Goal: Information Seeking & Learning: Learn about a topic

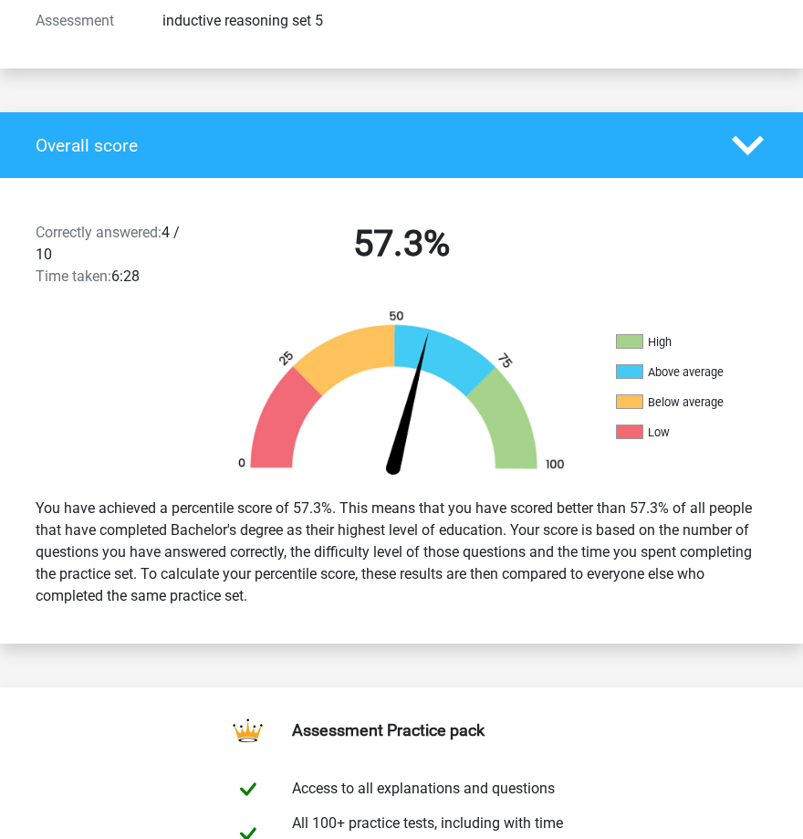
scroll to position [295, 0]
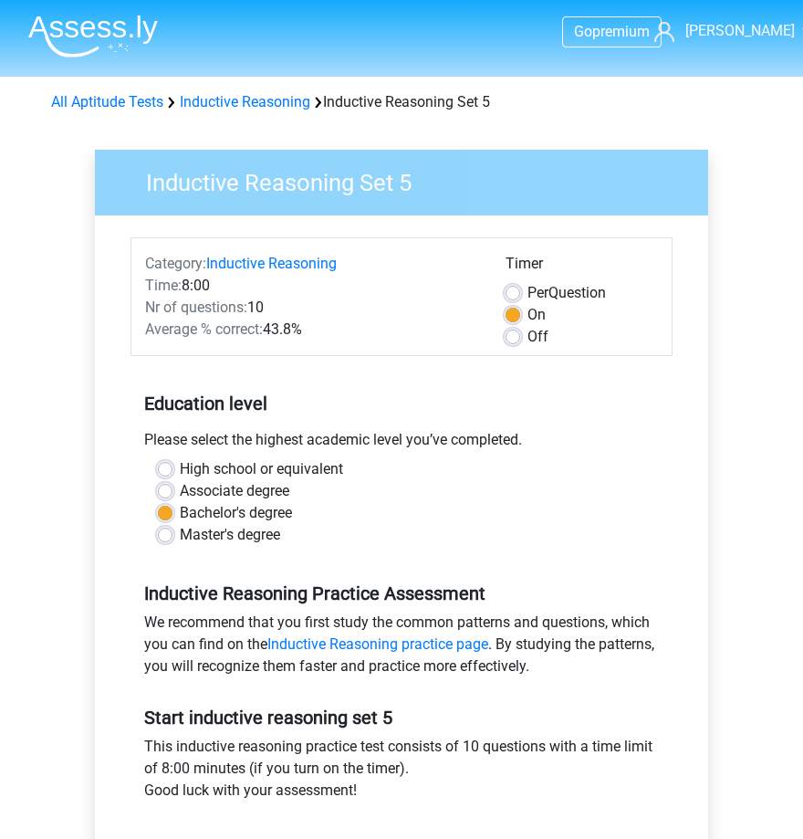
scroll to position [342, 0]
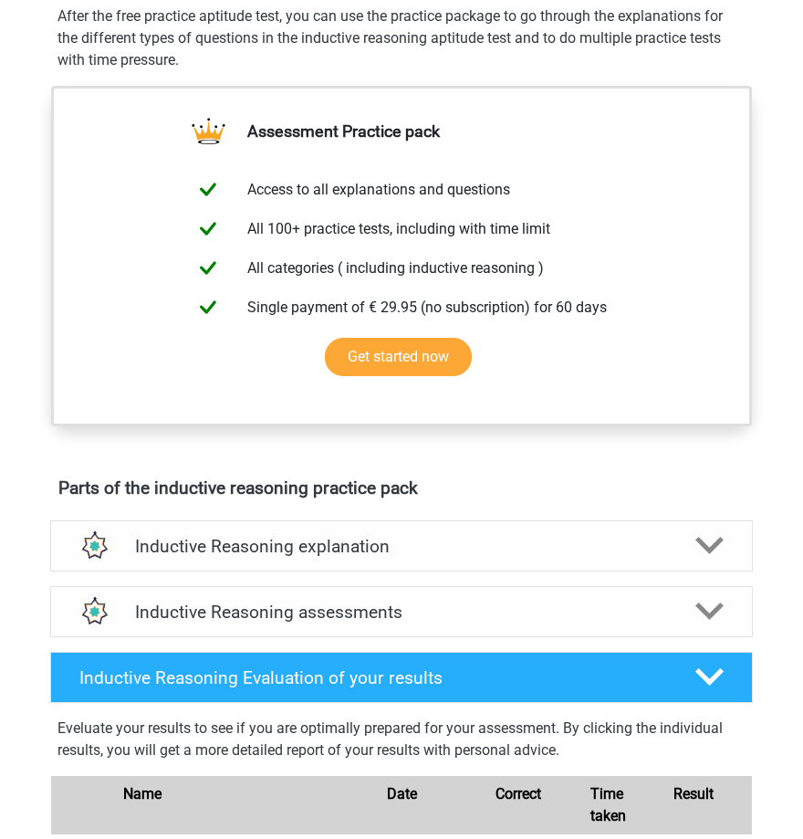
scroll to position [799, 0]
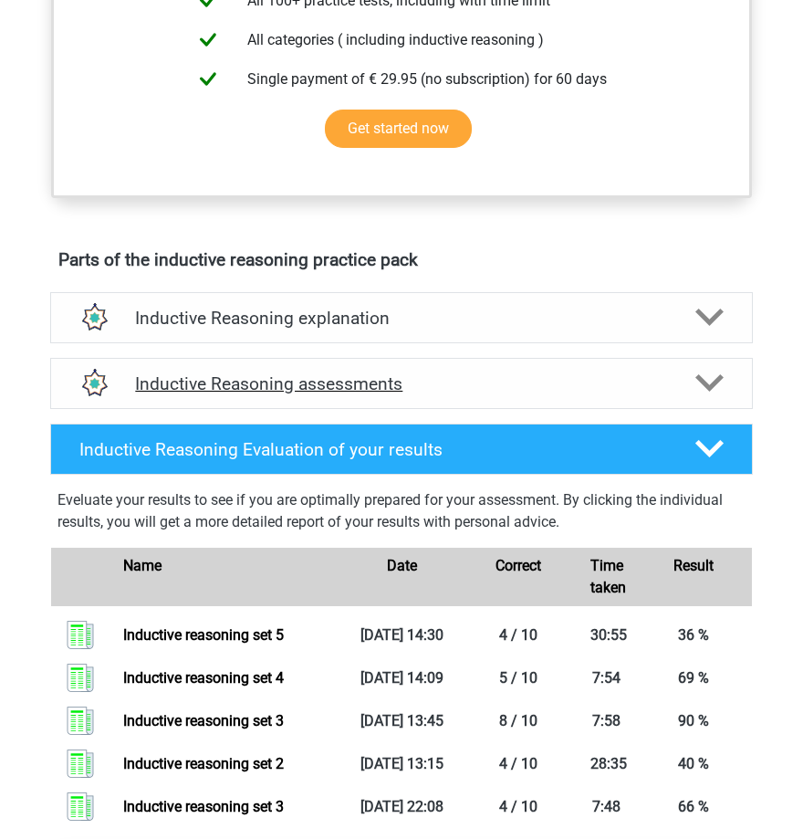
click at [344, 375] on h4 "Inductive Reasoning assessments" at bounding box center [401, 383] width 532 height 21
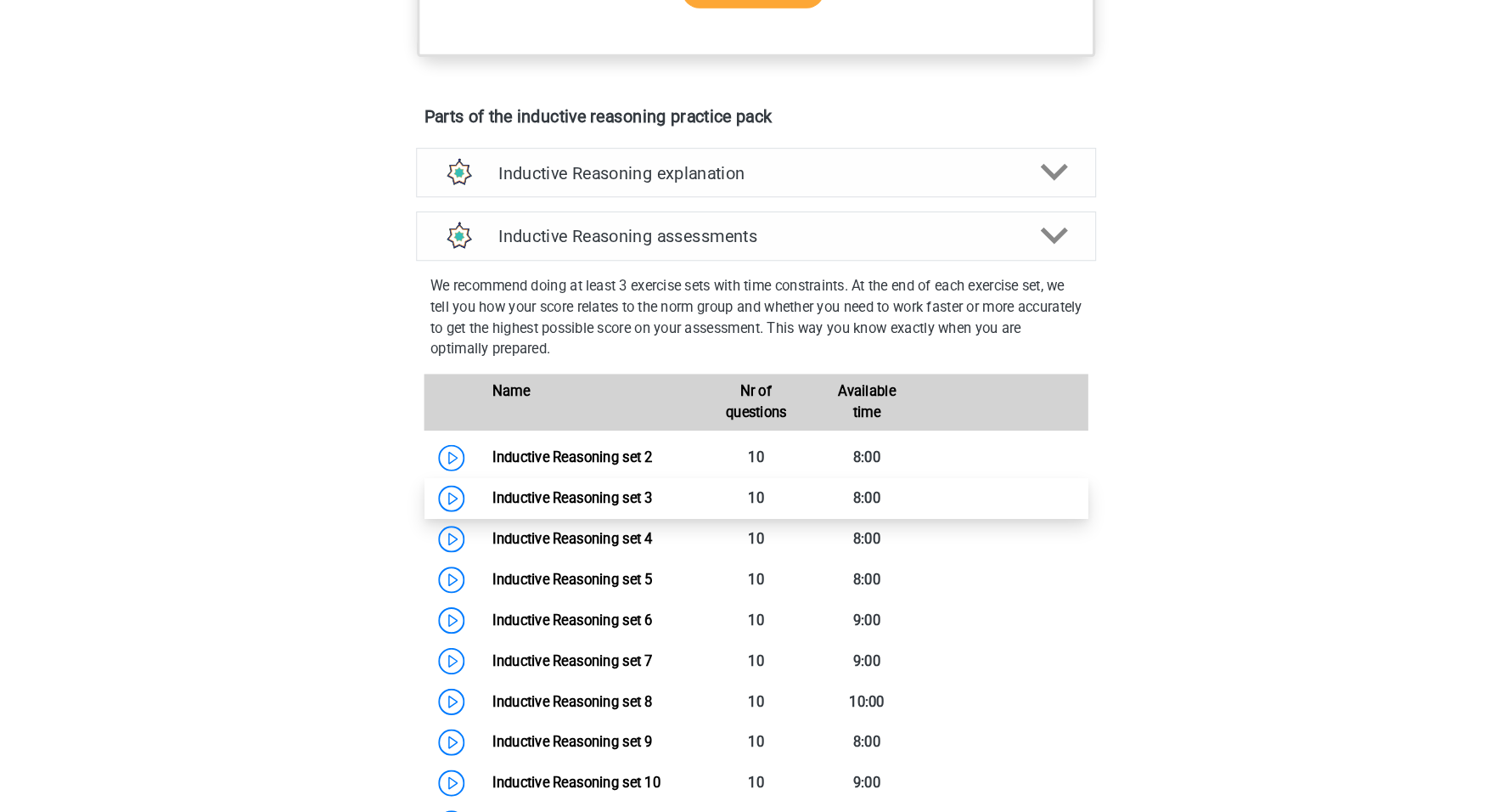
scroll to position [1061, 0]
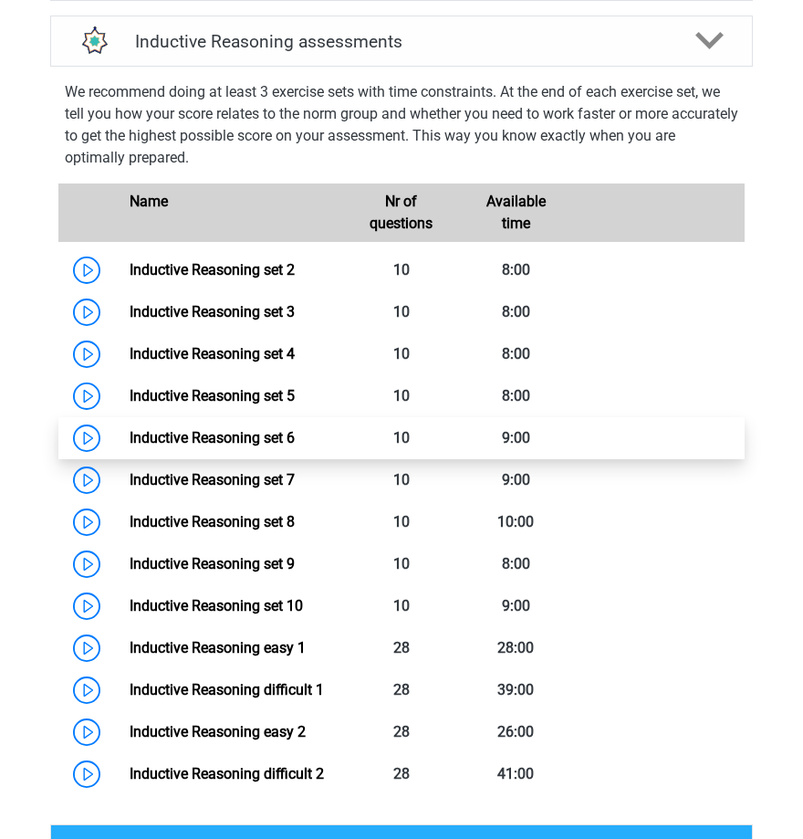
click at [130, 436] on link "Inductive Reasoning set 6" at bounding box center [212, 437] width 165 height 17
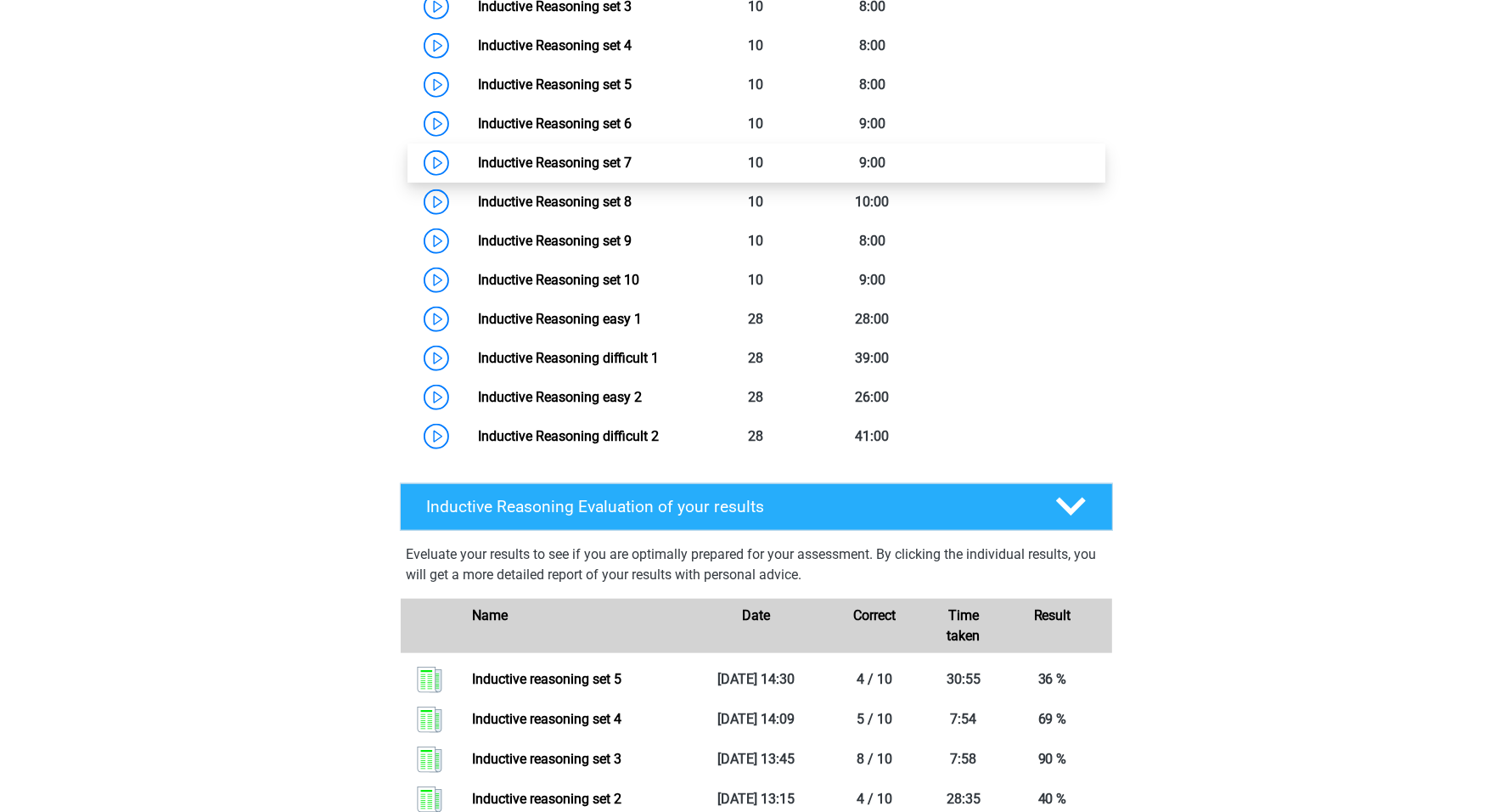
scroll to position [1167, 0]
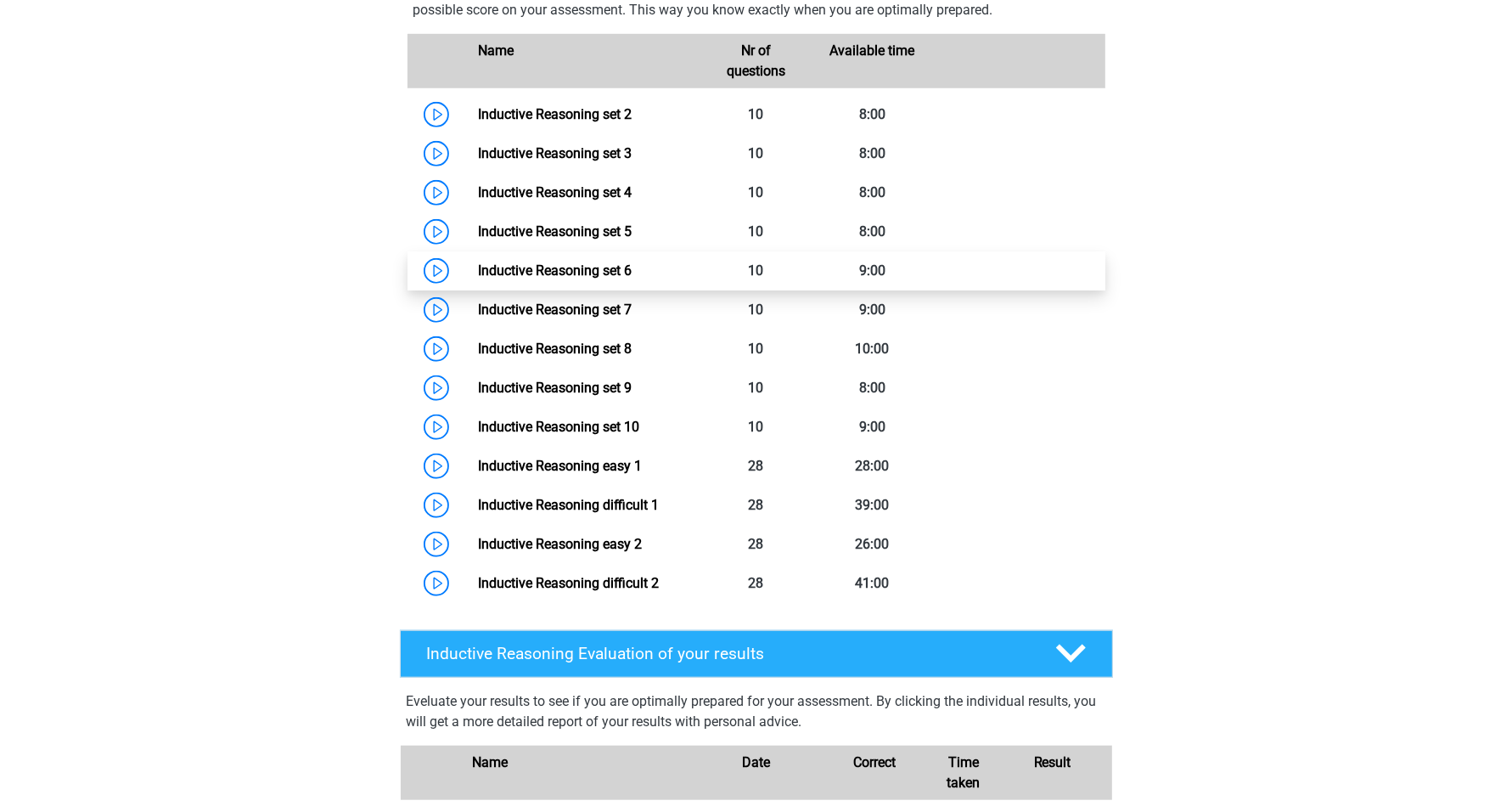
drag, startPoint x: 619, startPoint y: 276, endPoint x: 629, endPoint y: 289, distance: 16.4
click at [619, 276] on link "Inductive Reasoning set 6" at bounding box center [554, 270] width 153 height 16
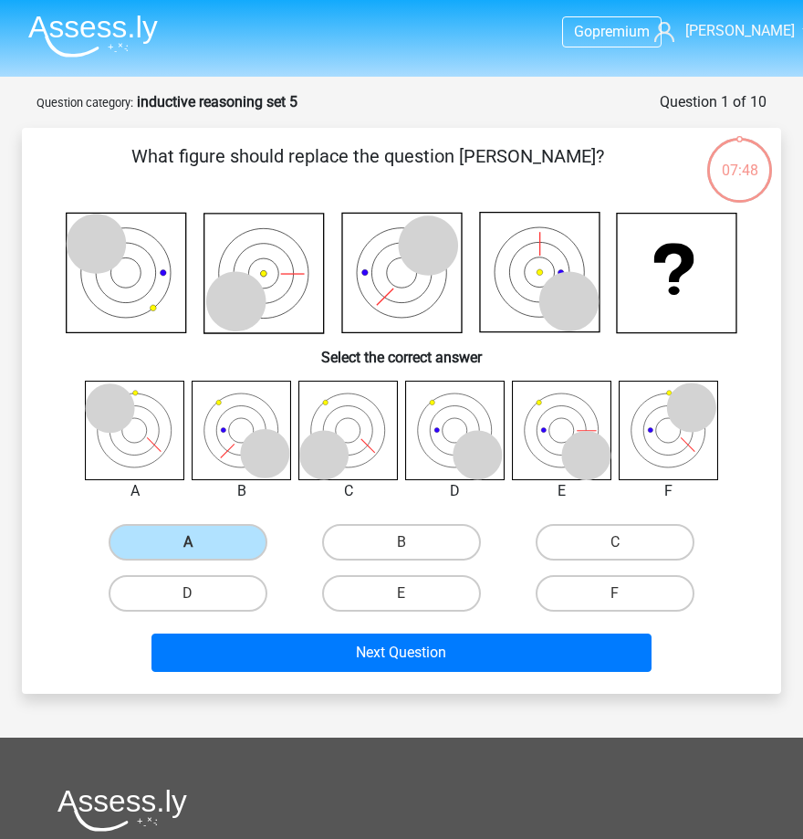
scroll to position [91, 0]
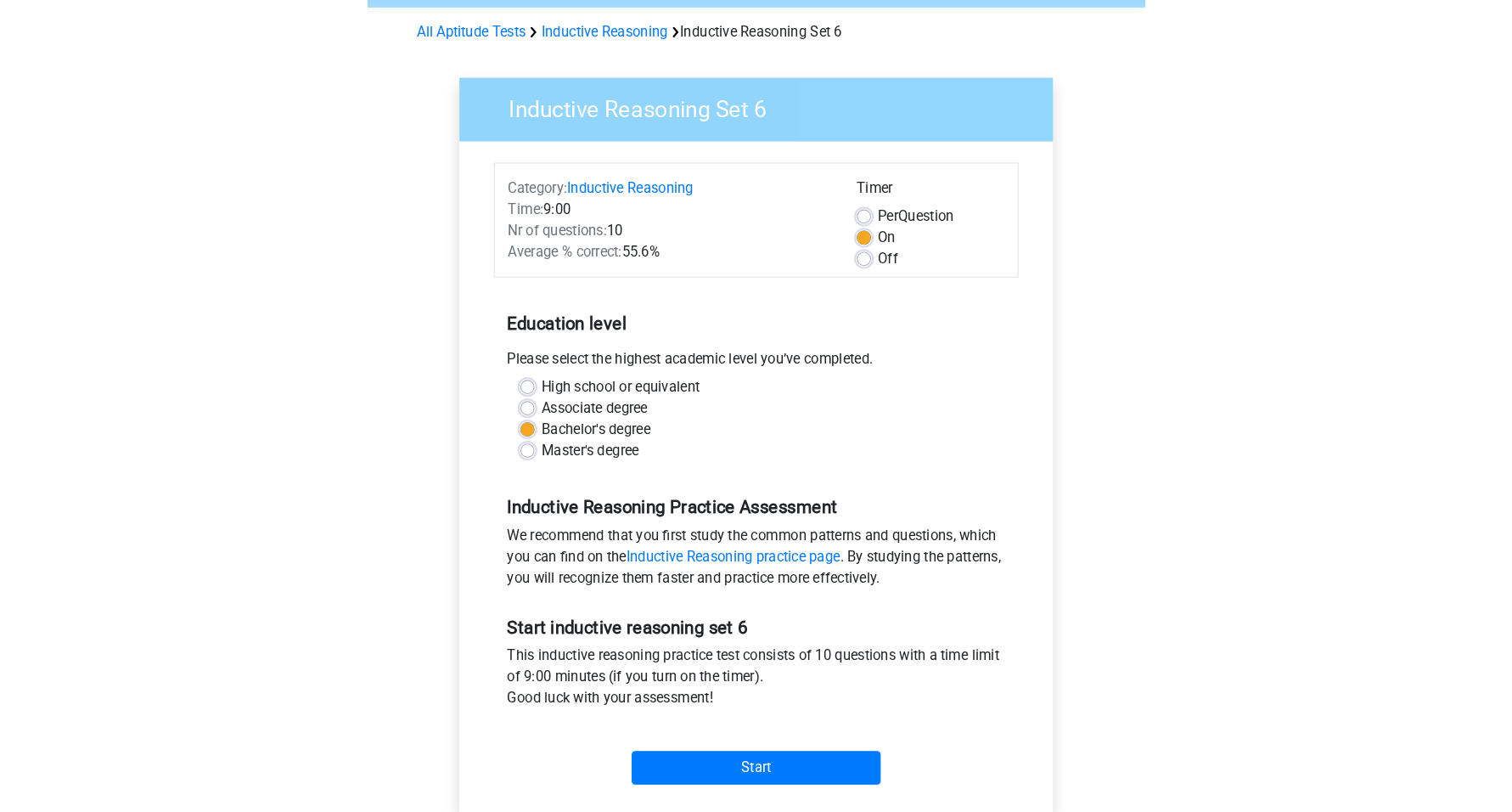
scroll to position [106, 0]
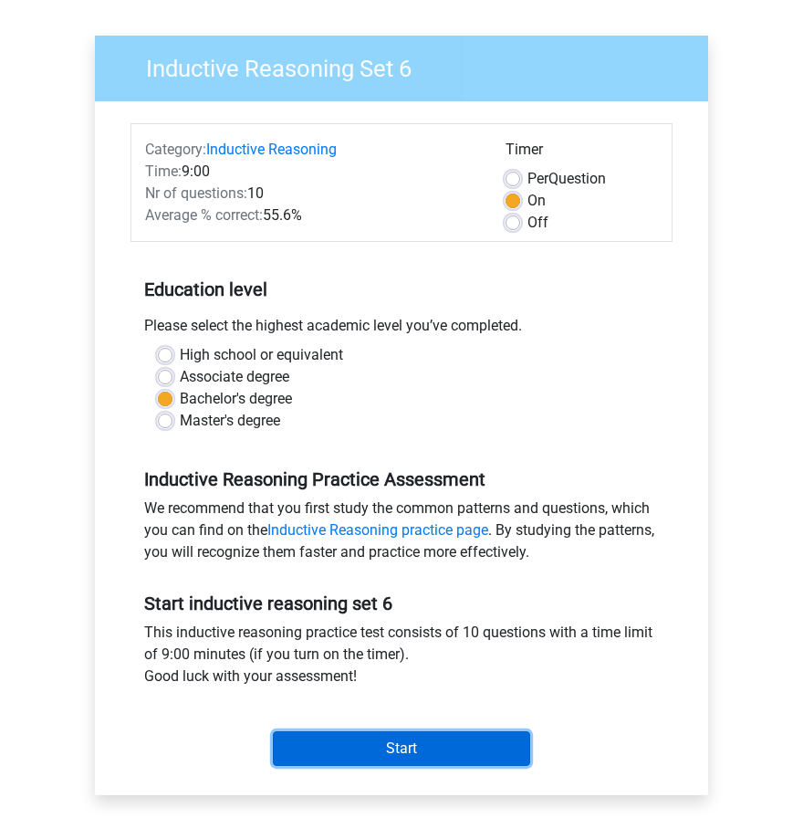
click at [416, 749] on input "Start" at bounding box center [401, 748] width 257 height 35
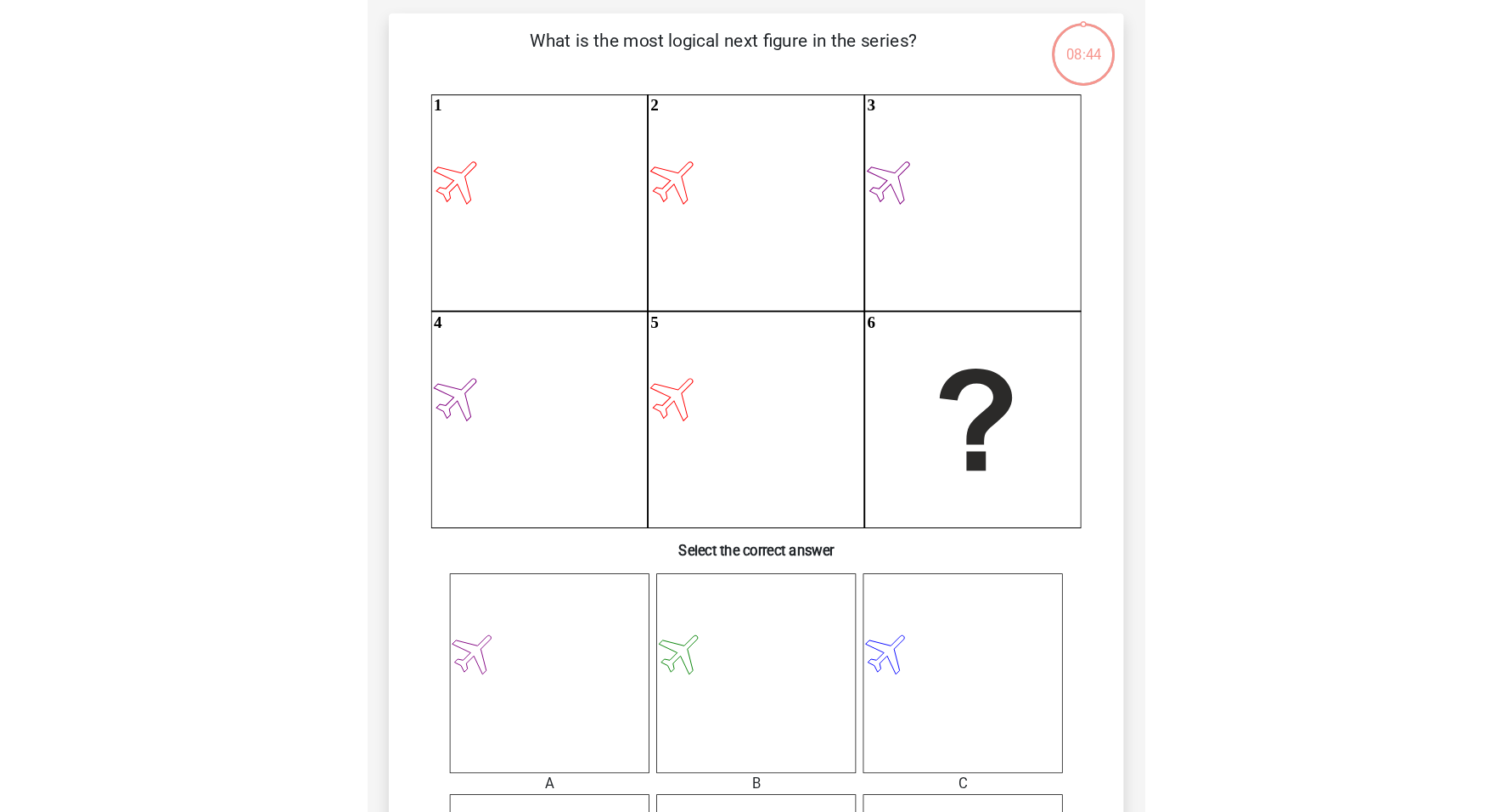
scroll to position [424, 0]
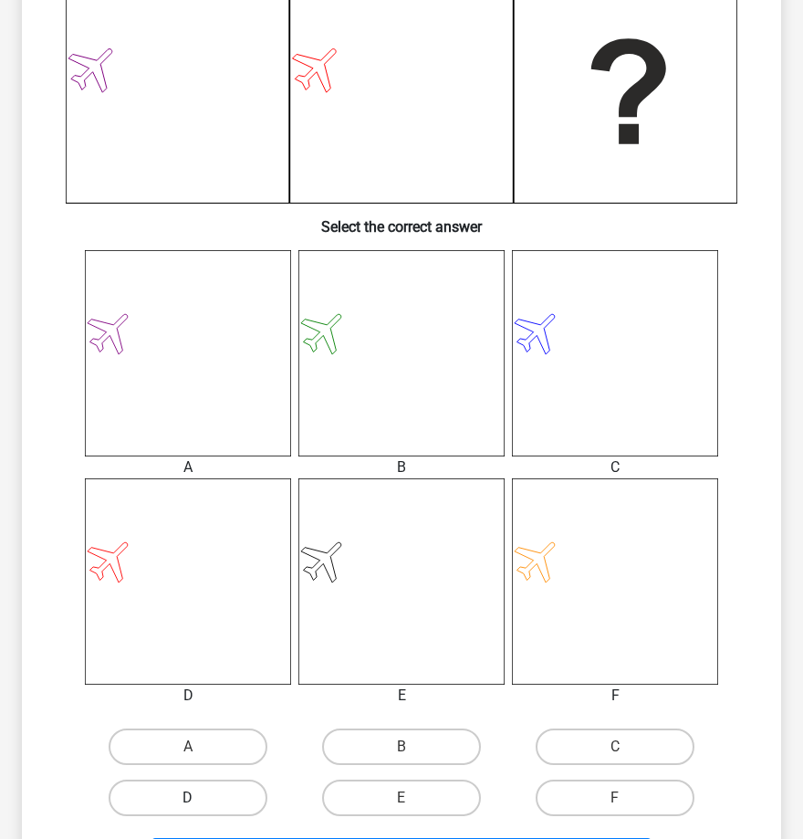
click at [194, 796] on label "D" at bounding box center [188, 797] width 159 height 37
click at [194, 798] on input "D" at bounding box center [194, 804] width 12 height 12
radio input "true"
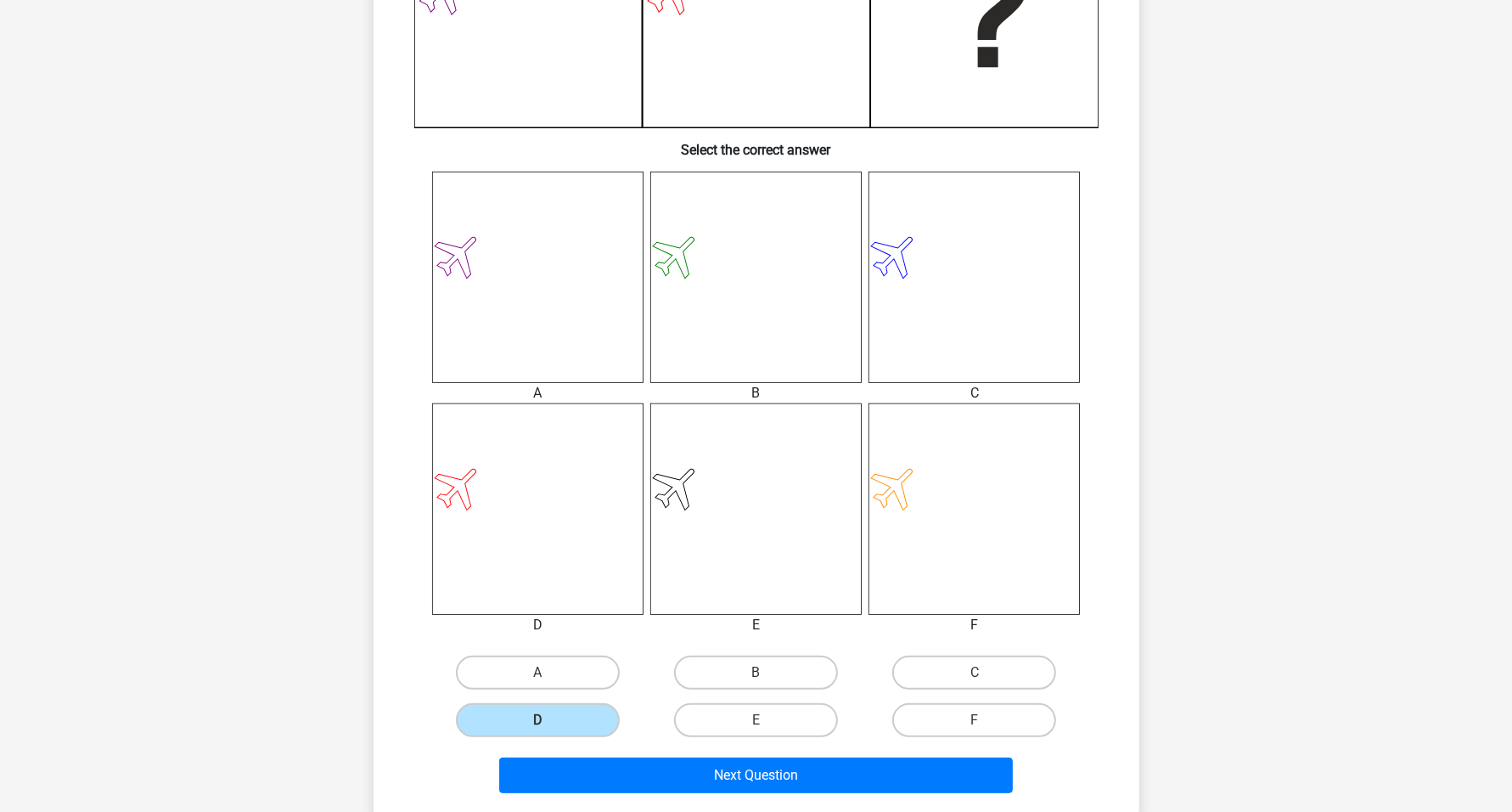
scroll to position [637, 0]
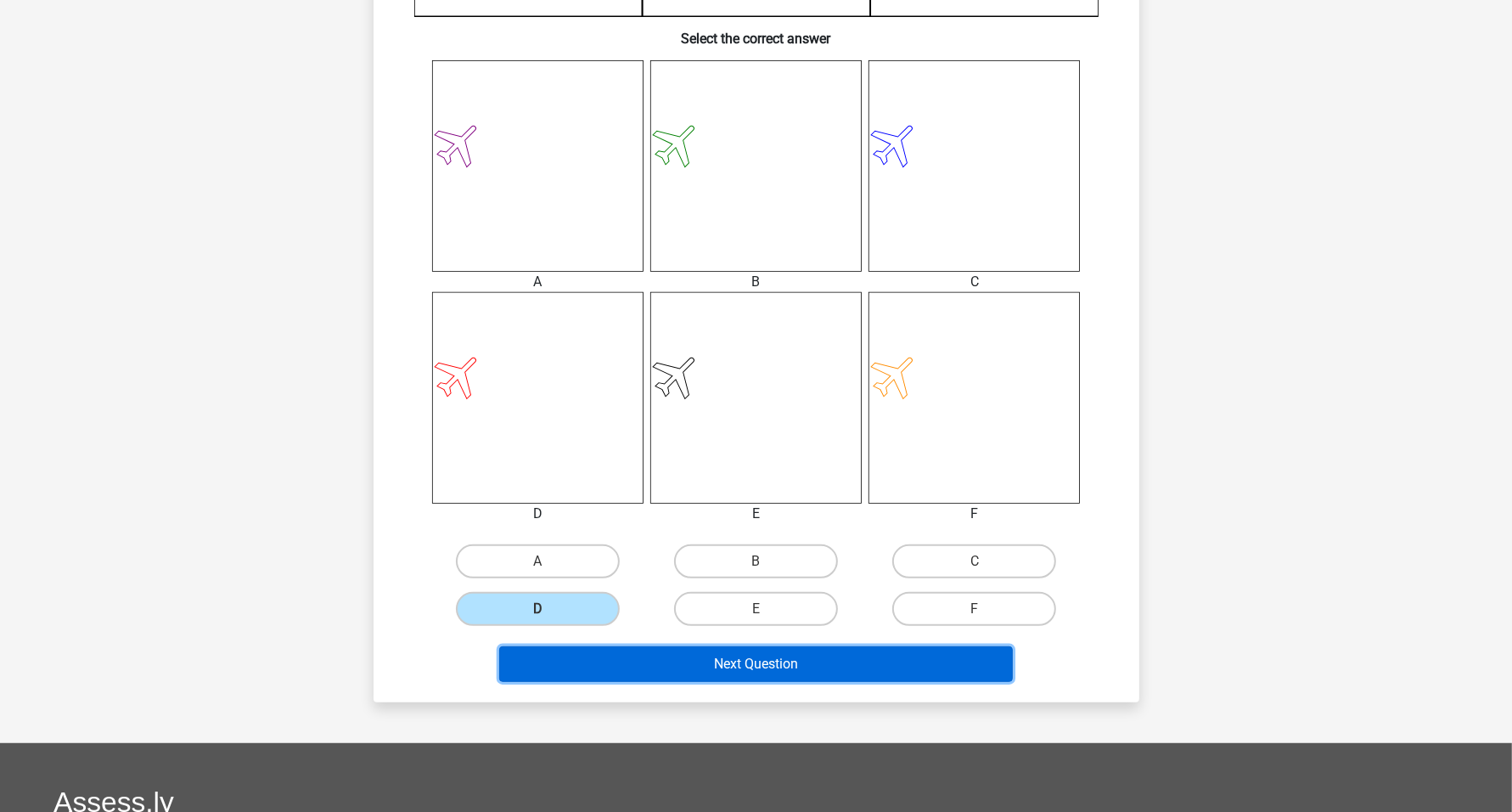
click at [746, 666] on button "Next Question" at bounding box center [756, 664] width 513 height 35
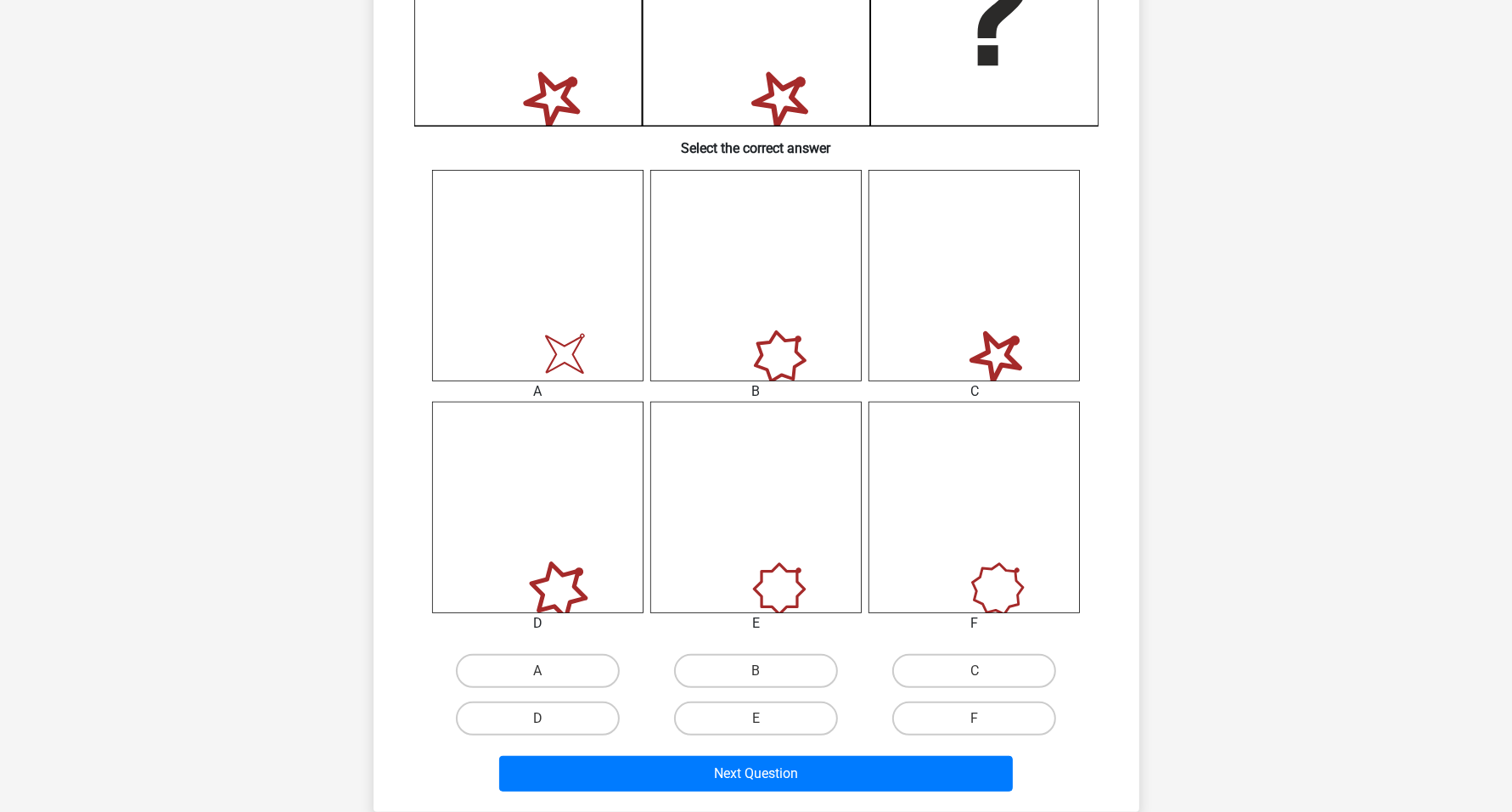
scroll to position [530, 0]
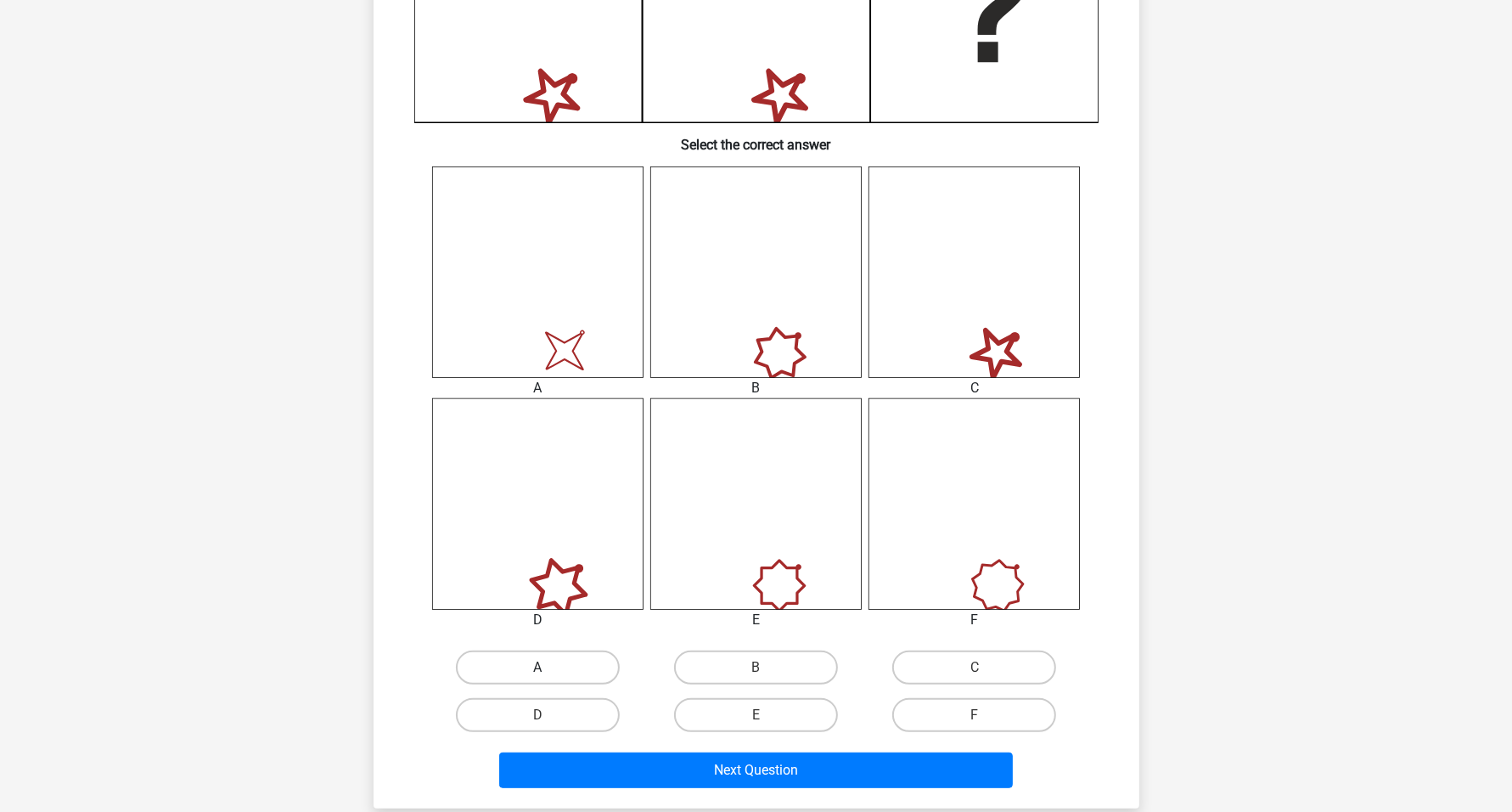
click at [577, 660] on label "A" at bounding box center [537, 667] width 164 height 34
click at [549, 667] on input "A" at bounding box center [543, 672] width 11 height 11
radio input "true"
click at [746, 672] on label "C" at bounding box center [974, 667] width 164 height 34
click at [746, 672] on input "C" at bounding box center [980, 672] width 11 height 11
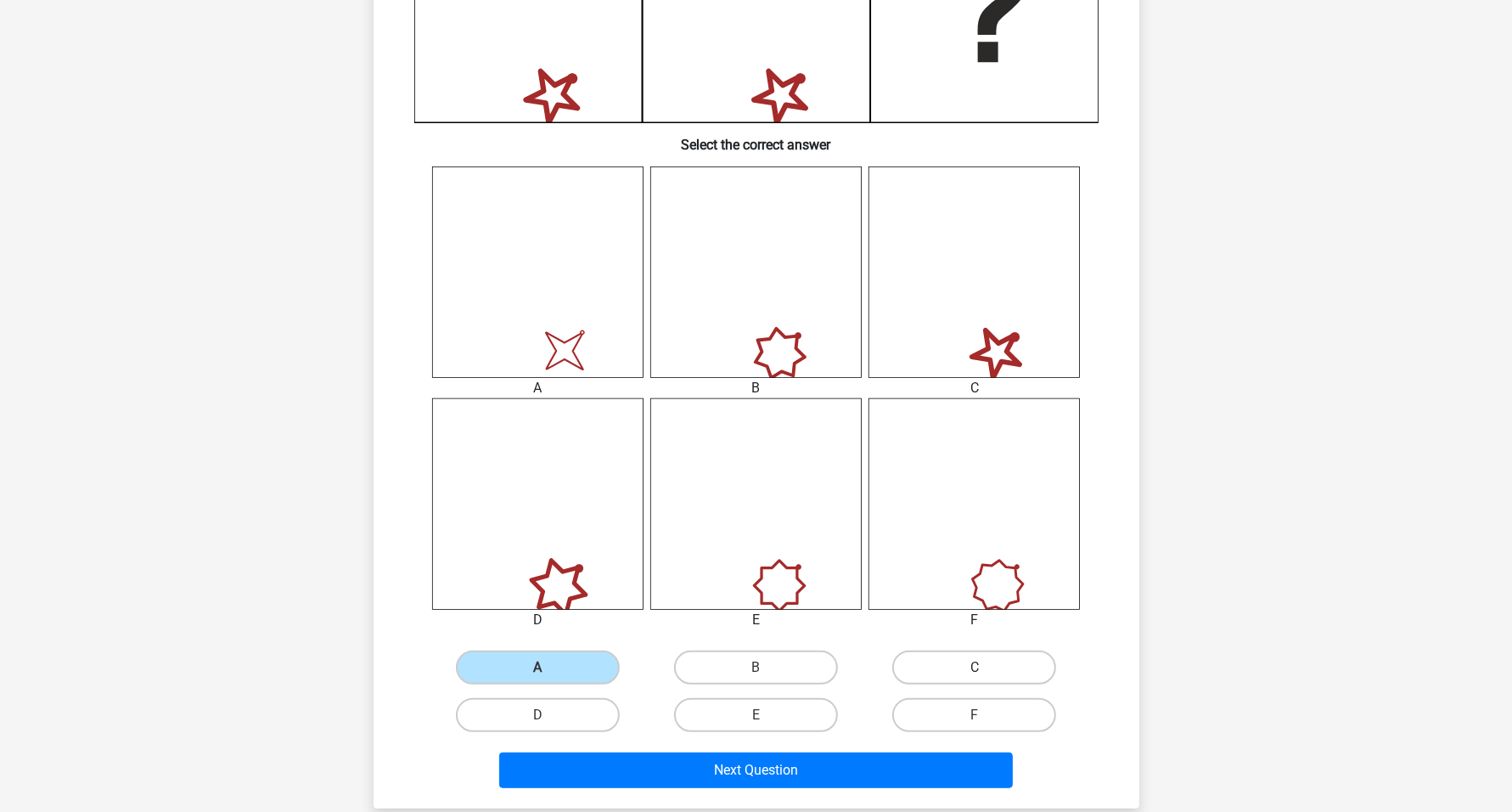
radio input "true"
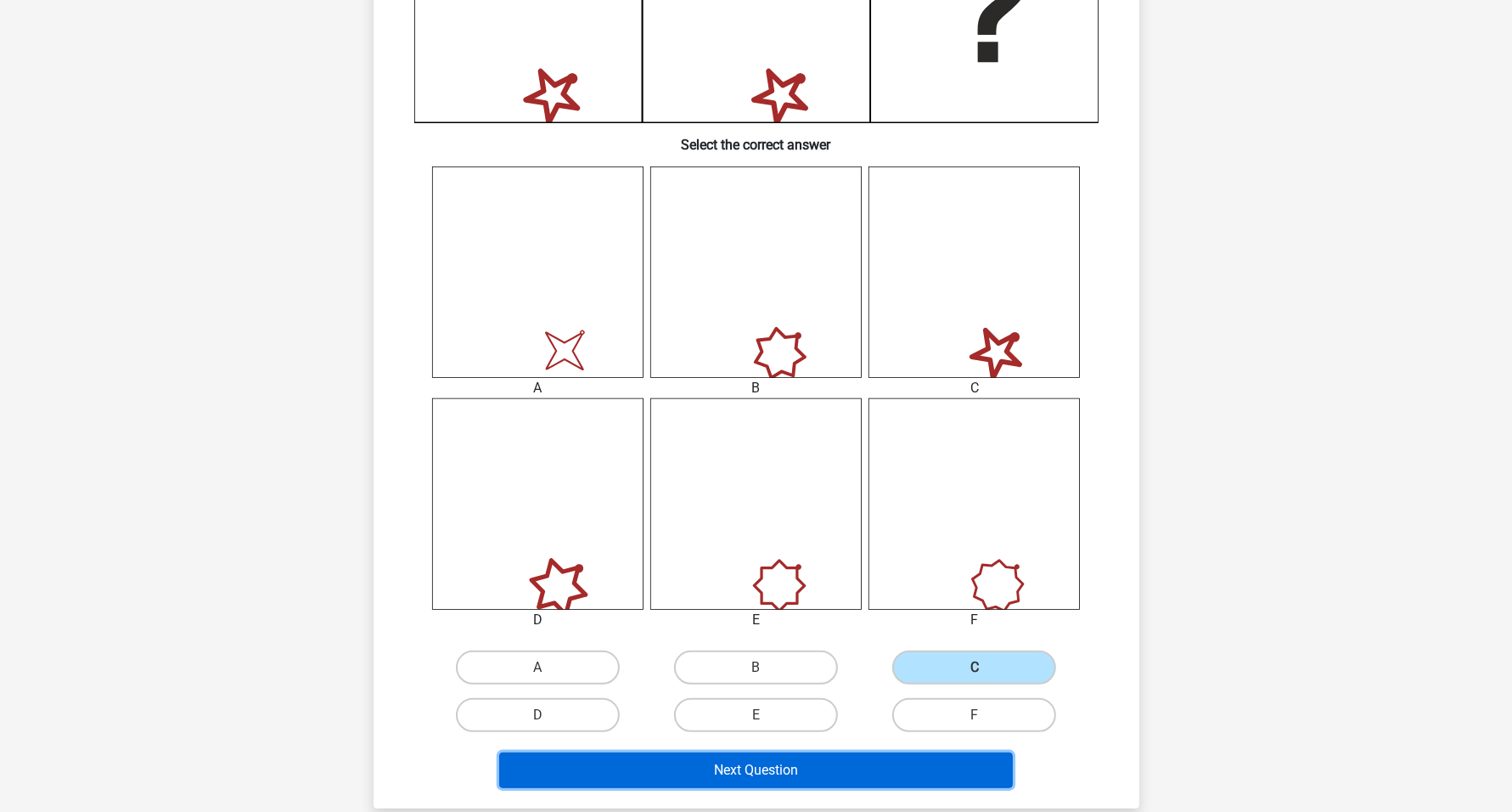
click at [746, 766] on button "Next Question" at bounding box center [756, 770] width 513 height 35
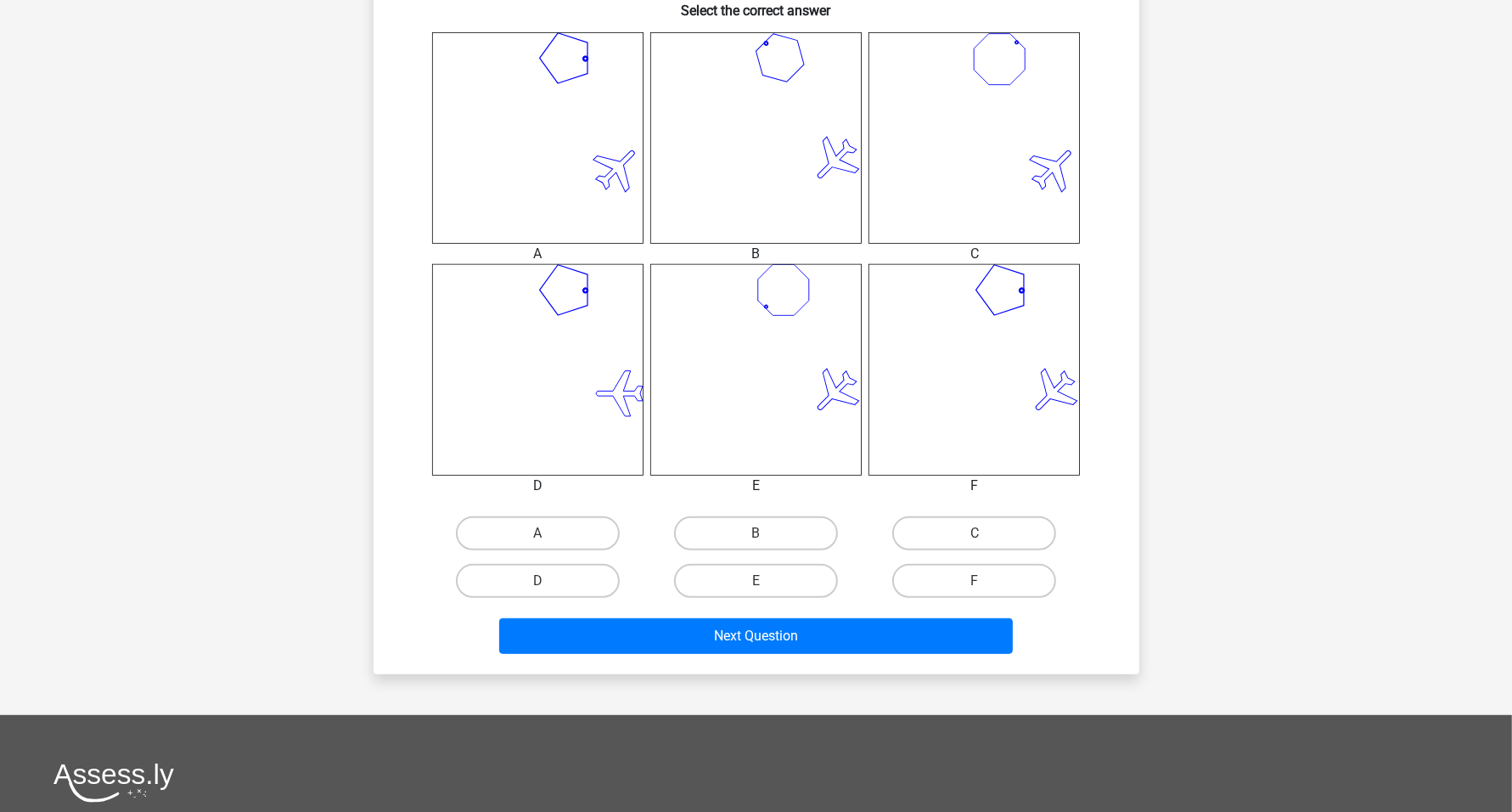
scroll to position [722, 0]
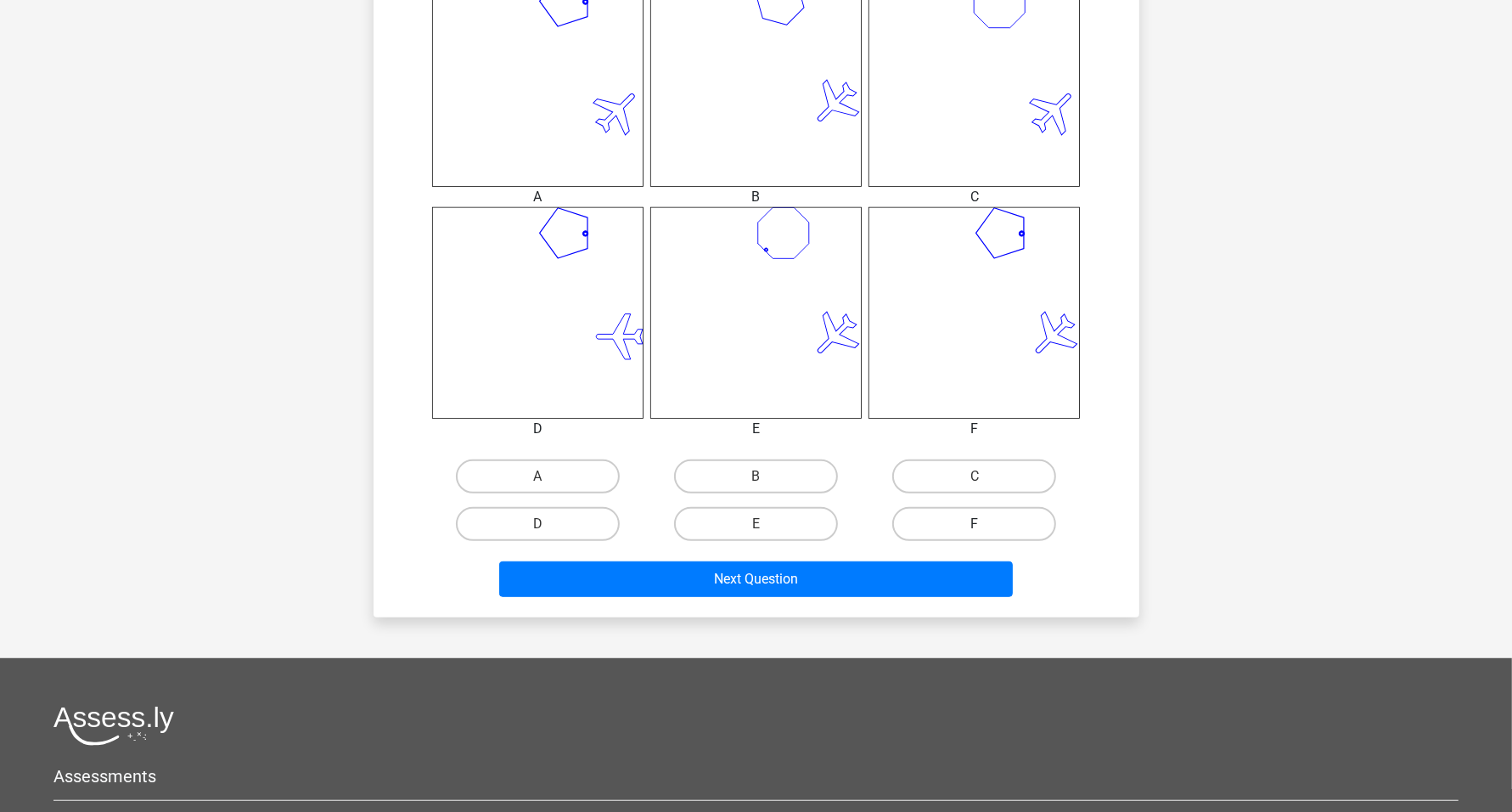
drag, startPoint x: 963, startPoint y: 524, endPoint x: 965, endPoint y: 532, distance: 8.2
click at [746, 523] on label "F" at bounding box center [974, 524] width 164 height 34
click at [746, 524] on input "F" at bounding box center [980, 529] width 11 height 11
radio input "true"
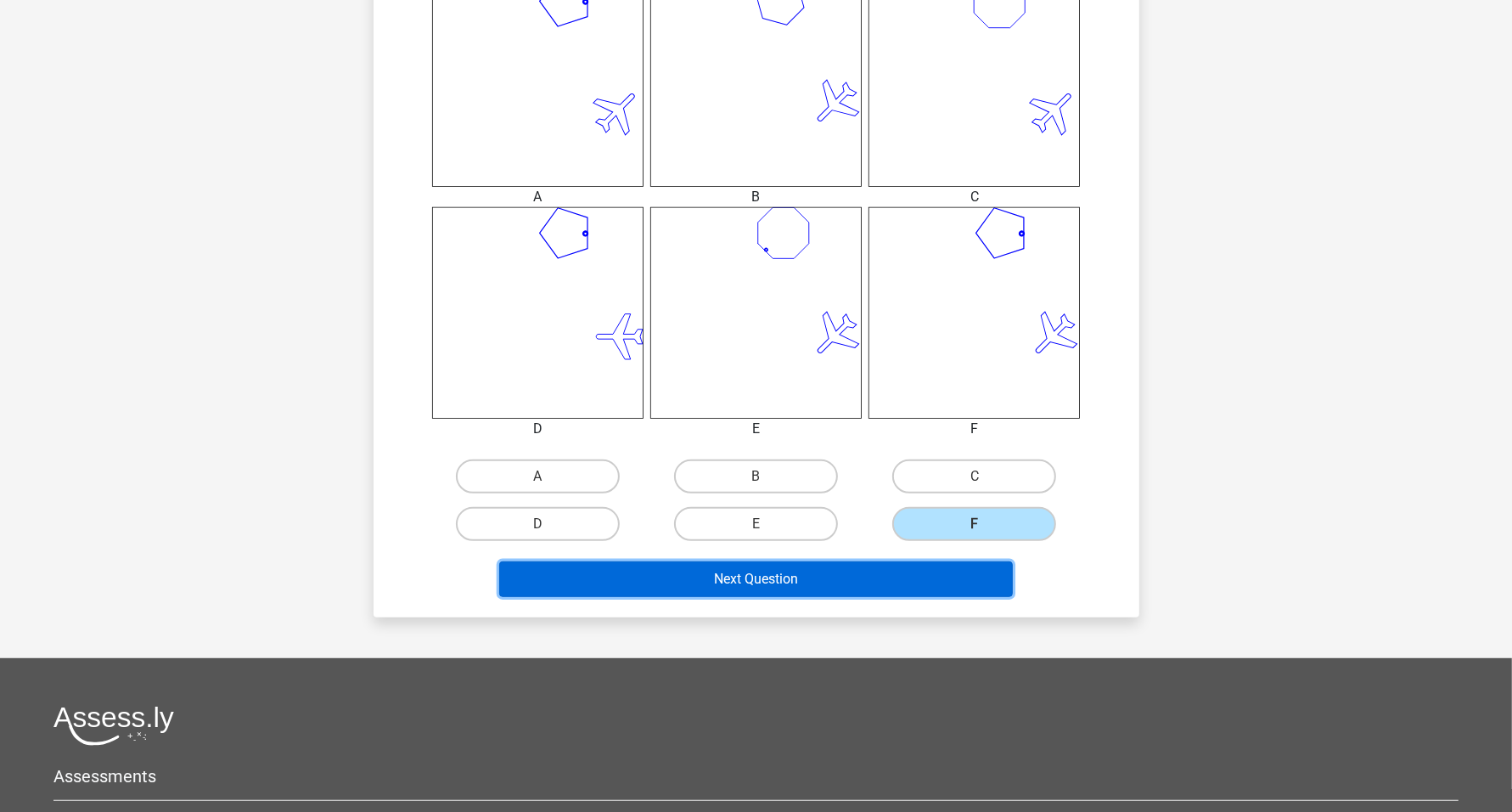
click at [746, 580] on button "Next Question" at bounding box center [756, 579] width 513 height 35
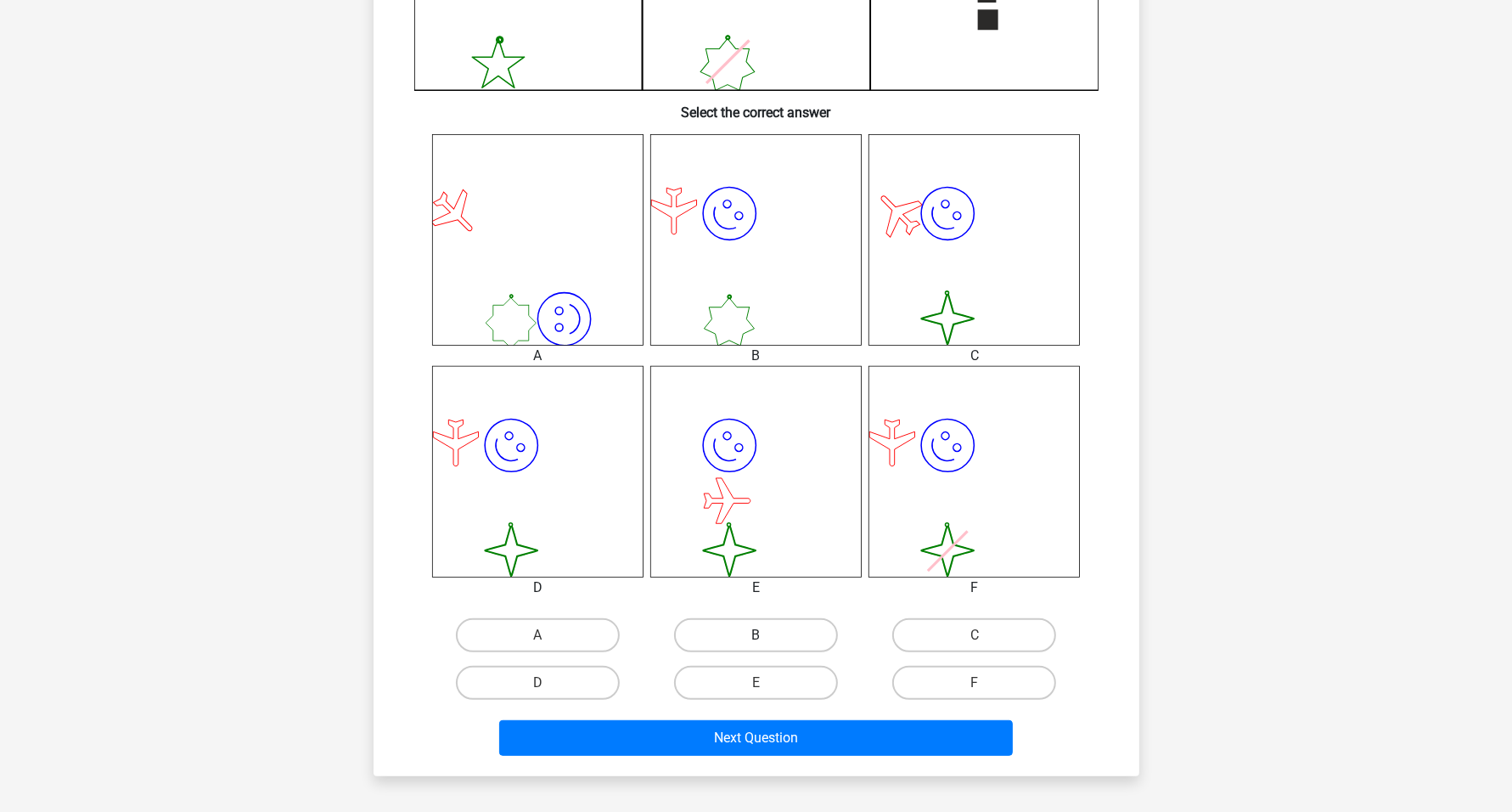
scroll to position [616, 0]
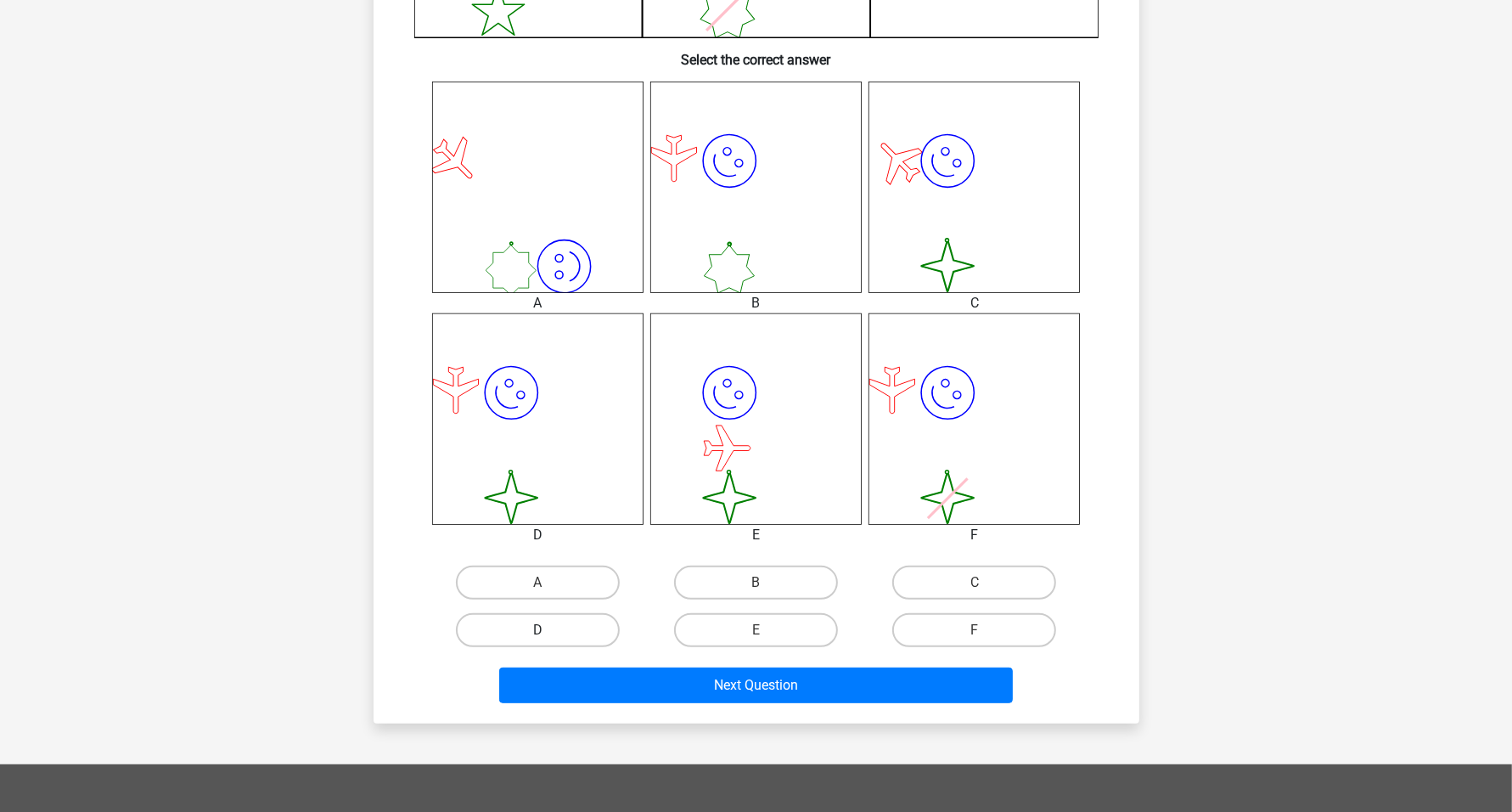
click at [579, 622] on label "D" at bounding box center [537, 630] width 164 height 34
click at [549, 630] on input "D" at bounding box center [543, 635] width 11 height 11
radio input "true"
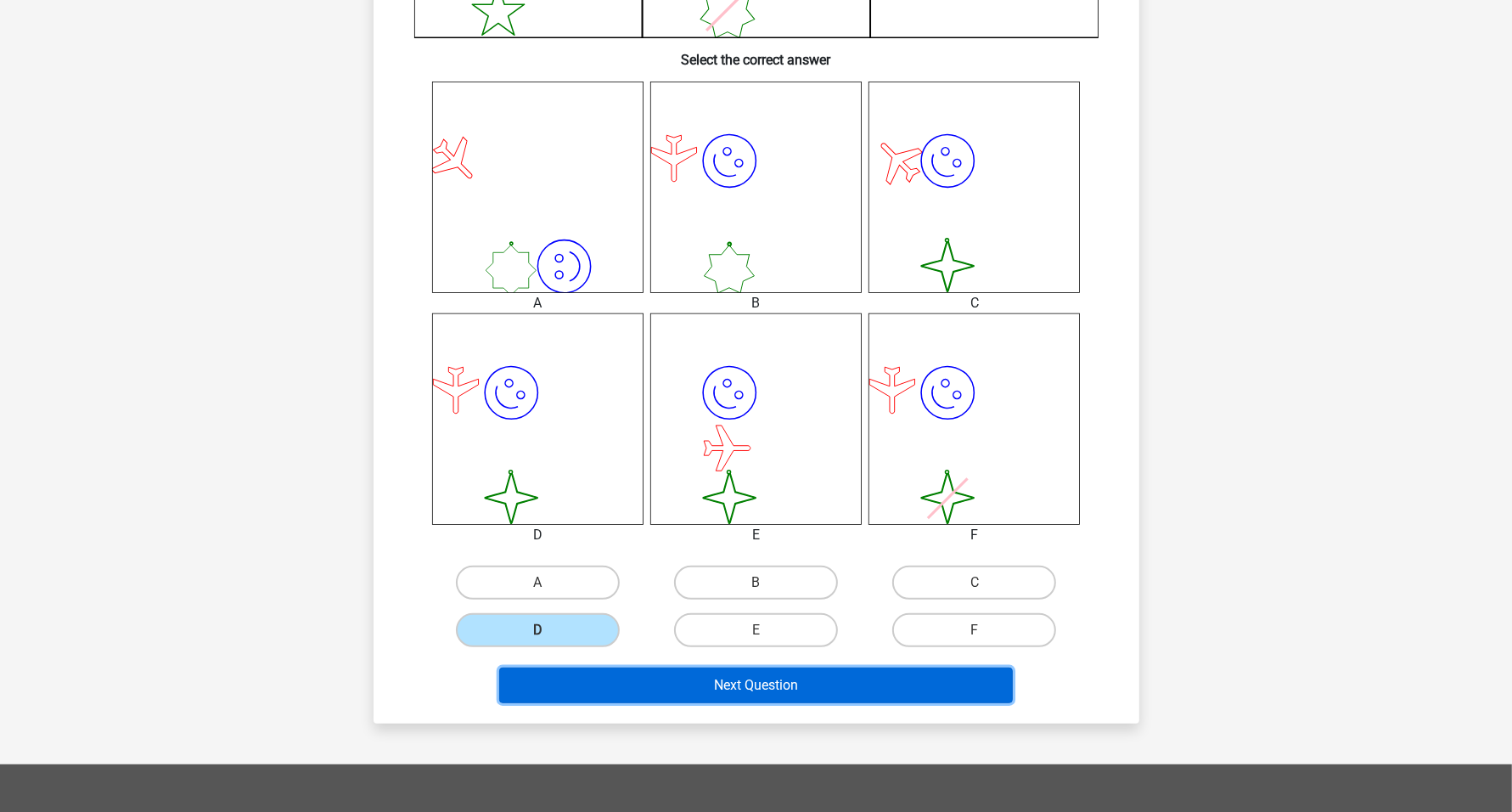
click at [746, 681] on button "Next Question" at bounding box center [756, 685] width 513 height 35
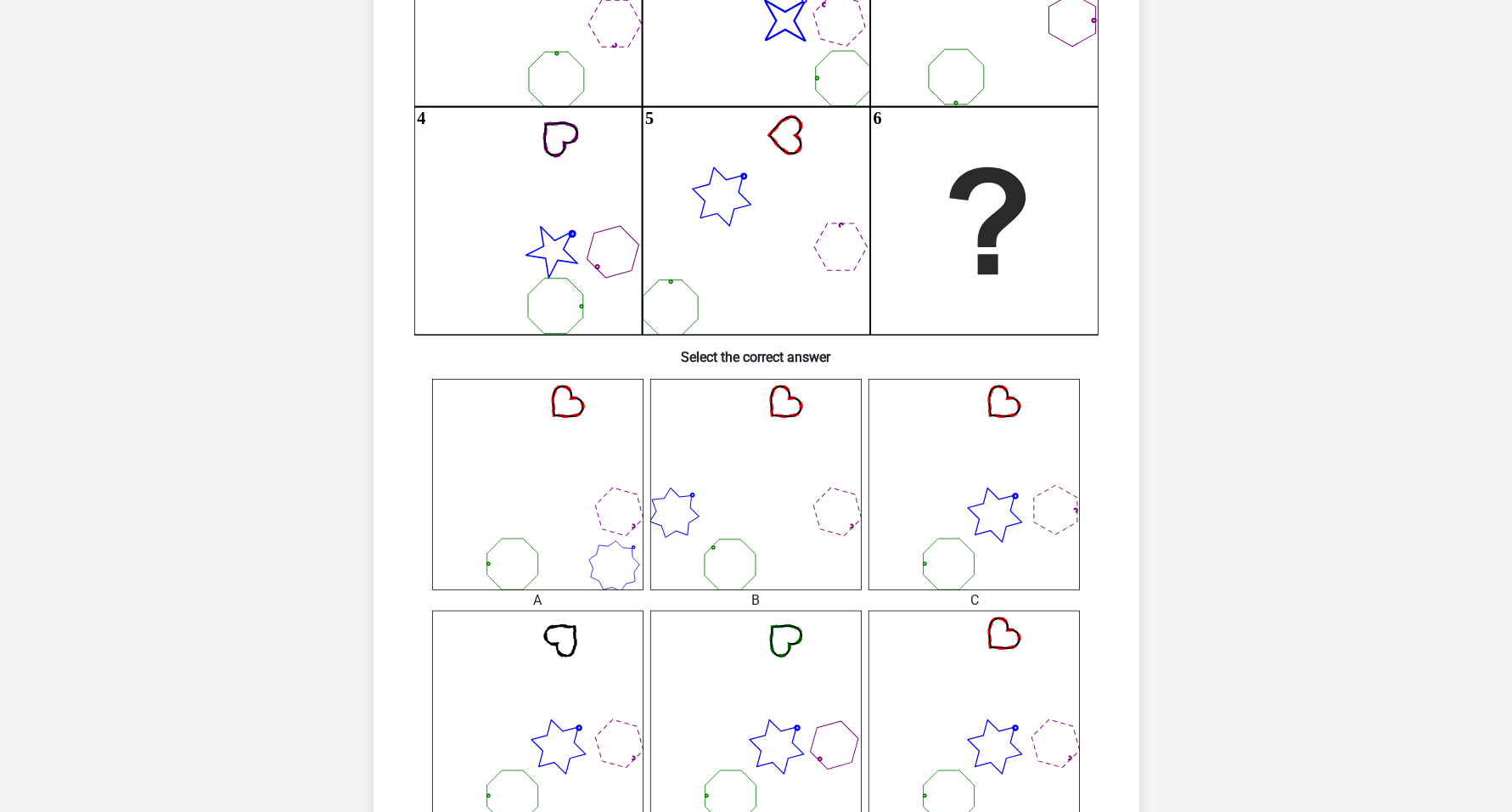
scroll to position [424, 0]
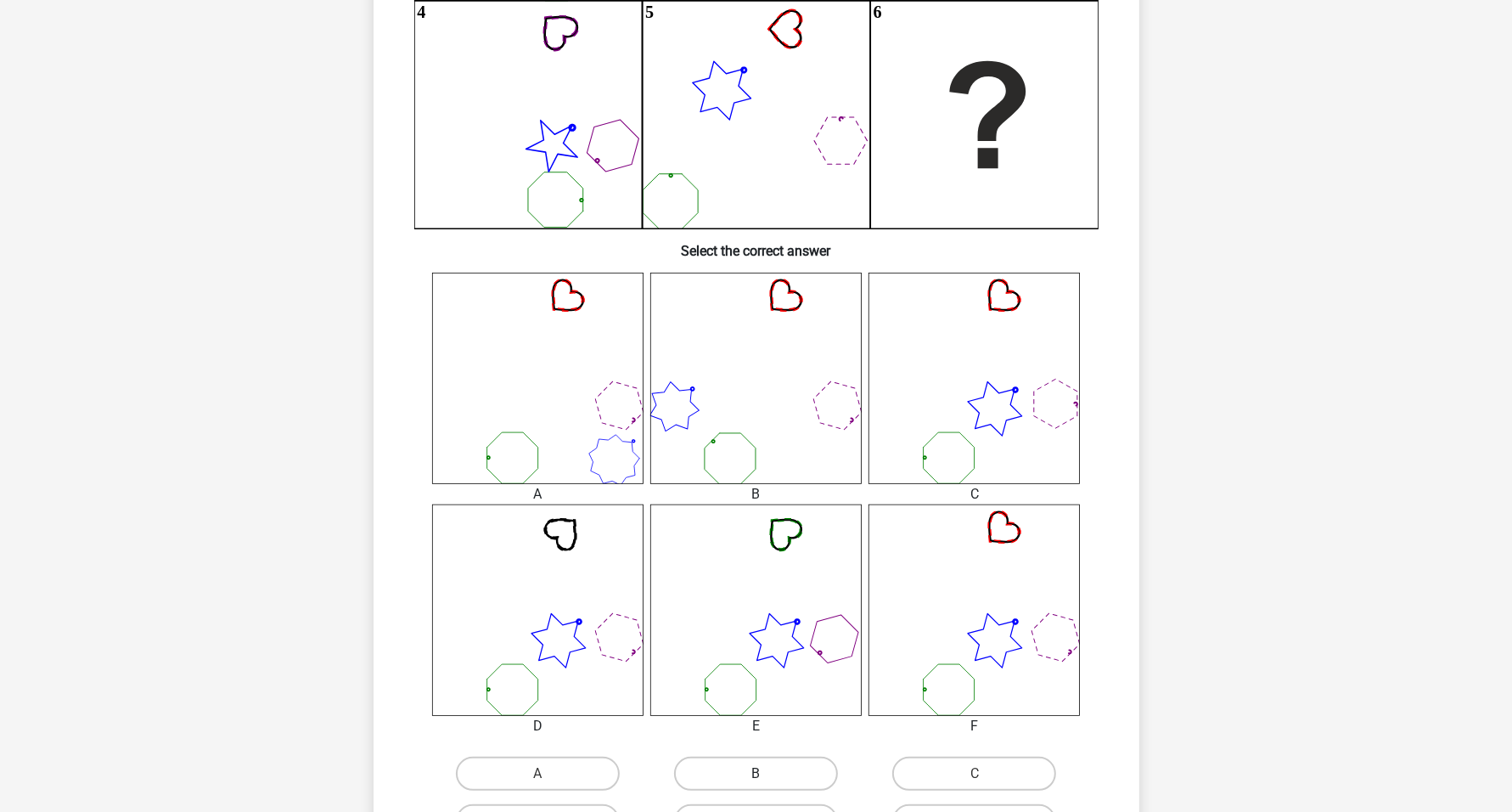
click at [746, 768] on label "B" at bounding box center [756, 773] width 164 height 34
click at [746, 773] on input "B" at bounding box center [761, 779] width 11 height 11
radio input "true"
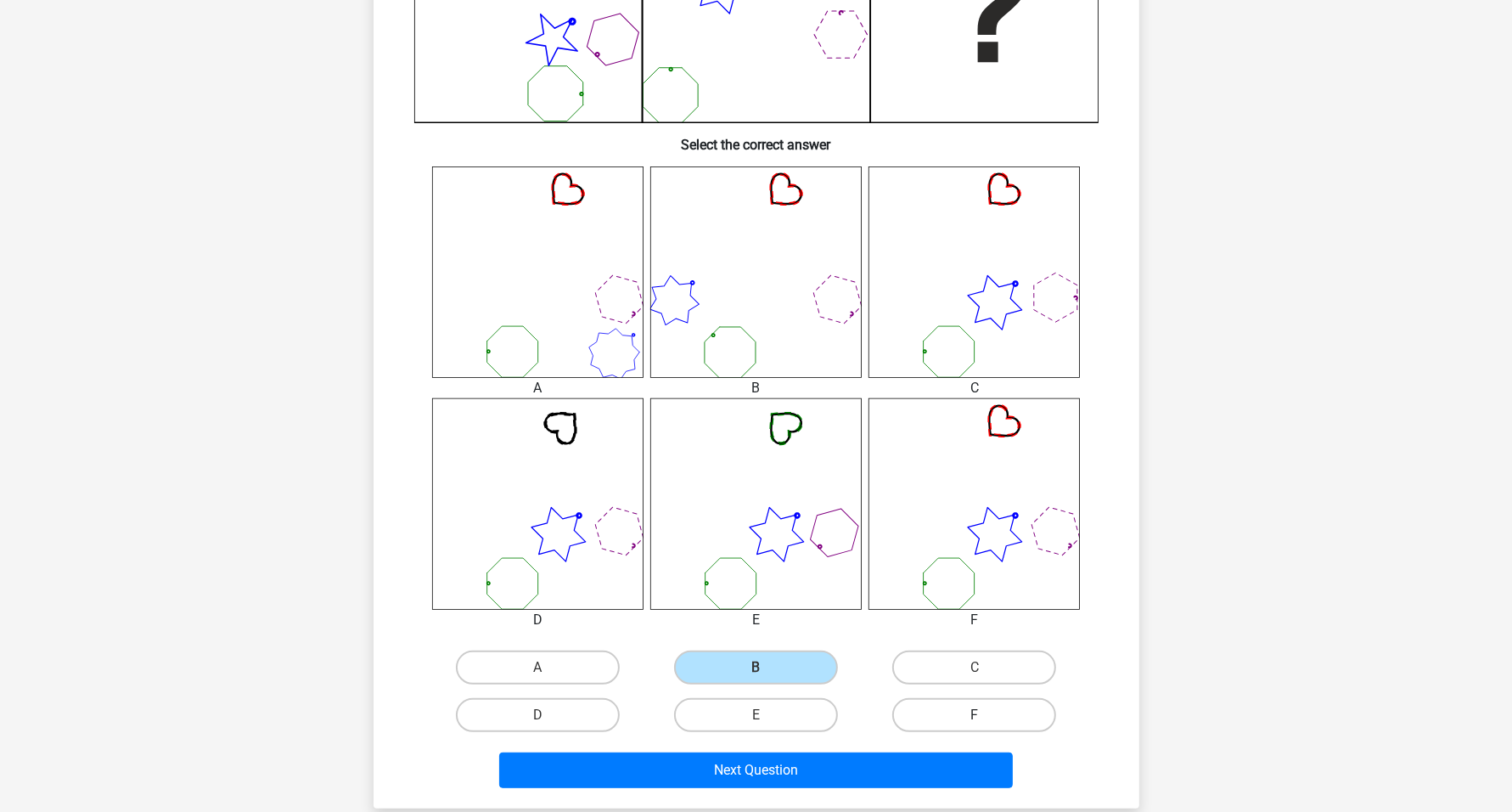
drag, startPoint x: 985, startPoint y: 710, endPoint x: 976, endPoint y: 703, distance: 11.4
click at [746, 709] on label "F" at bounding box center [974, 714] width 164 height 34
click at [746, 715] on input "F" at bounding box center [980, 721] width 11 height 11
radio input "true"
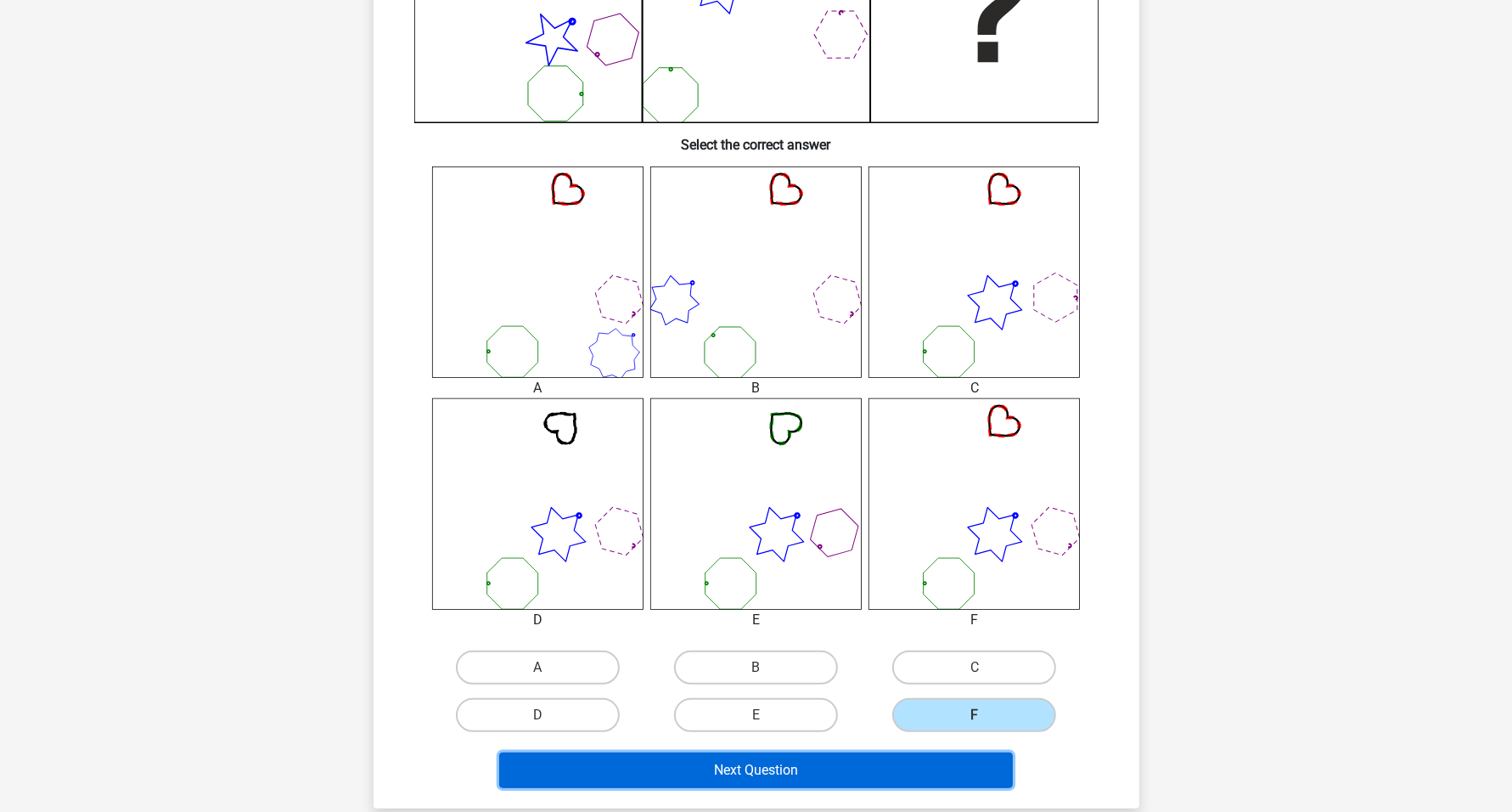
click at [746, 772] on button "Next Question" at bounding box center [756, 770] width 513 height 35
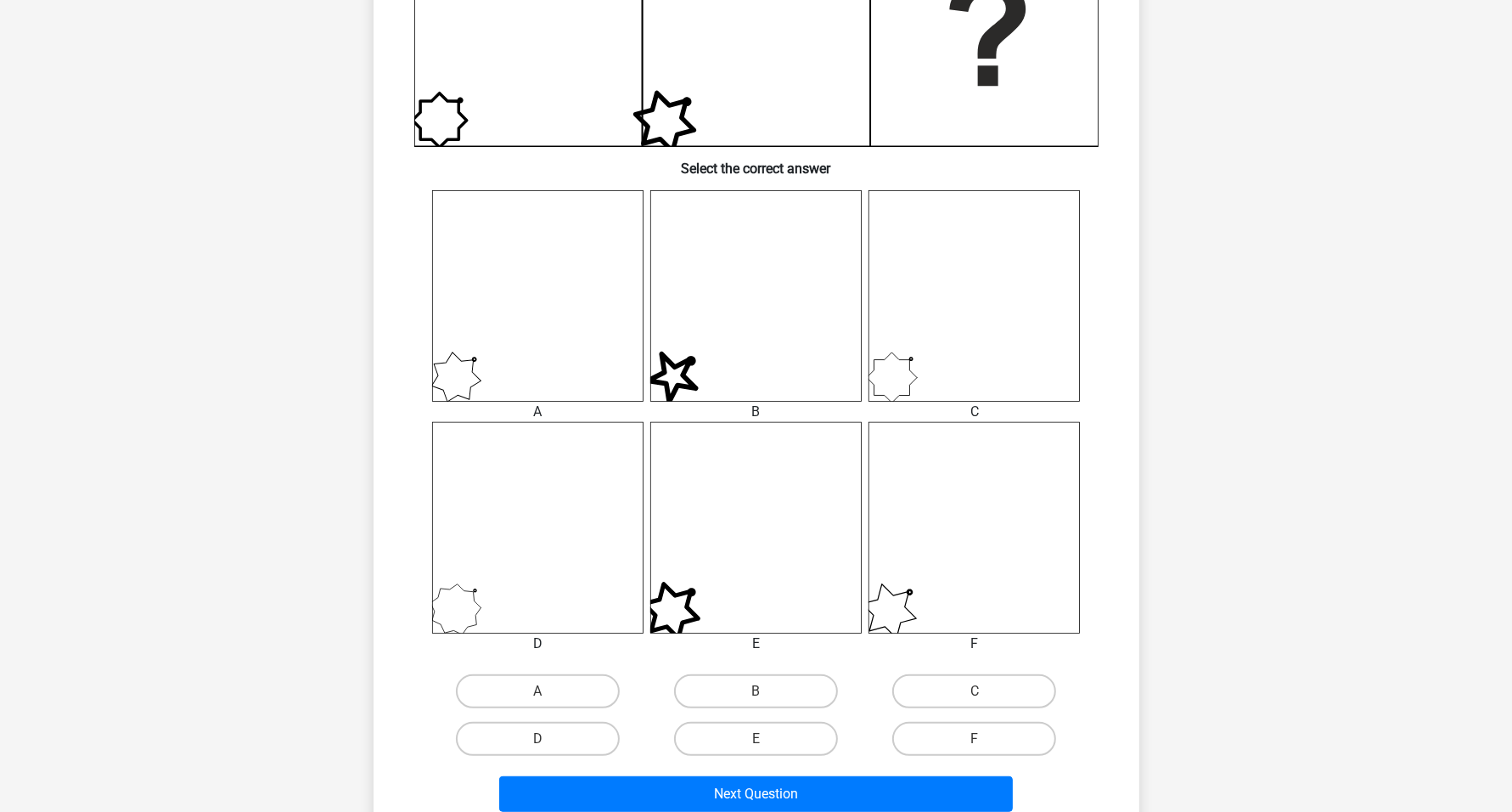
scroll to position [510, 0]
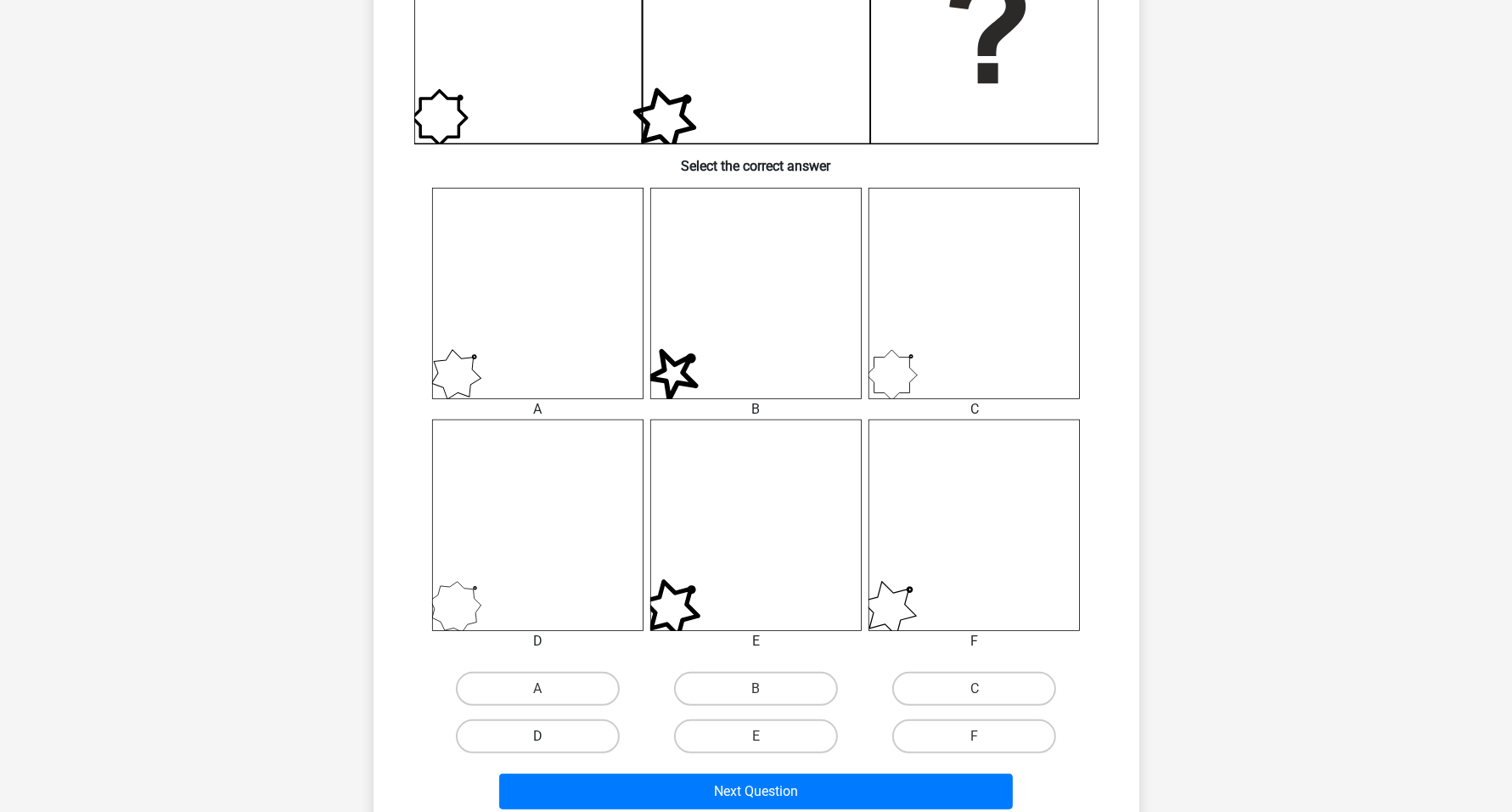
click at [546, 732] on label "D" at bounding box center [537, 736] width 164 height 34
click at [546, 736] on input "D" at bounding box center [543, 741] width 11 height 11
radio input "true"
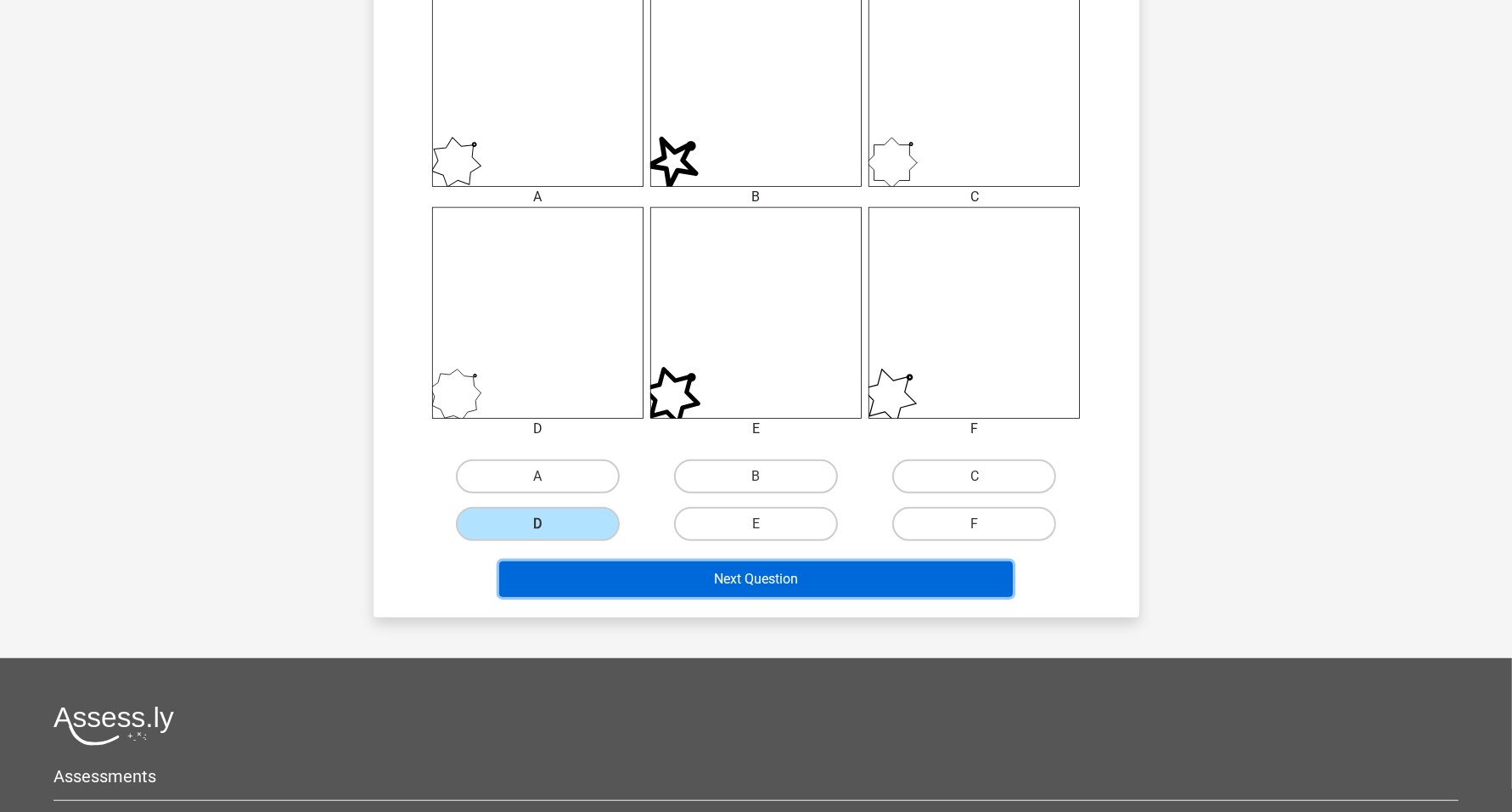
click at [746, 579] on button "Next Question" at bounding box center [756, 579] width 513 height 35
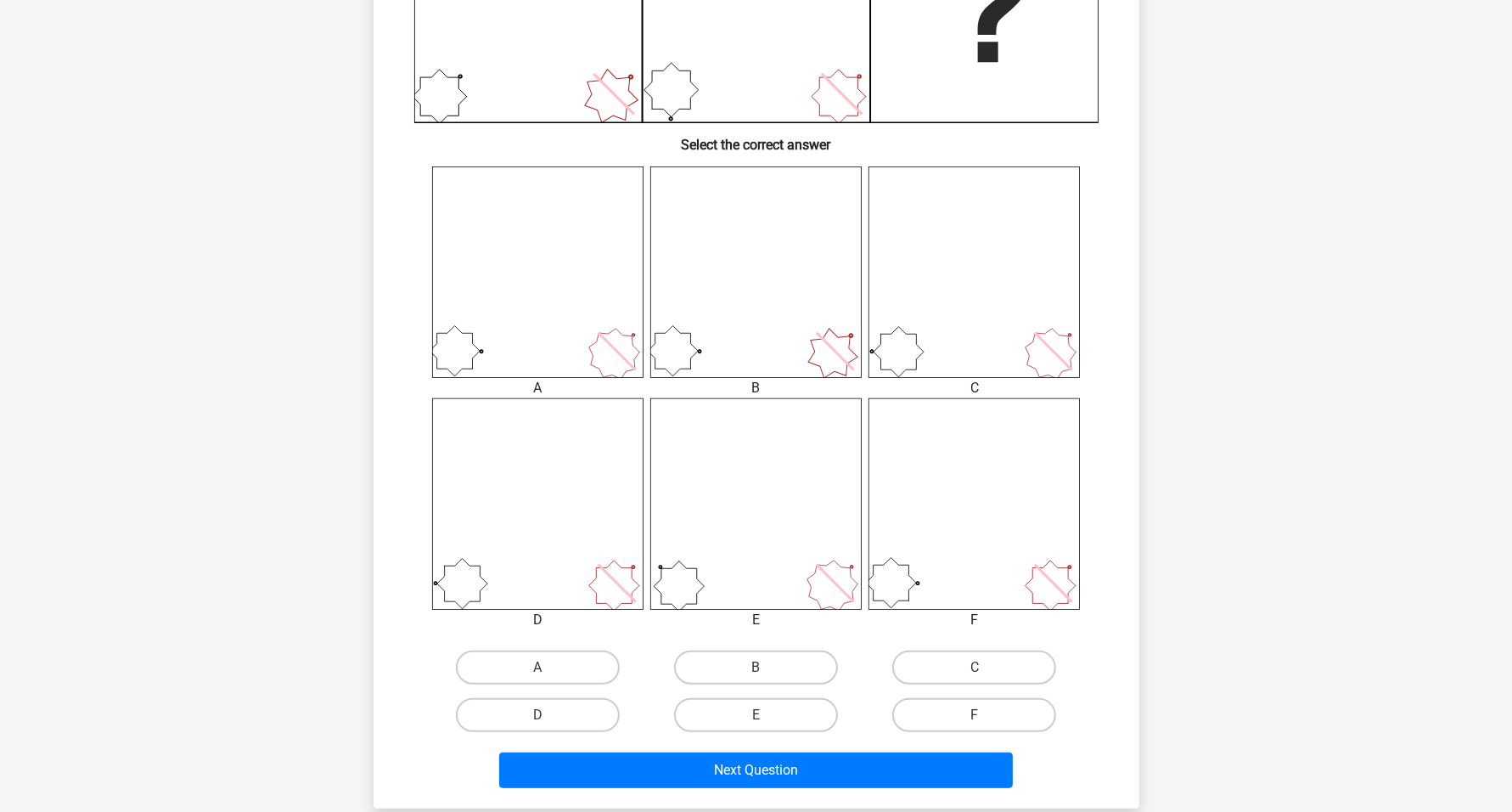
scroll to position [637, 0]
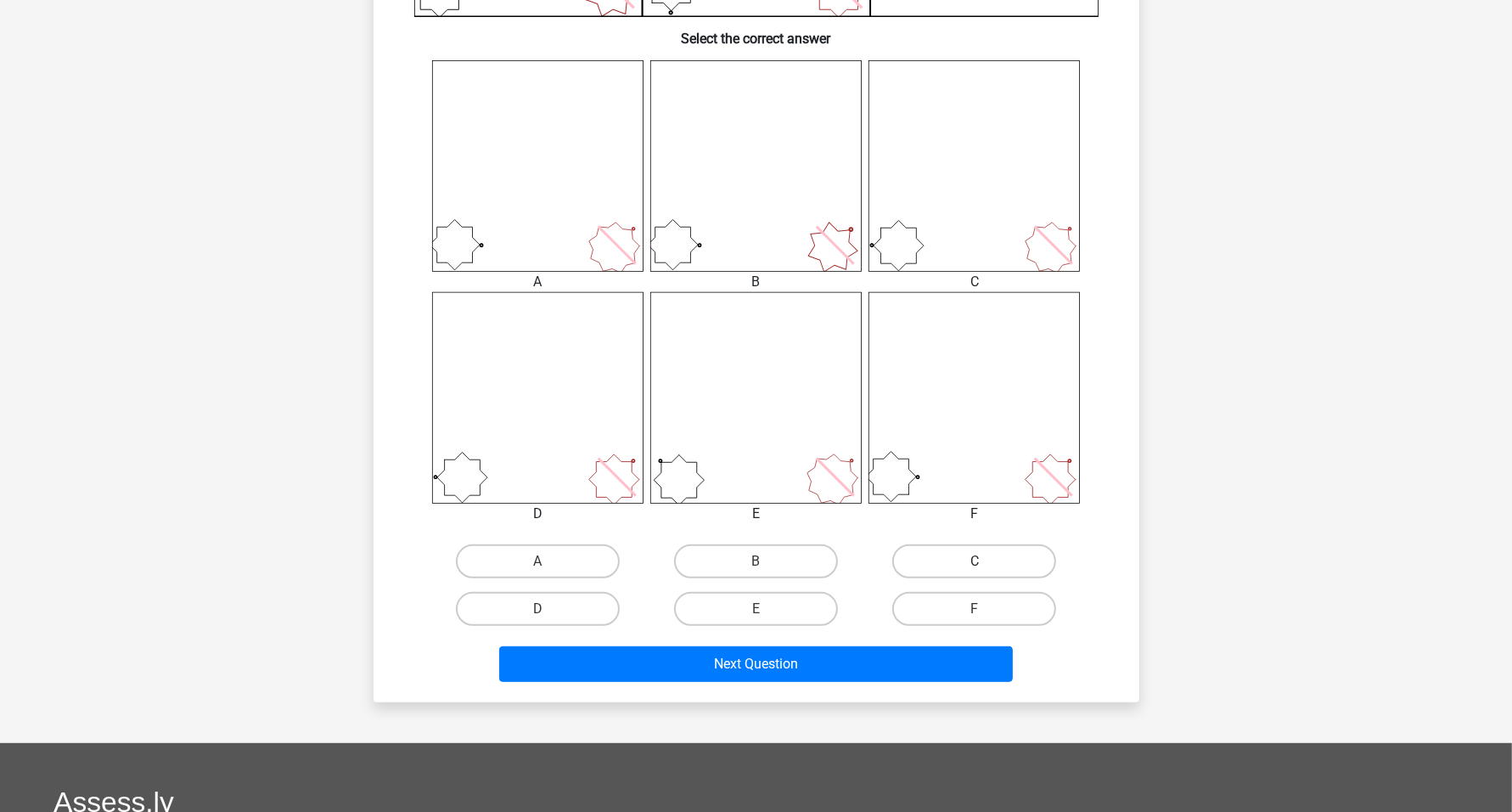
click at [746, 563] on label "C" at bounding box center [974, 561] width 164 height 34
click at [746, 563] on input "C" at bounding box center [980, 566] width 11 height 11
radio input "true"
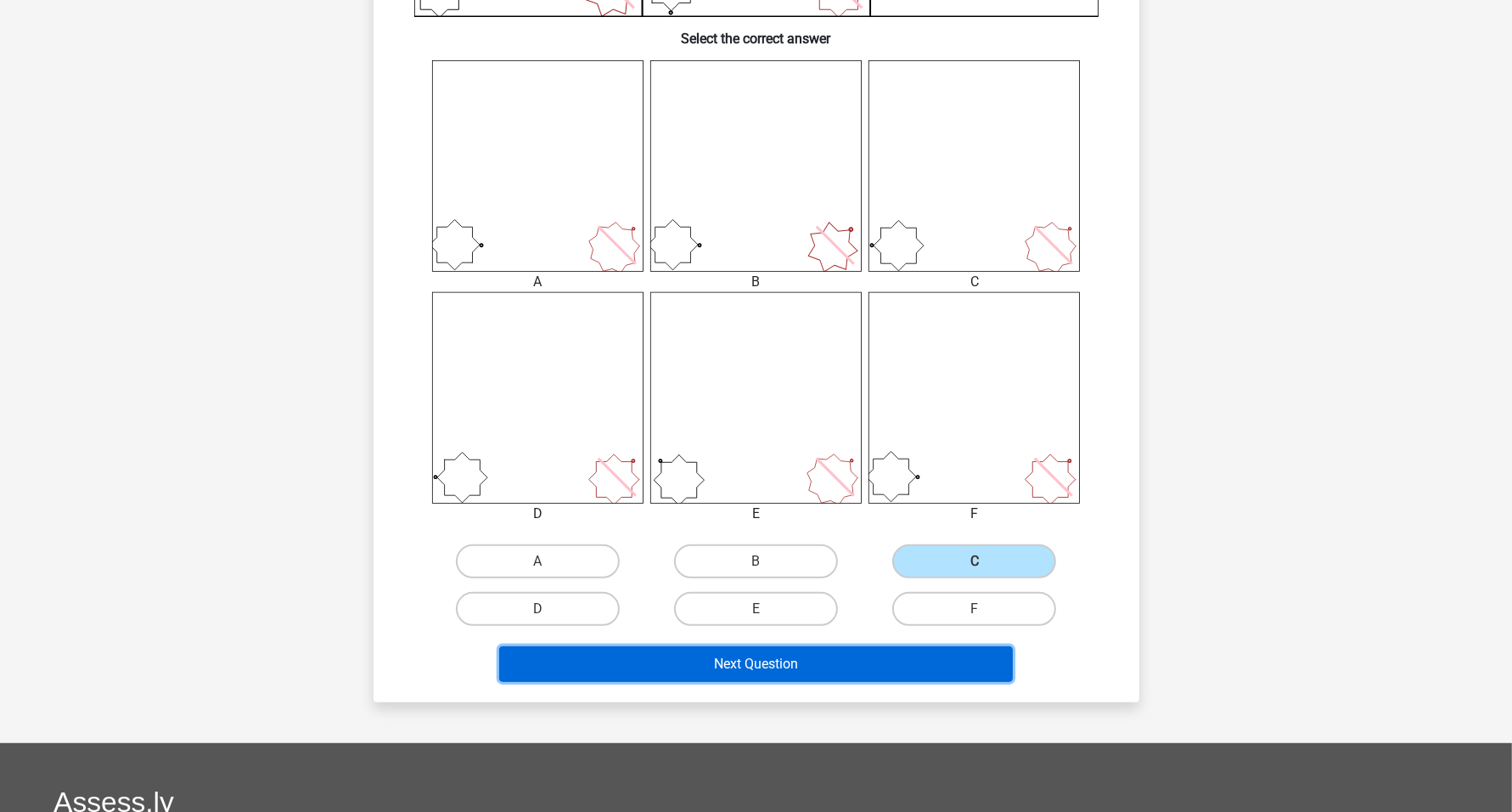
drag, startPoint x: 902, startPoint y: 655, endPoint x: 892, endPoint y: 656, distance: 10.0
click at [746, 656] on button "Next Question" at bounding box center [756, 664] width 513 height 35
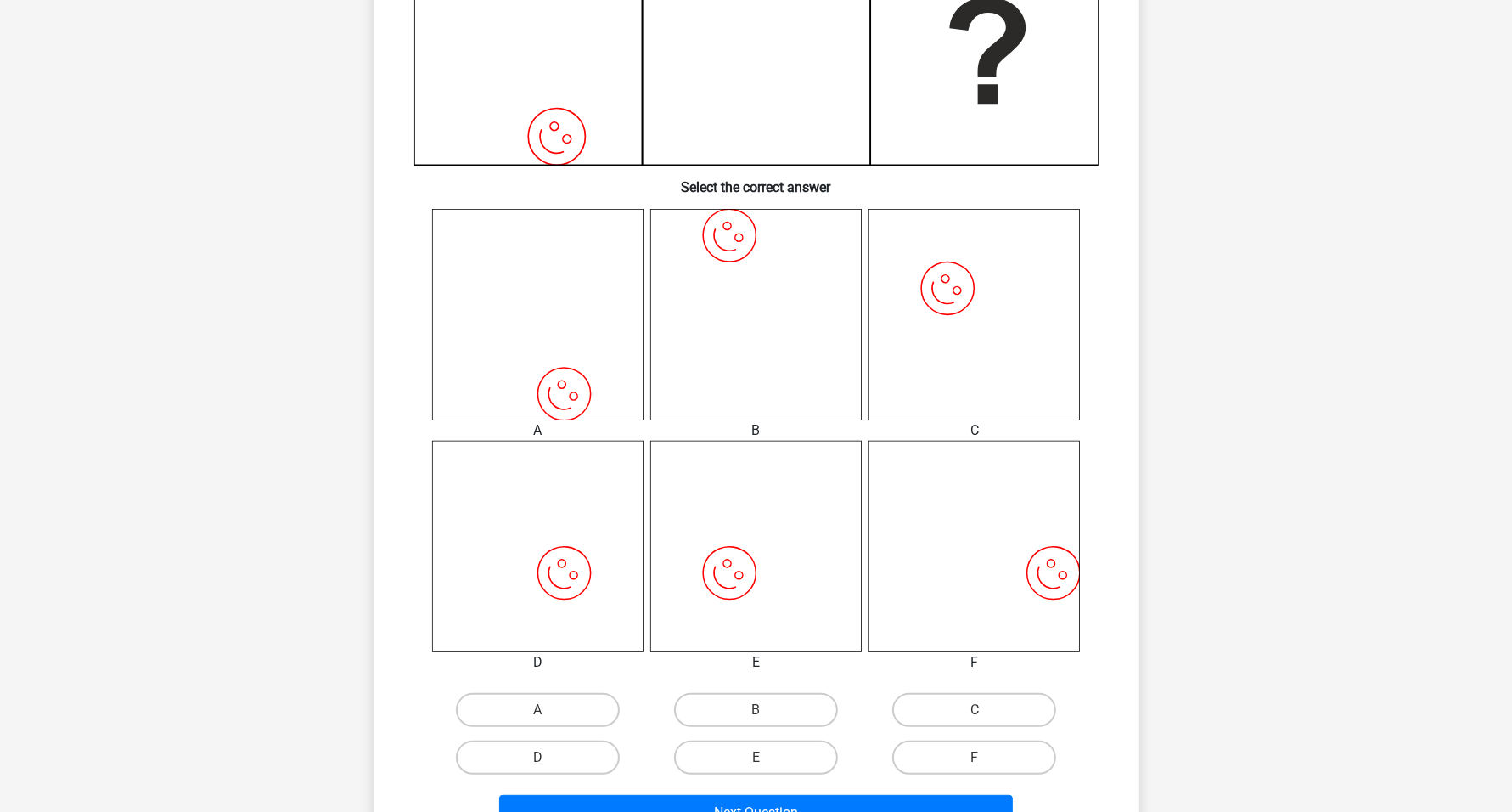
scroll to position [530, 0]
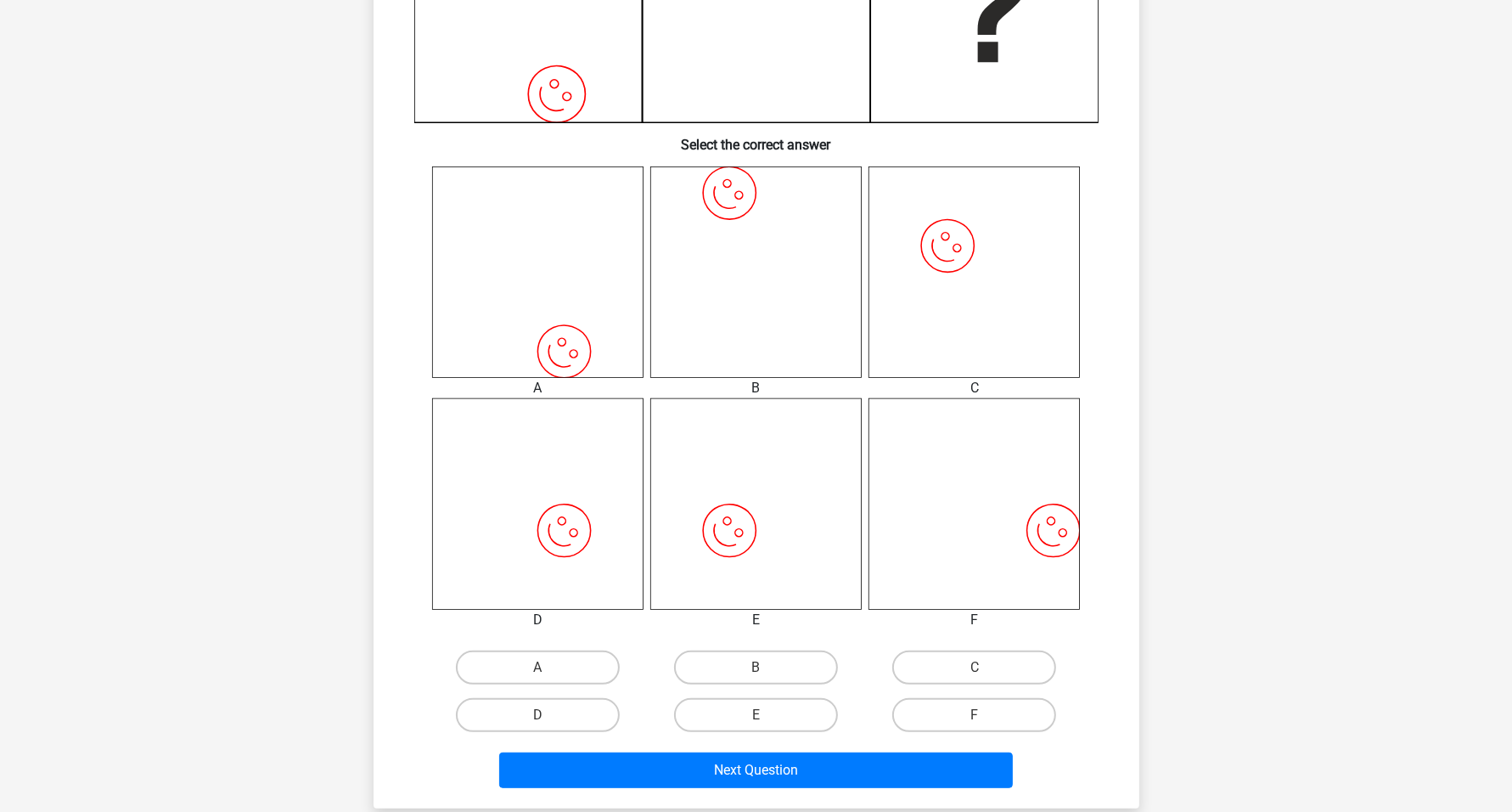
drag, startPoint x: 967, startPoint y: 713, endPoint x: 944, endPoint y: 744, distance: 38.6
click at [746, 713] on label "F" at bounding box center [974, 714] width 164 height 34
click at [746, 715] on input "F" at bounding box center [980, 721] width 11 height 11
radio input "true"
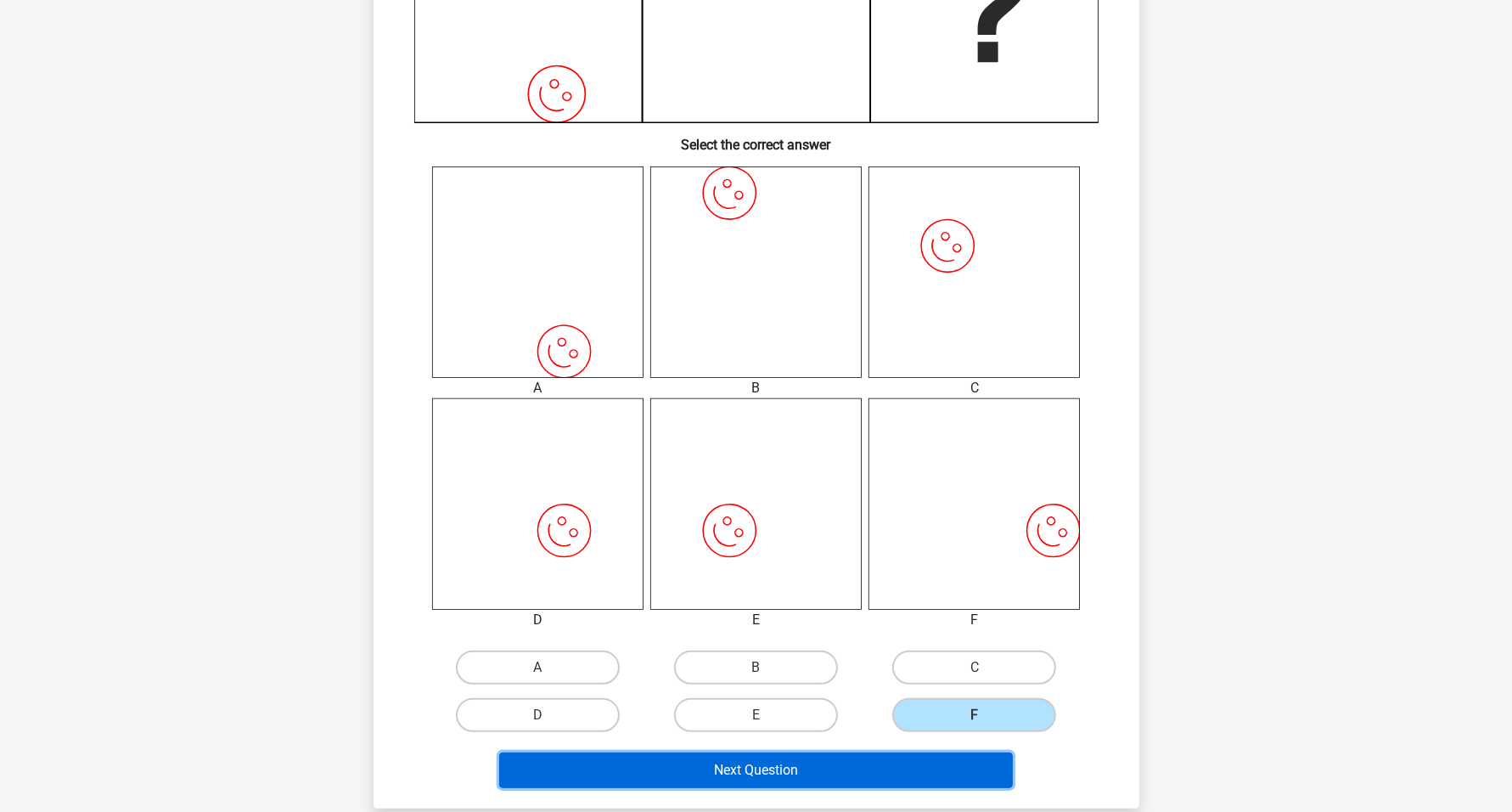
click at [746, 759] on button "Next Question" at bounding box center [756, 770] width 513 height 35
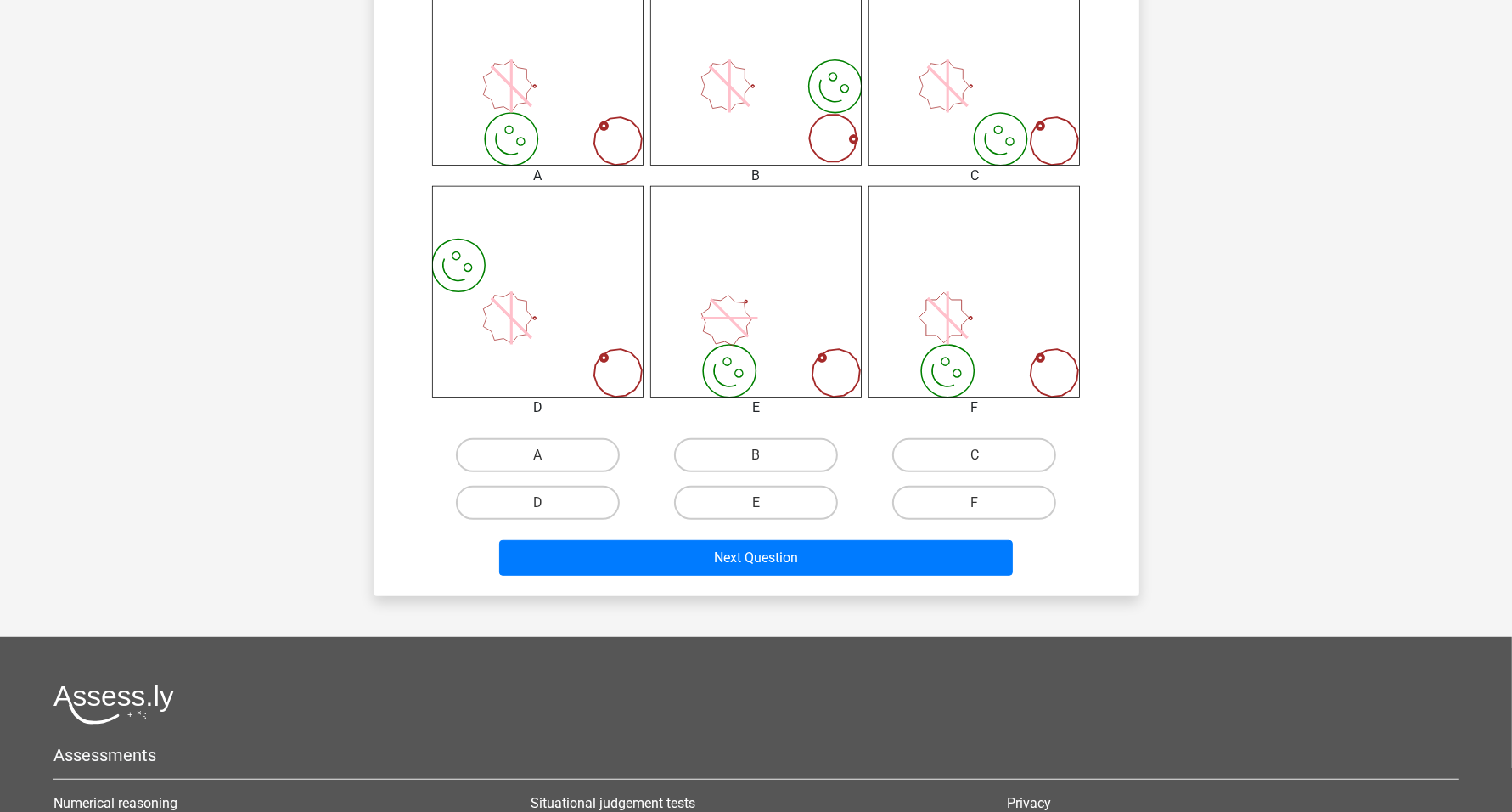
scroll to position [637, 0]
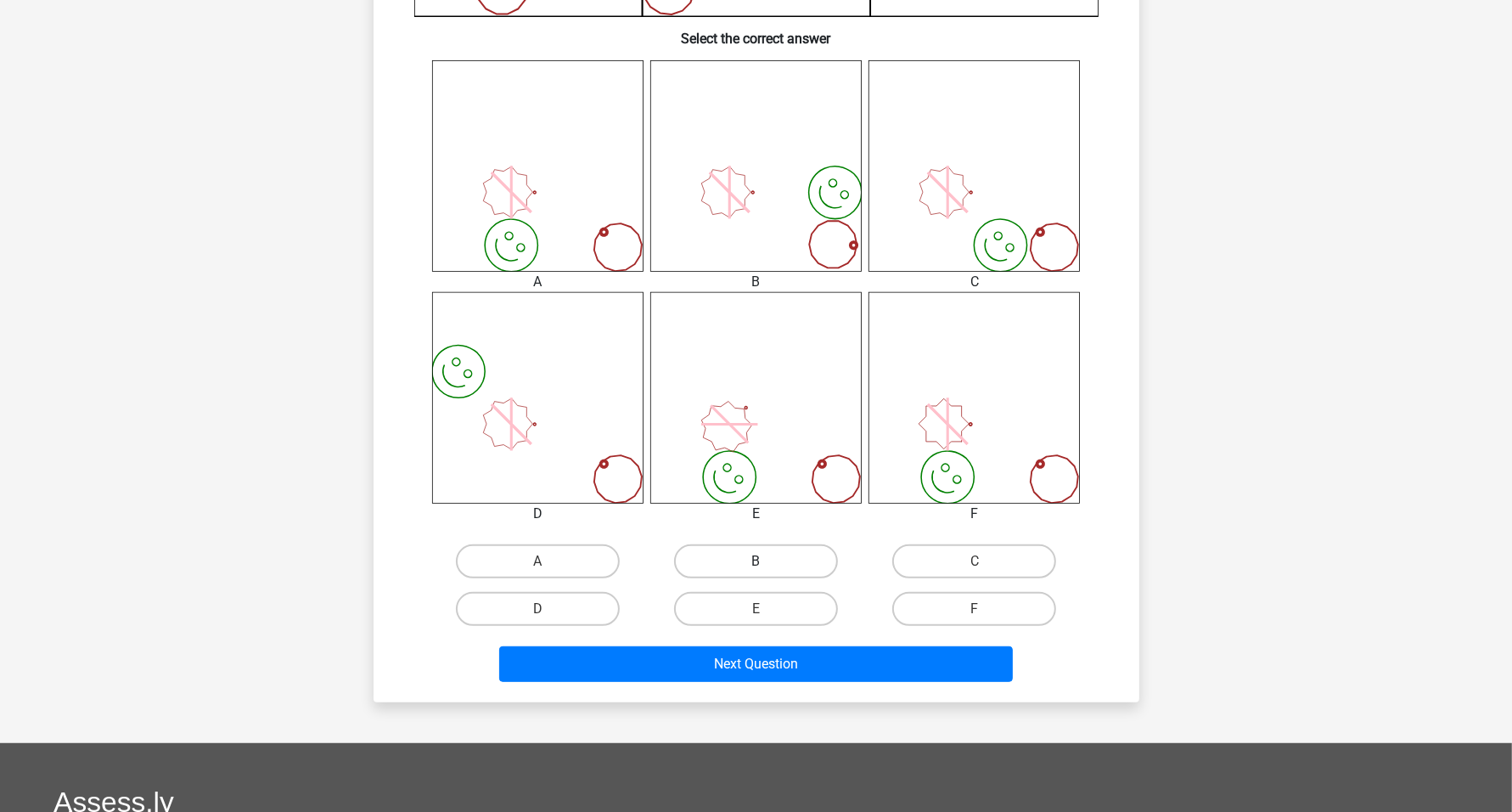
click at [746, 563] on label "B" at bounding box center [756, 561] width 164 height 34
click at [746, 563] on input "B" at bounding box center [761, 566] width 11 height 11
radio input "true"
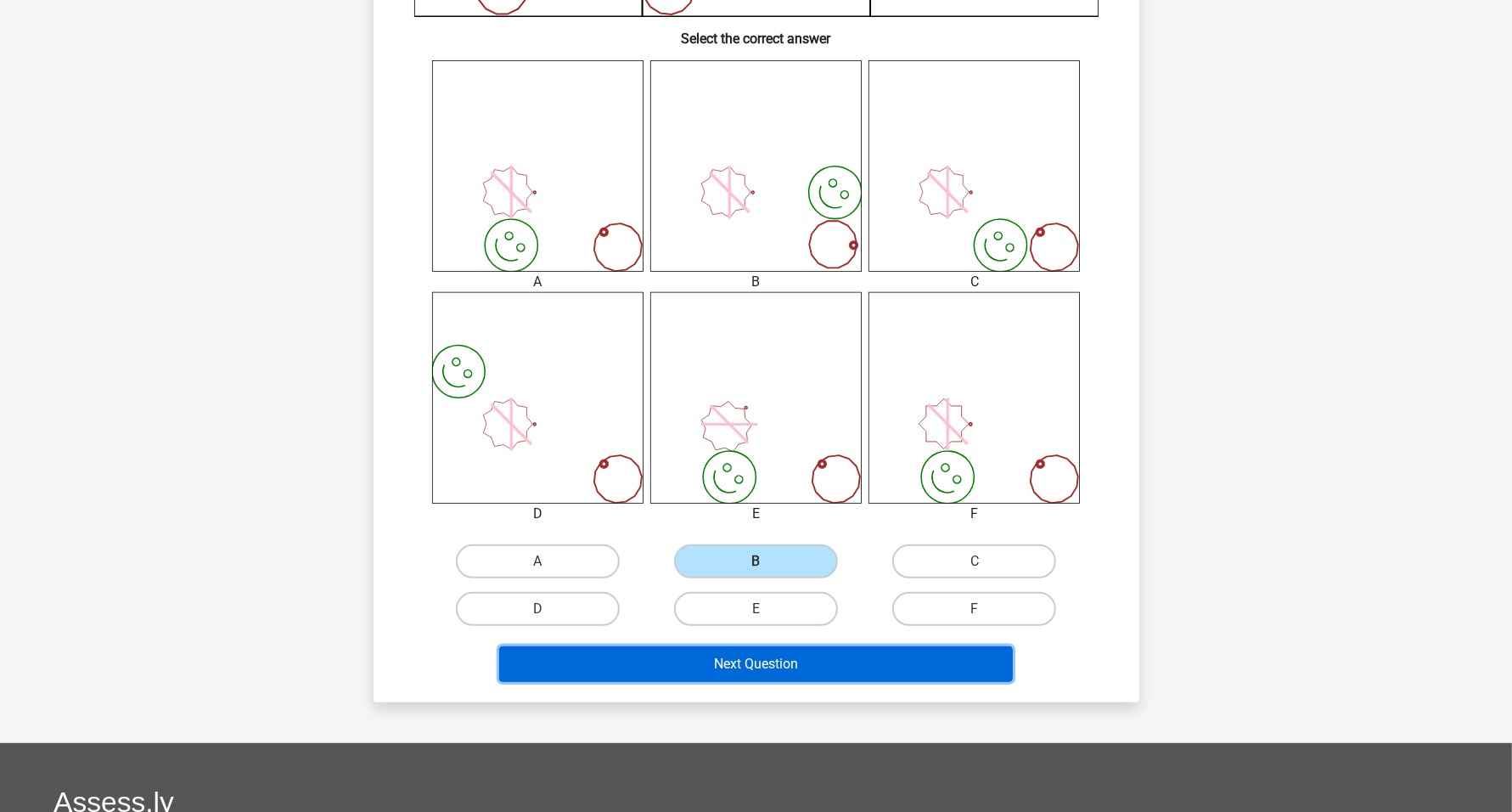
click at [746, 658] on button "Next Question" at bounding box center [756, 664] width 513 height 35
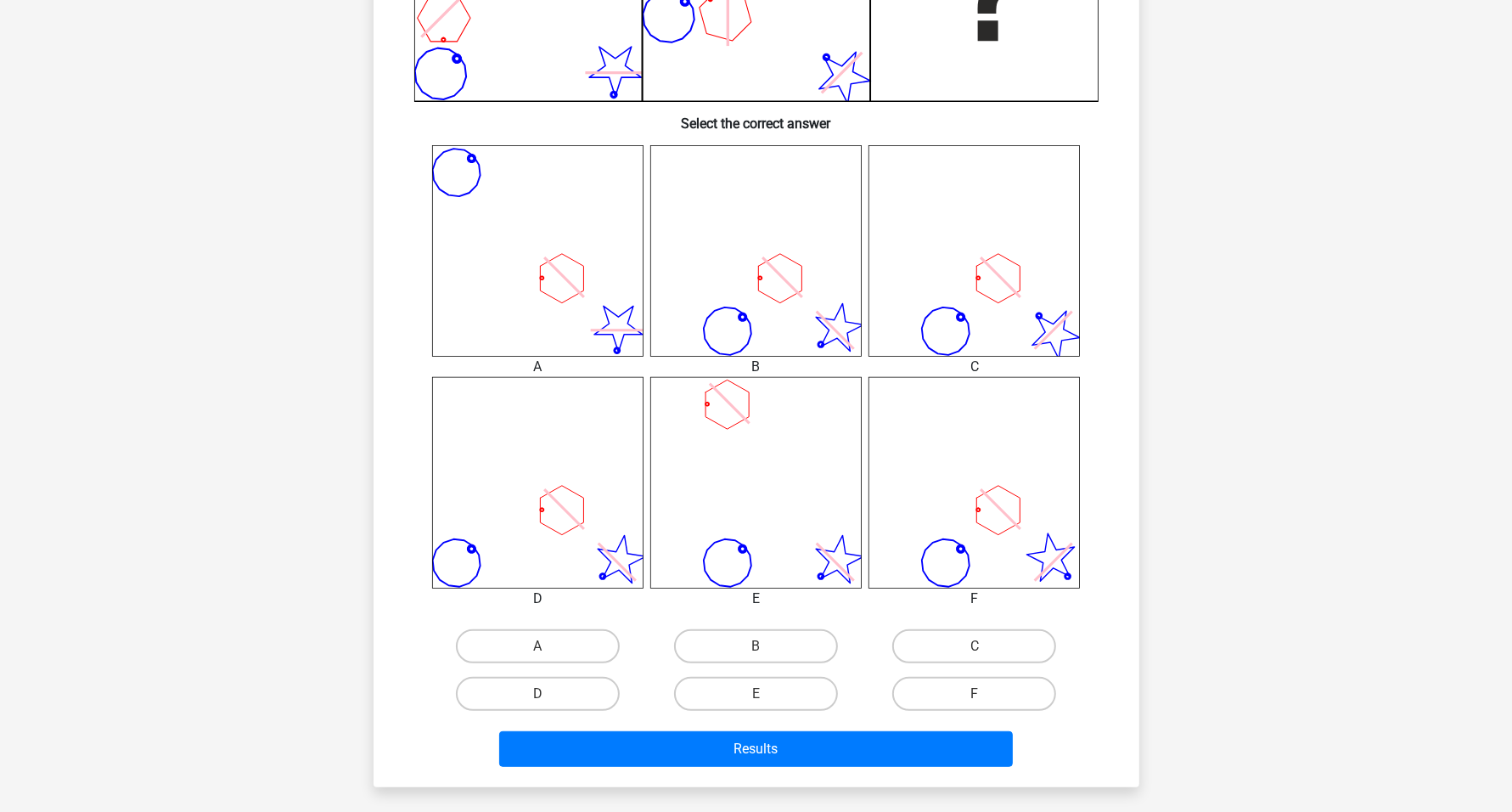
scroll to position [623, 0]
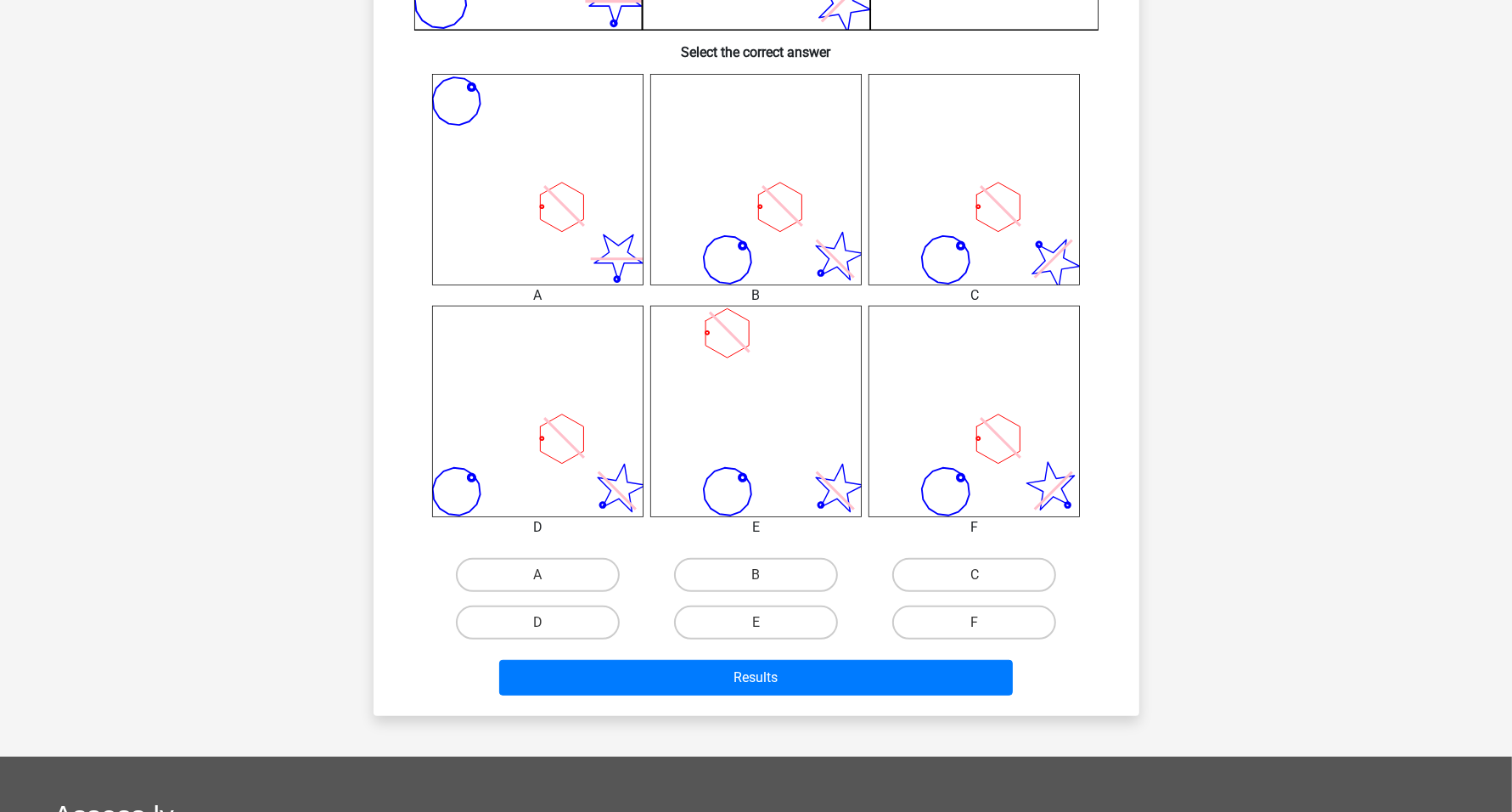
click at [746, 580] on input "C" at bounding box center [980, 580] width 11 height 11
radio input "true"
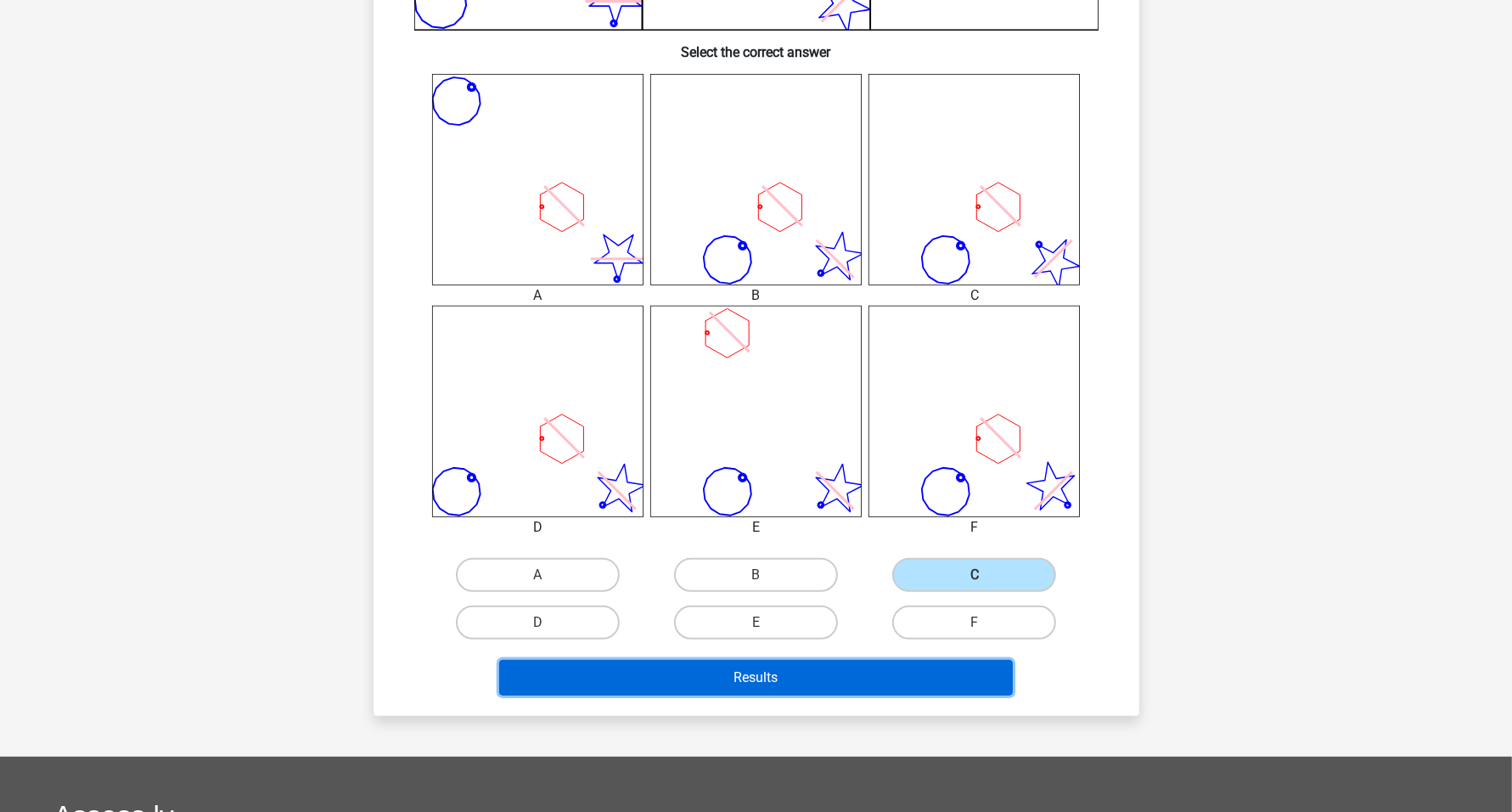
click at [746, 676] on button "Results" at bounding box center [756, 677] width 513 height 35
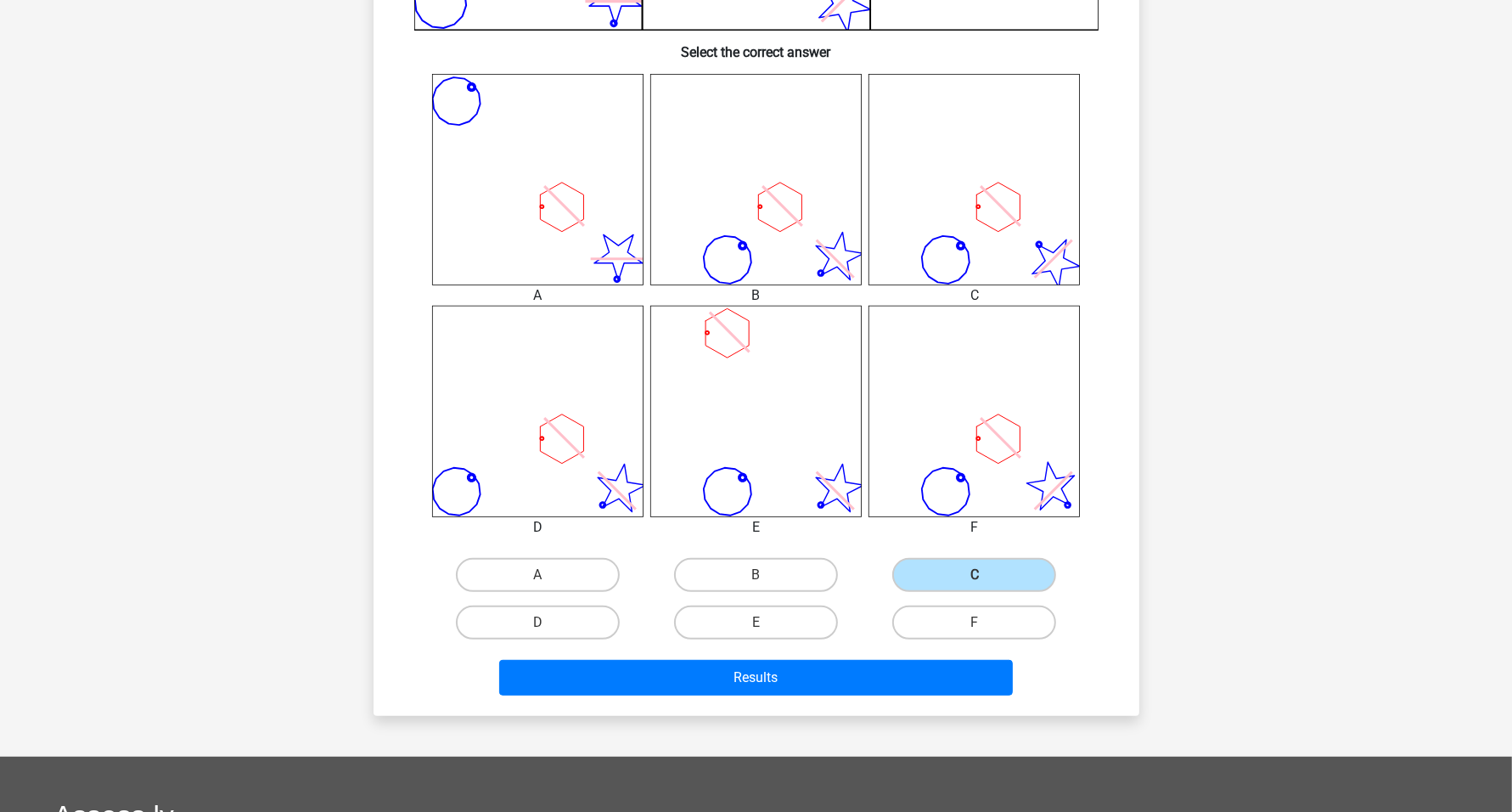
scroll to position [199, 0]
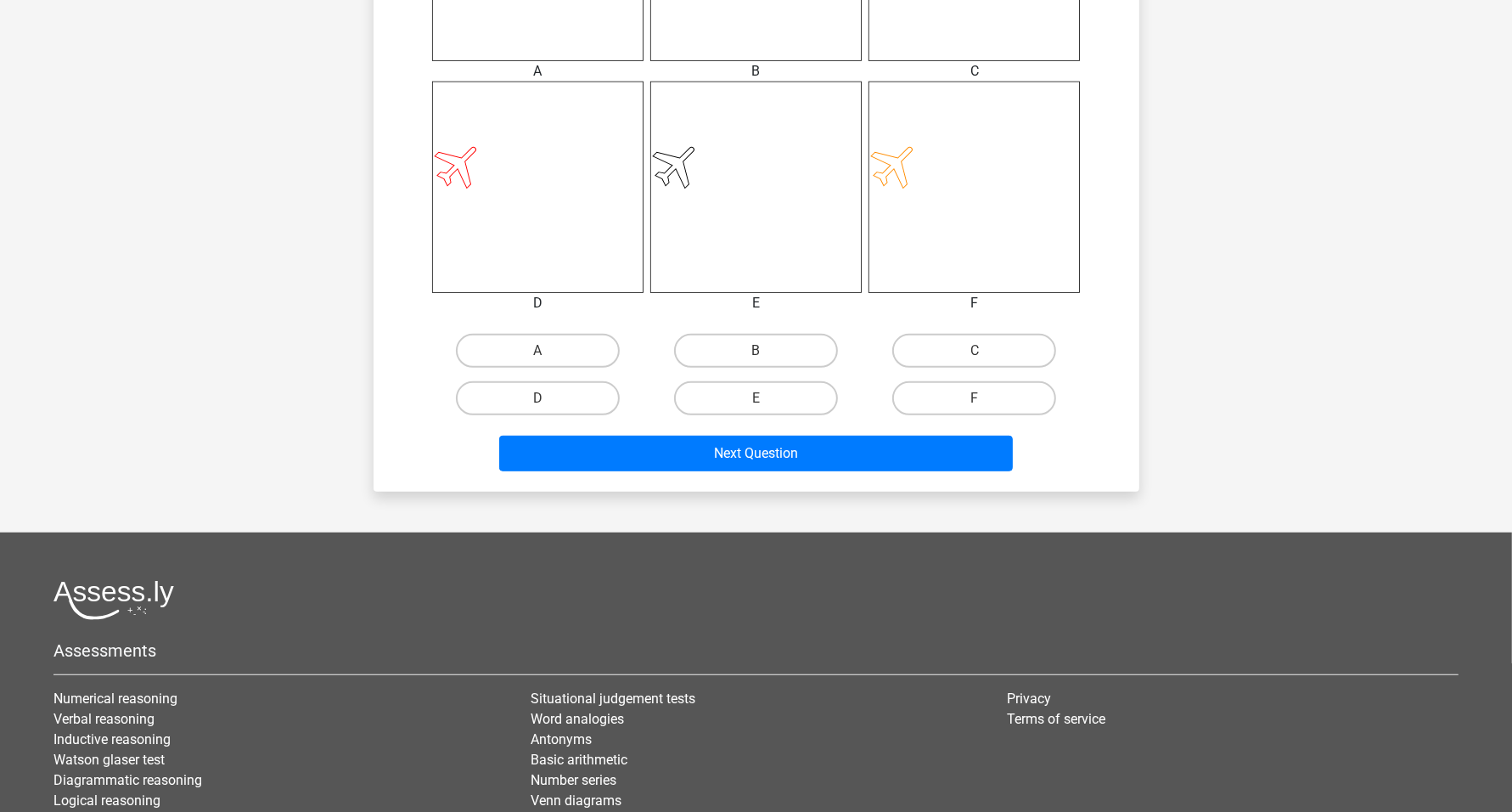
scroll to position [849, 0]
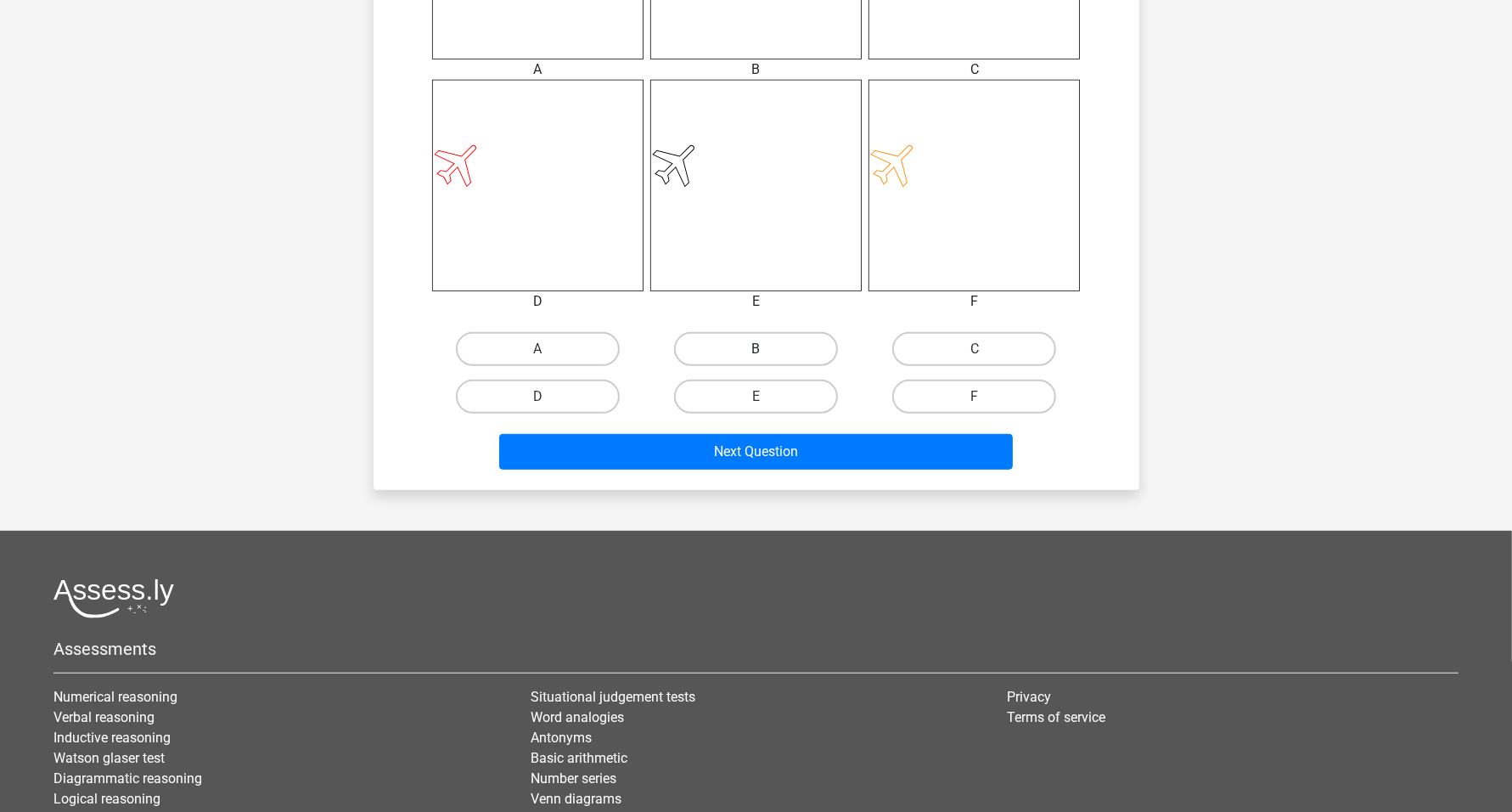
click at [779, 346] on label "B" at bounding box center [756, 349] width 164 height 34
click at [766, 349] on input "B" at bounding box center [761, 354] width 11 height 11
radio input "true"
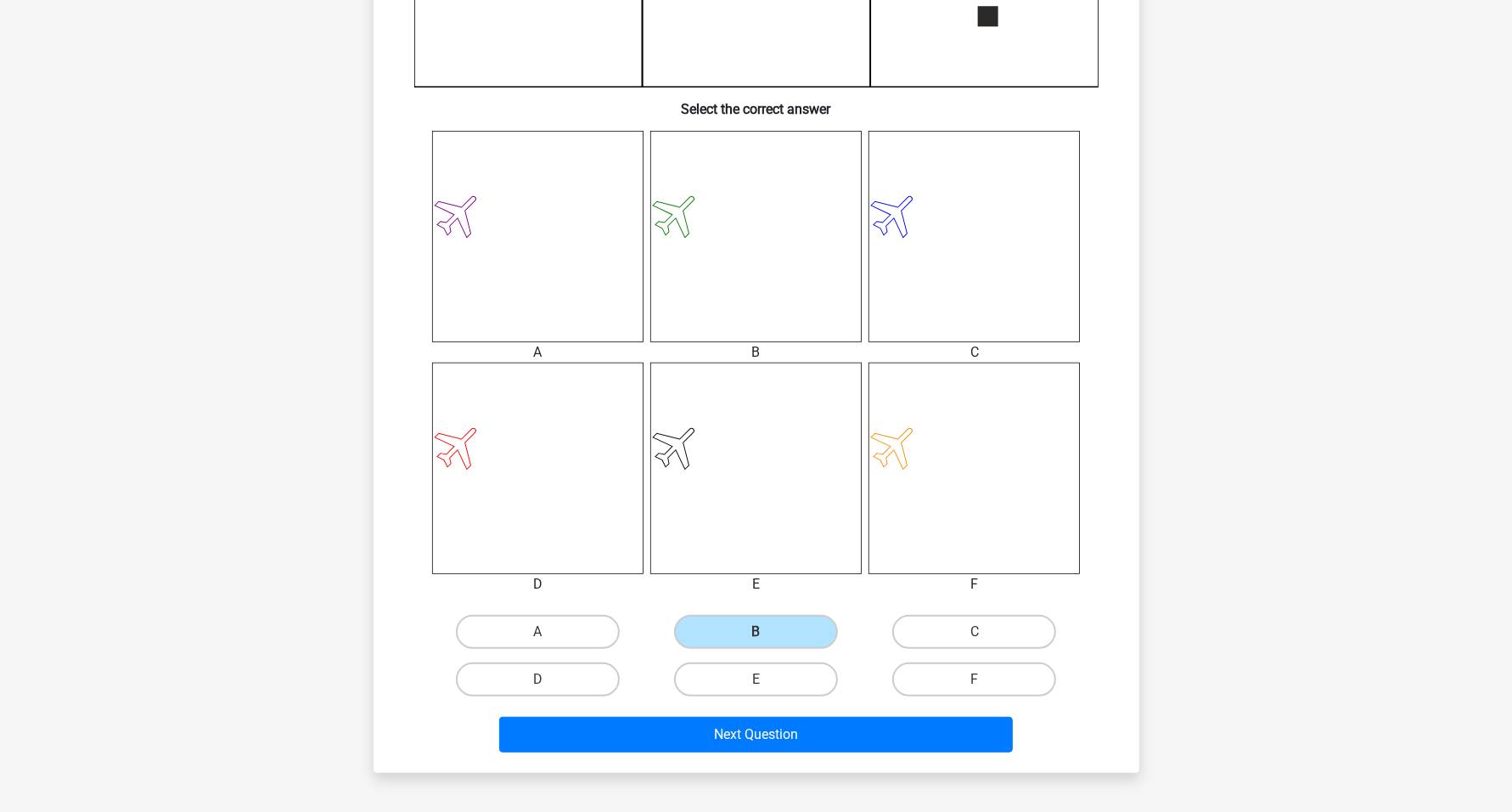
scroll to position [637, 0]
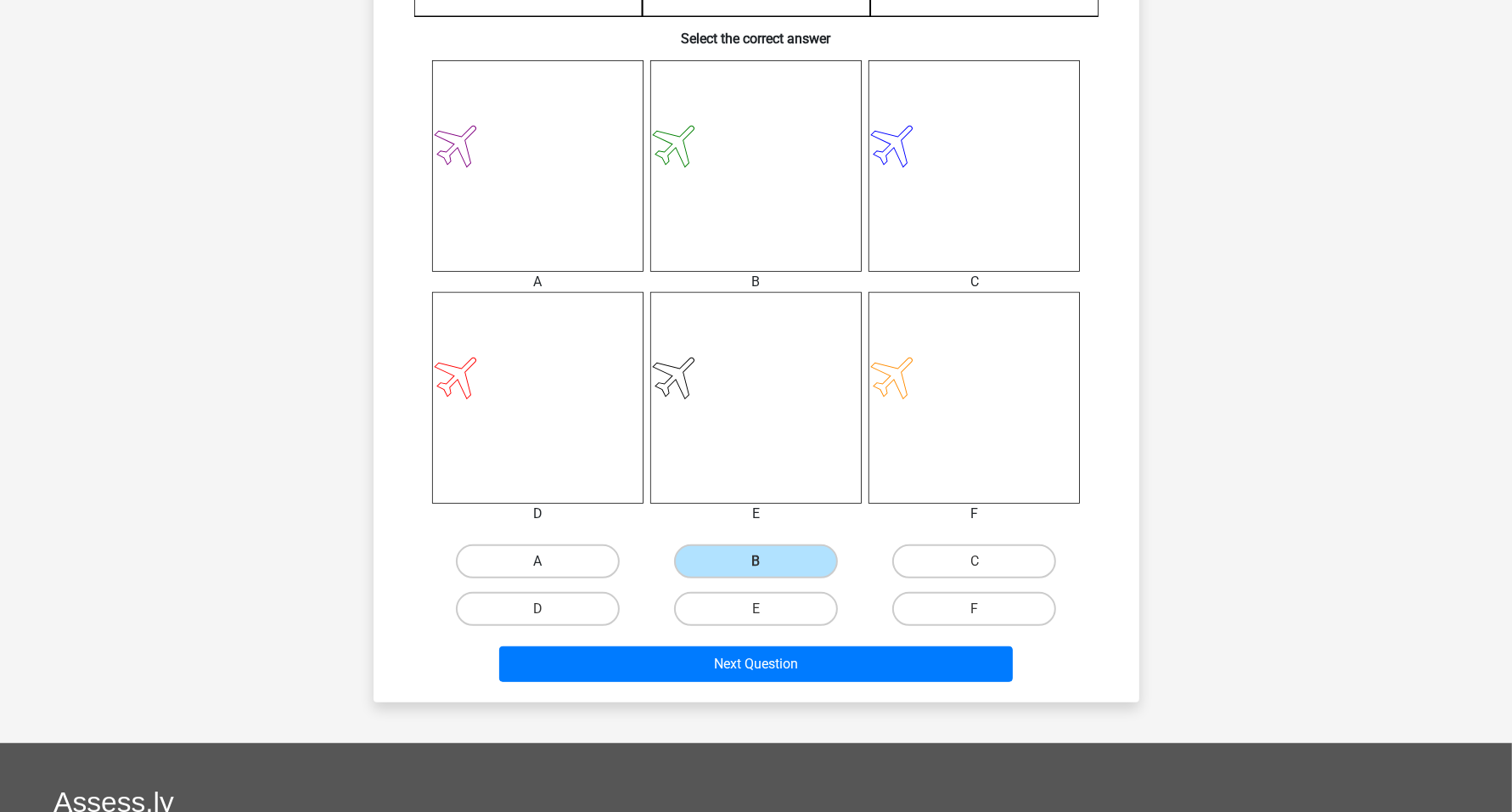
click at [544, 552] on label "A" at bounding box center [537, 561] width 164 height 34
click at [544, 561] on input "A" at bounding box center [543, 566] width 11 height 11
radio input "true"
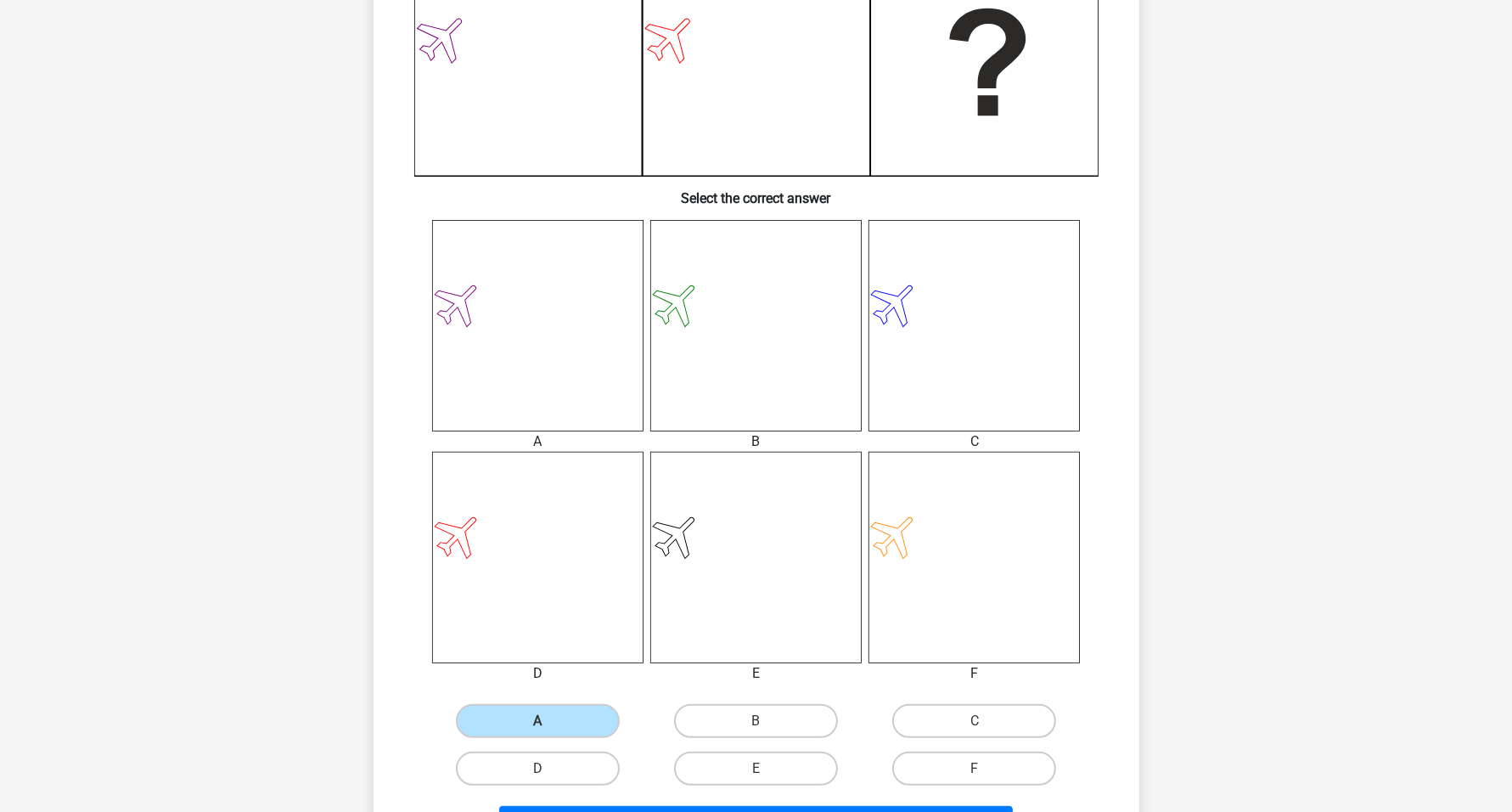
scroll to position [530, 0]
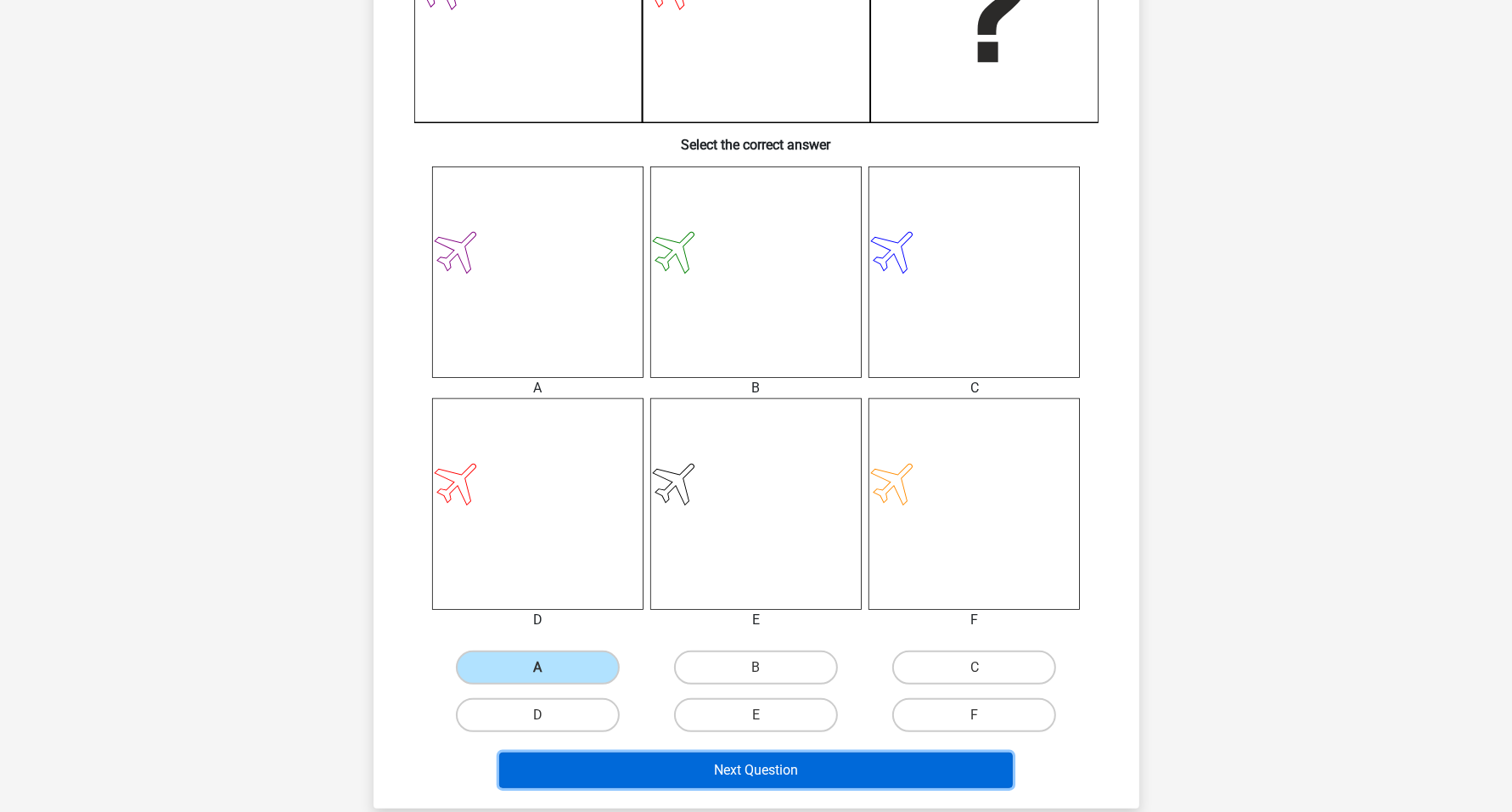
click at [815, 761] on button "Next Question" at bounding box center [756, 770] width 513 height 35
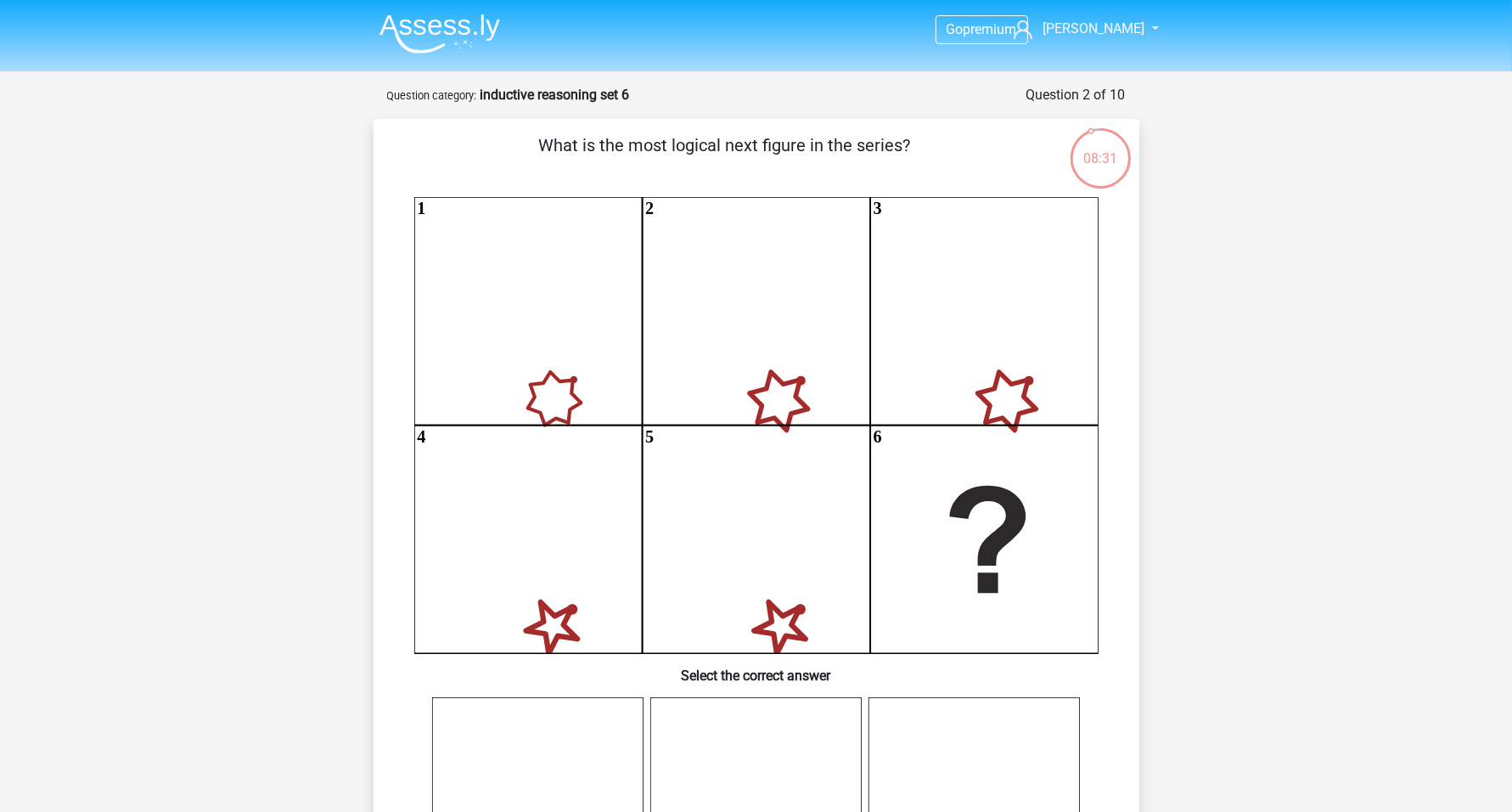
scroll to position [0, 0]
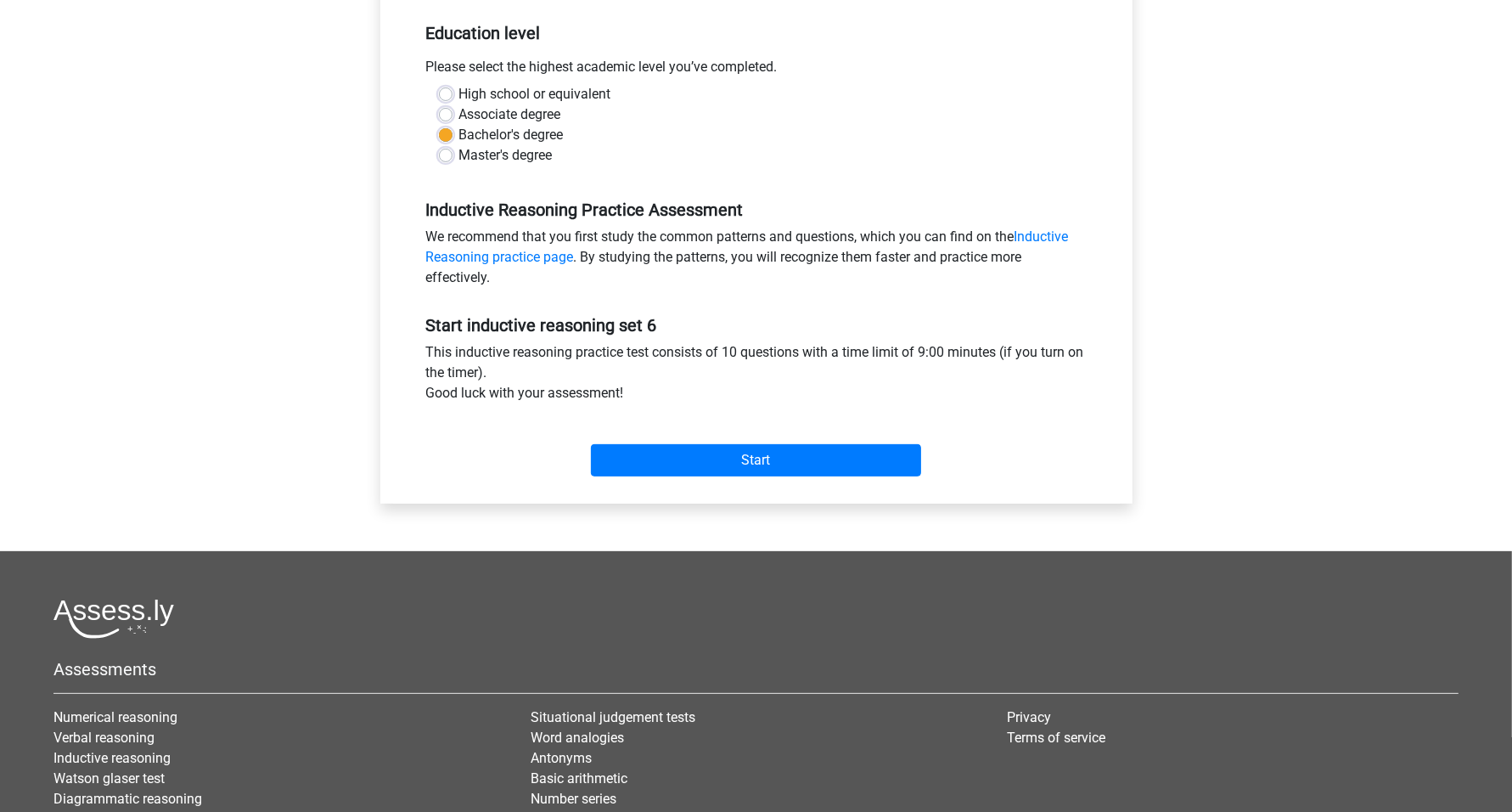
scroll to position [424, 0]
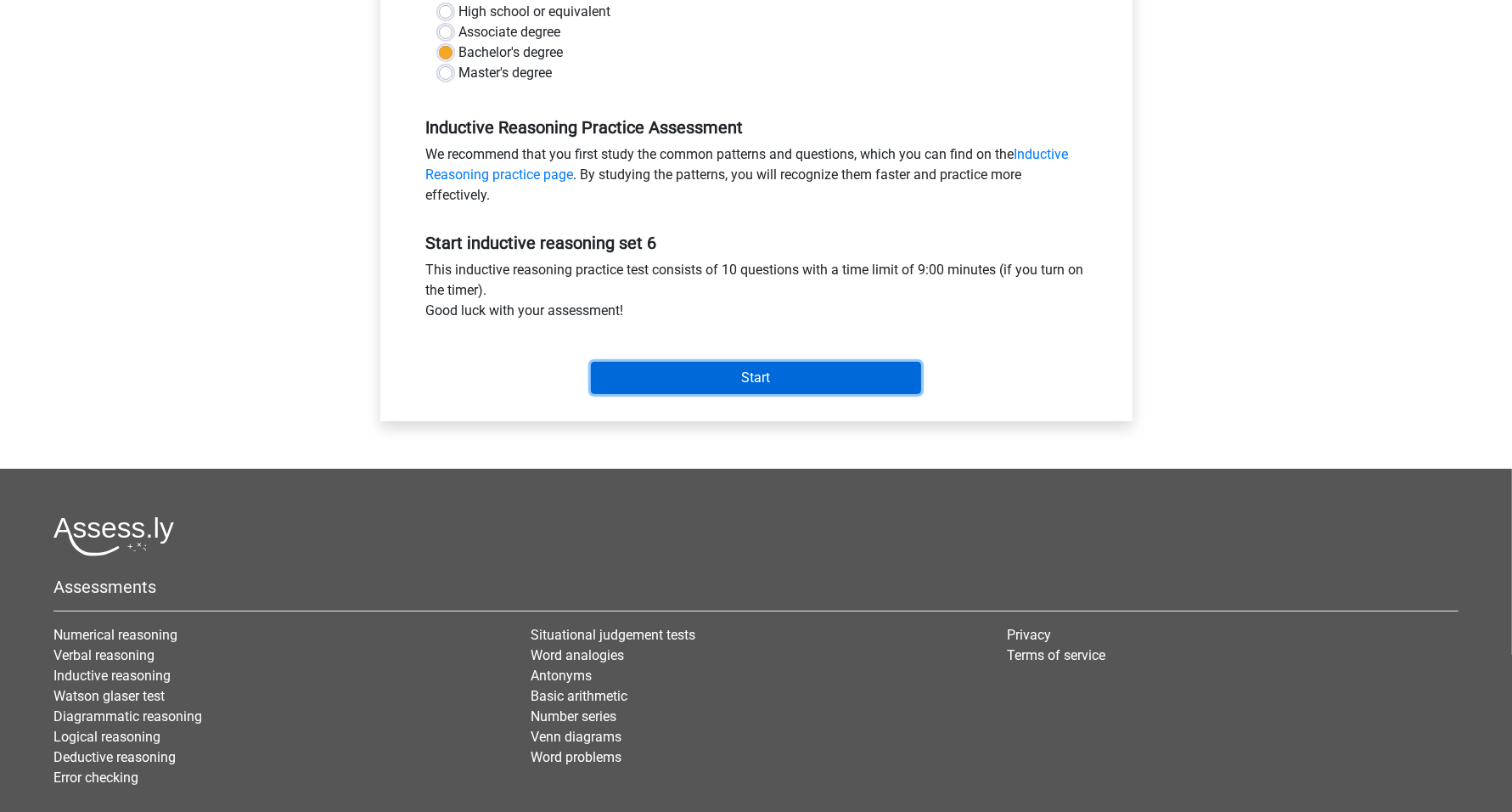
click at [790, 375] on input "Start" at bounding box center [755, 378] width 330 height 33
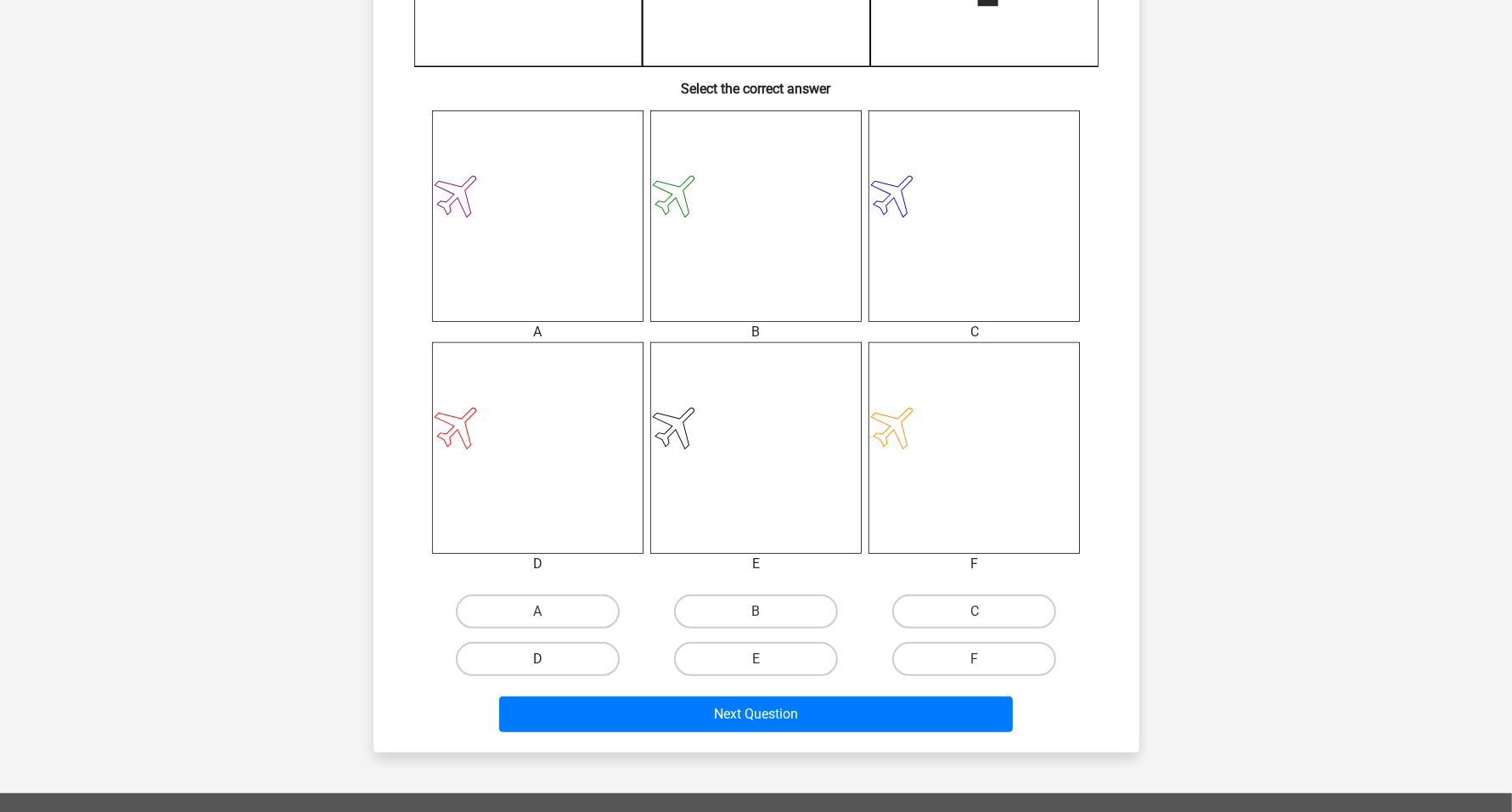
scroll to position [637, 0]
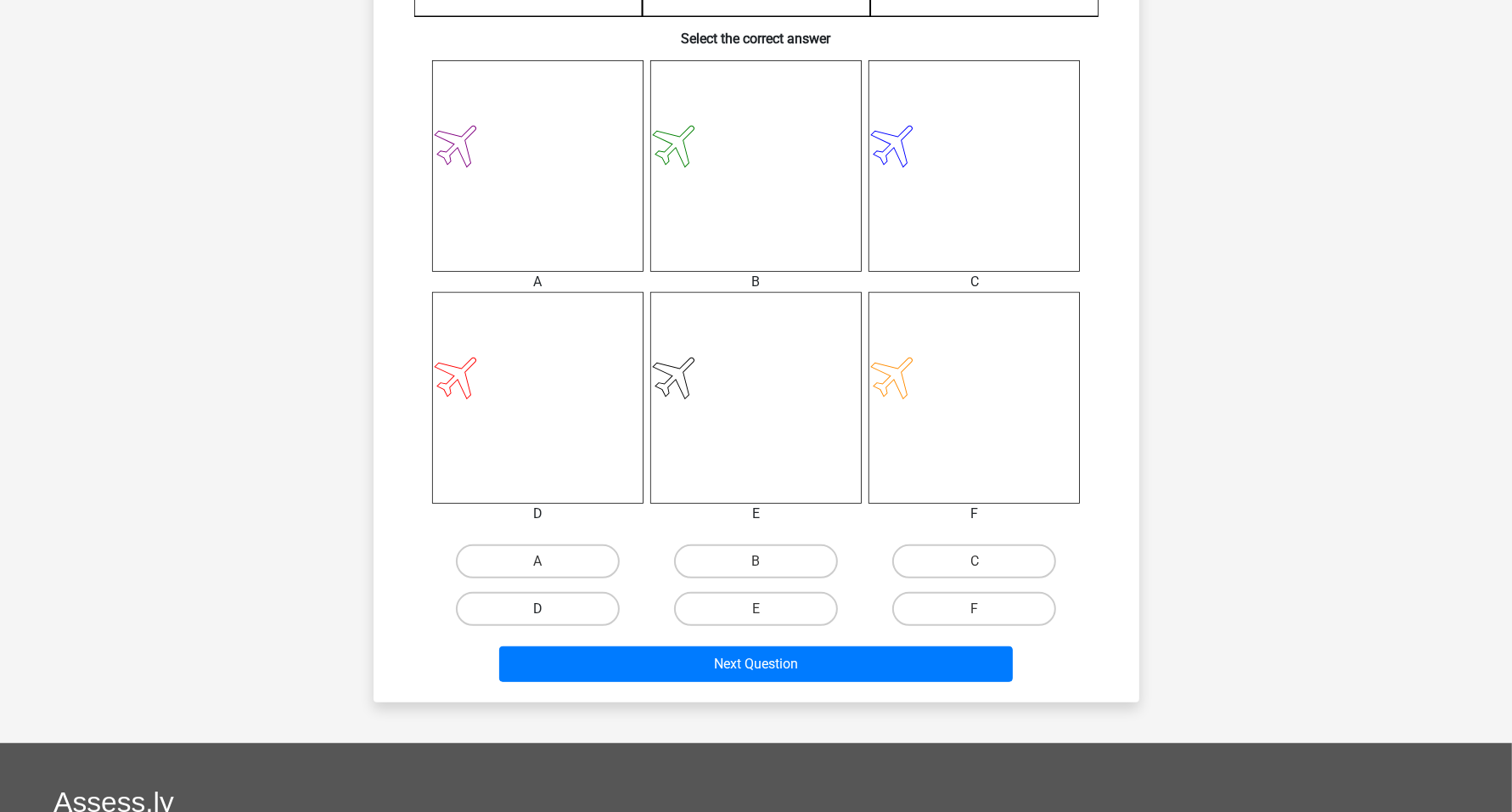
click at [569, 603] on label "D" at bounding box center [537, 608] width 164 height 34
click at [549, 608] on input "D" at bounding box center [543, 614] width 11 height 11
radio input "true"
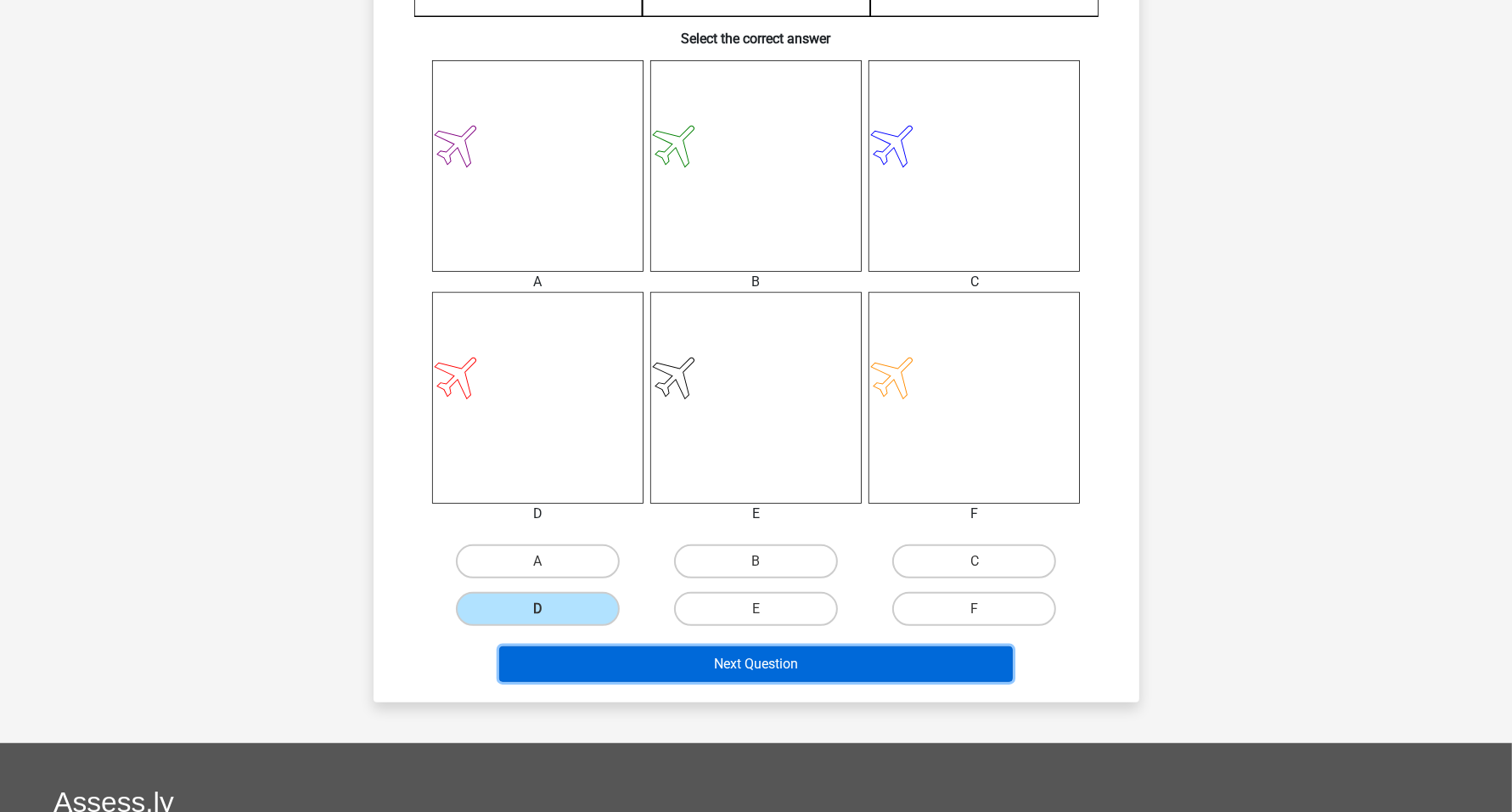
click at [760, 656] on button "Next Question" at bounding box center [756, 664] width 513 height 35
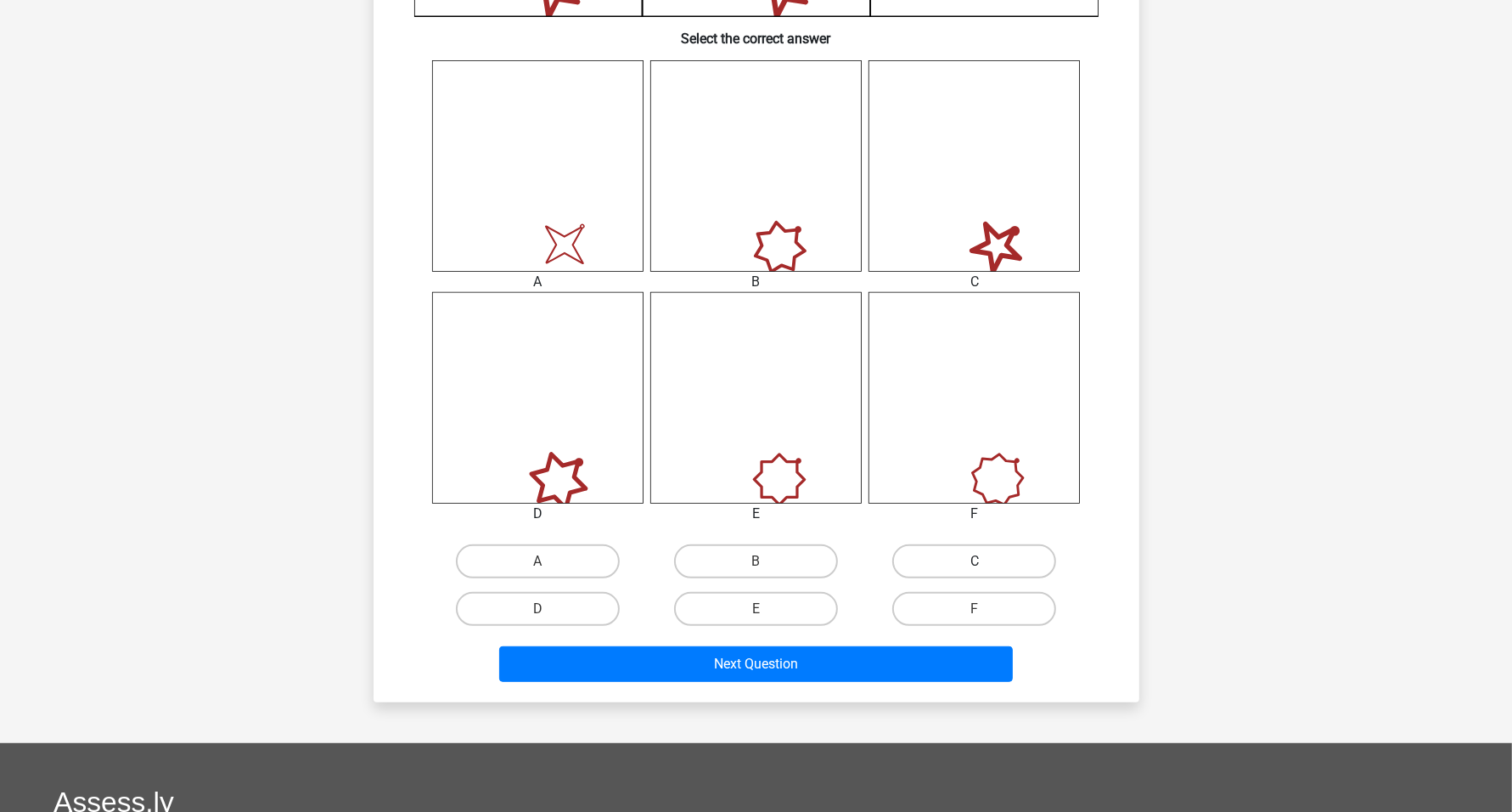
drag, startPoint x: 977, startPoint y: 548, endPoint x: 973, endPoint y: 563, distance: 15.5
click at [977, 549] on label "C" at bounding box center [974, 561] width 164 height 34
click at [977, 561] on input "C" at bounding box center [980, 566] width 11 height 11
radio input "true"
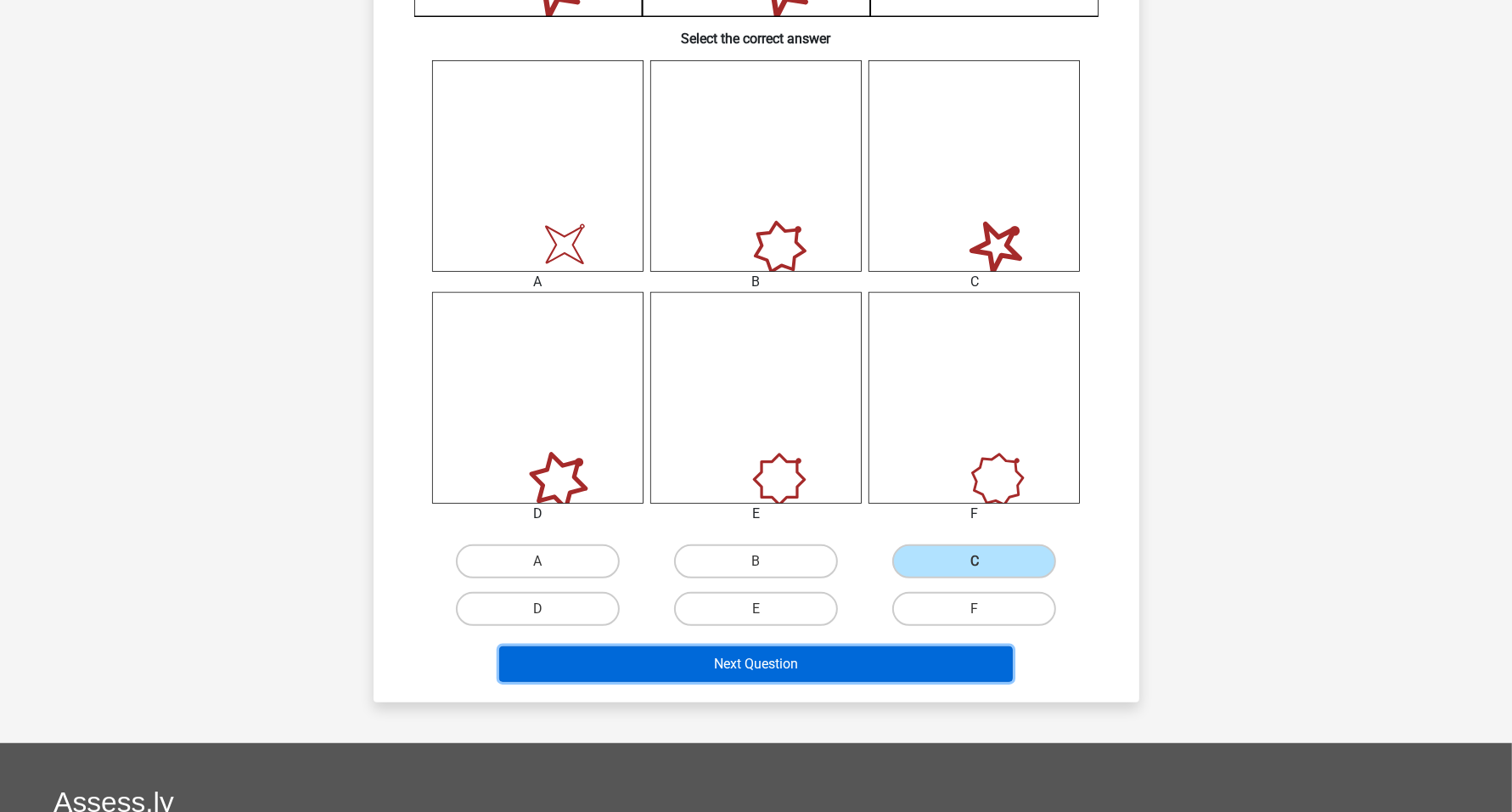
drag, startPoint x: 849, startPoint y: 665, endPoint x: 781, endPoint y: 663, distance: 68.0
click at [846, 665] on button "Next Question" at bounding box center [756, 664] width 513 height 35
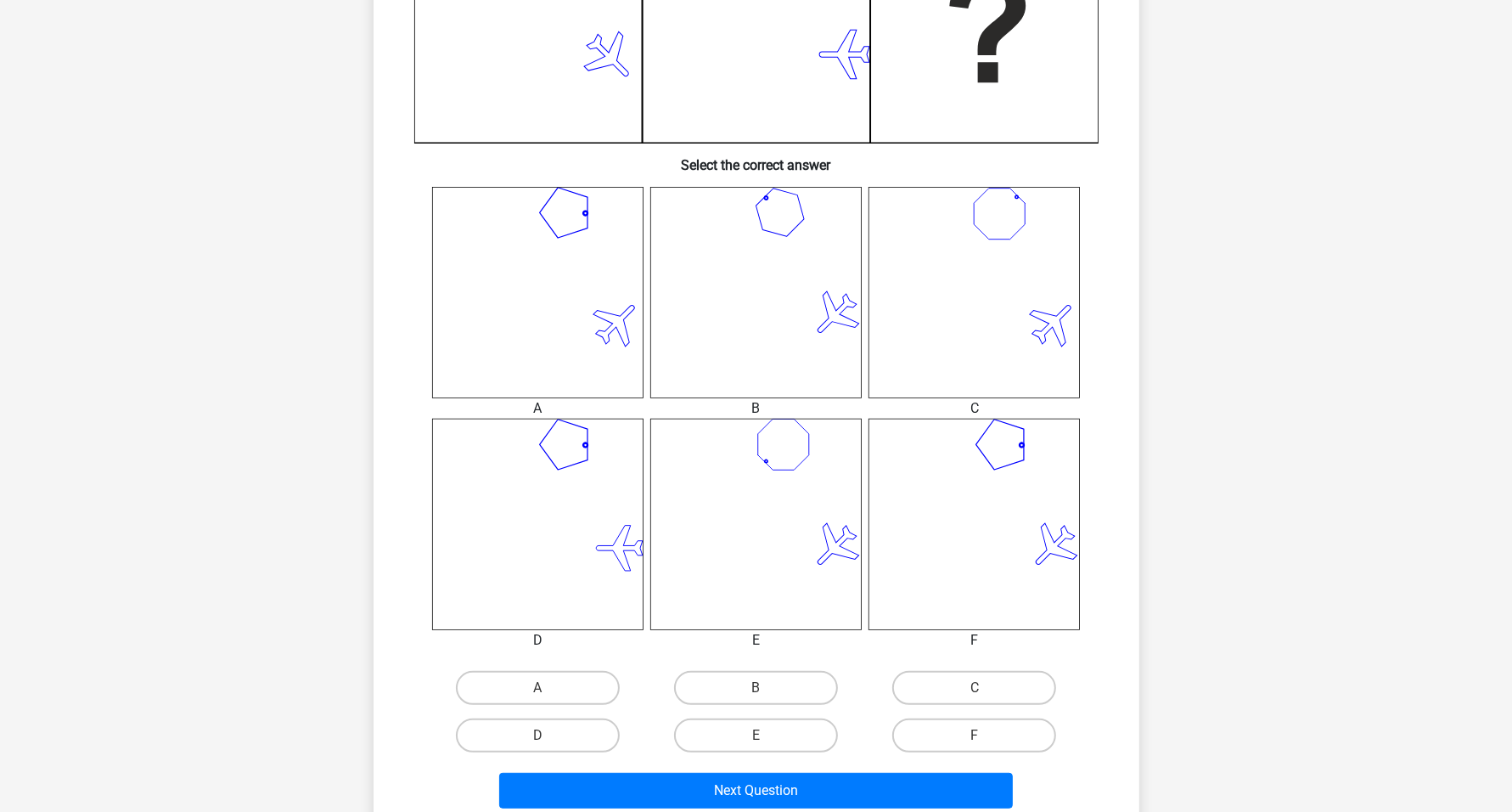
scroll to position [530, 0]
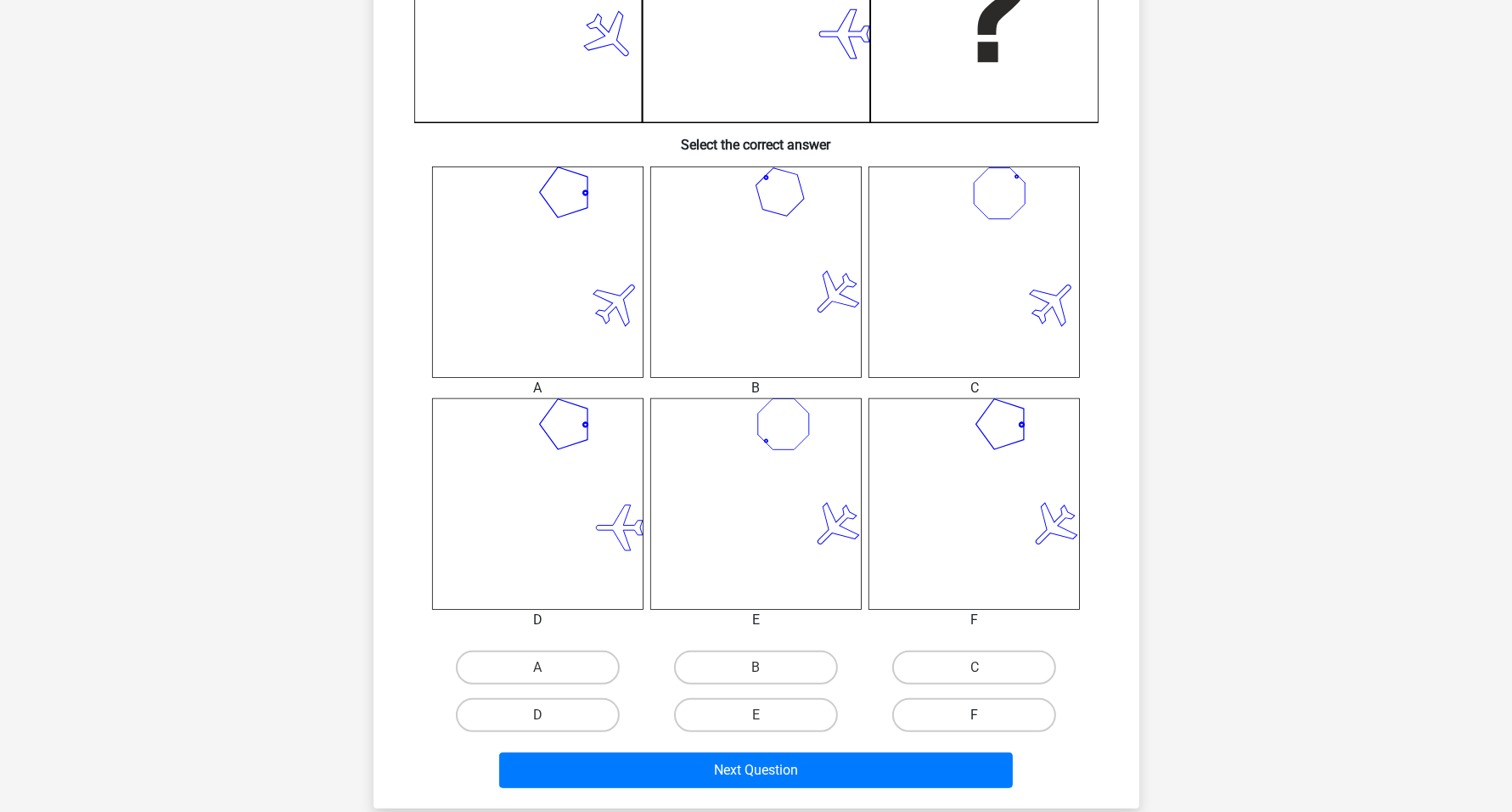
click at [989, 717] on label "F" at bounding box center [974, 714] width 164 height 34
click at [986, 717] on input "F" at bounding box center [980, 721] width 11 height 11
radio input "true"
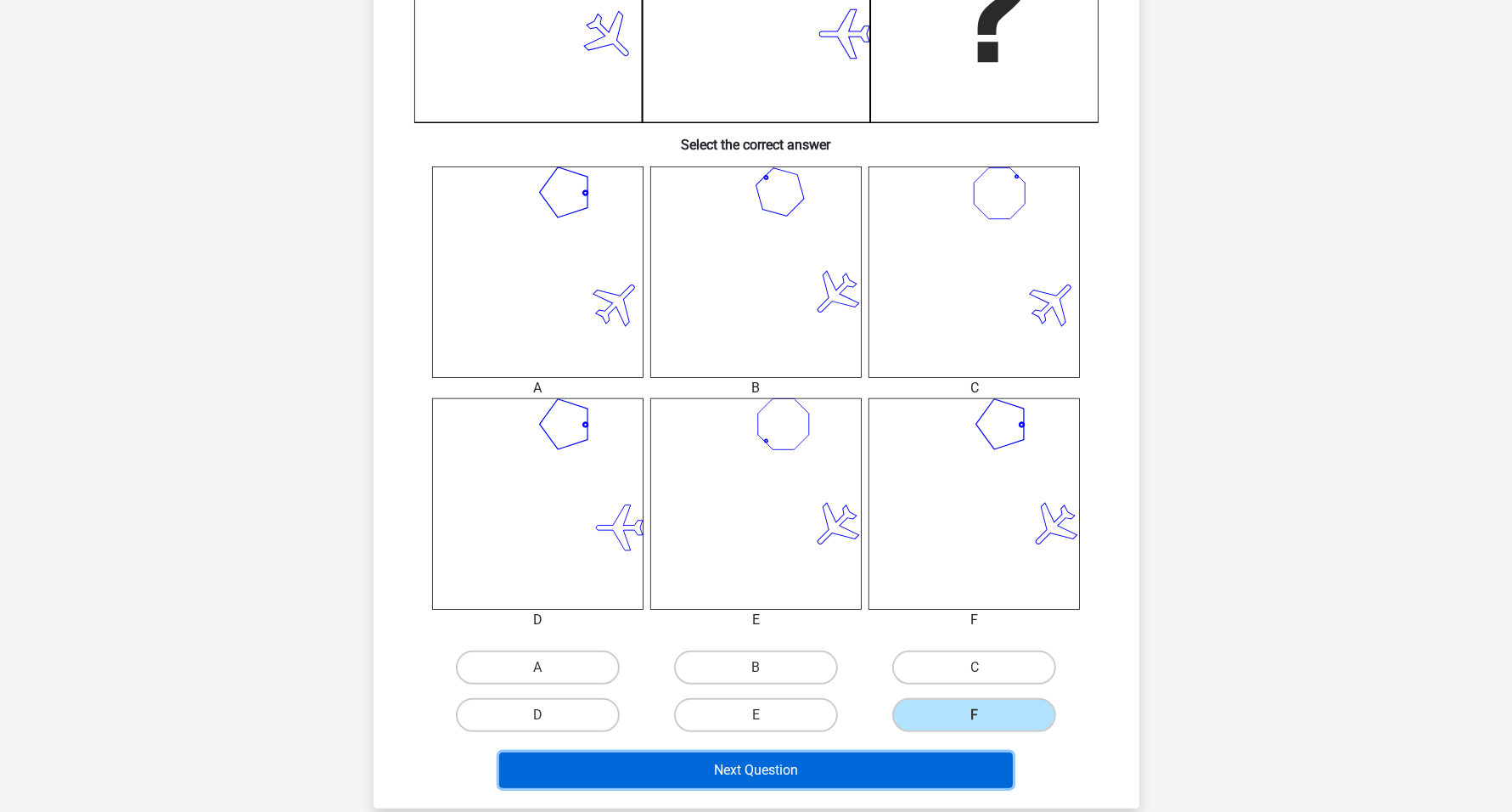
click at [919, 775] on button "Next Question" at bounding box center [756, 770] width 513 height 35
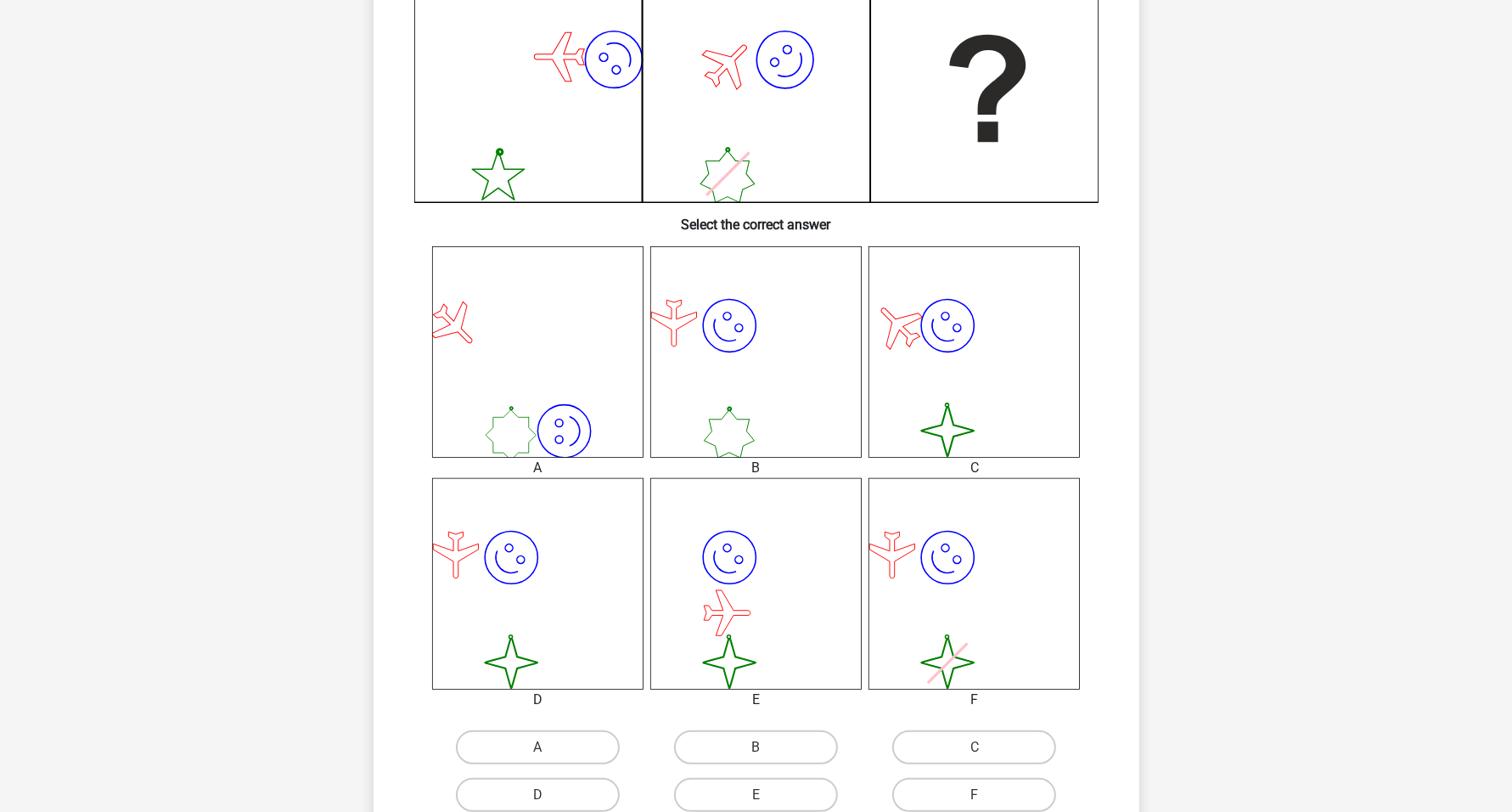
scroll to position [510, 0]
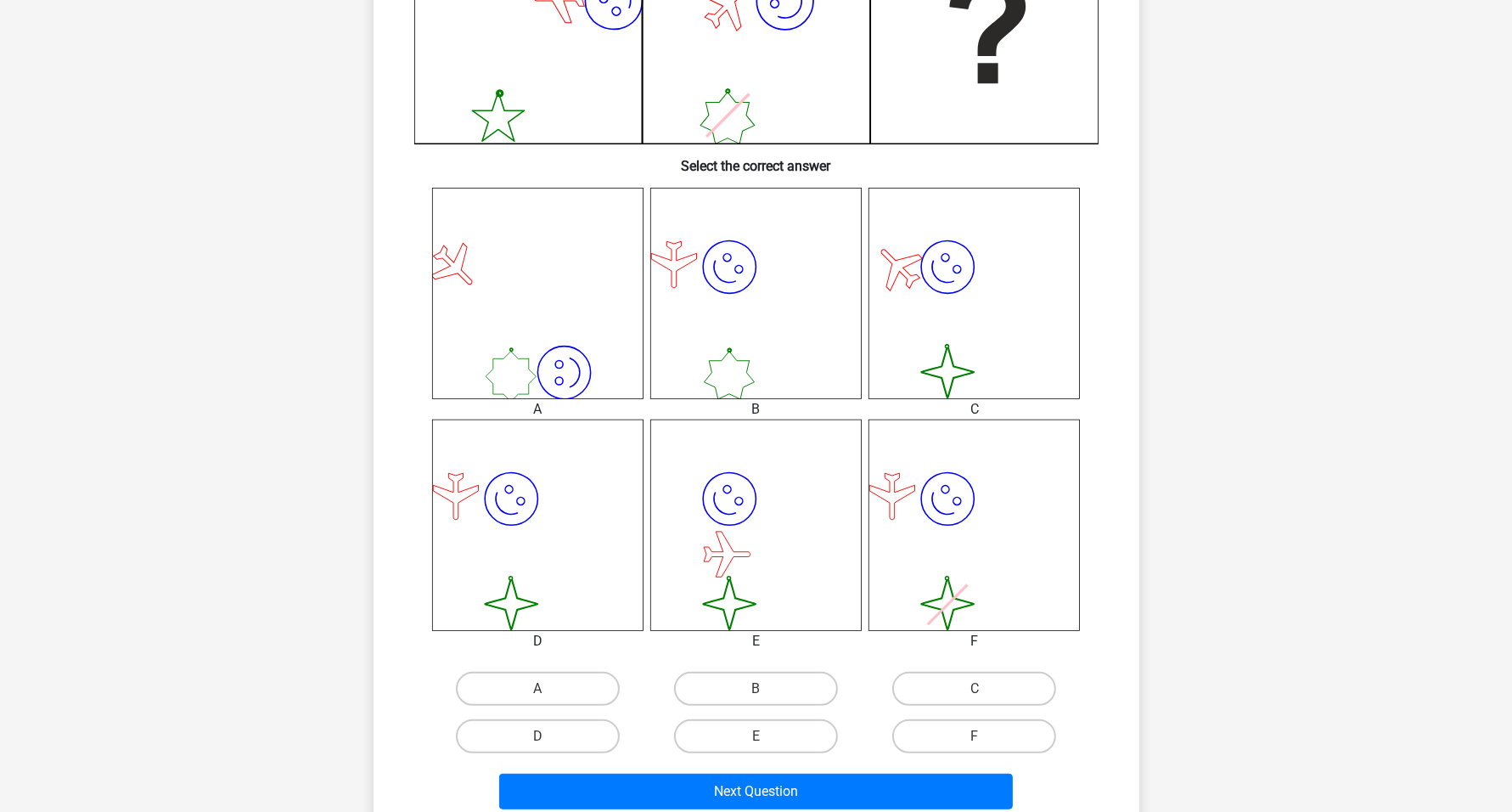
drag, startPoint x: 550, startPoint y: 735, endPoint x: 655, endPoint y: 761, distance: 108.2
click at [552, 735] on label "D" at bounding box center [537, 736] width 164 height 34
click at [549, 736] on input "D" at bounding box center [543, 741] width 11 height 11
radio input "true"
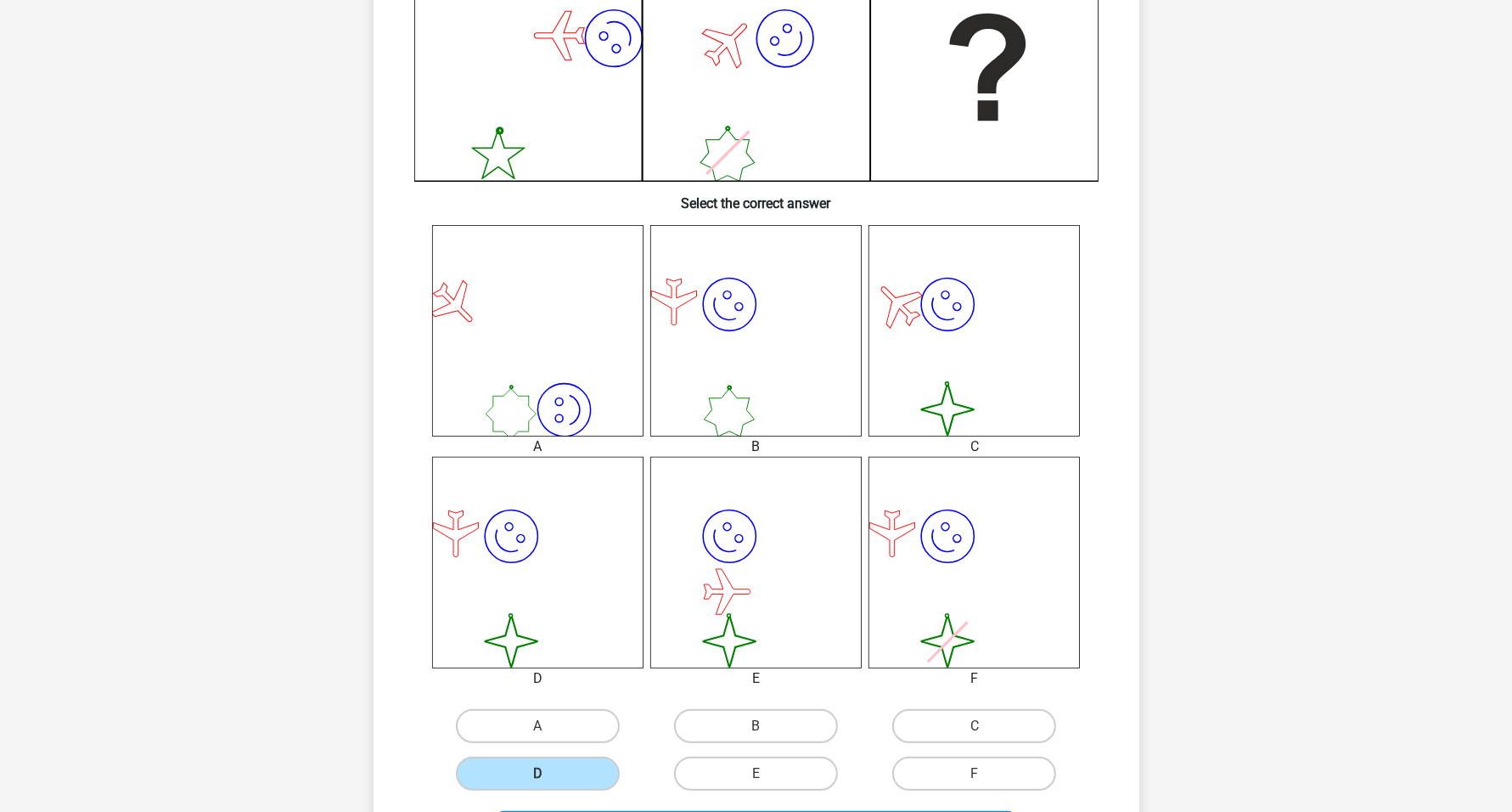
scroll to position [743, 0]
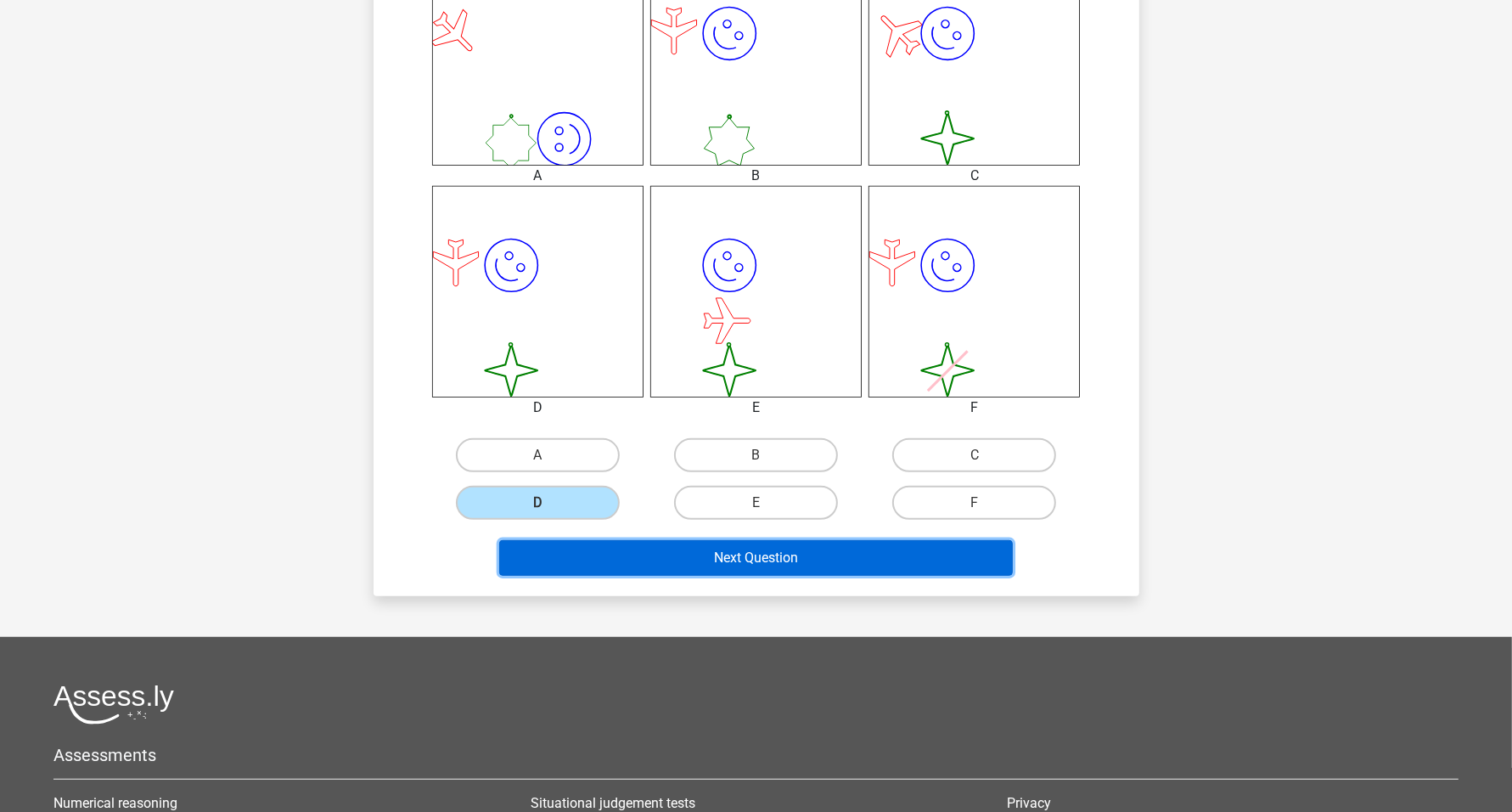
click at [753, 552] on button "Next Question" at bounding box center [756, 557] width 513 height 35
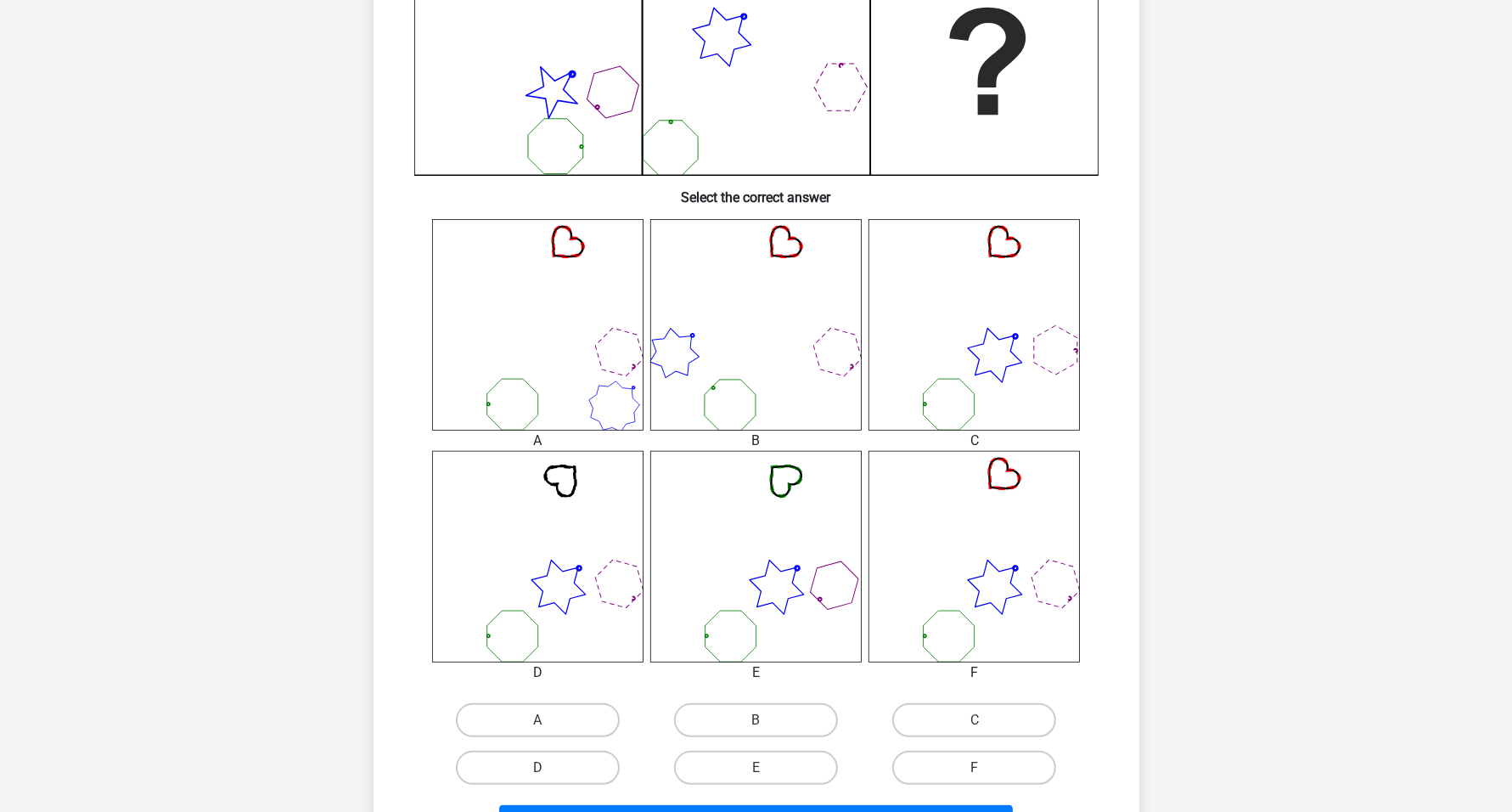
scroll to position [530, 0]
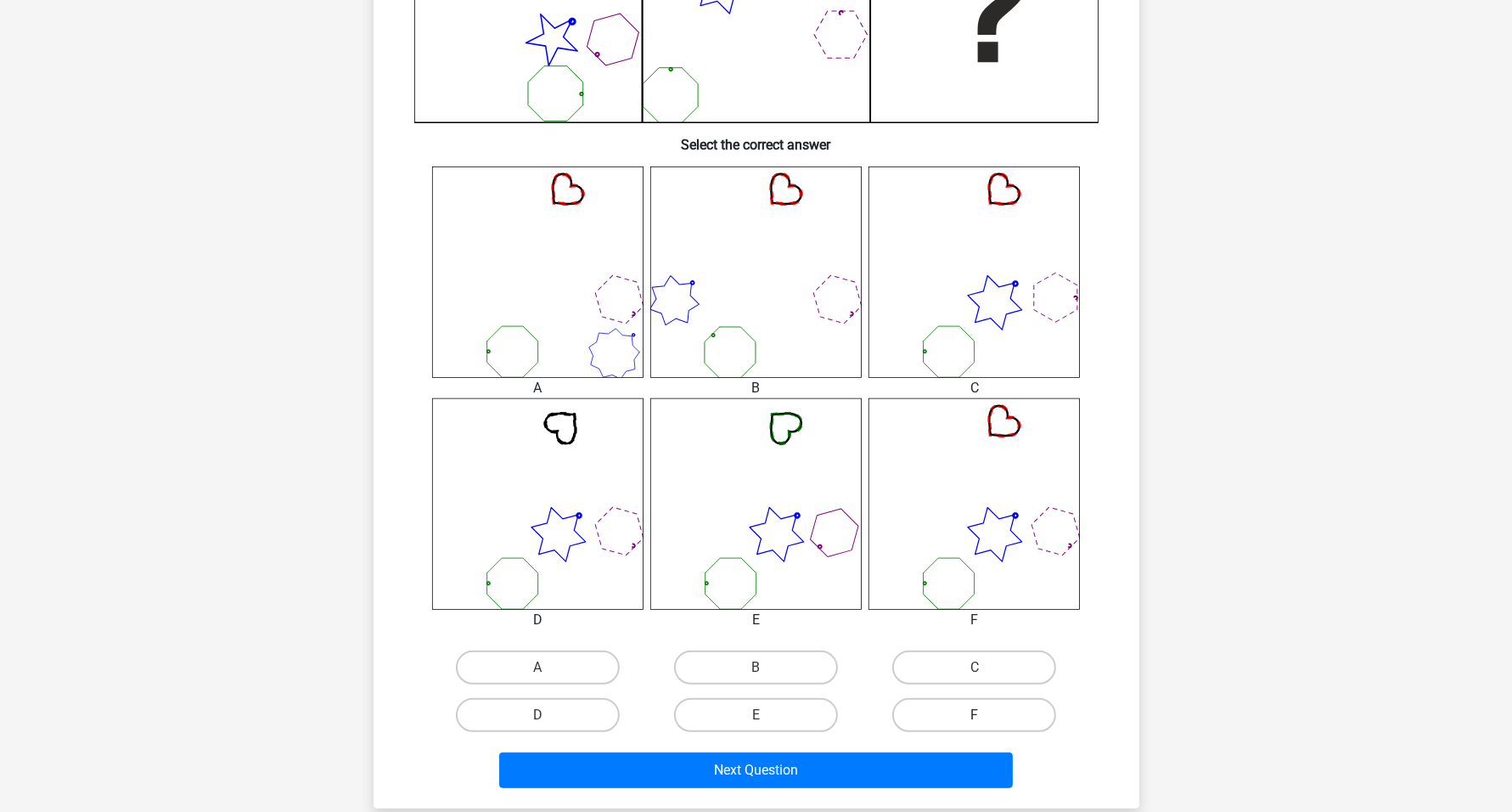
click at [970, 713] on label "F" at bounding box center [974, 714] width 164 height 34
click at [975, 715] on input "F" at bounding box center [980, 721] width 11 height 11
radio input "true"
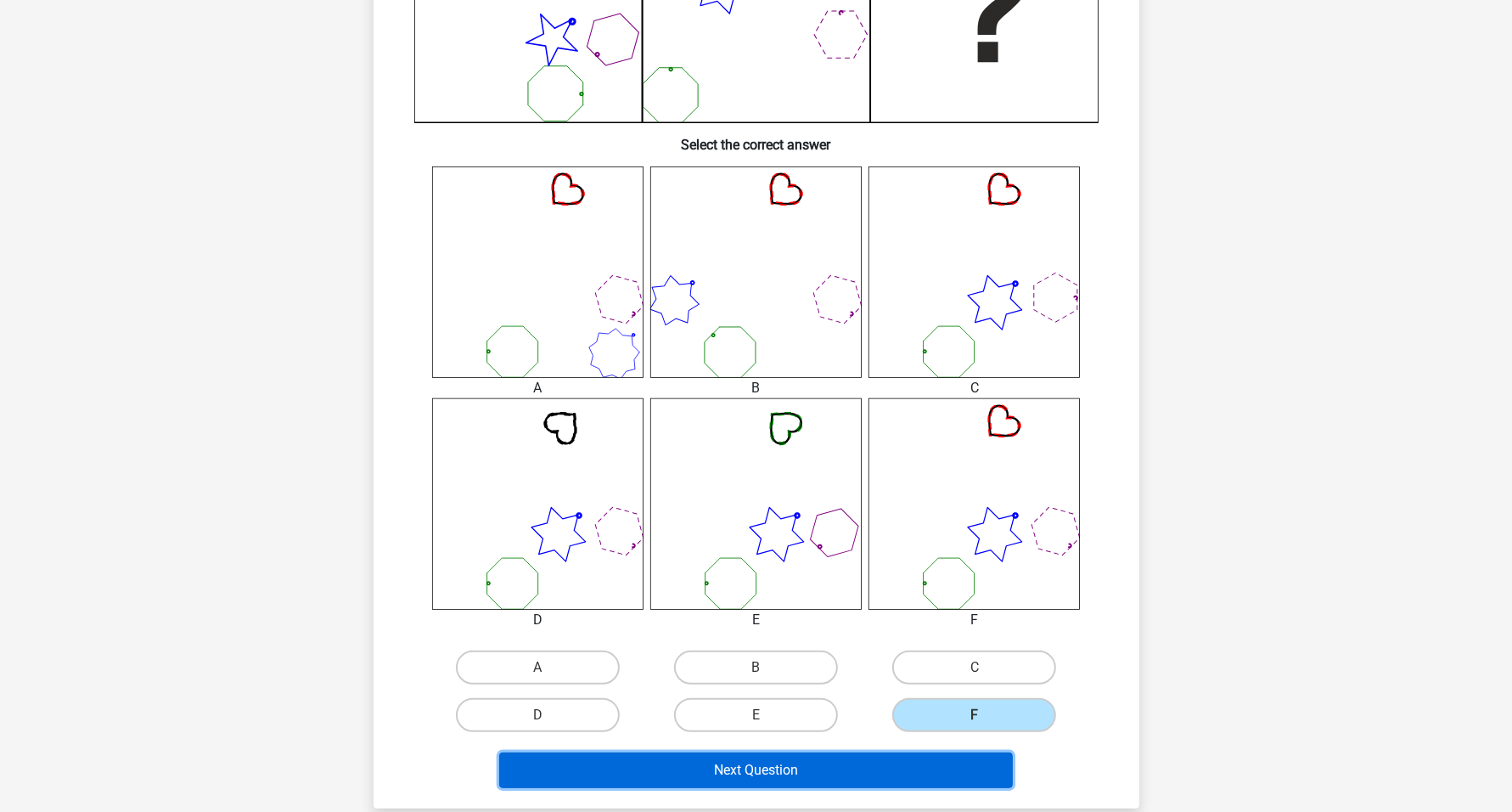
drag, startPoint x: 900, startPoint y: 769, endPoint x: 804, endPoint y: 688, distance: 125.6
click at [900, 770] on button "Next Question" at bounding box center [756, 770] width 513 height 35
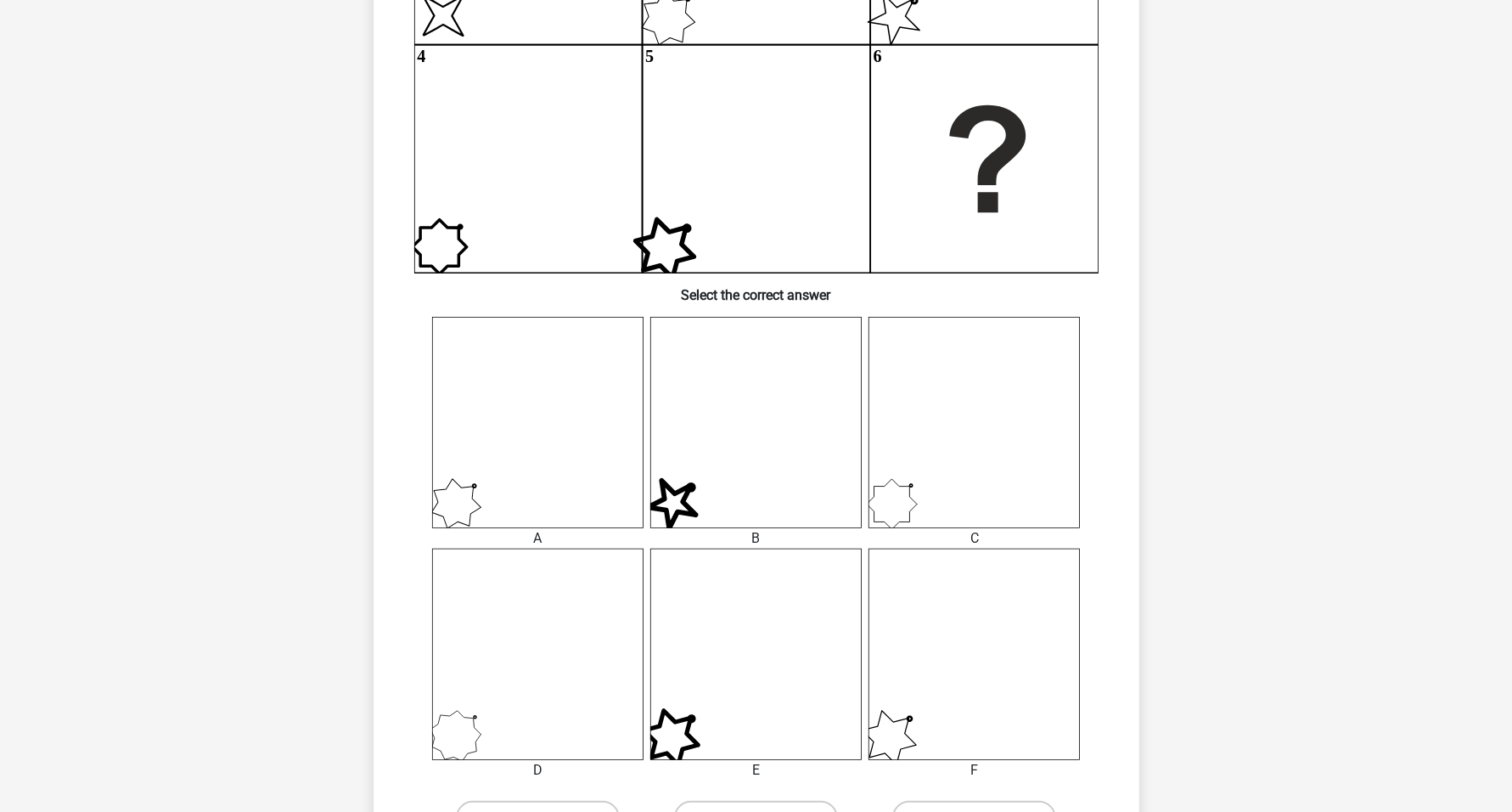
scroll to position [404, 0]
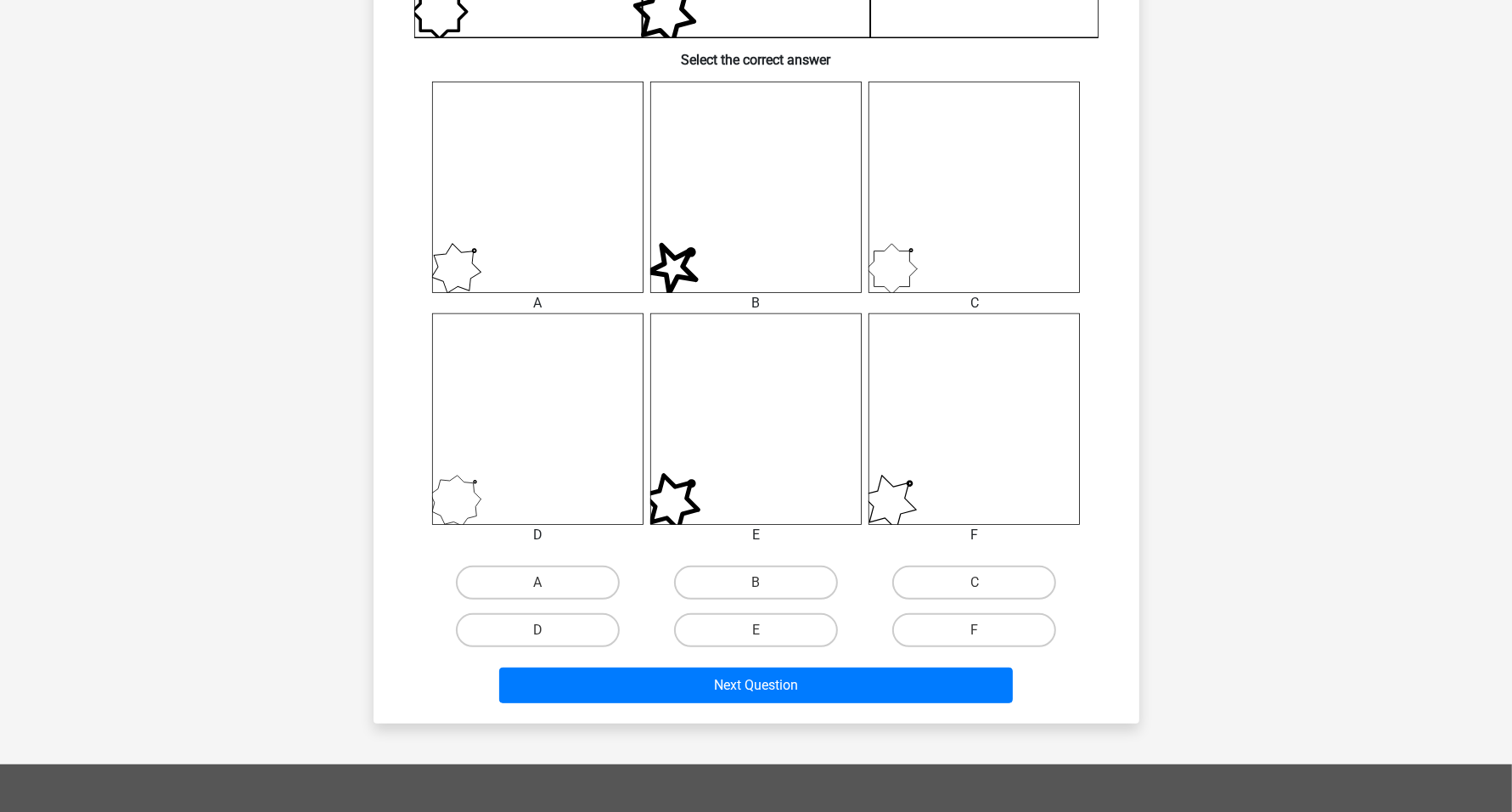
click at [765, 584] on input "B" at bounding box center [761, 588] width 11 height 11
radio input "true"
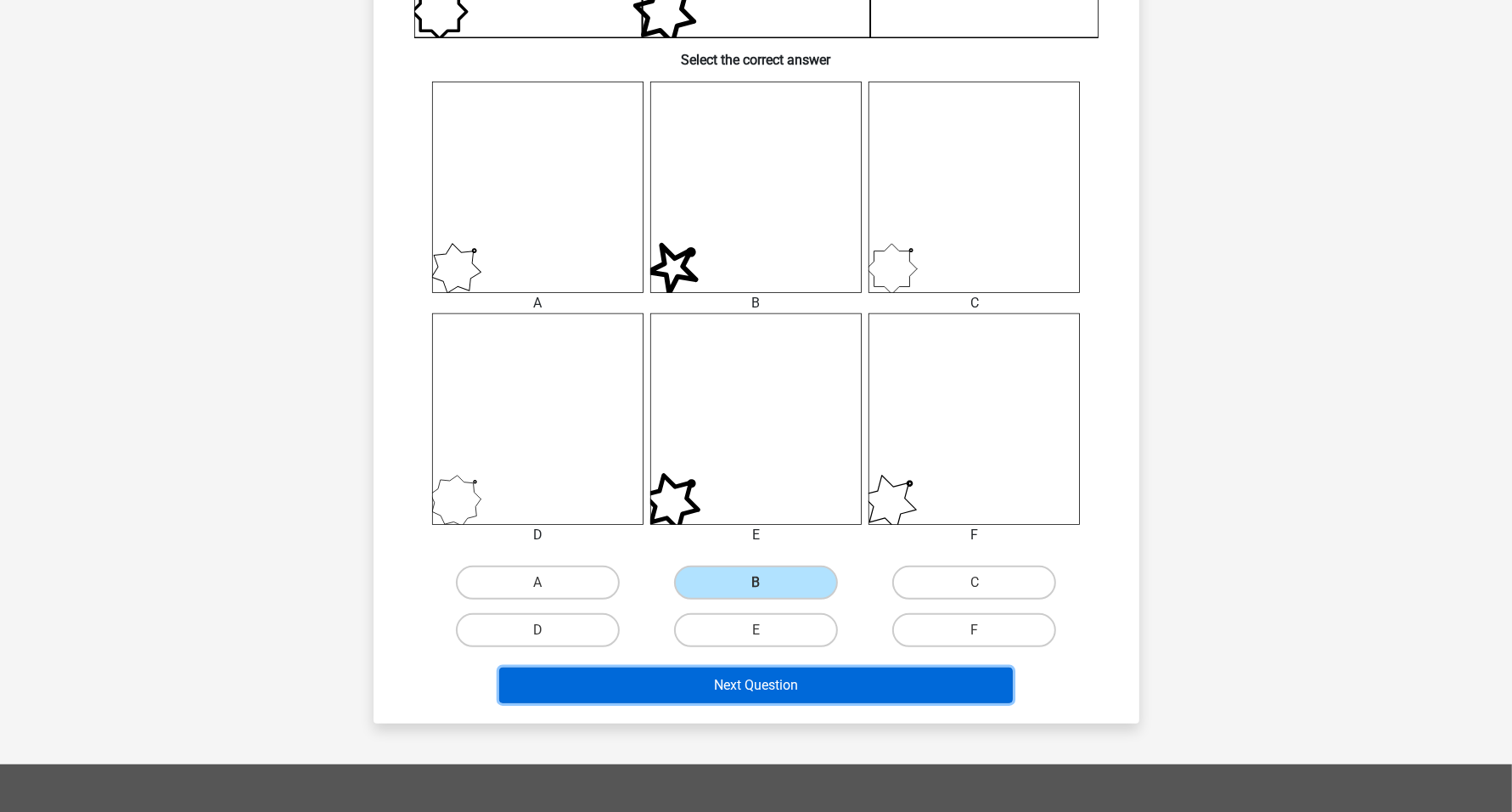
click at [783, 673] on button "Next Question" at bounding box center [756, 685] width 513 height 35
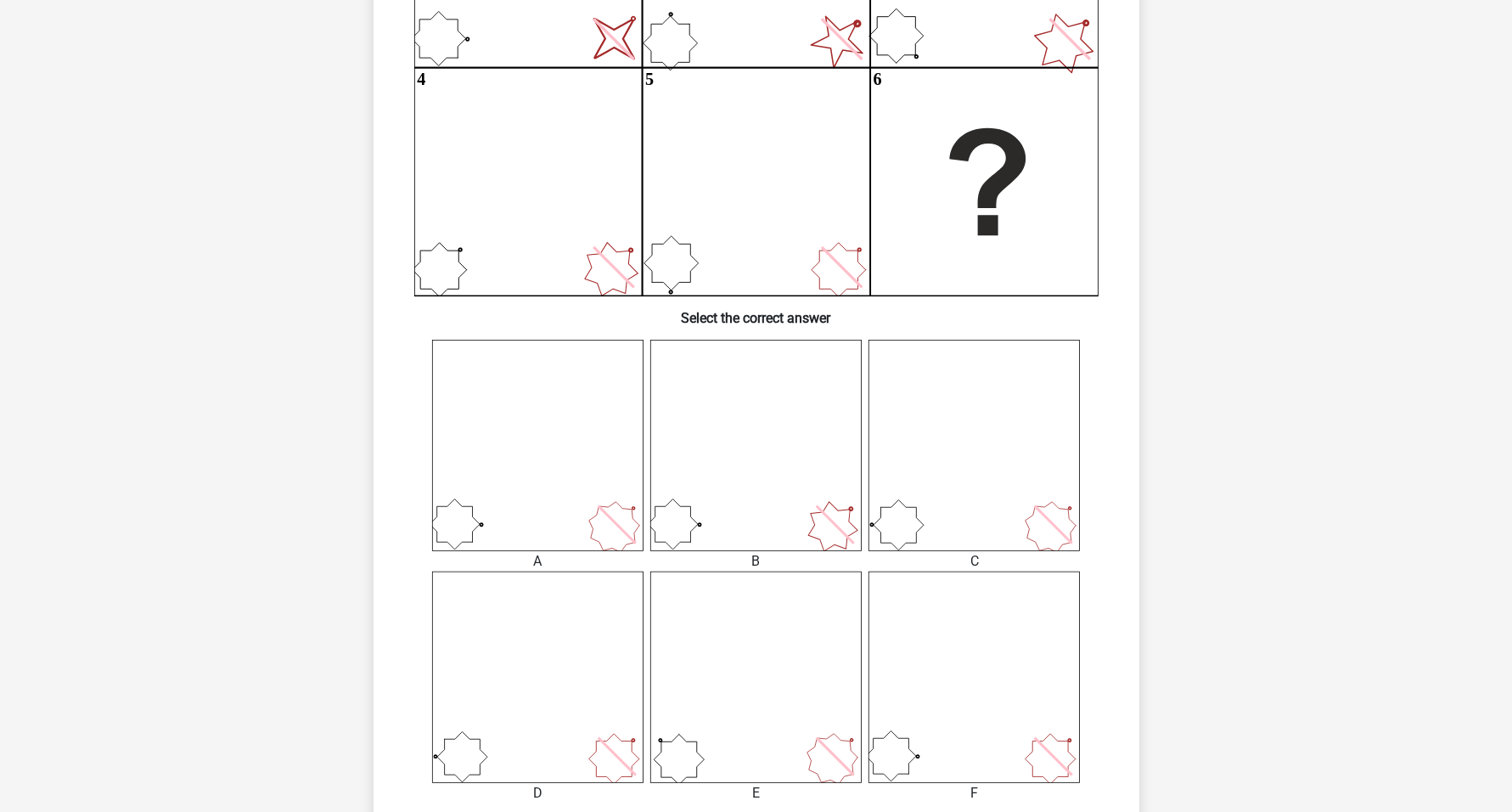
scroll to position [424, 0]
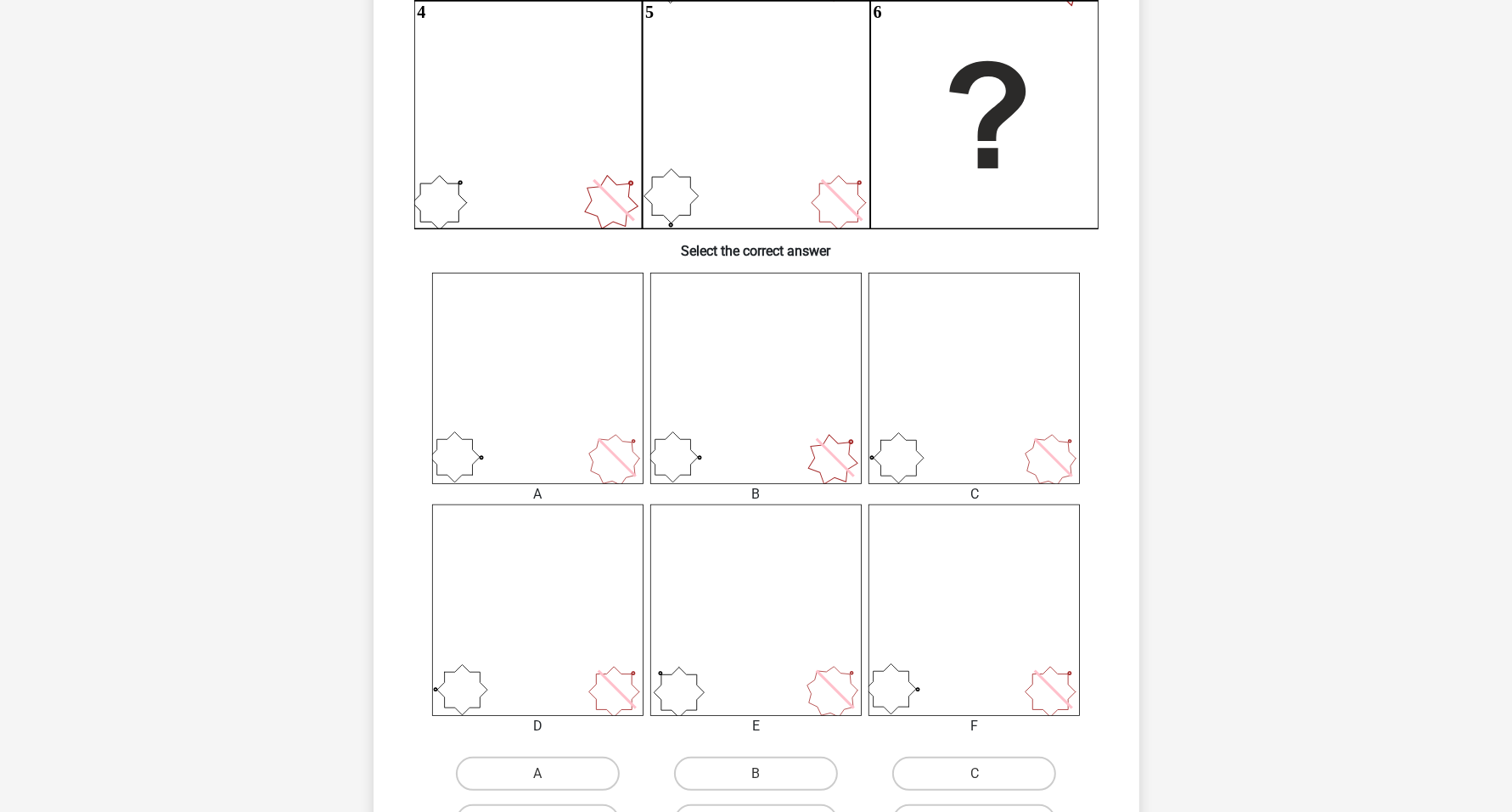
drag, startPoint x: 380, startPoint y: 395, endPoint x: 749, endPoint y: 476, distance: 377.8
click at [747, 476] on div "What is the most logical next figure in the series? image/svg+xml 1 2 3 4 5 6 S…" at bounding box center [756, 304] width 765 height 1220
click at [1219, 559] on div "Go premium Johan Vorster johan.vorster02@gmail.com" at bounding box center [756, 489] width 1512 height 1828
click at [582, 771] on label "A" at bounding box center [537, 773] width 164 height 34
click at [549, 773] on input "A" at bounding box center [543, 779] width 11 height 11
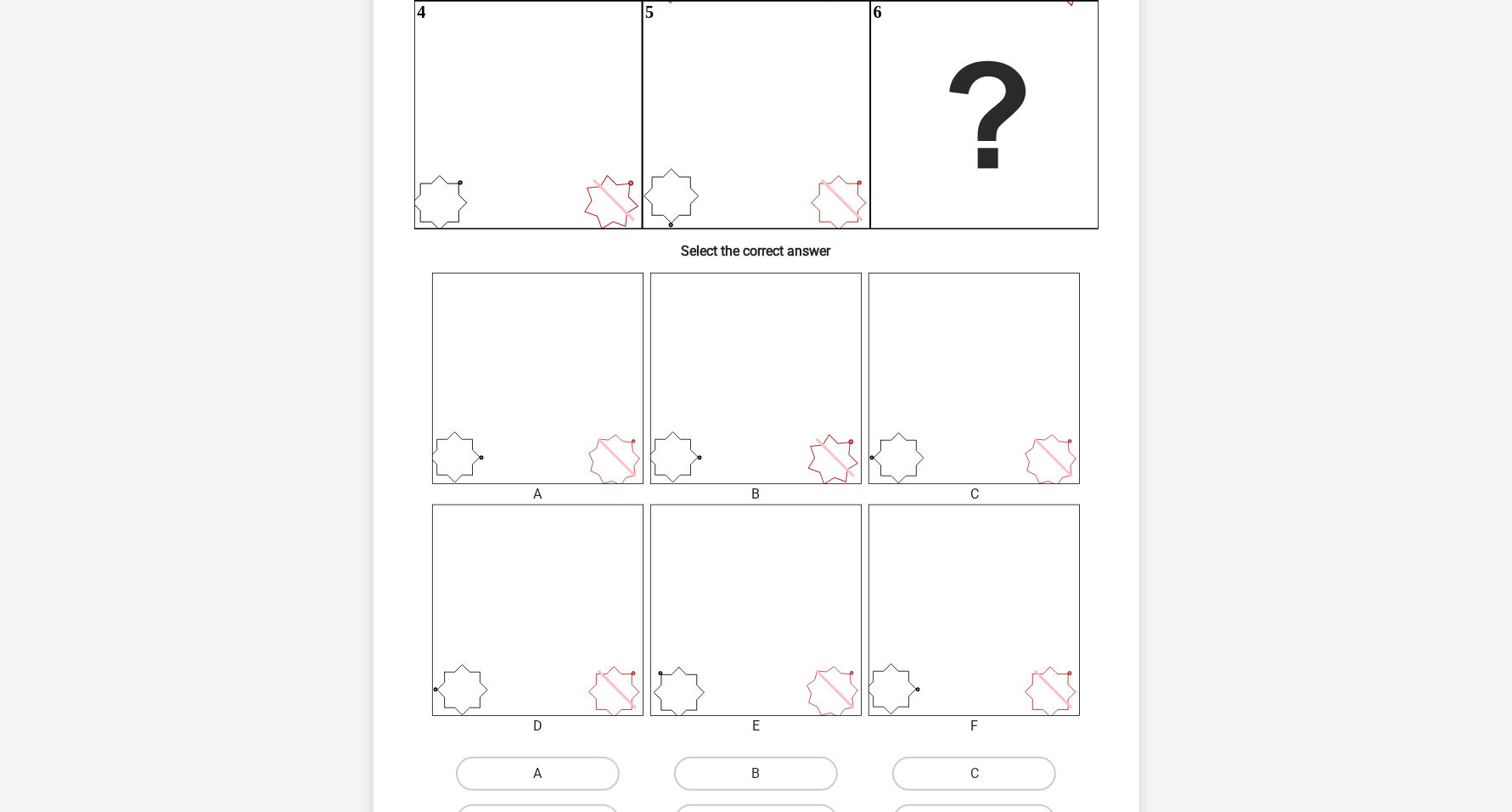
radio input "true"
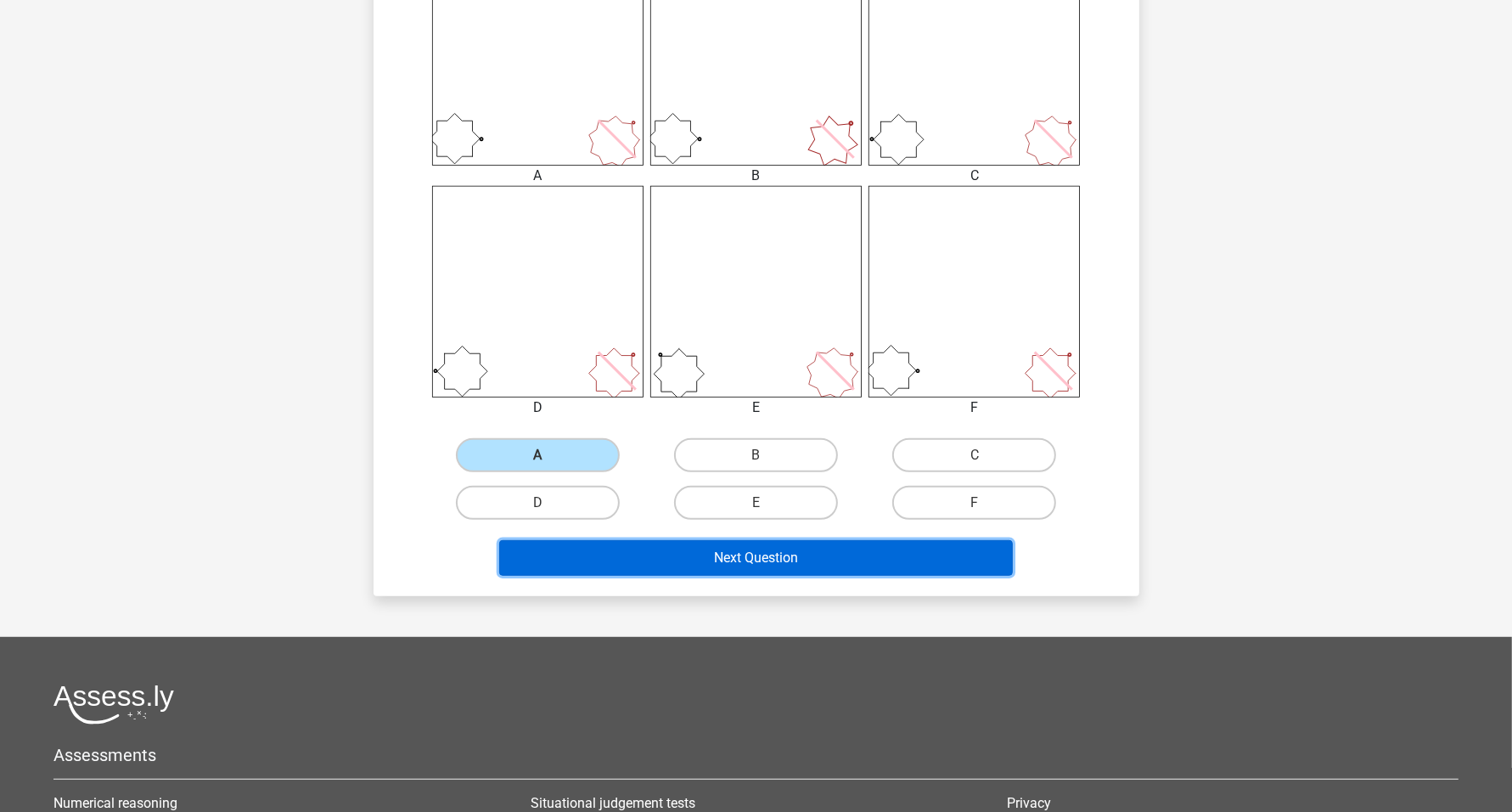
click at [813, 557] on button "Next Question" at bounding box center [756, 557] width 513 height 35
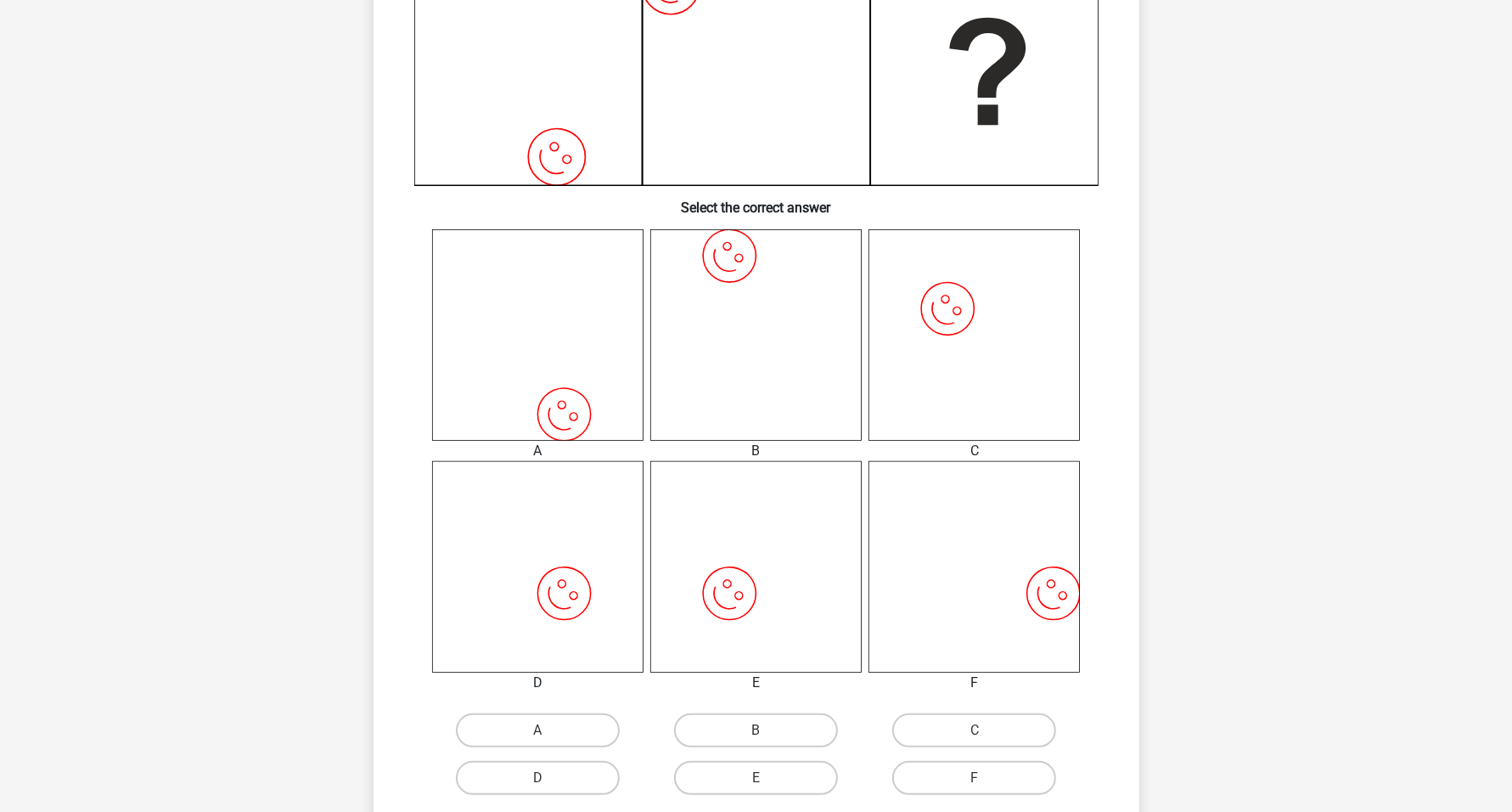
scroll to position [510, 0]
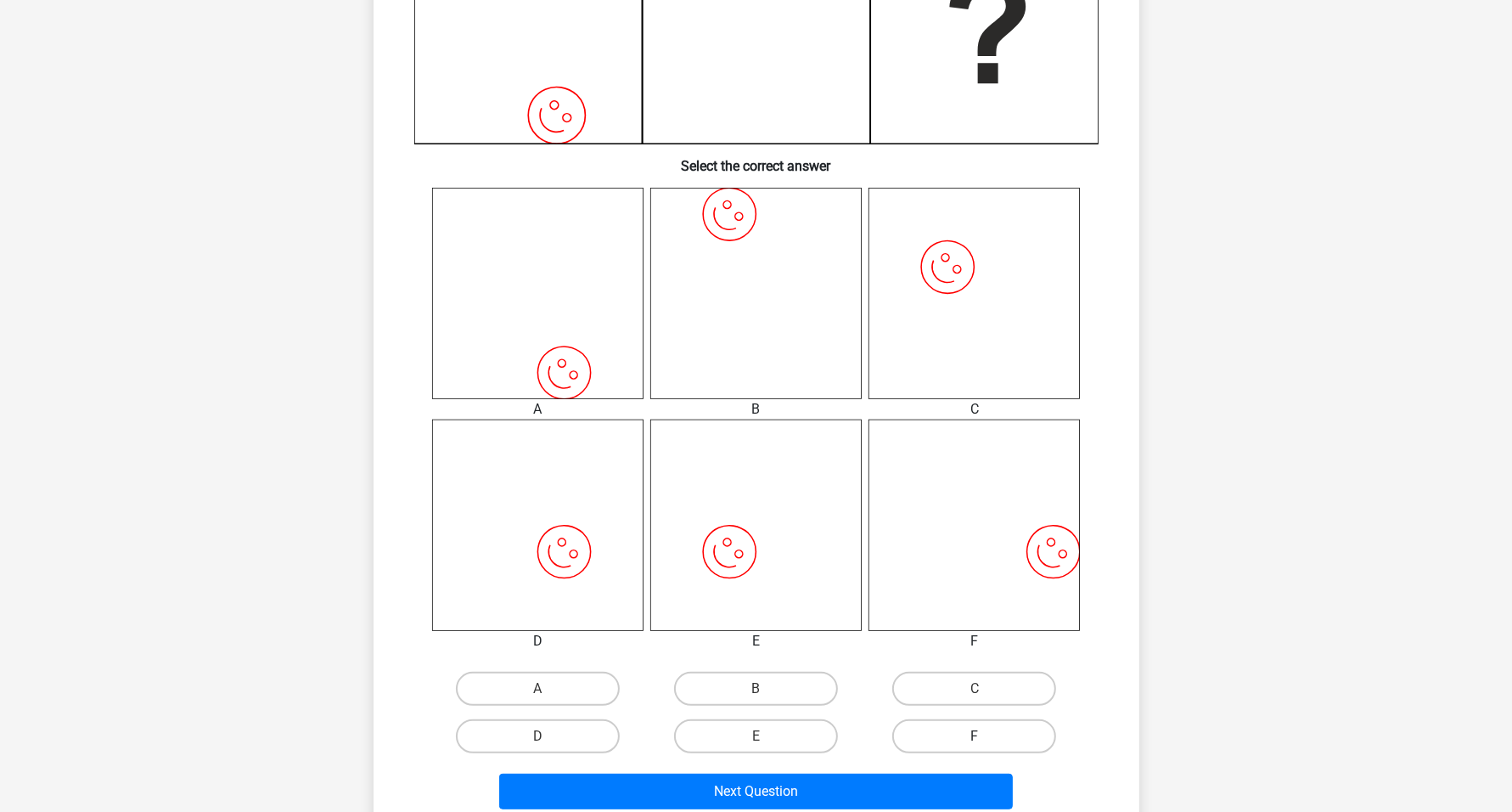
click at [970, 744] on div "F" at bounding box center [974, 736] width 205 height 34
click at [980, 733] on label "F" at bounding box center [974, 736] width 164 height 34
click at [980, 736] on input "F" at bounding box center [980, 741] width 11 height 11
radio input "true"
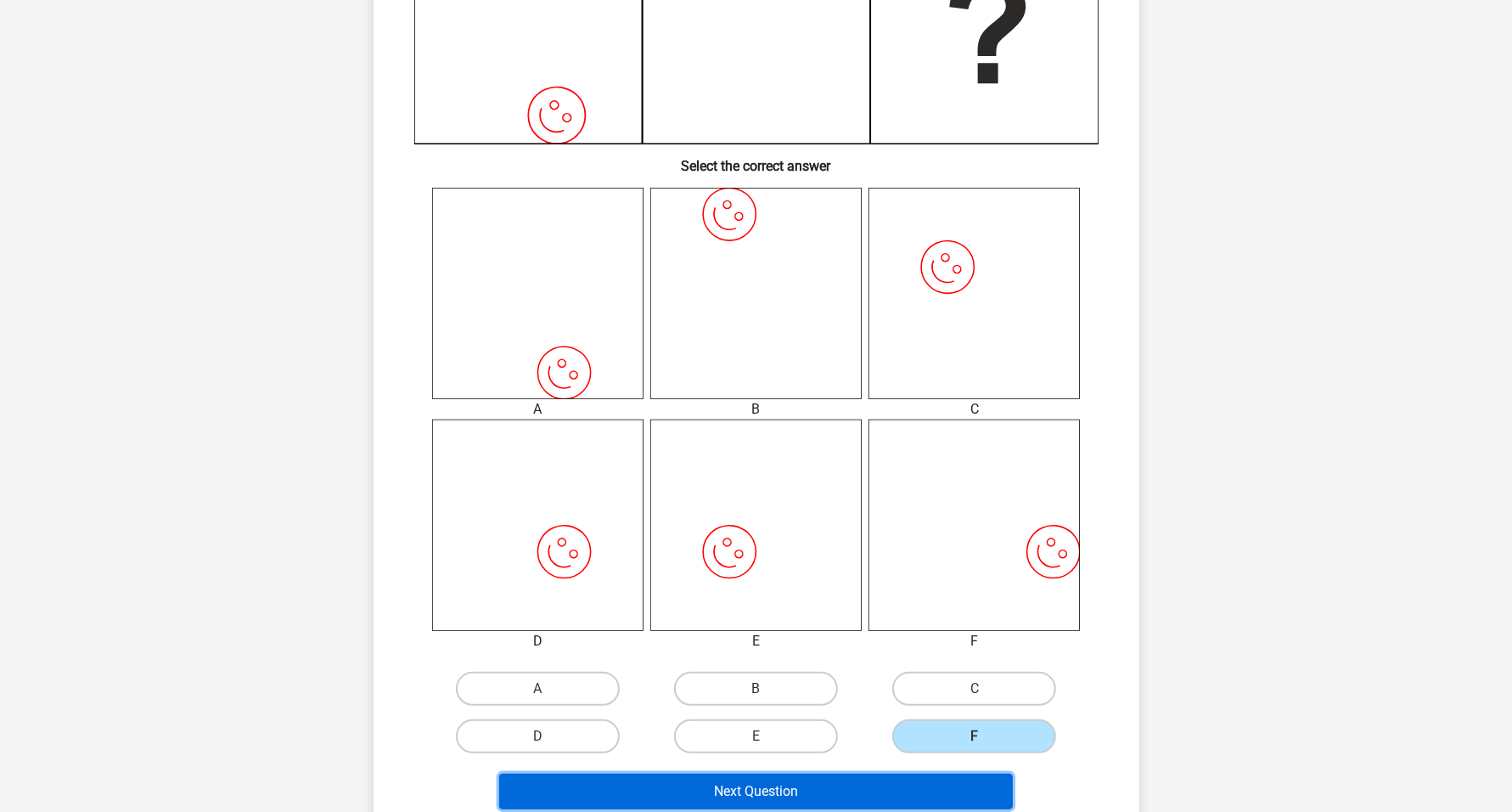
click at [895, 778] on button "Next Question" at bounding box center [756, 791] width 513 height 35
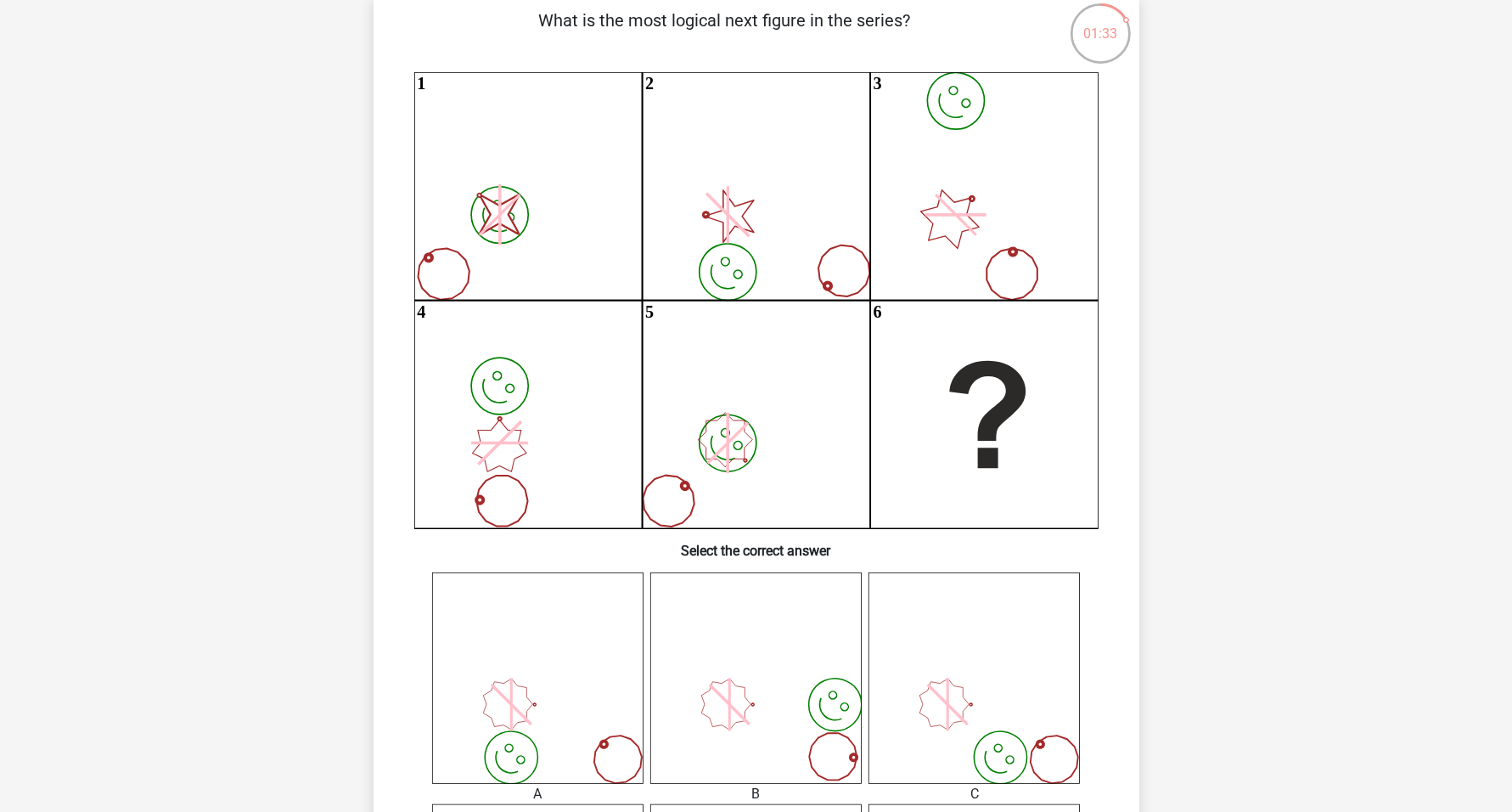
scroll to position [106, 0]
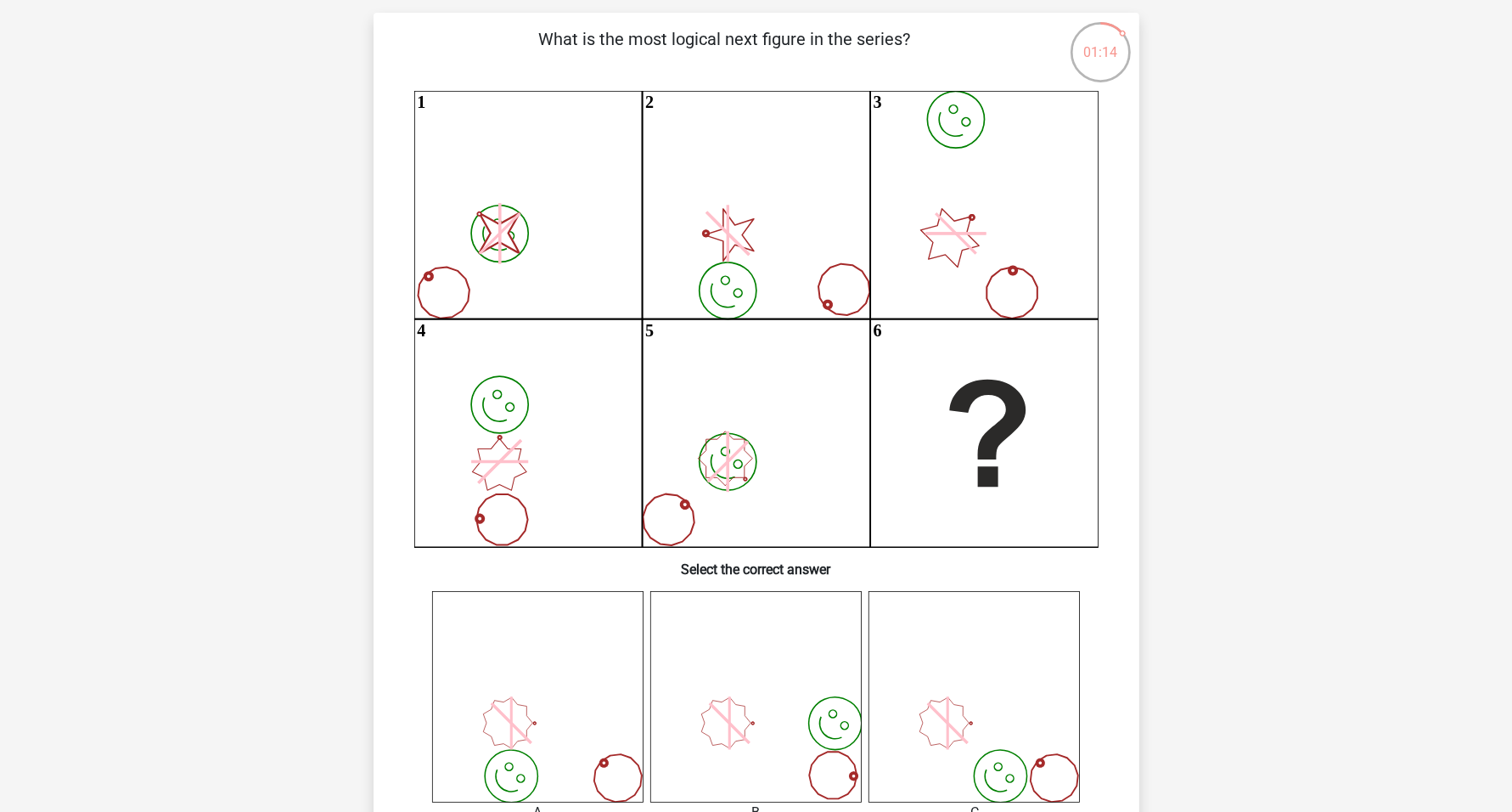
click at [501, 440] on icon at bounding box center [498, 465] width 54 height 52
drag, startPoint x: 475, startPoint y: 451, endPoint x: 493, endPoint y: 452, distance: 18.0
click at [480, 452] on icon "image/svg+xml image/svg+xml 1 image/svg+xml 2 image/svg+xml 3 image/svg+xml 4 i…" at bounding box center [756, 319] width 684 height 456
click at [514, 452] on icon "image/svg+xml image/svg+xml 1 image/svg+xml 2 image/svg+xml 3 image/svg+xml 4 i…" at bounding box center [756, 319] width 684 height 456
click at [530, 474] on icon "image/svg+xml image/svg+xml 1 image/svg+xml 2 image/svg+xml 3 image/svg+xml 4 i…" at bounding box center [756, 319] width 684 height 456
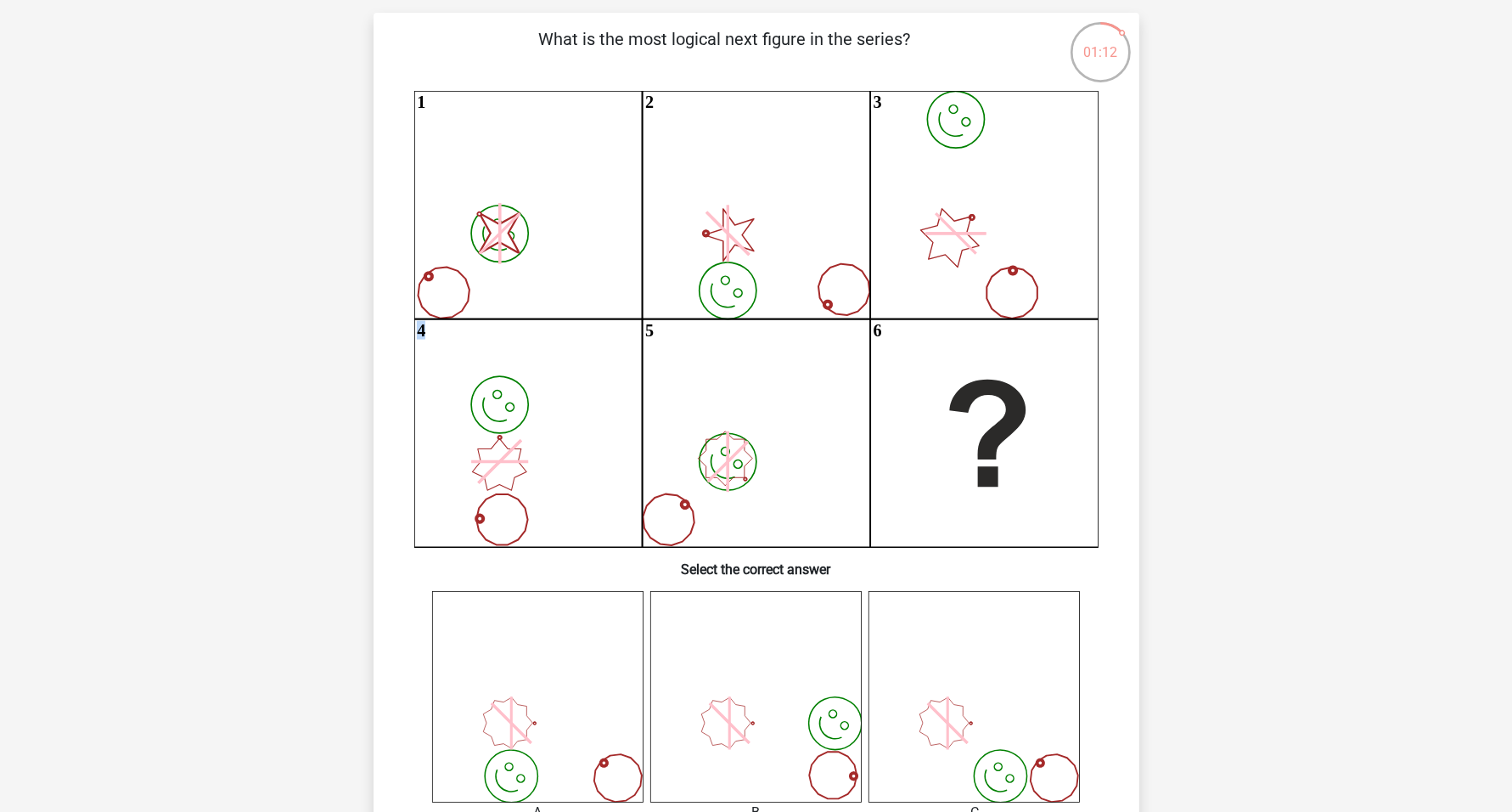
click at [511, 499] on icon "image/svg+xml image/svg+xml 1 image/svg+xml 2 image/svg+xml 3 image/svg+xml 4 i…" at bounding box center [756, 319] width 684 height 456
click at [487, 494] on icon "image/svg+xml image/svg+xml 1 image/svg+xml 2 image/svg+xml 3 image/svg+xml 4 i…" at bounding box center [756, 319] width 684 height 456
click at [473, 473] on icon "image/svg+xml image/svg+xml 1 image/svg+xml 2 image/svg+xml 3 image/svg+xml 4 i…" at bounding box center [756, 319] width 684 height 456
drag, startPoint x: 914, startPoint y: 231, endPoint x: 922, endPoint y: 230, distance: 8.1
click at [921, 231] on icon "image/svg+xml image/svg+xml 1 image/svg+xml 2 image/svg+xml 3 image/svg+xml 4 i…" at bounding box center [756, 319] width 684 height 456
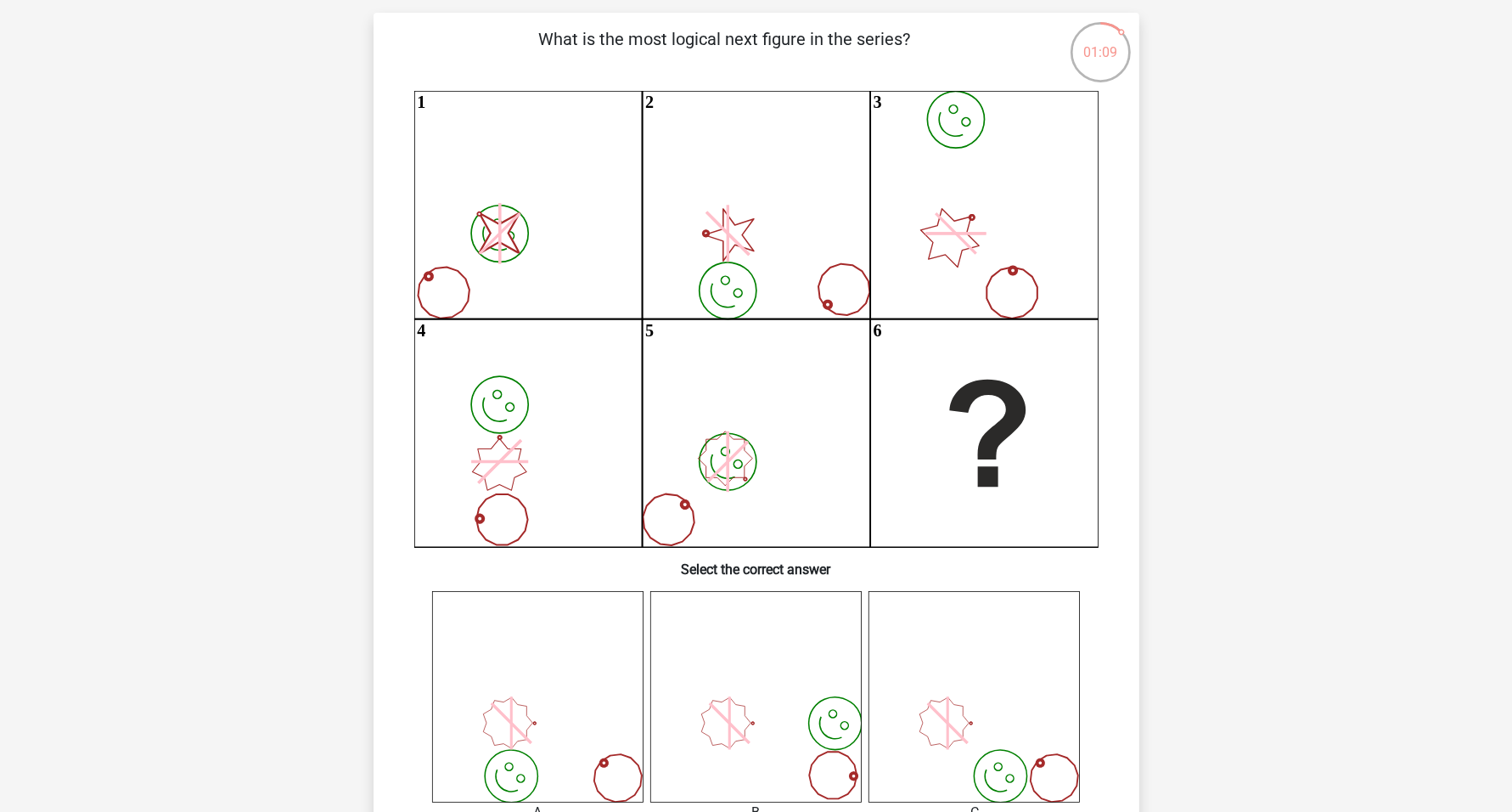
click at [975, 217] on icon at bounding box center [971, 217] width 7 height 7
click at [985, 240] on icon "image/svg+xml image/svg+xml 1 image/svg+xml 2 image/svg+xml 3 image/svg+xml 4 i…" at bounding box center [756, 319] width 684 height 456
click at [953, 263] on icon at bounding box center [949, 238] width 80 height 80
click at [935, 257] on icon "image/svg+xml image/svg+xml 1 image/svg+xml 2 image/svg+xml 3 image/svg+xml 4 i…" at bounding box center [756, 319] width 684 height 456
click at [484, 486] on icon "image/svg+xml image/svg+xml 1 image/svg+xml 2 image/svg+xml 3 image/svg+xml 4 i…" at bounding box center [756, 319] width 684 height 456
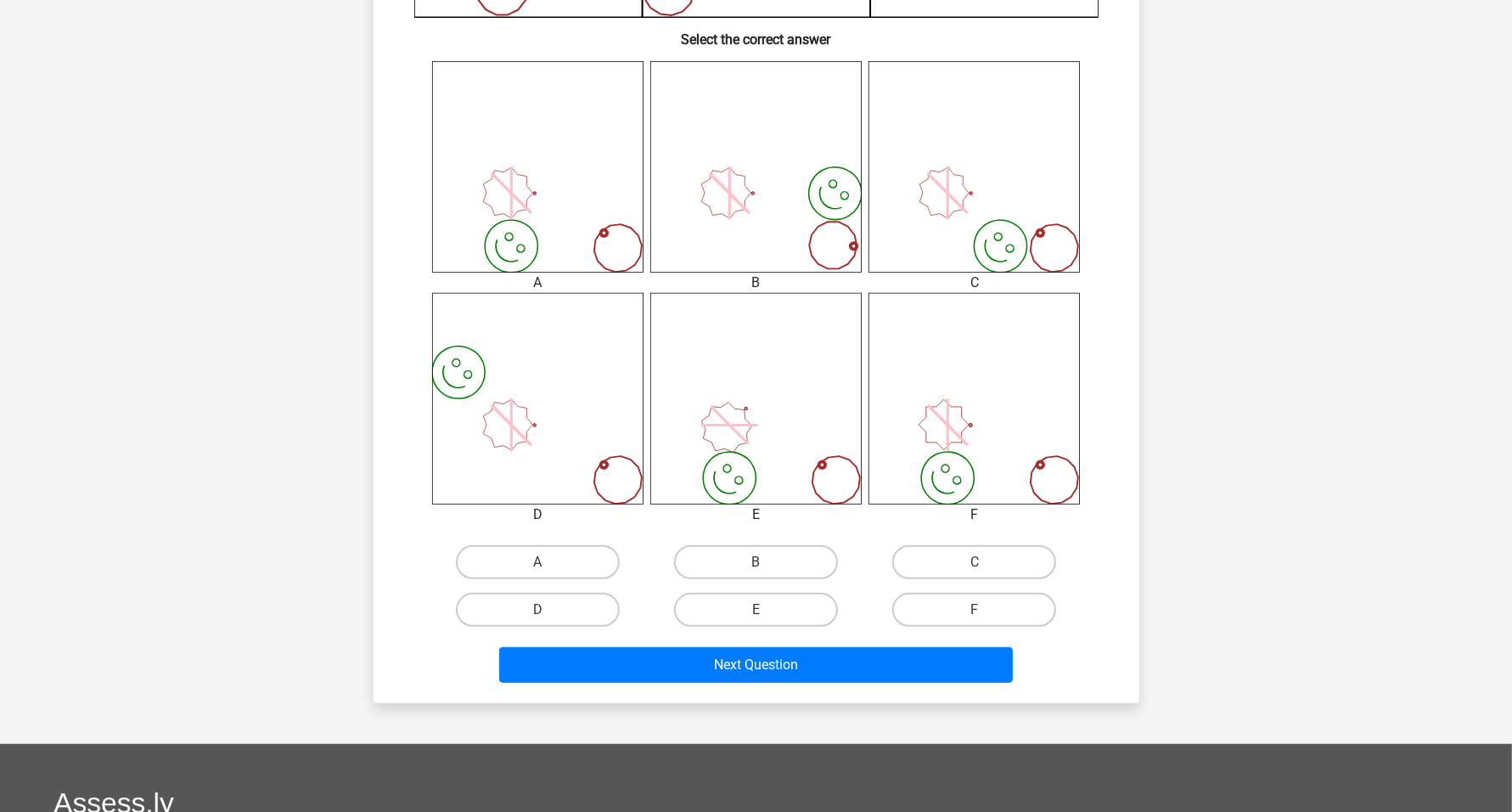
scroll to position [637, 0]
click at [979, 617] on input "F" at bounding box center [980, 614] width 11 height 11
radio input "true"
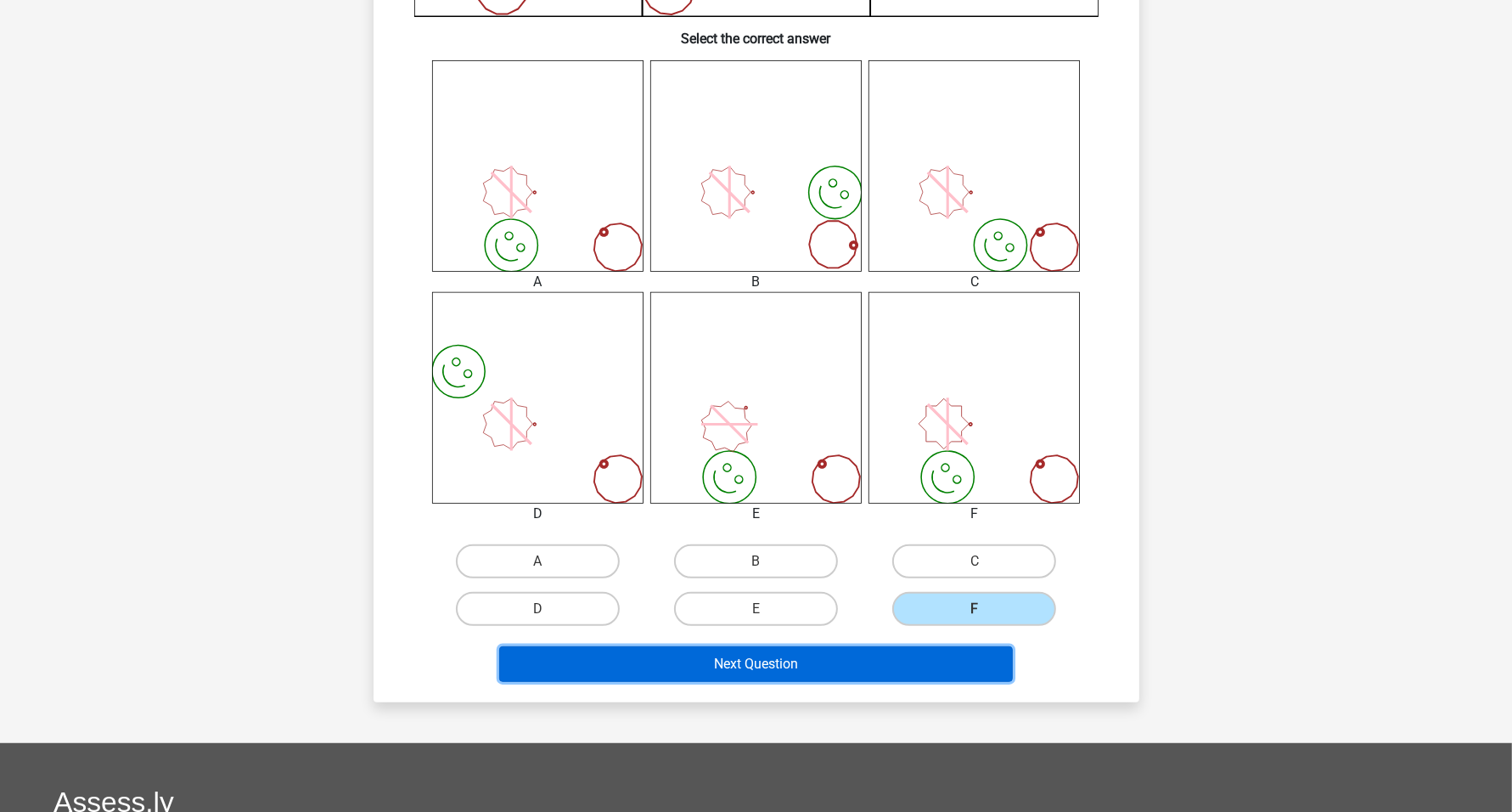
click at [780, 663] on button "Next Question" at bounding box center [756, 664] width 513 height 35
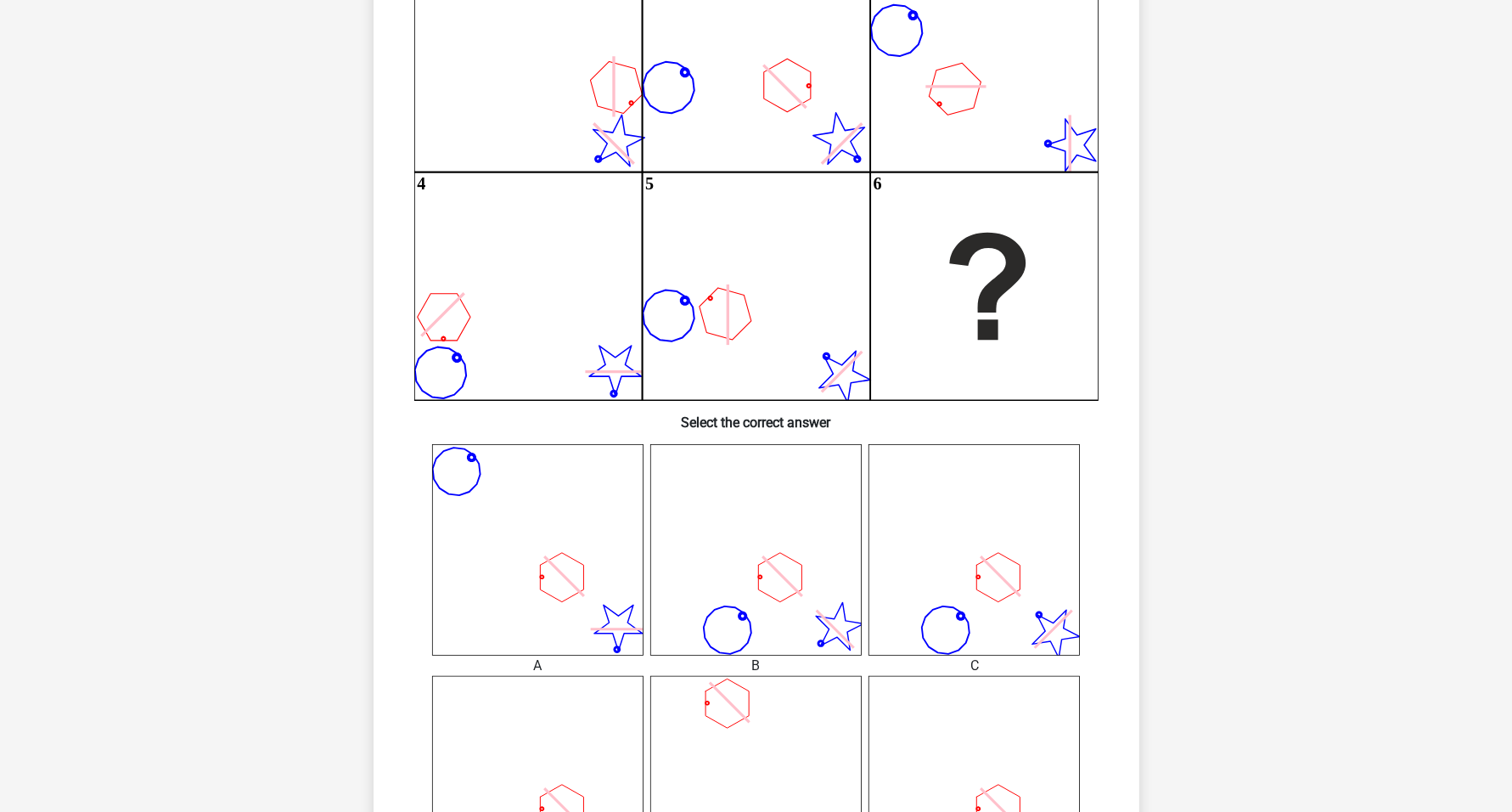
scroll to position [212, 0]
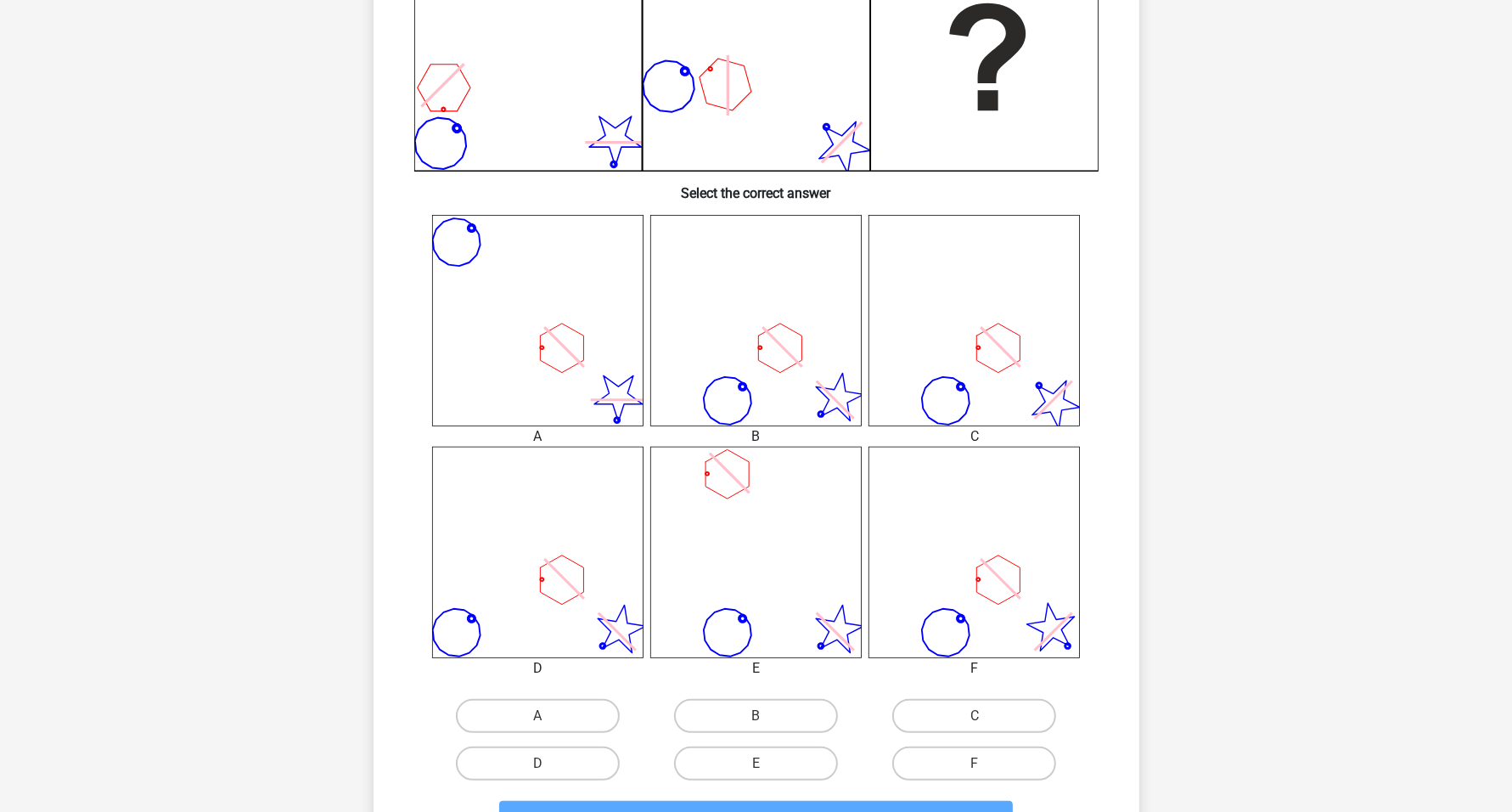
scroll to position [530, 0]
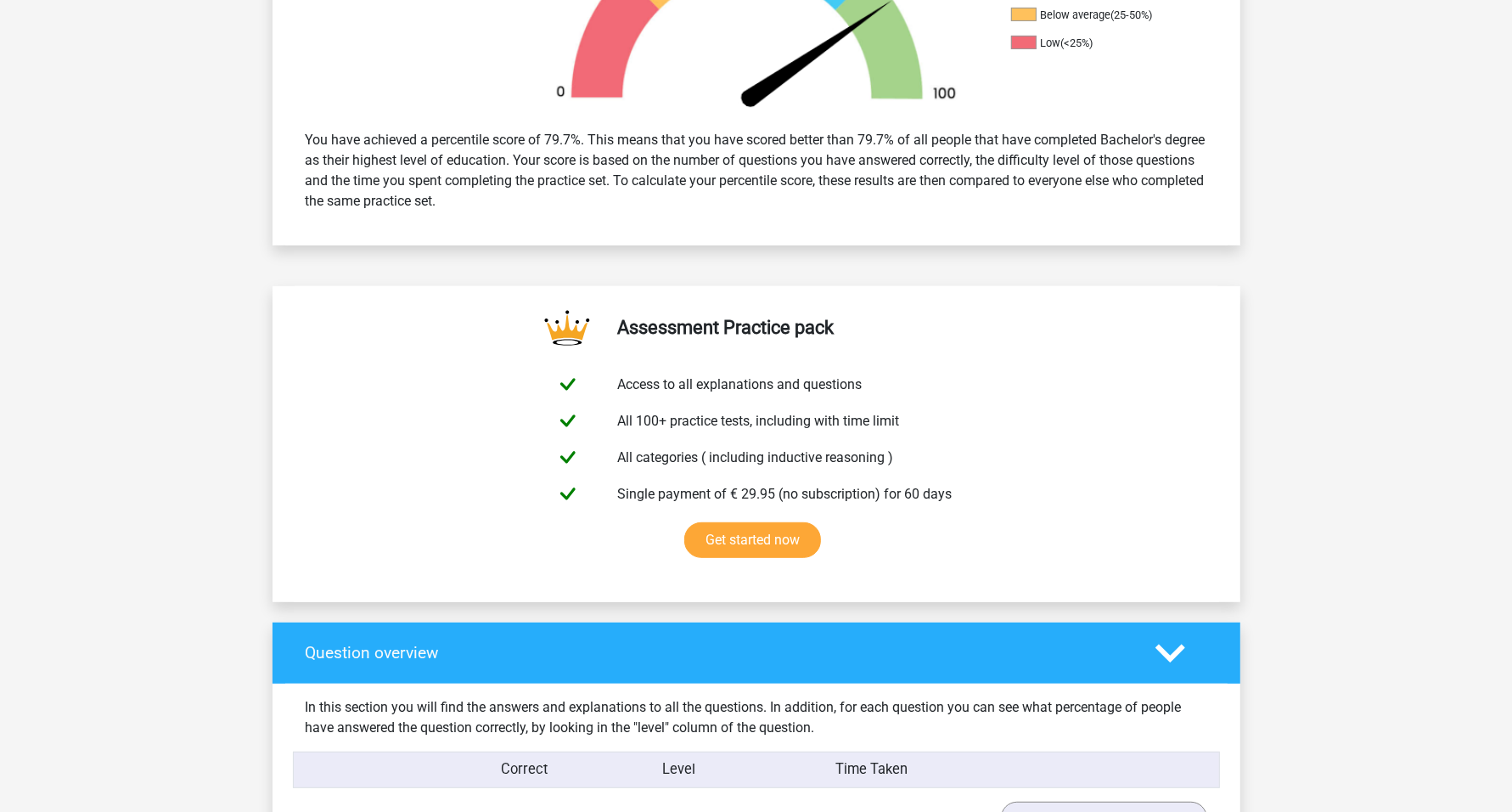
scroll to position [530, 0]
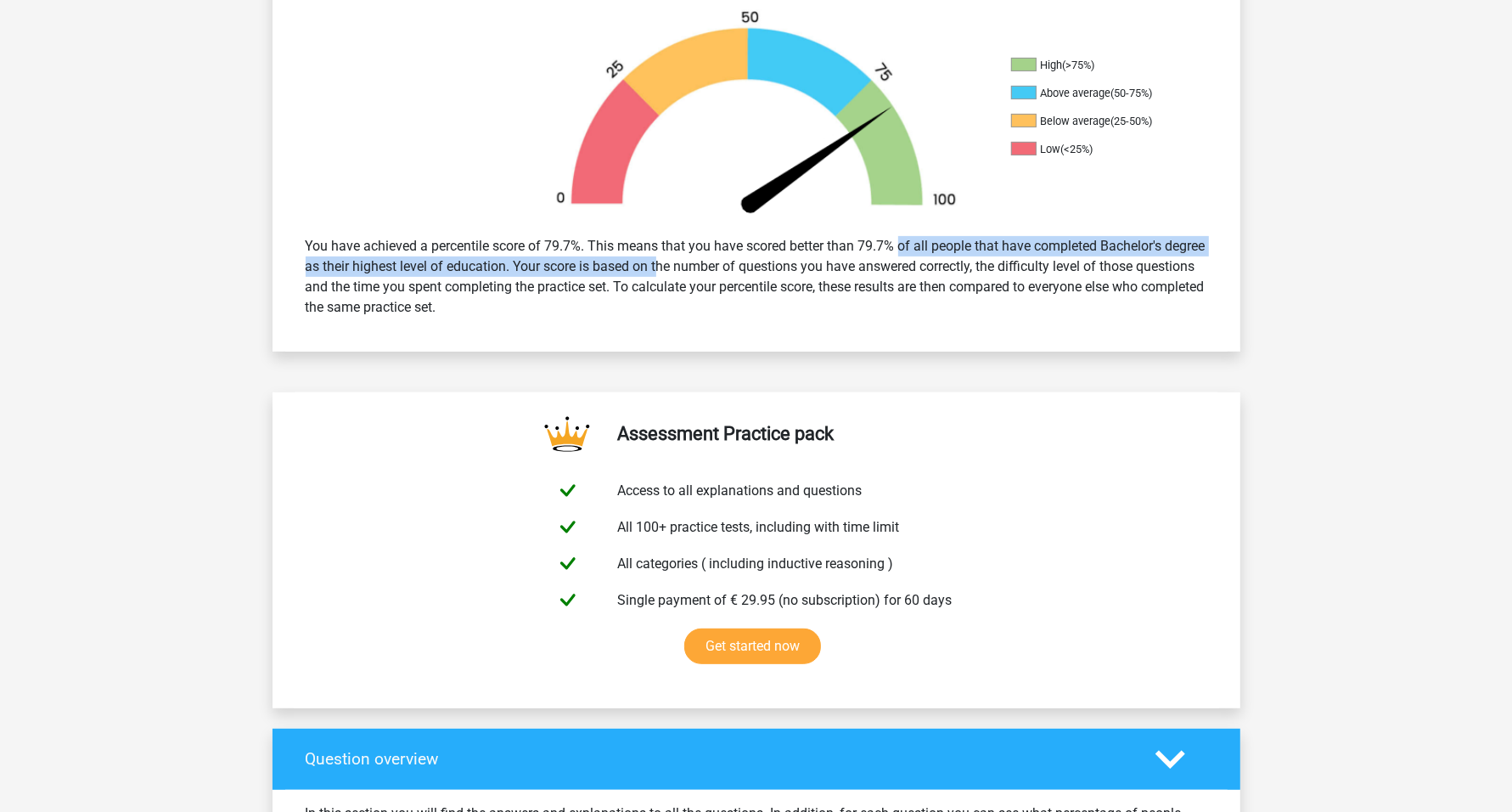
drag, startPoint x: 886, startPoint y: 250, endPoint x: 650, endPoint y: 270, distance: 236.8
click at [650, 270] on div "You have achieved a percentile score of 79.7%. This means that you have scored …" at bounding box center [756, 276] width 927 height 95
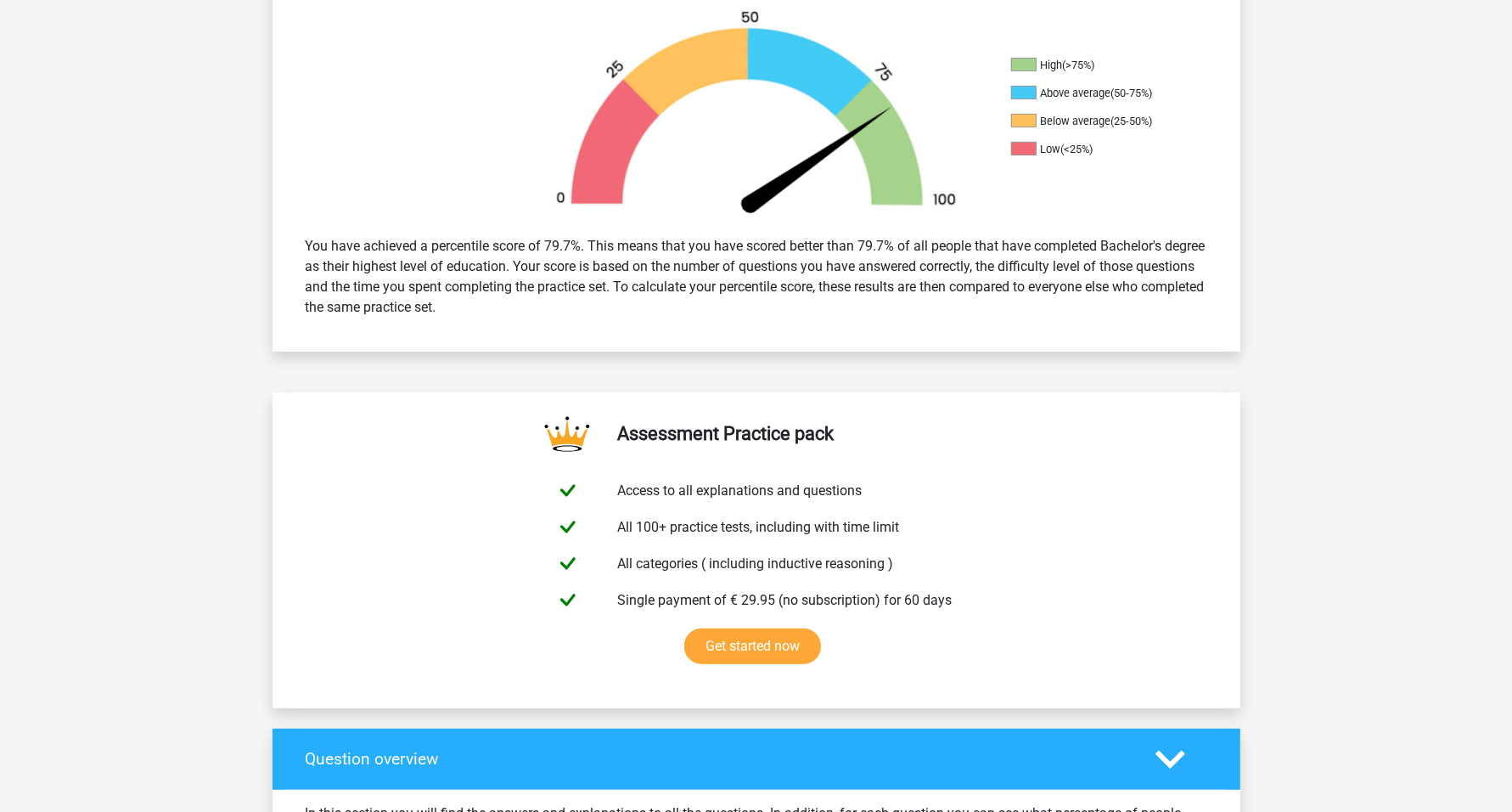
drag, startPoint x: 715, startPoint y: 272, endPoint x: 749, endPoint y: 276, distance: 34.2
click at [717, 272] on div "You have achieved a percentile score of 79.7%. This means that you have scored …" at bounding box center [756, 276] width 927 height 95
click at [757, 275] on div "You have achieved a percentile score of 79.7%. This means that you have scored …" at bounding box center [756, 276] width 927 height 95
drag, startPoint x: 825, startPoint y: 265, endPoint x: 842, endPoint y: 266, distance: 17.0
click at [832, 265] on div "You have achieved a percentile score of 79.7%. This means that you have scored …" at bounding box center [756, 276] width 927 height 95
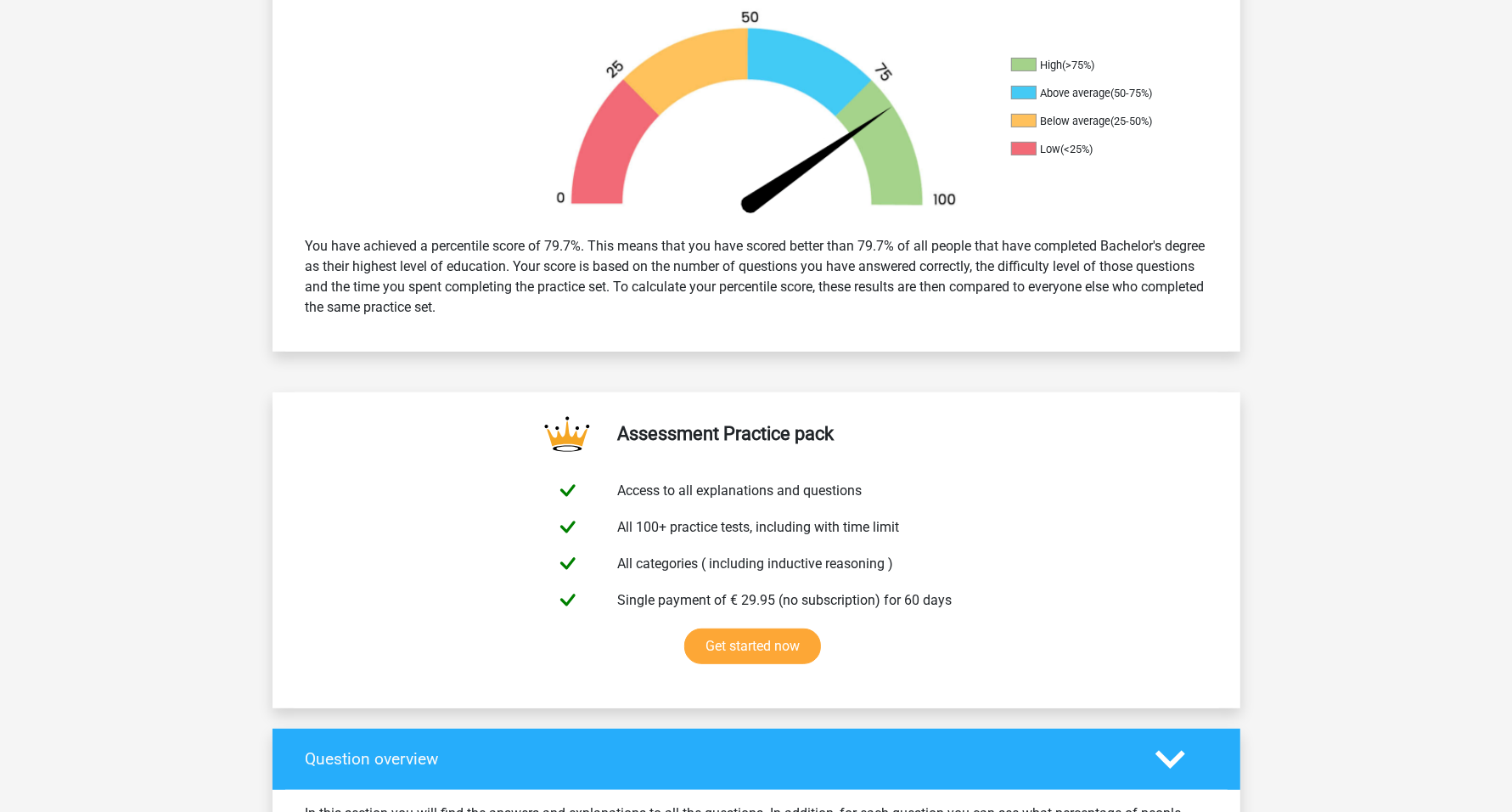
drag, startPoint x: 951, startPoint y: 277, endPoint x: 824, endPoint y: 282, distance: 127.1
click at [953, 278] on div "You have achieved a percentile score of 79.7%. This means that you have scored …" at bounding box center [756, 276] width 927 height 95
click at [764, 279] on div "You have achieved a percentile score of 79.7%. This means that you have scored …" at bounding box center [756, 276] width 927 height 95
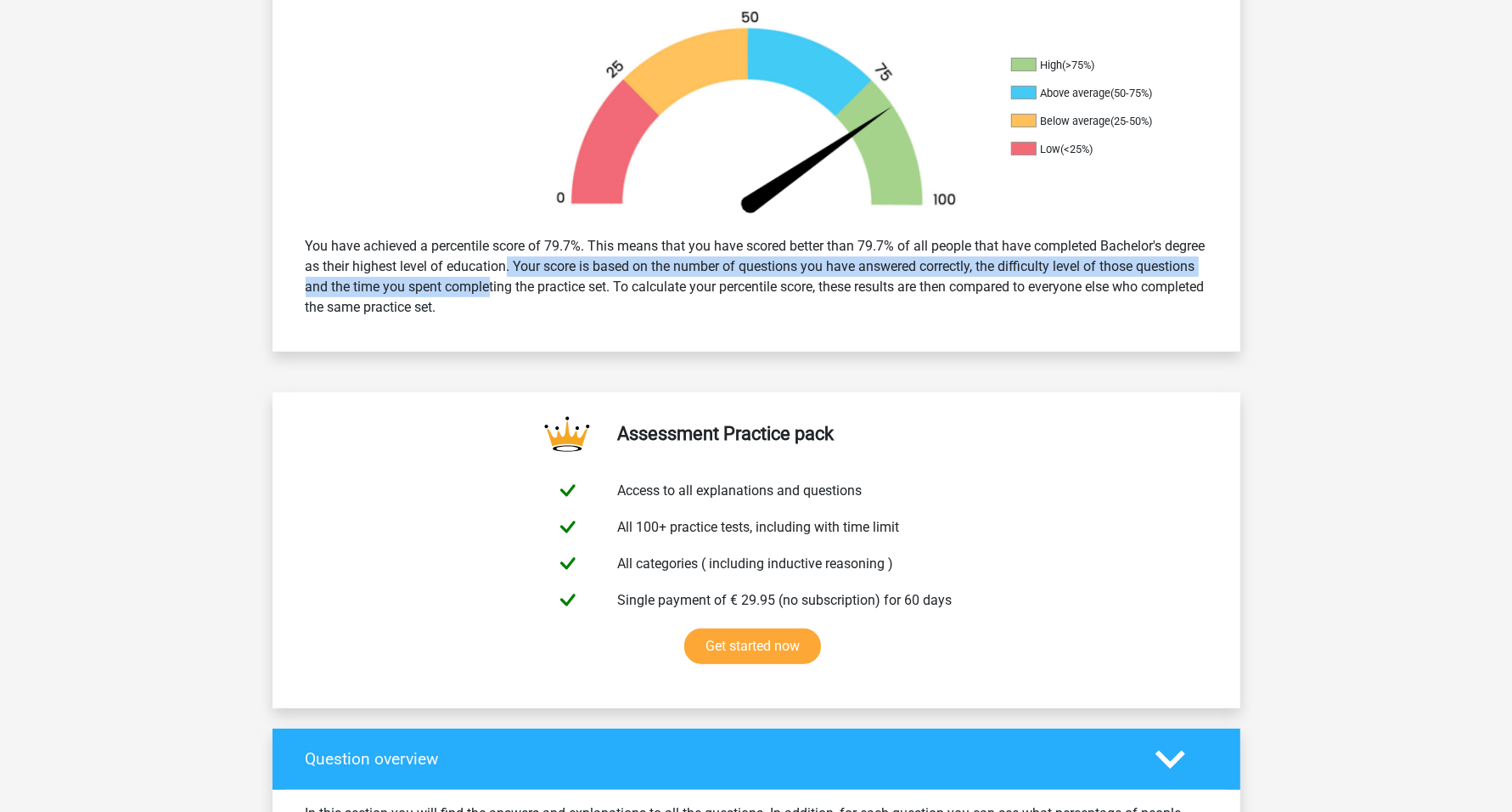
click at [489, 274] on div "You have achieved a percentile score of 79.7%. This means that you have scored …" at bounding box center [756, 276] width 927 height 95
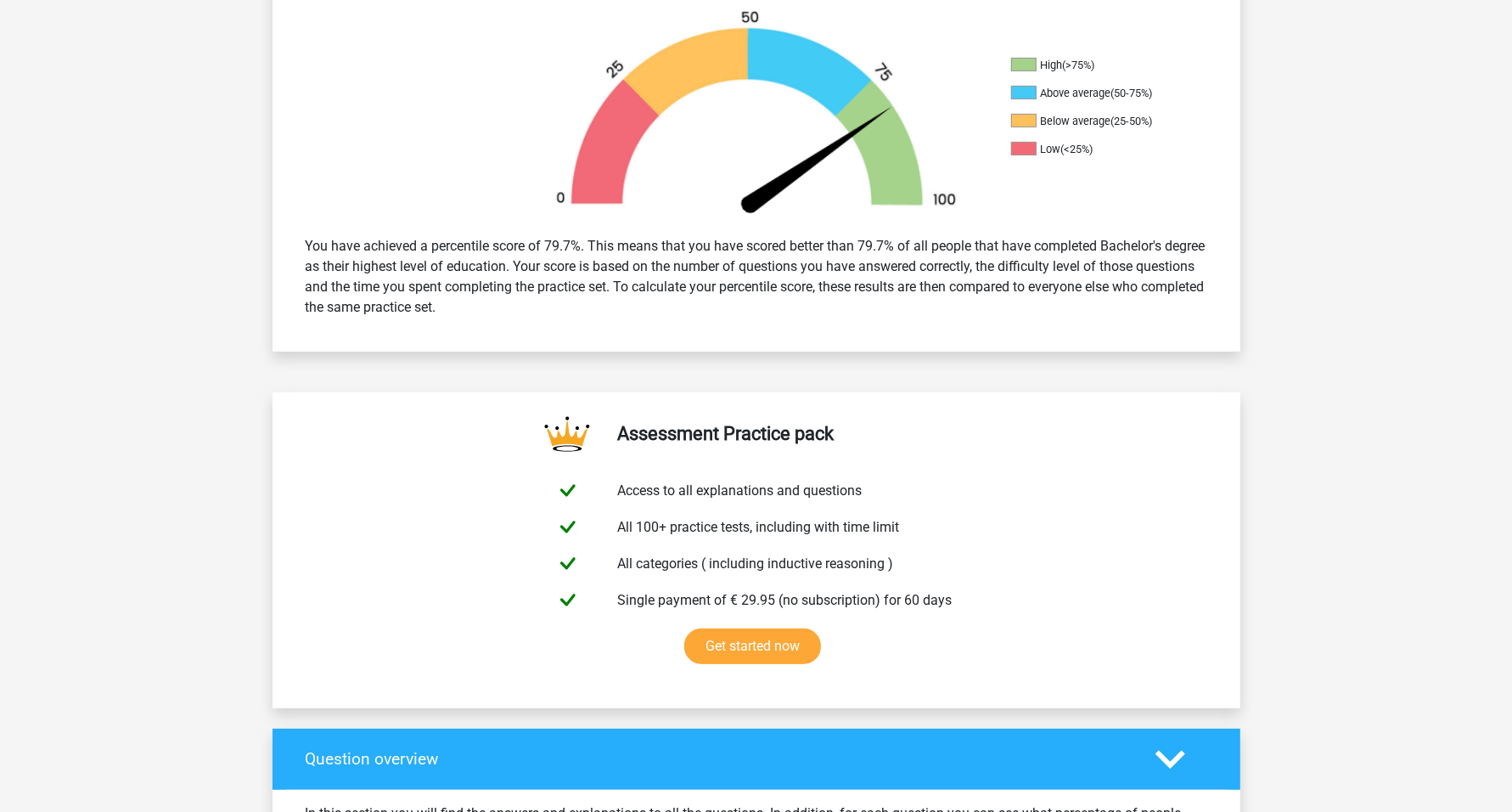
click at [362, 272] on div "You have achieved a percentile score of 79.7%. This means that you have scored …" at bounding box center [756, 276] width 927 height 95
drag, startPoint x: 572, startPoint y: 286, endPoint x: 599, endPoint y: 296, distance: 28.8
click at [578, 289] on div "You have achieved a percentile score of 79.7%. This means that you have scored …" at bounding box center [756, 276] width 927 height 95
click at [848, 277] on div "You have achieved a percentile score of 79.7%. This means that you have scored …" at bounding box center [756, 276] width 927 height 95
click at [956, 297] on div "You have achieved a percentile score of 79.7%. This means that you have scored …" at bounding box center [756, 276] width 927 height 95
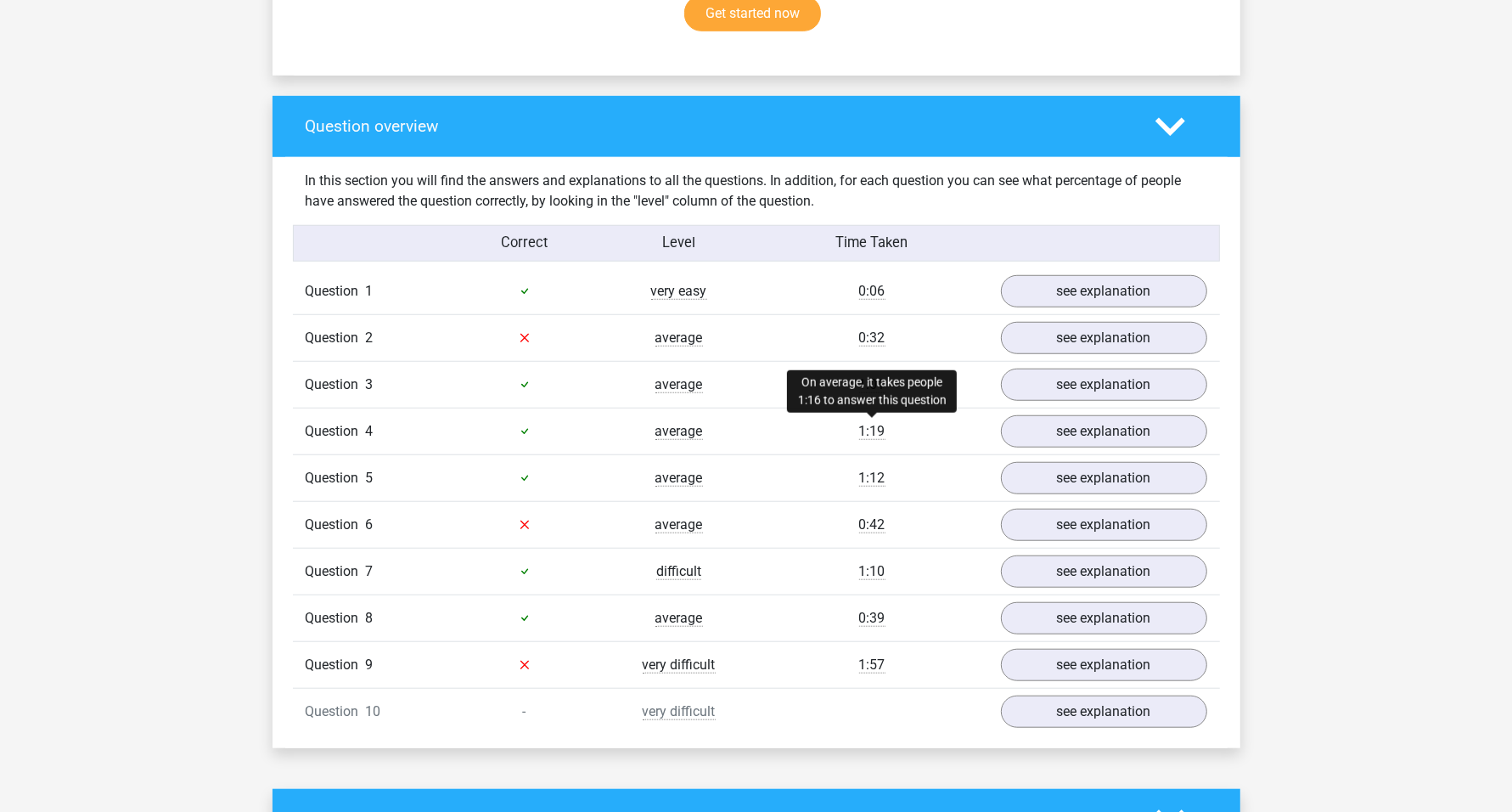
scroll to position [1167, 0]
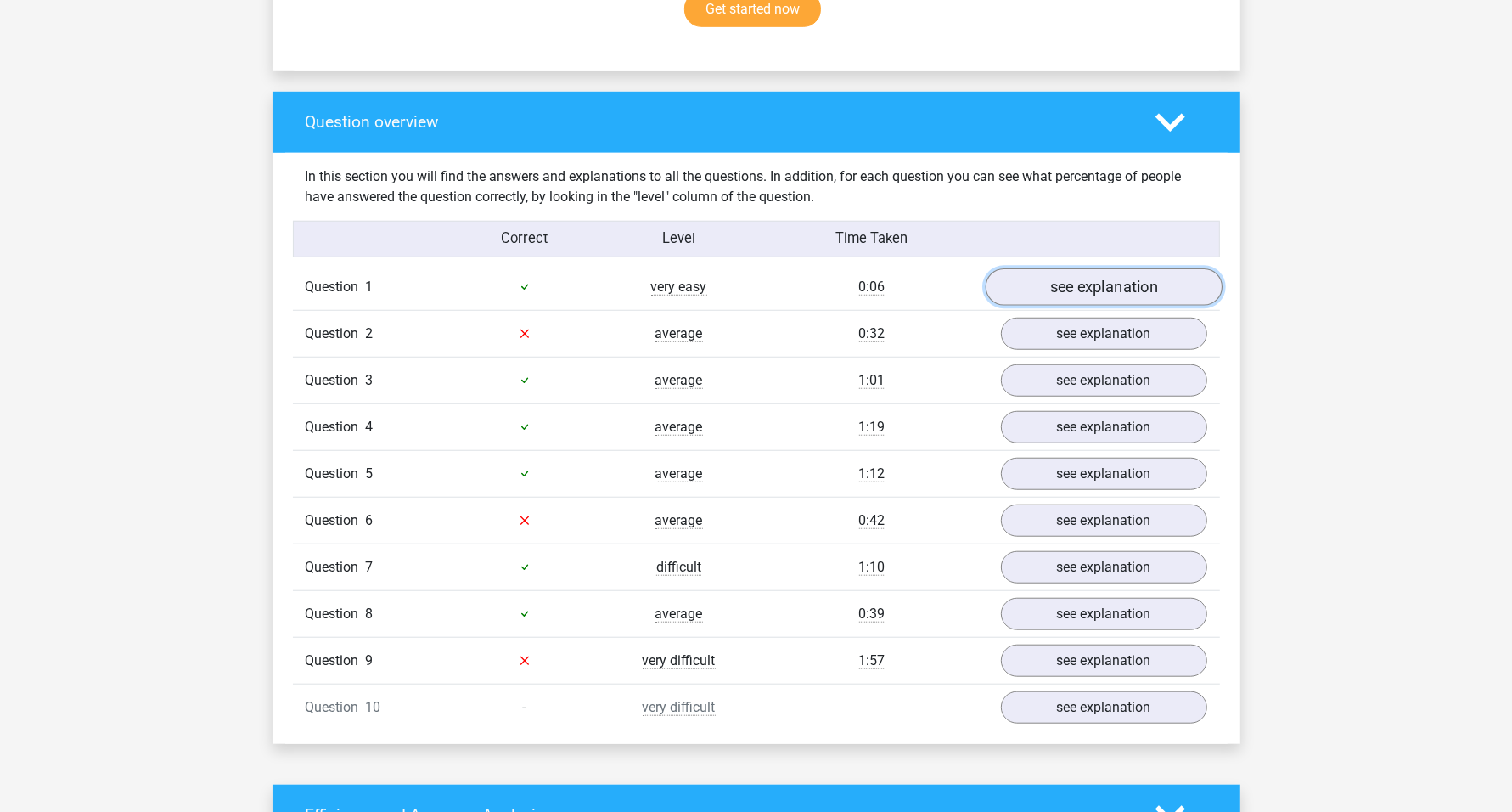
click at [1070, 290] on link "see explanation" at bounding box center [1103, 286] width 237 height 37
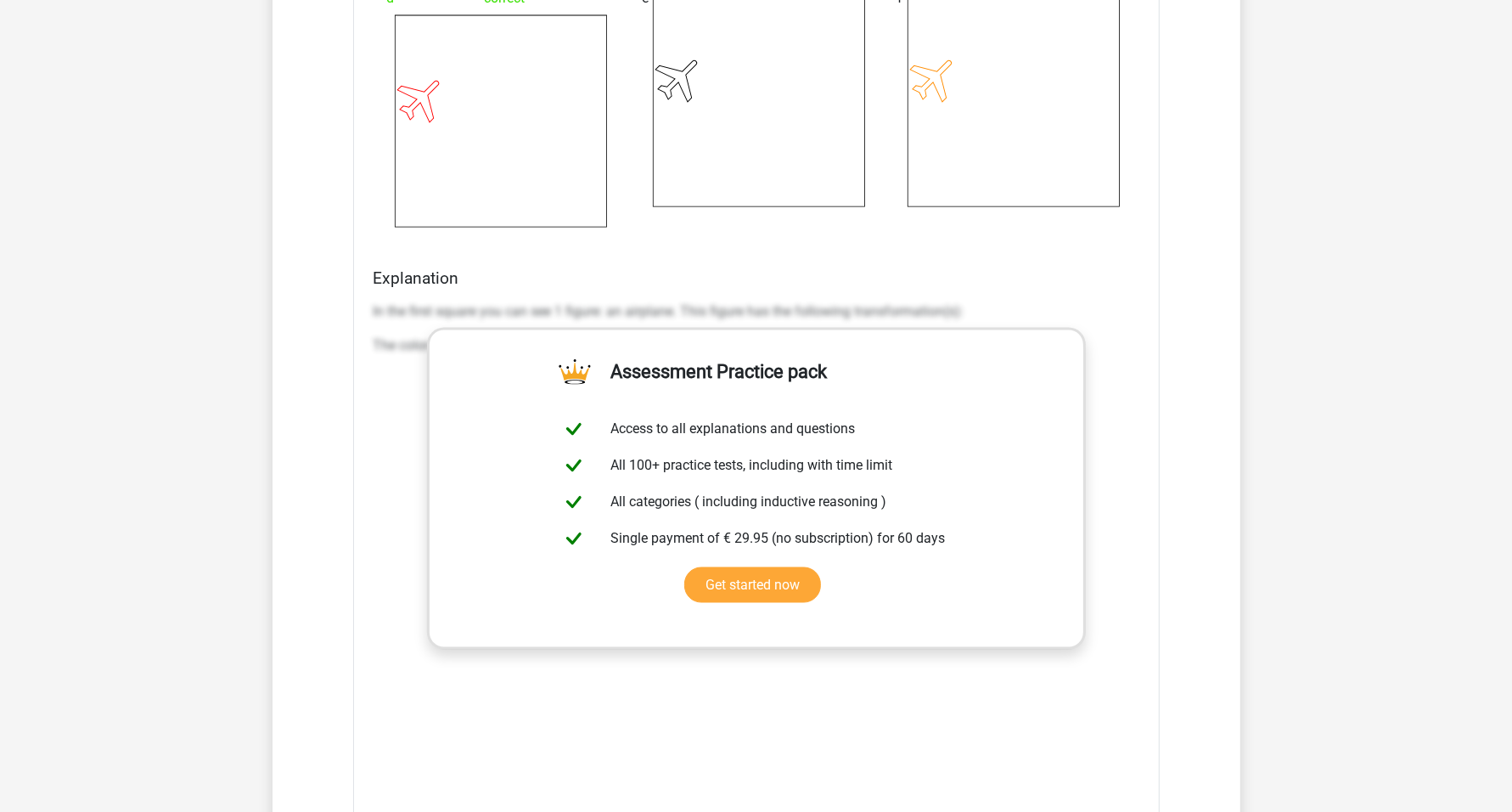
scroll to position [2759, 0]
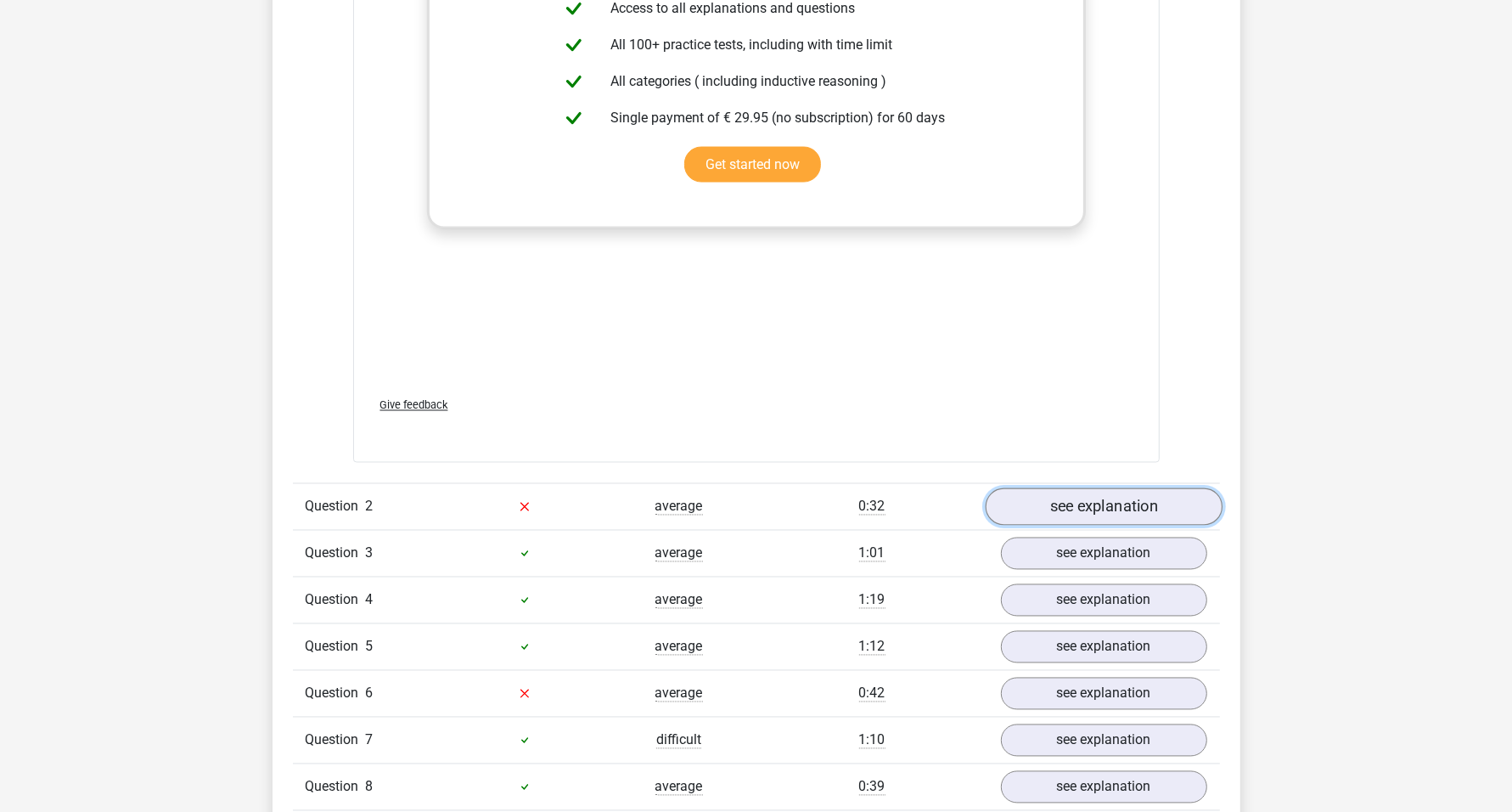
click at [1081, 501] on link "see explanation" at bounding box center [1103, 507] width 237 height 37
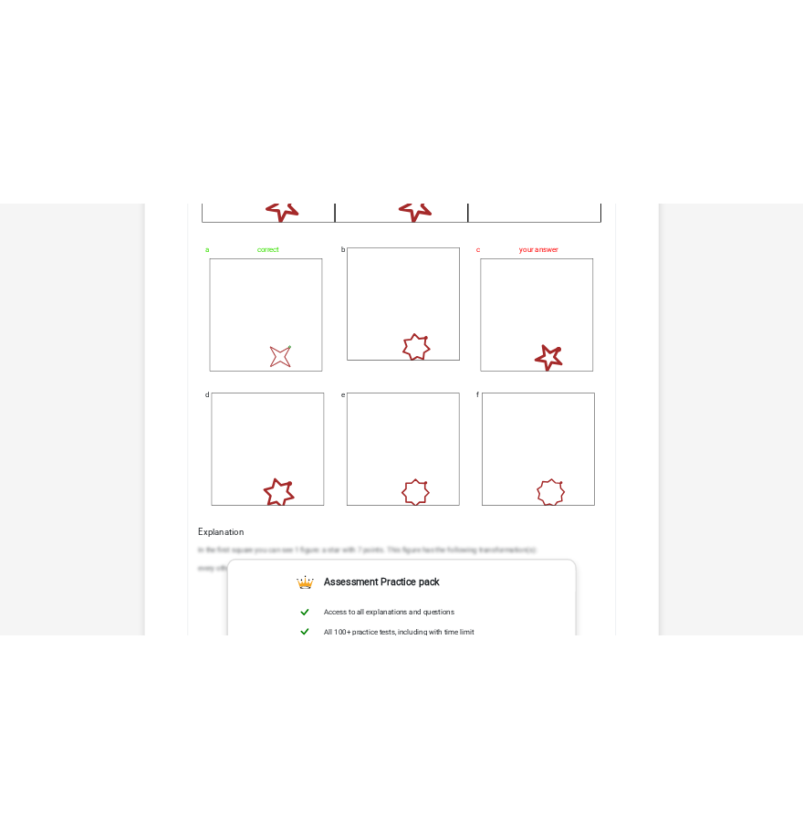
scroll to position [4221, 0]
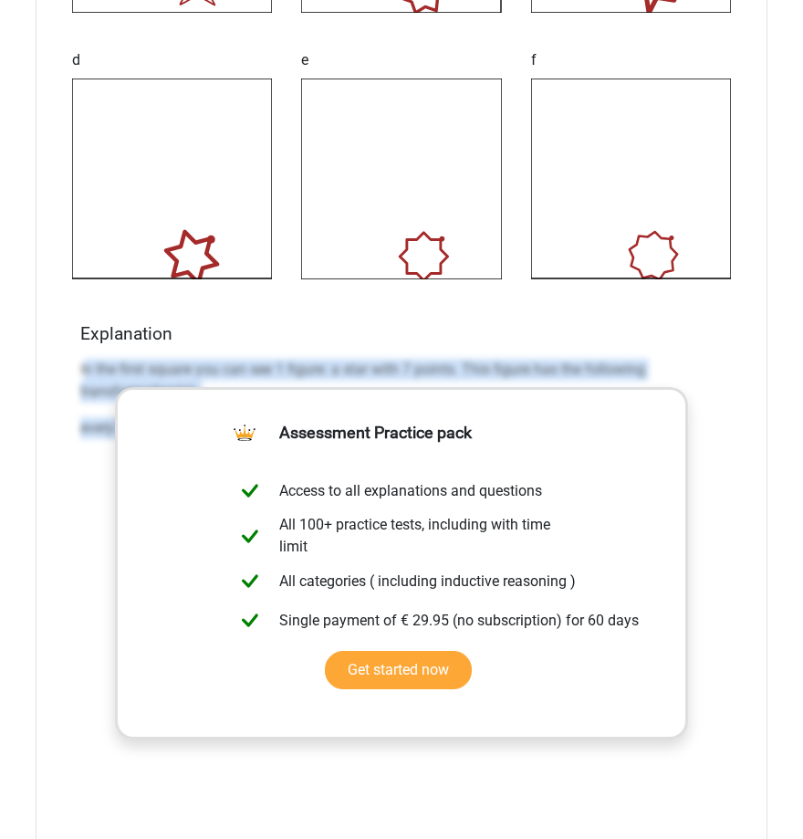
drag, startPoint x: 89, startPoint y: 363, endPoint x: 736, endPoint y: 521, distance: 665.2
click at [739, 521] on div "What is the most logical next figure in the series? 1 2 3 4 5 6 a correct image…" at bounding box center [402, 118] width 732 height 1730
copy div "n the first square you can see 1 figure: a star with 7 points. This figure has …"
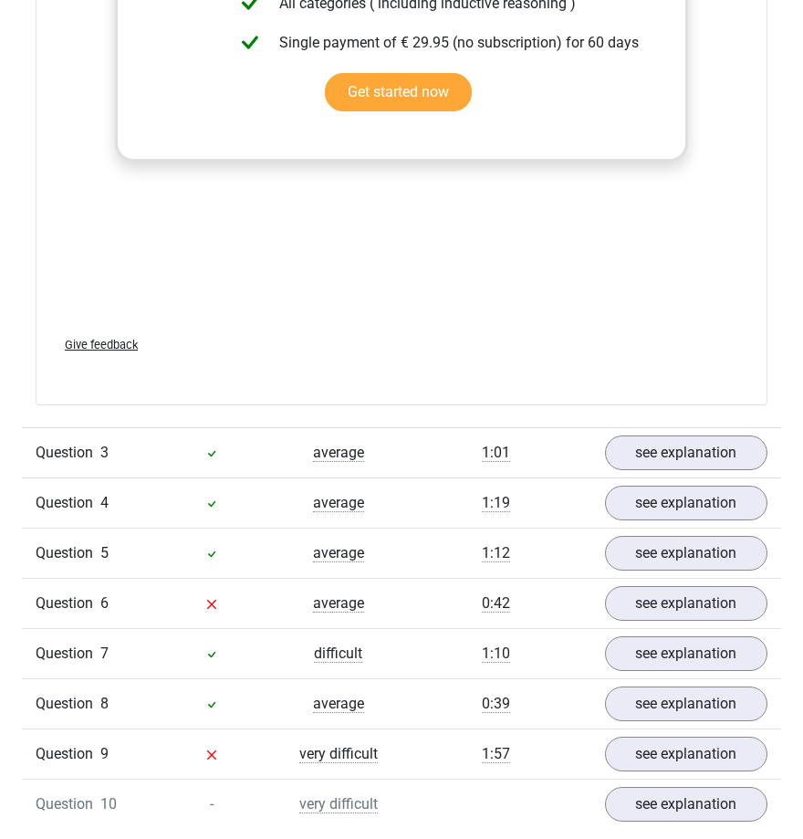
scroll to position [4906, 0]
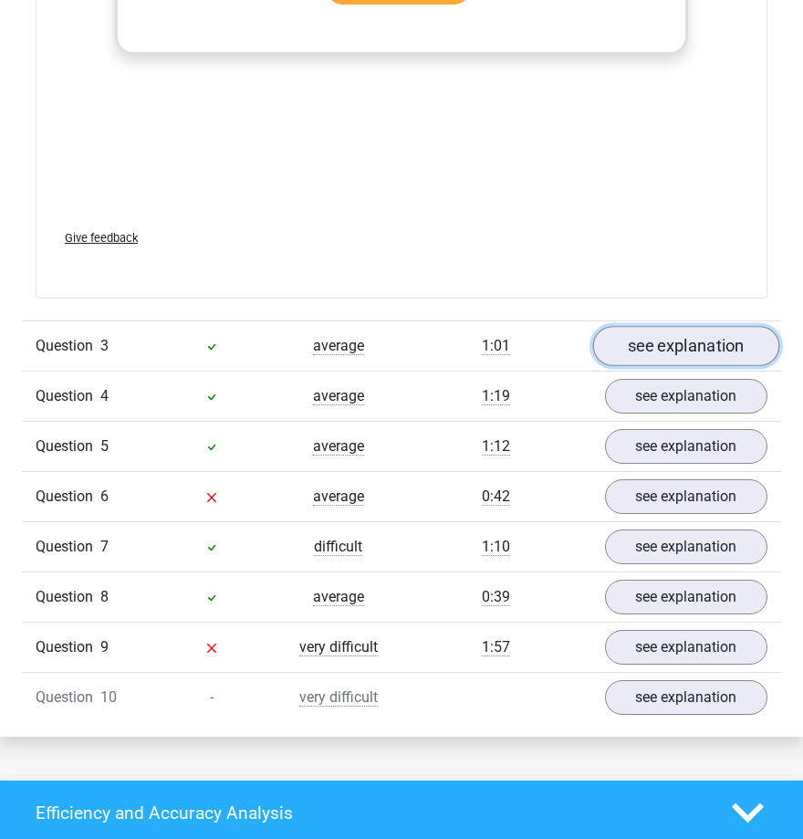
click at [660, 345] on link "see explanation" at bounding box center [686, 346] width 187 height 40
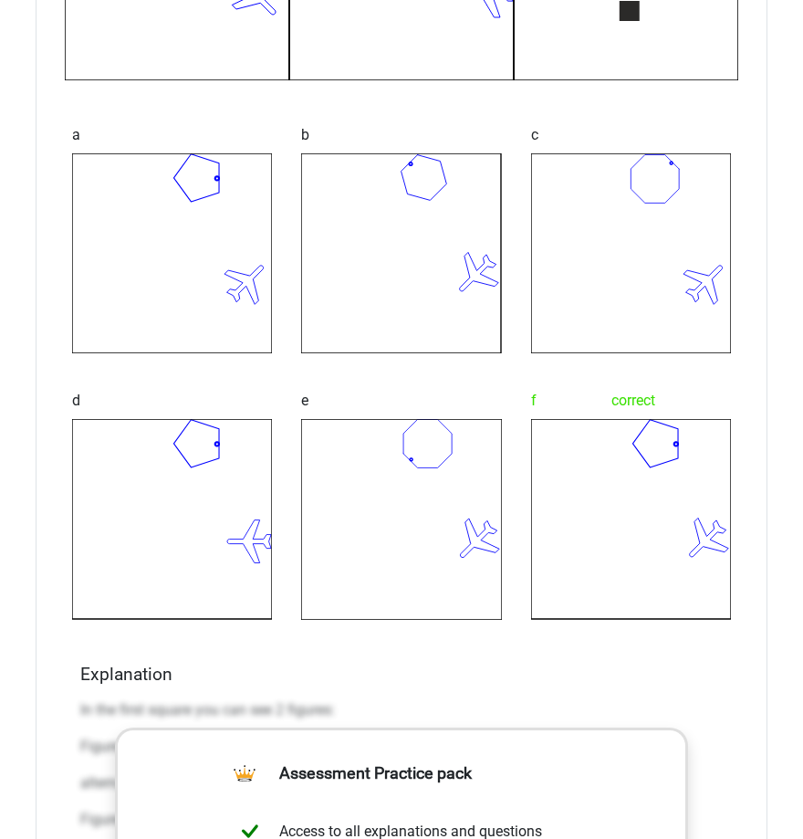
scroll to position [6047, 0]
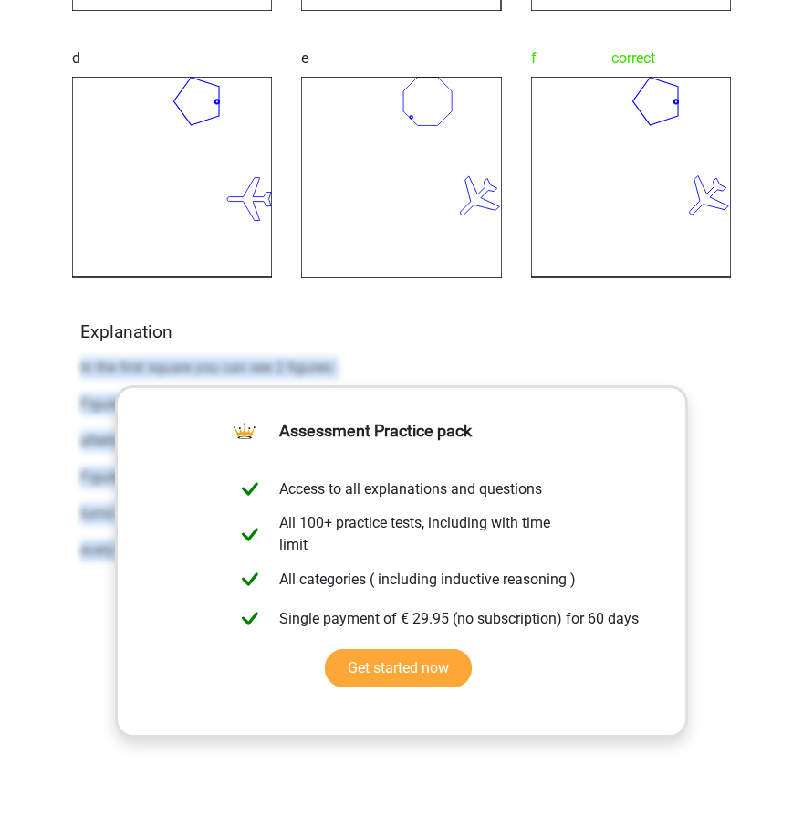
drag, startPoint x: 53, startPoint y: 356, endPoint x: 757, endPoint y: 687, distance: 777.8
click at [754, 685] on div "What is the most logical next figure in the series? 1 2 3 4 5 6 a b c" at bounding box center [402, 117] width 732 height 1730
copy div "In the first square you can see 2 figures: Figure 1: an airplane. This figure h…"
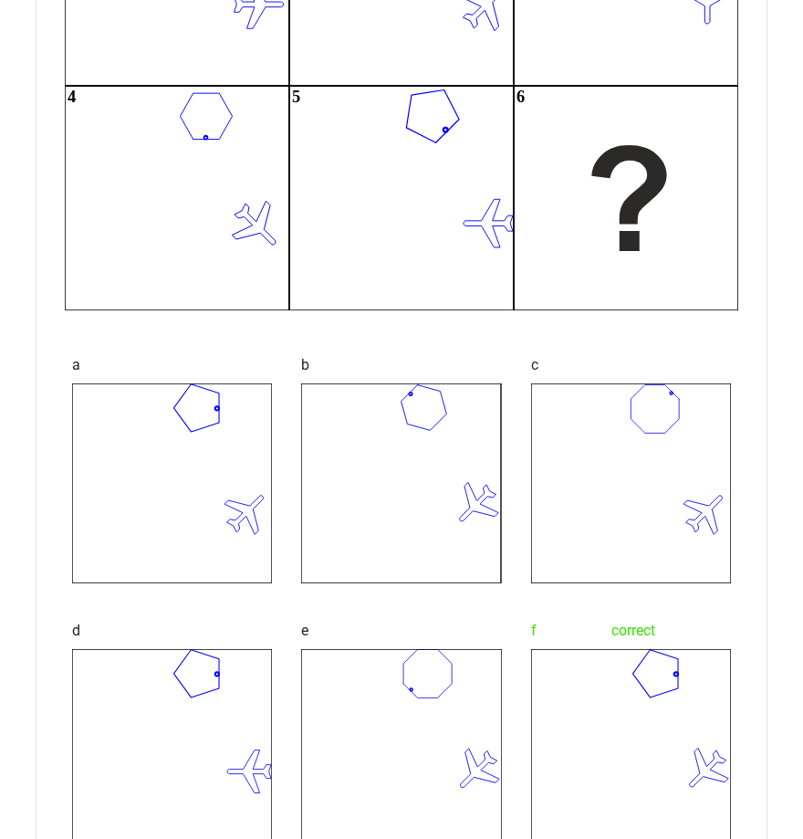
scroll to position [5248, 0]
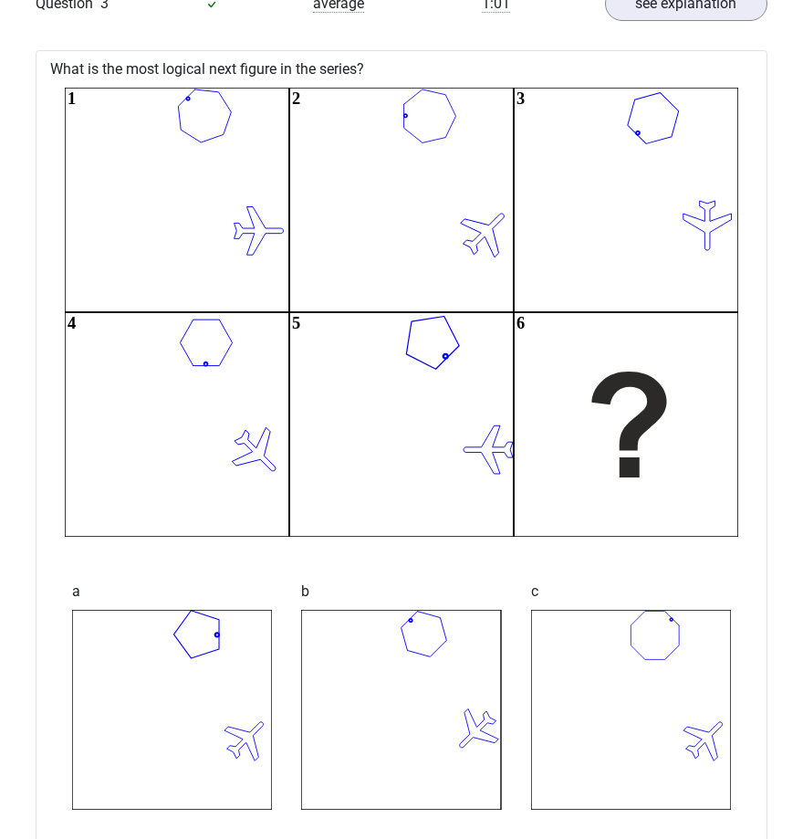
click at [190, 88] on icon "1 2 3 4 5 6" at bounding box center [402, 312] width 674 height 449
click at [173, 103] on icon "1 2 3 4 5 6" at bounding box center [402, 312] width 674 height 449
click at [178, 121] on icon "1 2 3 4 5 6" at bounding box center [402, 312] width 674 height 449
drag, startPoint x: 659, startPoint y: 129, endPoint x: 698, endPoint y: 138, distance: 40.3
click at [698, 137] on icon "1 2 3 4 5 6" at bounding box center [402, 312] width 674 height 449
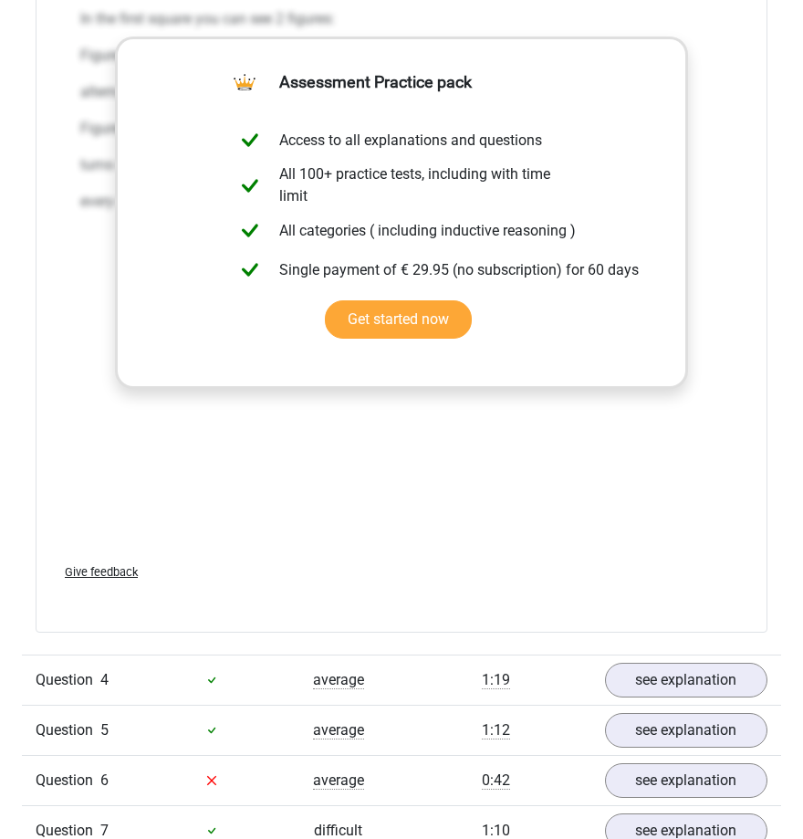
scroll to position [6845, 0]
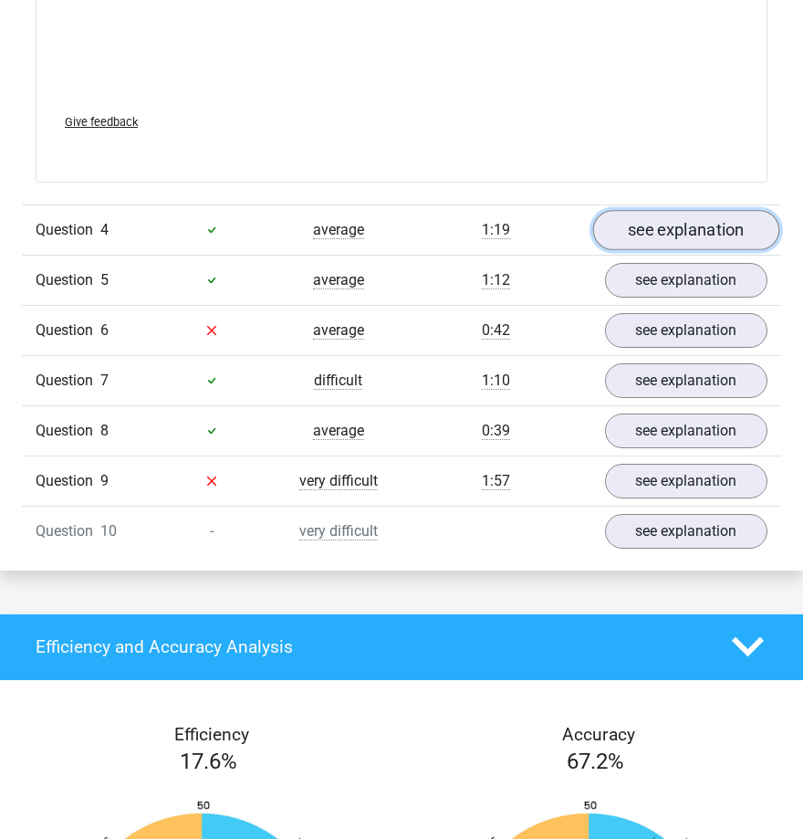
click at [717, 234] on link "see explanation" at bounding box center [686, 230] width 187 height 40
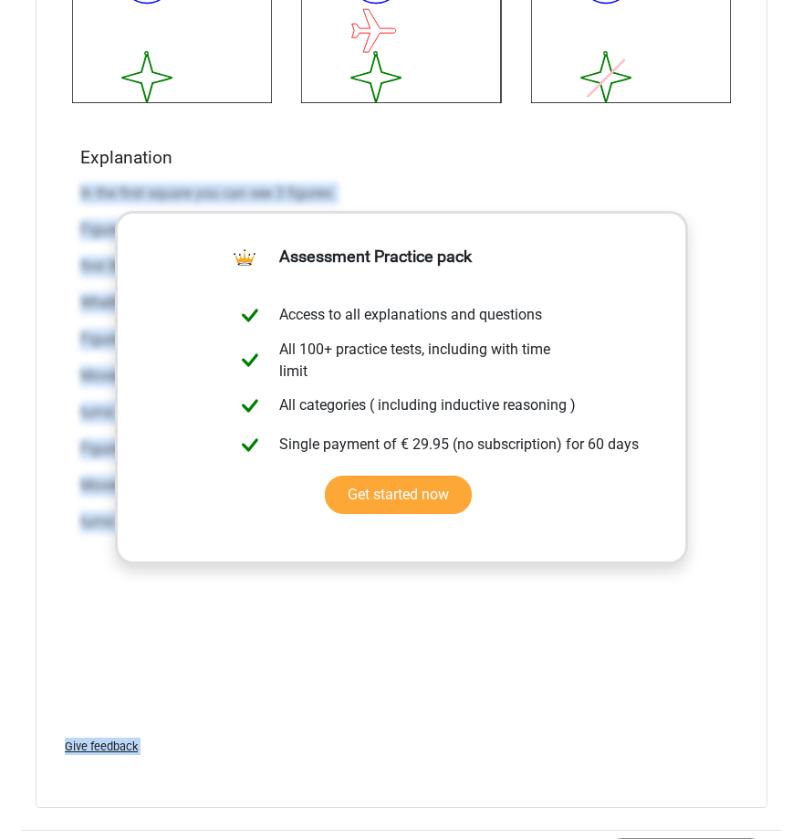
scroll to position [8469, 0]
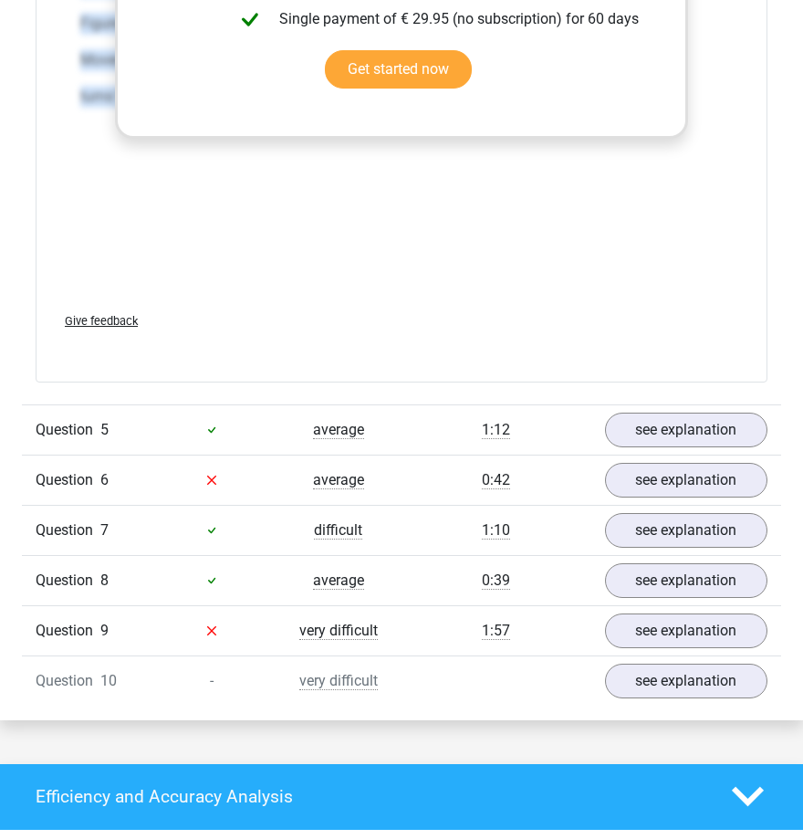
drag, startPoint x: 58, startPoint y: 578, endPoint x: 631, endPoint y: 202, distance: 685.5
copy div "In the first square you can see 3 figures: Figure 1: a star with 9 points. This…"
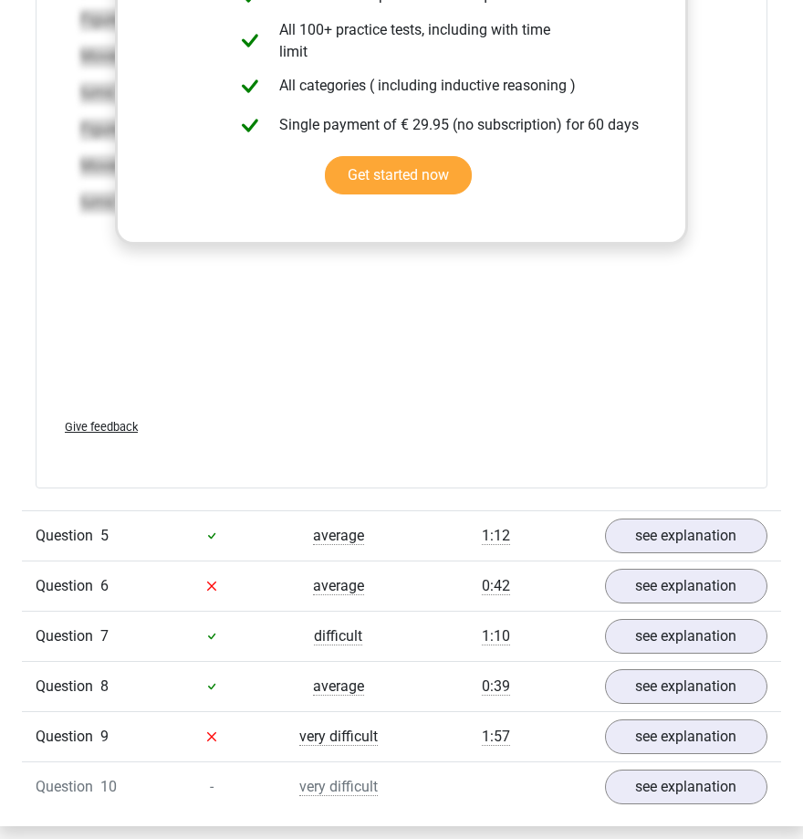
scroll to position [8697, 0]
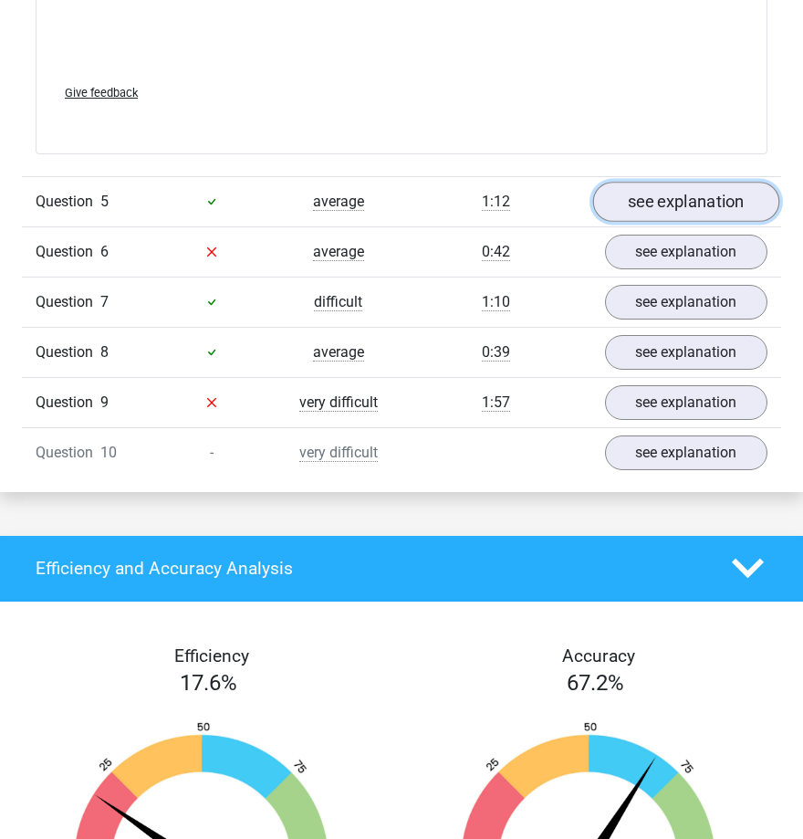
click at [694, 204] on link "see explanation" at bounding box center [686, 202] width 187 height 40
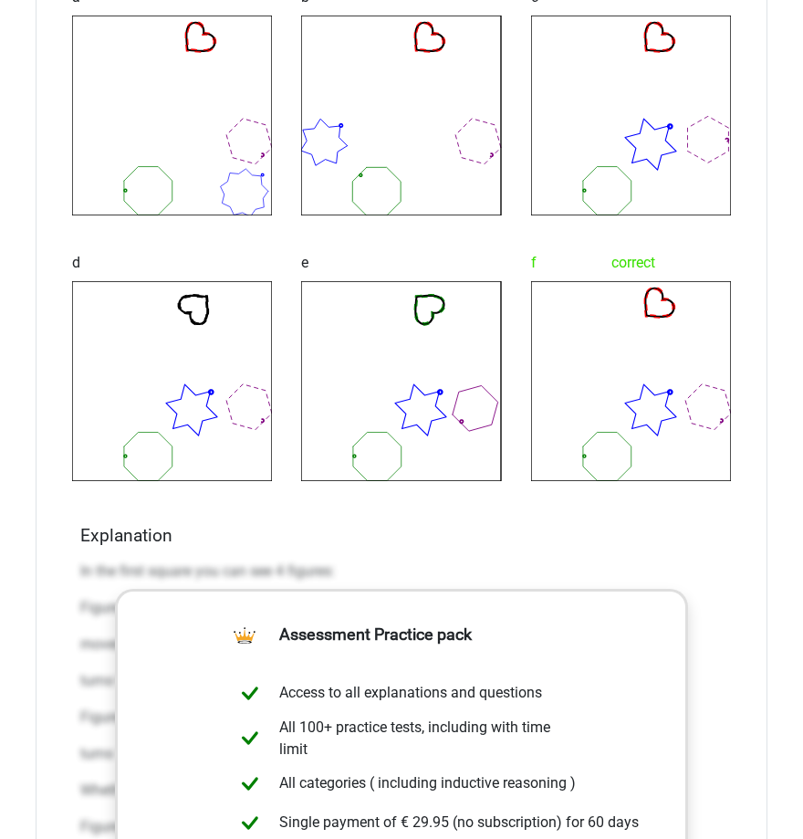
scroll to position [10066, 0]
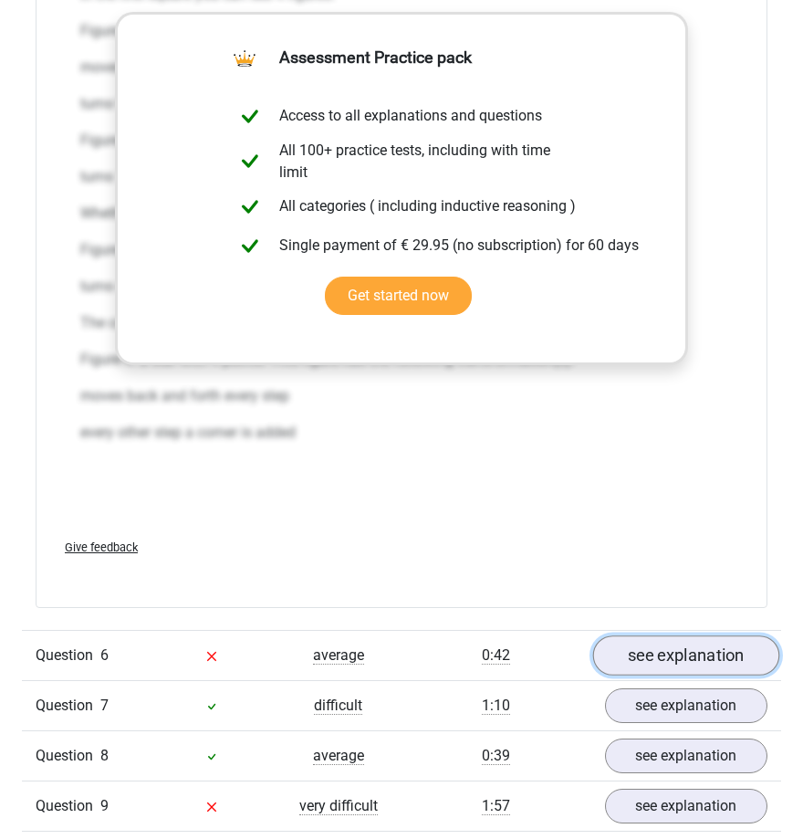
drag, startPoint x: 701, startPoint y: 642, endPoint x: 680, endPoint y: 637, distance: 21.5
click at [701, 643] on link "see explanation" at bounding box center [686, 656] width 187 height 40
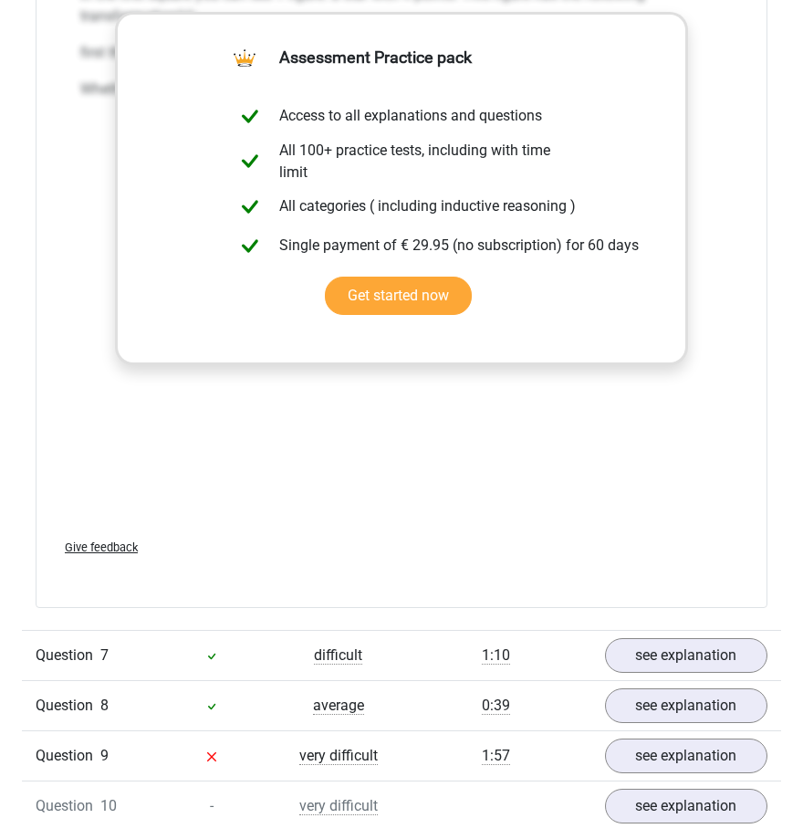
scroll to position [12234, 0]
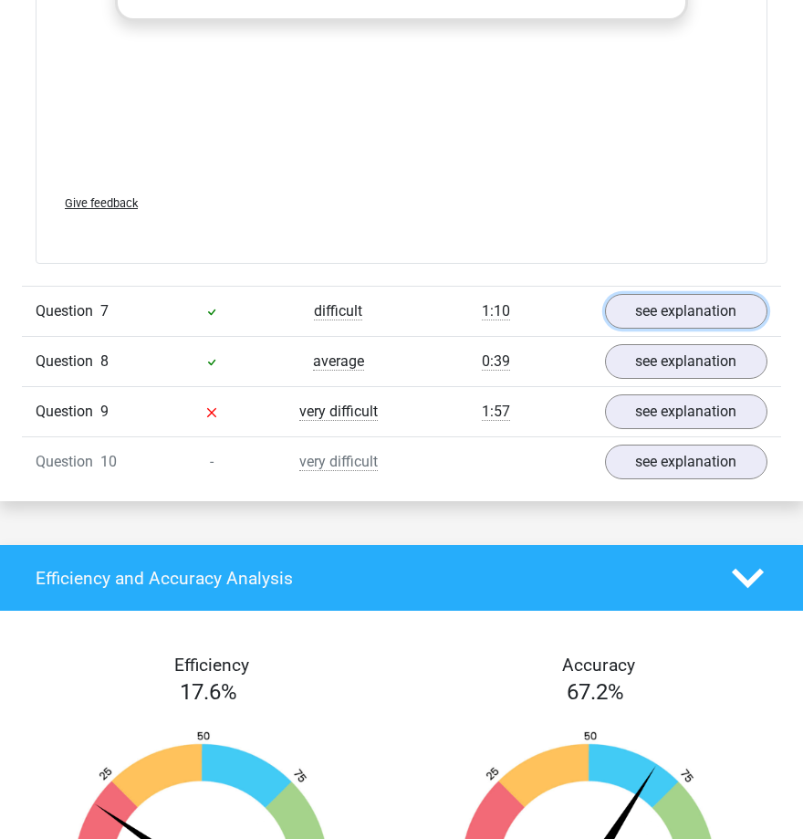
drag, startPoint x: 712, startPoint y: 304, endPoint x: 461, endPoint y: 361, distance: 257.3
click at [712, 304] on link "see explanation" at bounding box center [686, 311] width 162 height 35
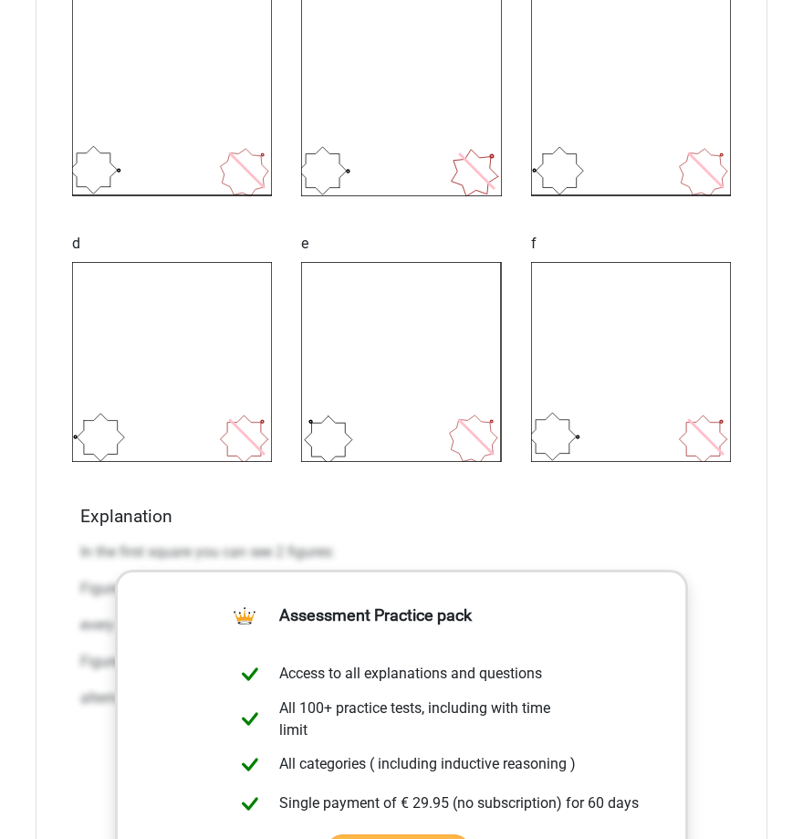
scroll to position [13375, 0]
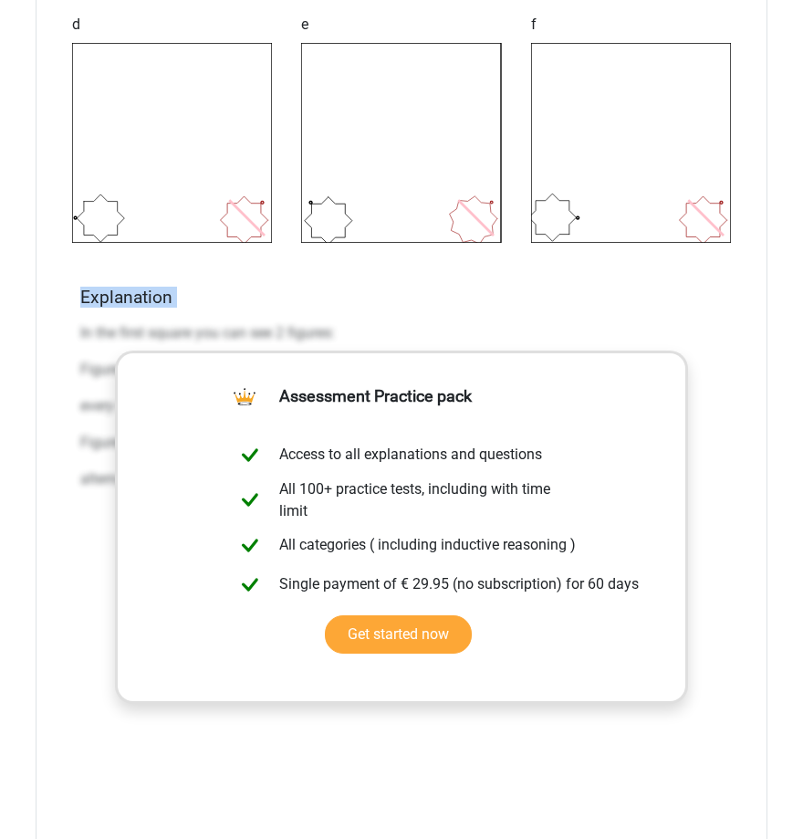
drag, startPoint x: 64, startPoint y: 327, endPoint x: 106, endPoint y: 499, distance: 177.5
click at [131, 472] on div "What is the most logical next figure in the series? image/svg+xml 1 2 3 4 5 6 a…" at bounding box center [402, 82] width 732 height 1730
drag, startPoint x: 75, startPoint y: 512, endPoint x: 78, endPoint y: 488, distance: 24.0
click at [76, 512] on div "Explanation In the first square you can see 2 figures: Figure 1: a star with 4 …" at bounding box center [401, 575] width 657 height 576
drag, startPoint x: 95, startPoint y: 342, endPoint x: 407, endPoint y: 505, distance: 351.9
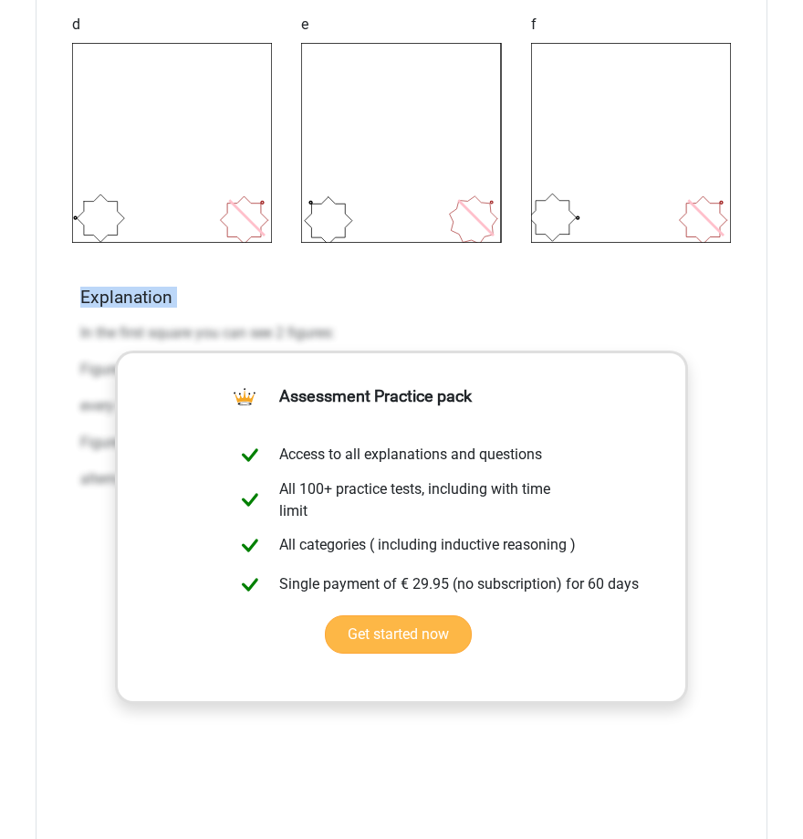
click at [407, 505] on div "What is the most logical next figure in the series? image/svg+xml 1 2 3 4 5 6 a…" at bounding box center [402, 82] width 732 height 1730
click at [108, 322] on p "In the first square you can see 2 figures:" at bounding box center [401, 333] width 643 height 22
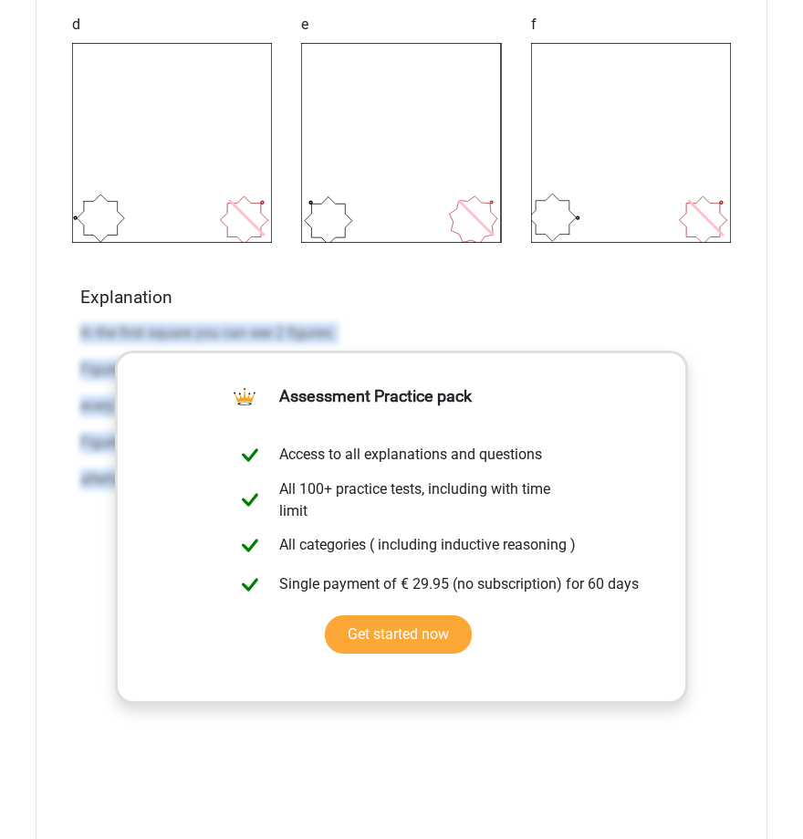
drag, startPoint x: 73, startPoint y: 324, endPoint x: 747, endPoint y: 625, distance: 737.9
click at [747, 625] on div "What is the most logical next figure in the series? image/svg+xml 1 2 3 4 5 6 a…" at bounding box center [402, 82] width 732 height 1730
copy div "In the first square you can see 2 figures: Figure 1: a star with 4 points. This…"
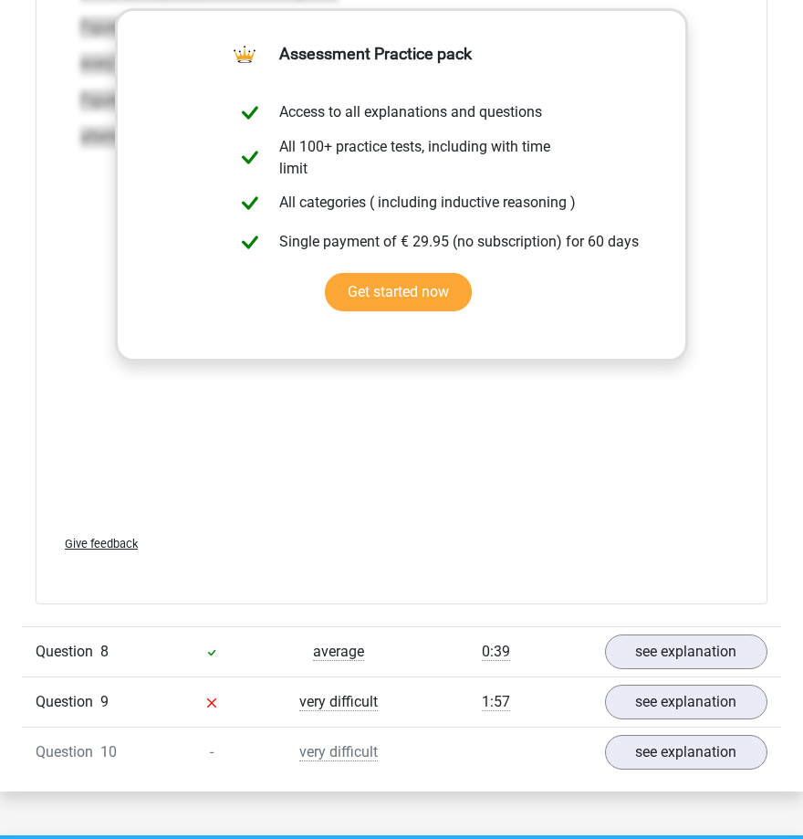
scroll to position [14060, 0]
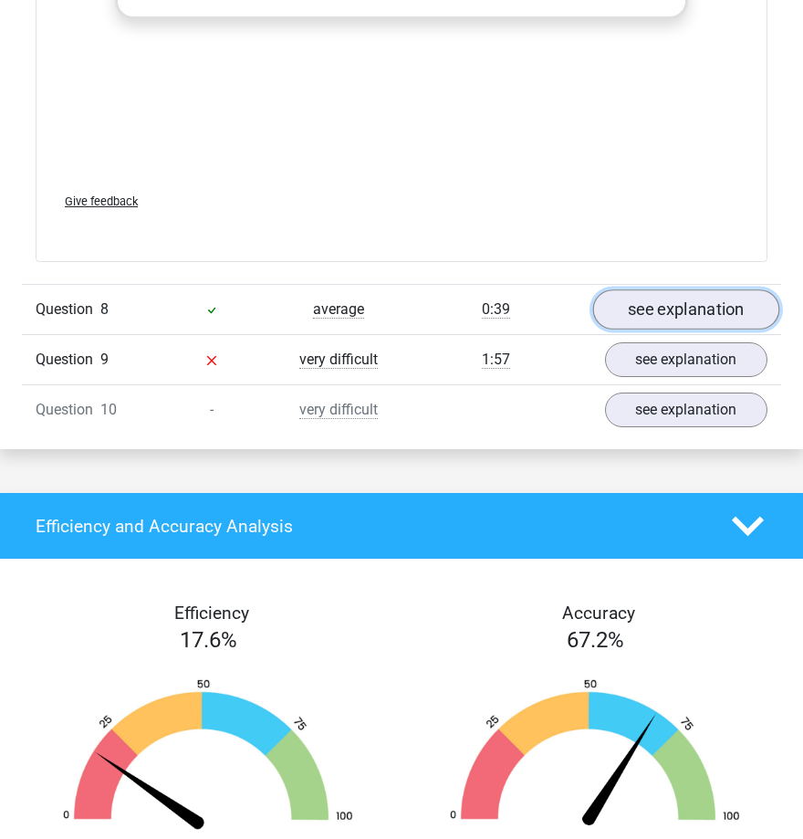
drag, startPoint x: 679, startPoint y: 295, endPoint x: 683, endPoint y: 318, distance: 23.1
click at [679, 295] on link "see explanation" at bounding box center [686, 309] width 187 height 40
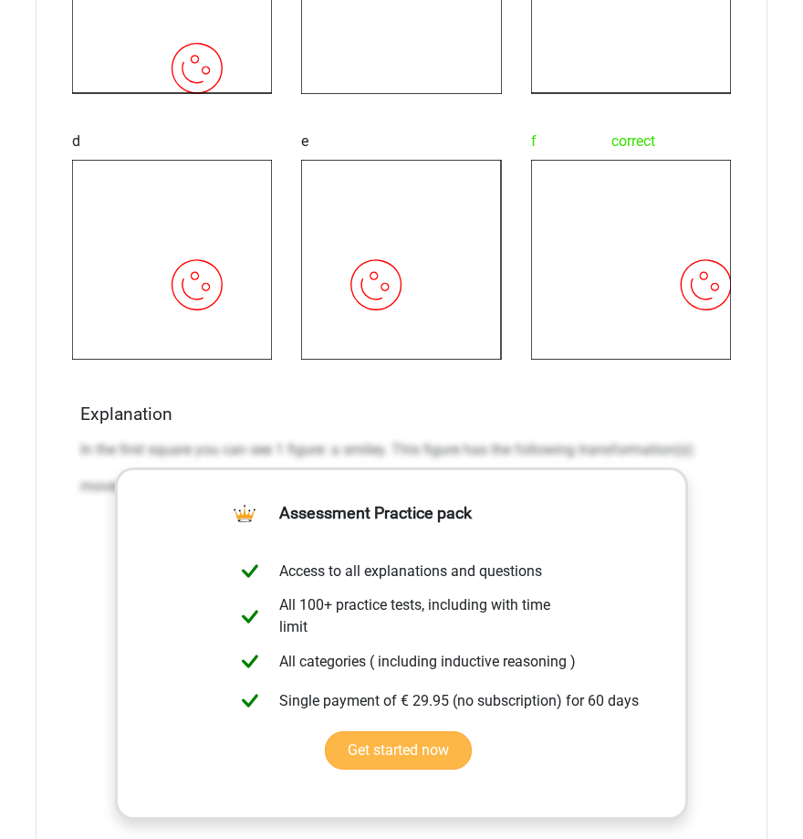
scroll to position [15086, 0]
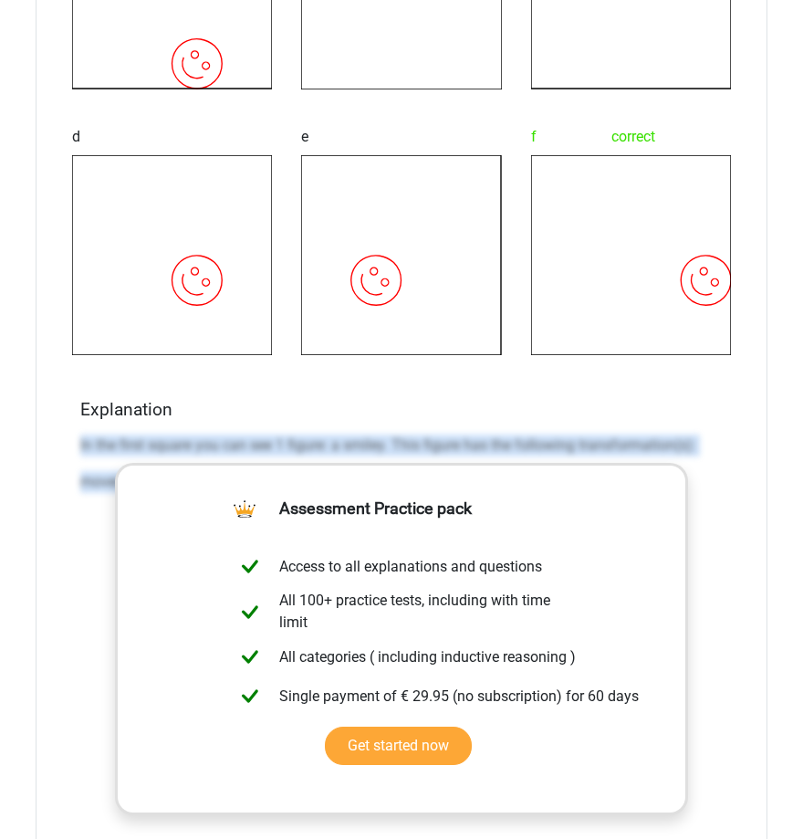
drag, startPoint x: 80, startPoint y: 438, endPoint x: 750, endPoint y: 578, distance: 684.3
click at [750, 578] on div "What is the most logical next figure in the series? image/svg+xml 1 image/svg+x…" at bounding box center [402, 194] width 732 height 1730
copy div "In the first square you can see 1 figure: a smiley. This figure has the followi…"
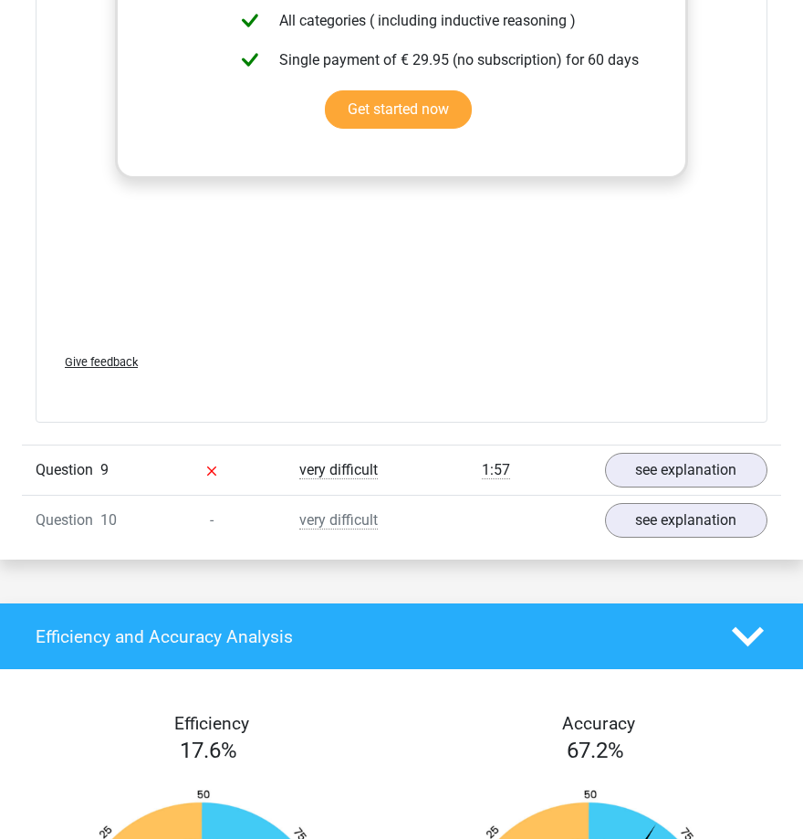
scroll to position [15771, 0]
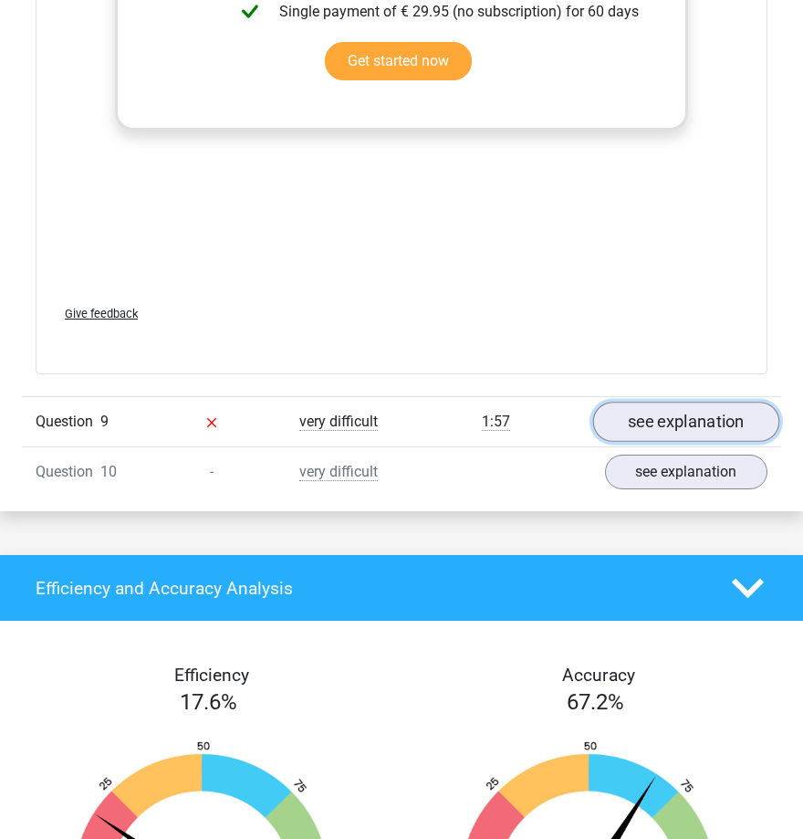
click at [669, 412] on link "see explanation" at bounding box center [686, 422] width 187 height 40
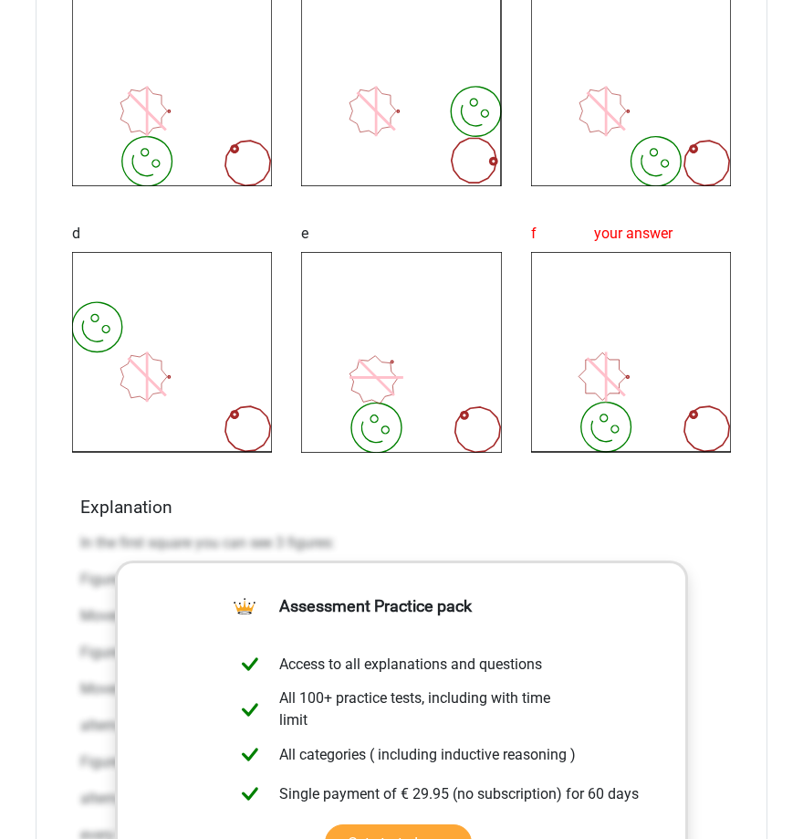
scroll to position [16912, 0]
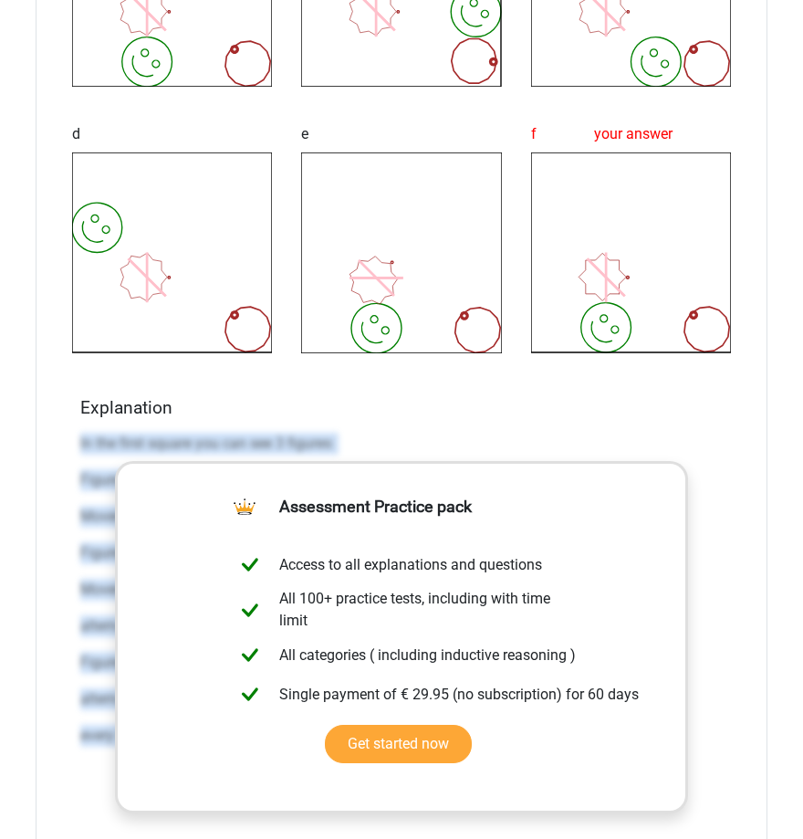
drag, startPoint x: 86, startPoint y: 434, endPoint x: 734, endPoint y: 772, distance: 731.2
click at [734, 772] on div "What is the most logical next figure in the series? image/svg+xml image/svg+xml…" at bounding box center [402, 192] width 732 height 1730
copy div "In the first square you can see 3 figures: Figure 1: a smiley. This figure has …"
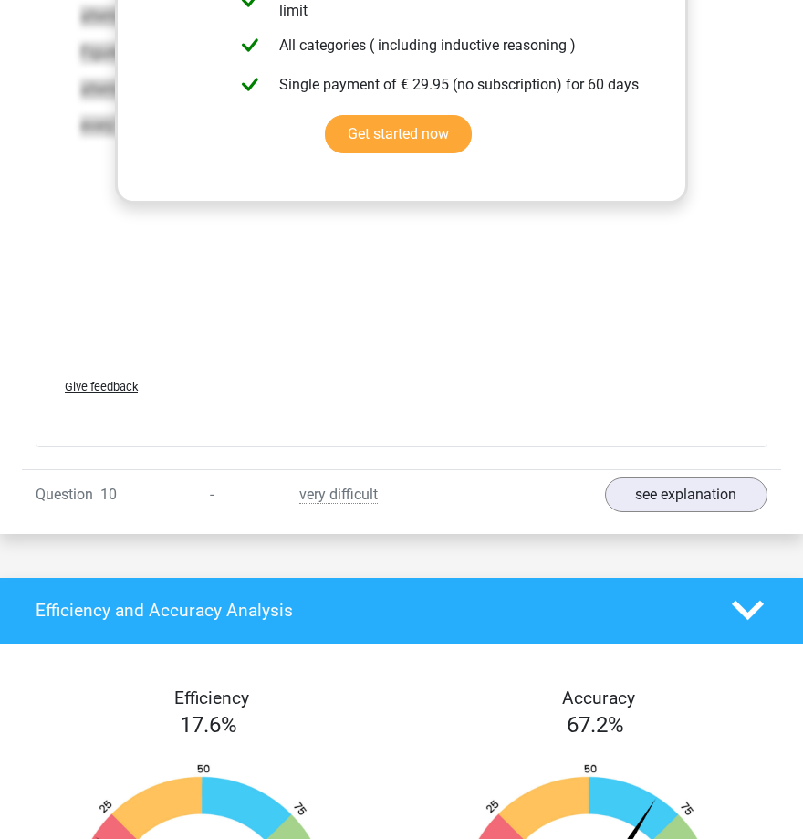
scroll to position [17596, 0]
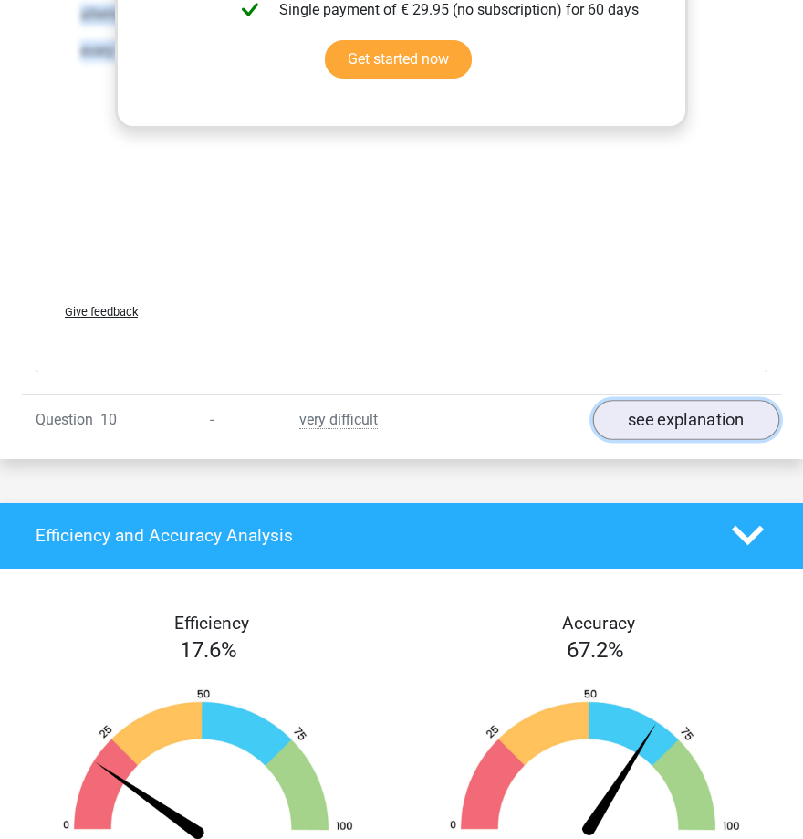
drag, startPoint x: 643, startPoint y: 412, endPoint x: 633, endPoint y: 413, distance: 10.2
click at [643, 412] on link "see explanation" at bounding box center [686, 420] width 187 height 40
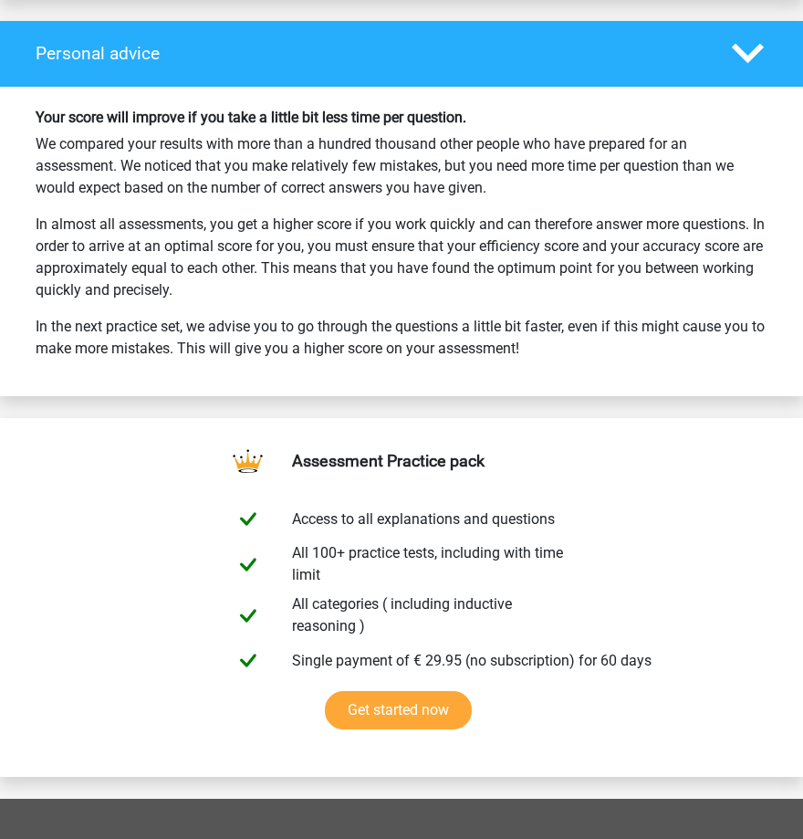
scroll to position [19973, 0]
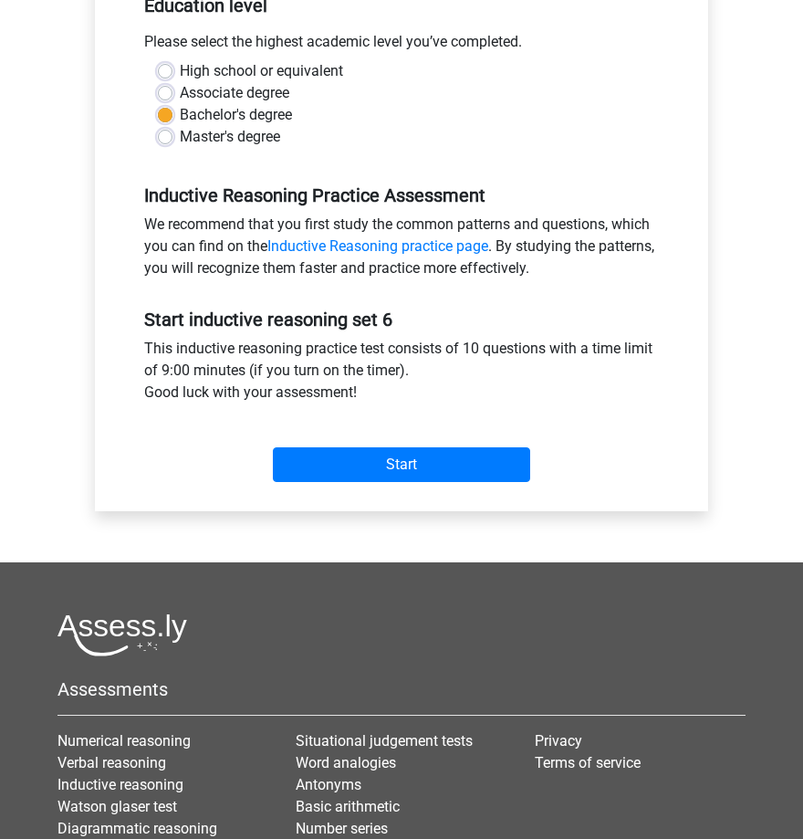
scroll to position [342, 0]
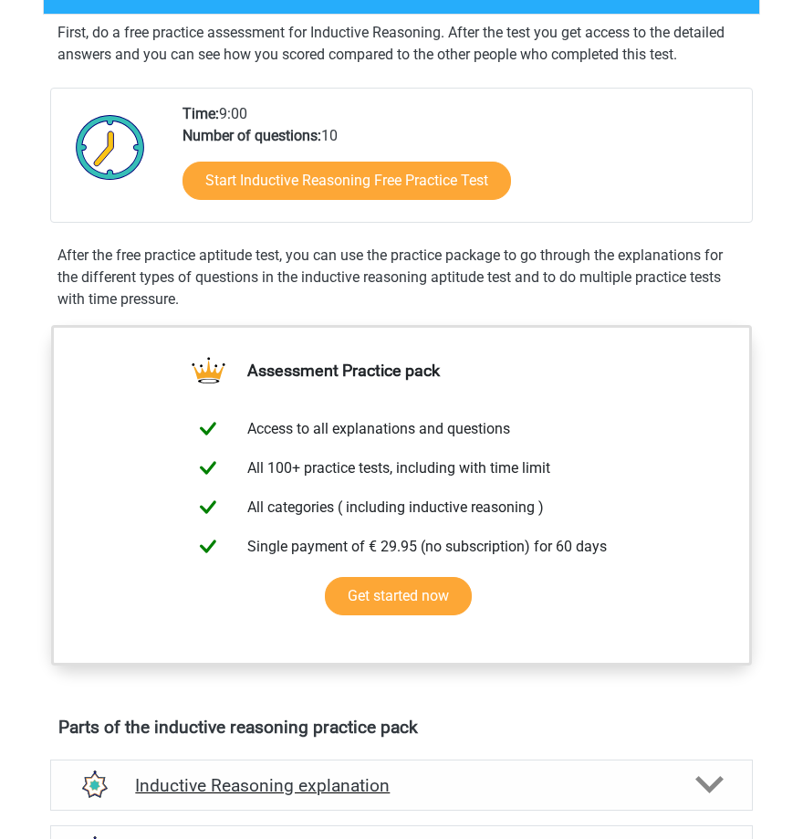
scroll to position [799, 0]
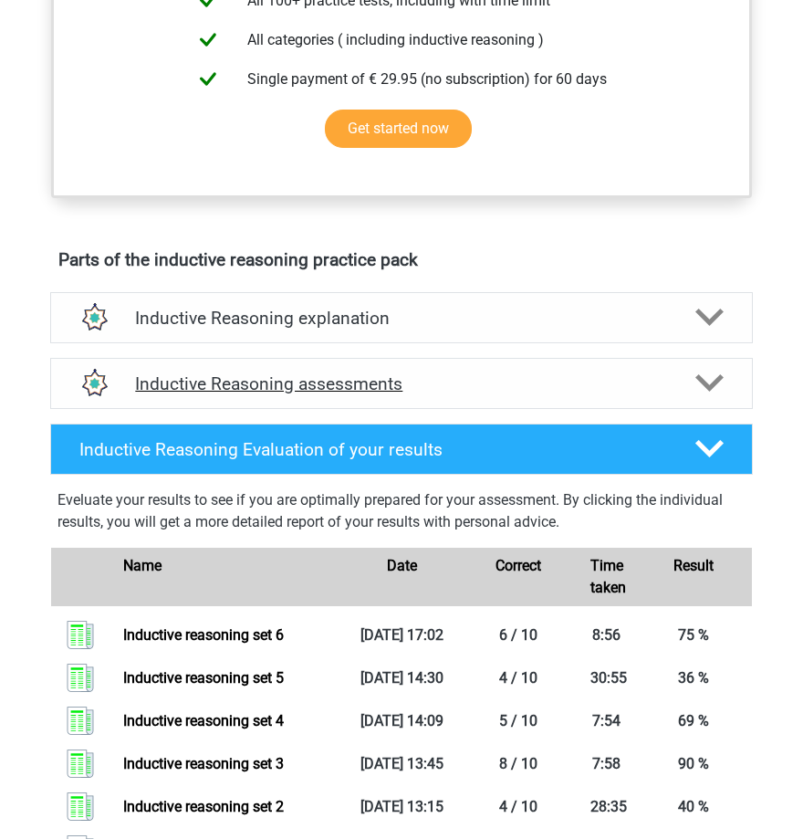
click at [322, 377] on h4 "Inductive Reasoning assessments" at bounding box center [401, 383] width 532 height 21
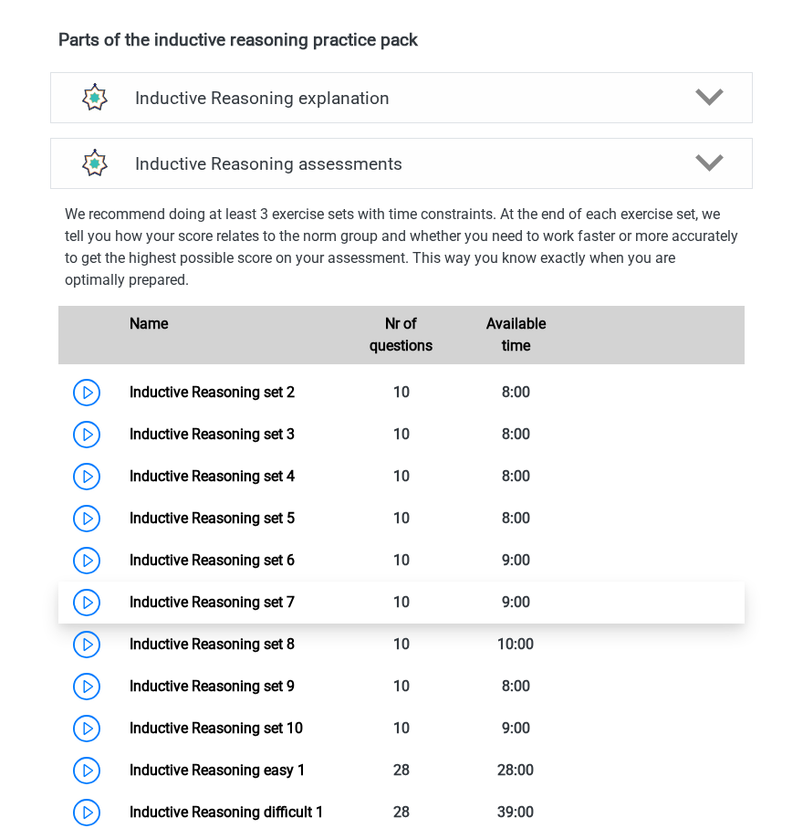
scroll to position [1141, 0]
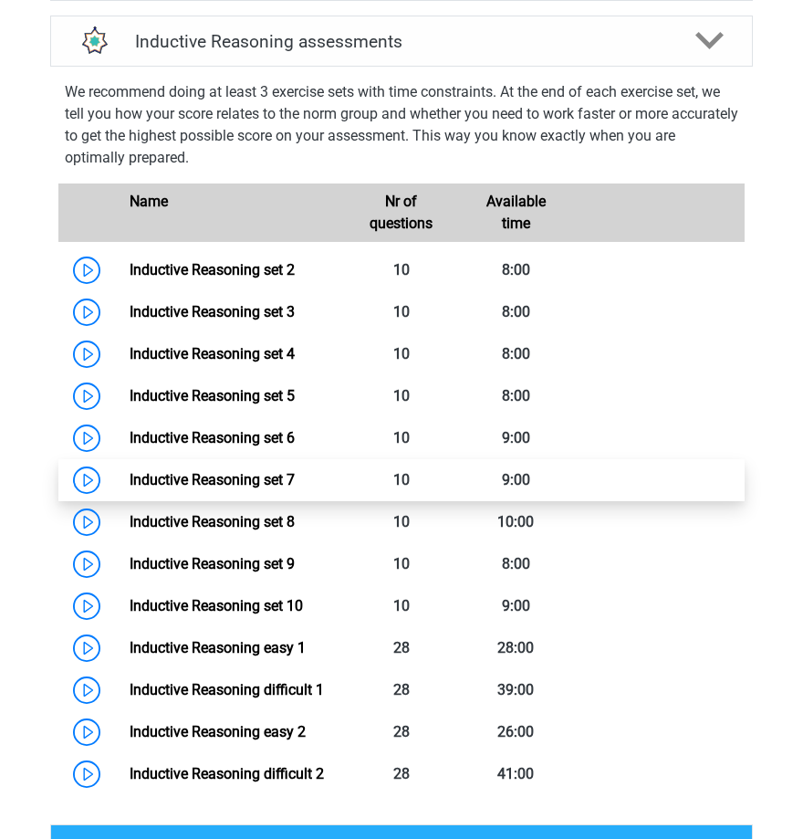
click at [233, 473] on link "Inductive Reasoning set 7" at bounding box center [212, 479] width 165 height 17
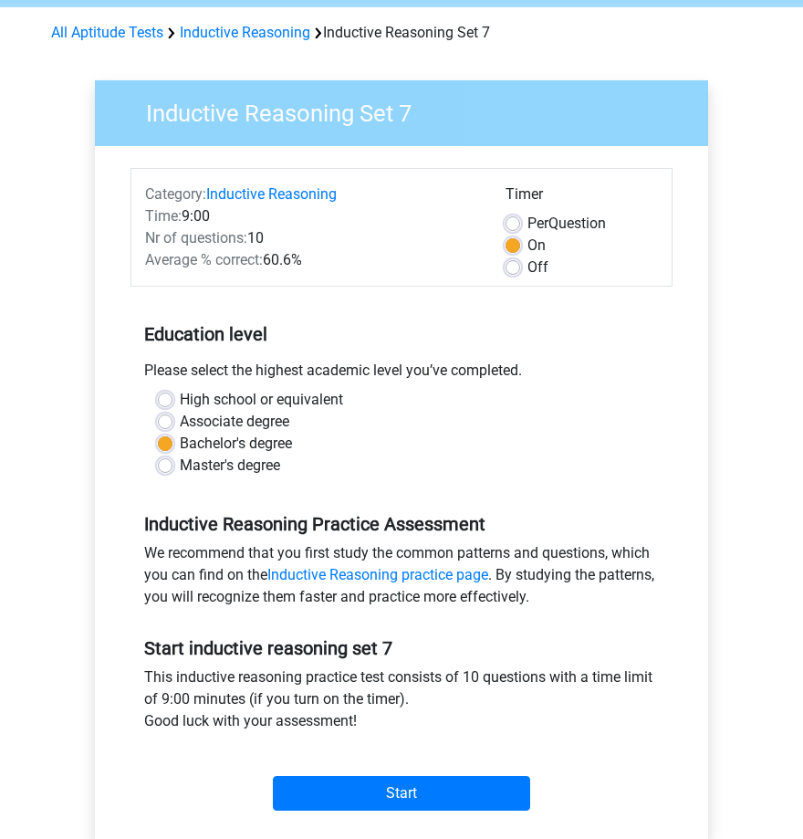
scroll to position [114, 0]
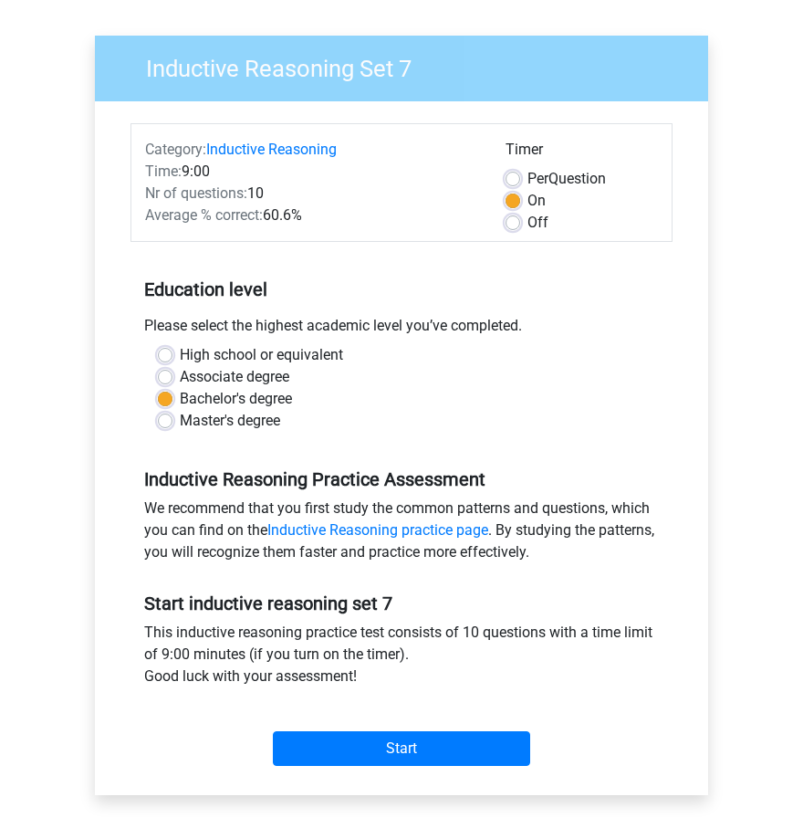
click at [172, 424] on div "Master's degree" at bounding box center [401, 421] width 487 height 22
click at [169, 426] on div "Master's degree" at bounding box center [401, 421] width 487 height 22
click at [180, 424] on label "Master's degree" at bounding box center [230, 421] width 100 height 22
click at [167, 424] on input "Master's degree" at bounding box center [165, 419] width 15 height 18
radio input "true"
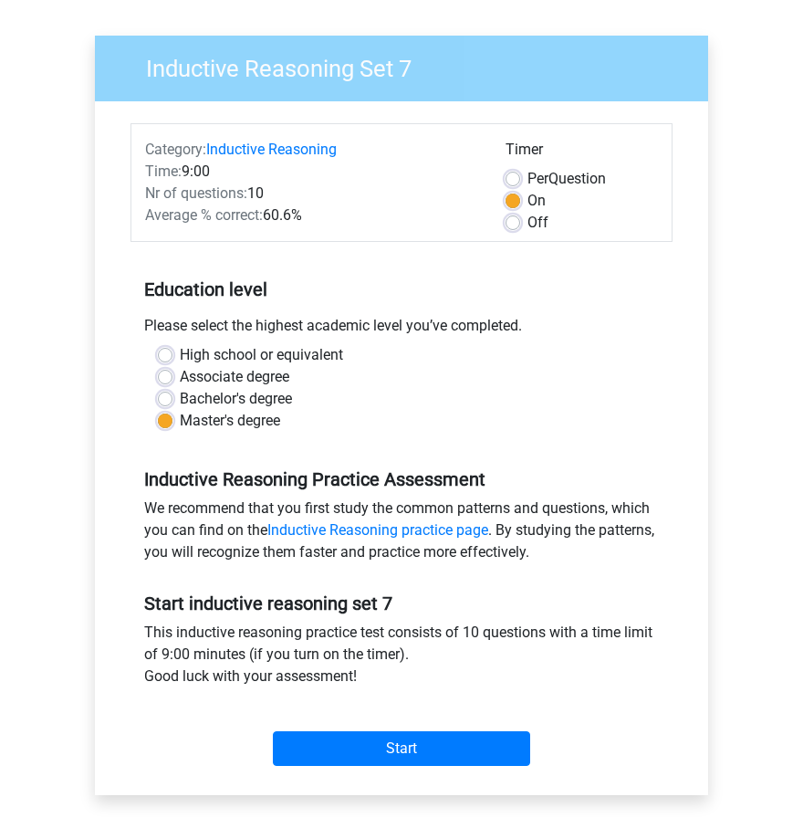
click at [180, 377] on label "Associate degree" at bounding box center [235, 377] width 110 height 22
click at [168, 377] on input "Associate degree" at bounding box center [165, 375] width 15 height 18
radio input "true"
click at [154, 350] on div "High school or equivalent Associate degree Bachelor's degree Master's degree" at bounding box center [401, 388] width 515 height 88
click at [154, 348] on div "High school or equivalent Associate degree Bachelor's degree Master's degree" at bounding box center [401, 388] width 515 height 88
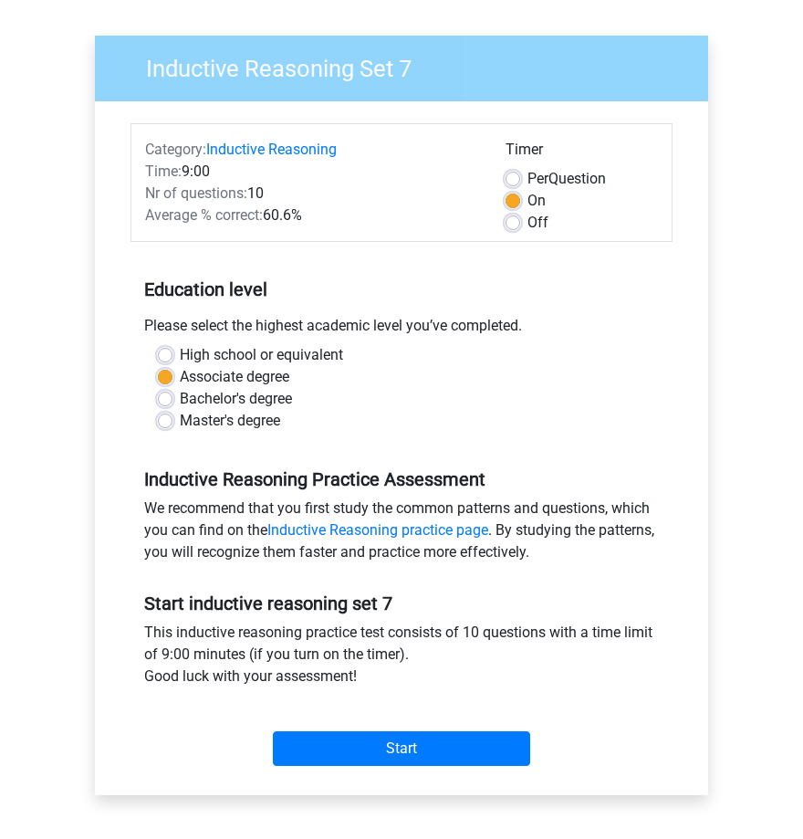
click at [180, 348] on label "High school or equivalent" at bounding box center [261, 355] width 163 height 22
click at [163, 348] on input "High school or equivalent" at bounding box center [165, 353] width 15 height 18
radio input "true"
click at [180, 350] on label "High school or equivalent" at bounding box center [261, 355] width 163 height 22
click at [162, 350] on input "High school or equivalent" at bounding box center [165, 353] width 15 height 18
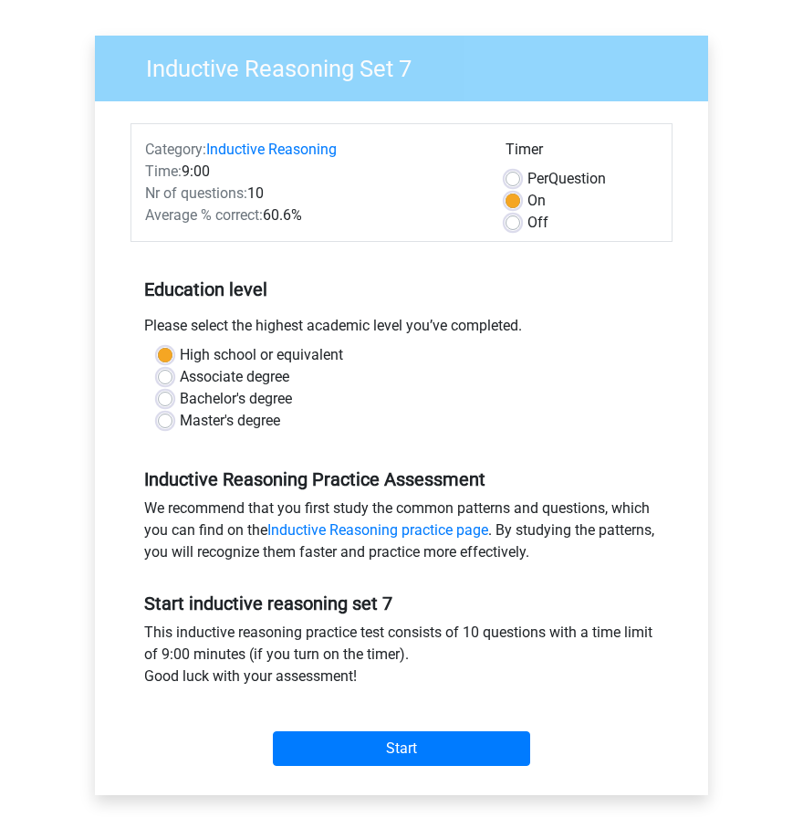
click at [154, 425] on div "High school or equivalent Associate degree Bachelor's degree Master's degree" at bounding box center [401, 388] width 515 height 88
click at [180, 417] on label "Master's degree" at bounding box center [230, 421] width 100 height 22
click at [167, 417] on input "Master's degree" at bounding box center [165, 419] width 15 height 18
radio input "true"
click at [165, 383] on div "Associate degree" at bounding box center [401, 377] width 487 height 22
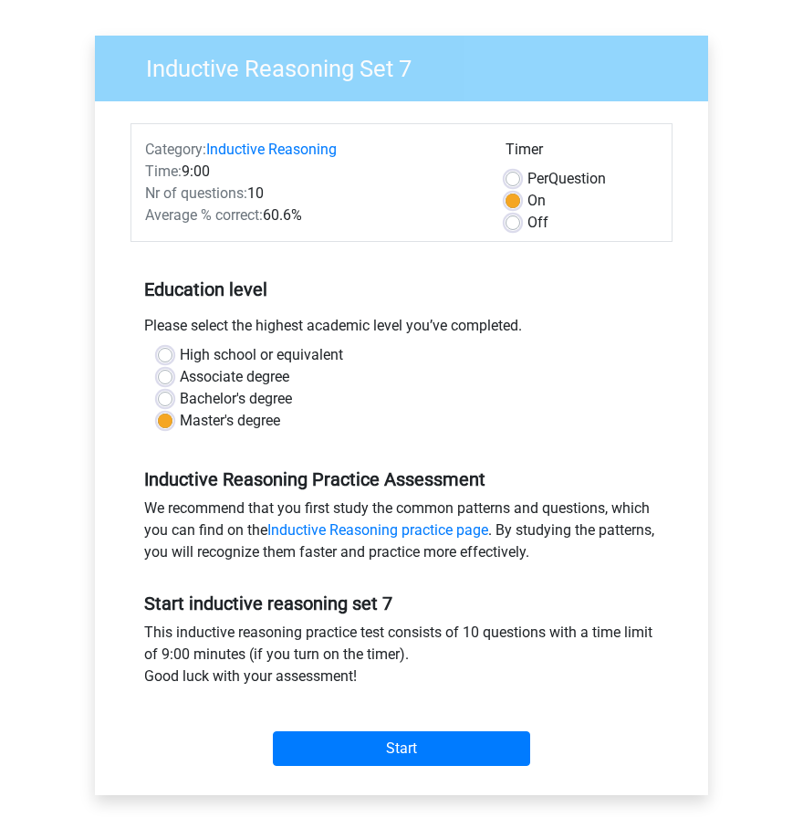
click at [180, 403] on label "Bachelor's degree" at bounding box center [236, 399] width 112 height 22
click at [171, 403] on input "Bachelor's degree" at bounding box center [165, 397] width 15 height 18
radio input "true"
click at [162, 366] on div "Associate degree" at bounding box center [401, 377] width 487 height 22
click at [180, 424] on label "Master's degree" at bounding box center [230, 421] width 100 height 22
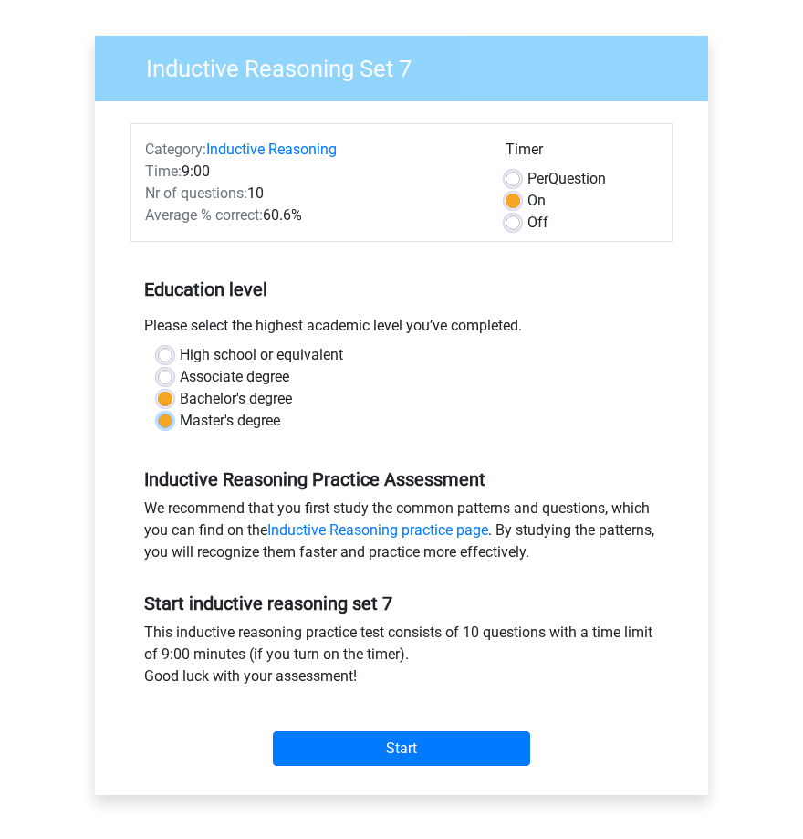
click at [168, 424] on input "Master's degree" at bounding box center [165, 419] width 15 height 18
radio input "true"
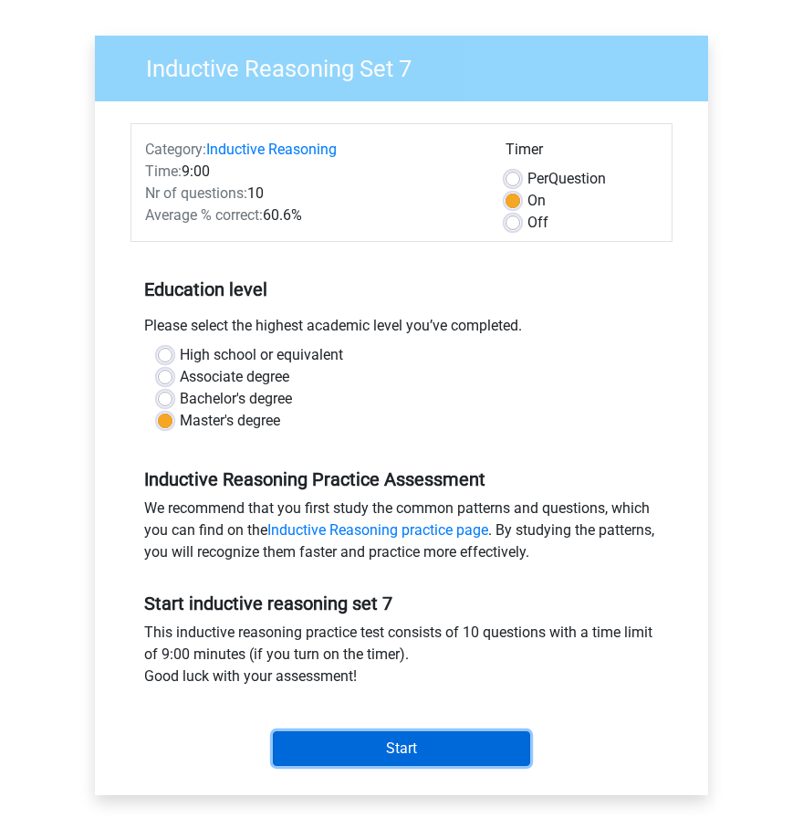
click at [406, 746] on input "Start" at bounding box center [401, 748] width 257 height 35
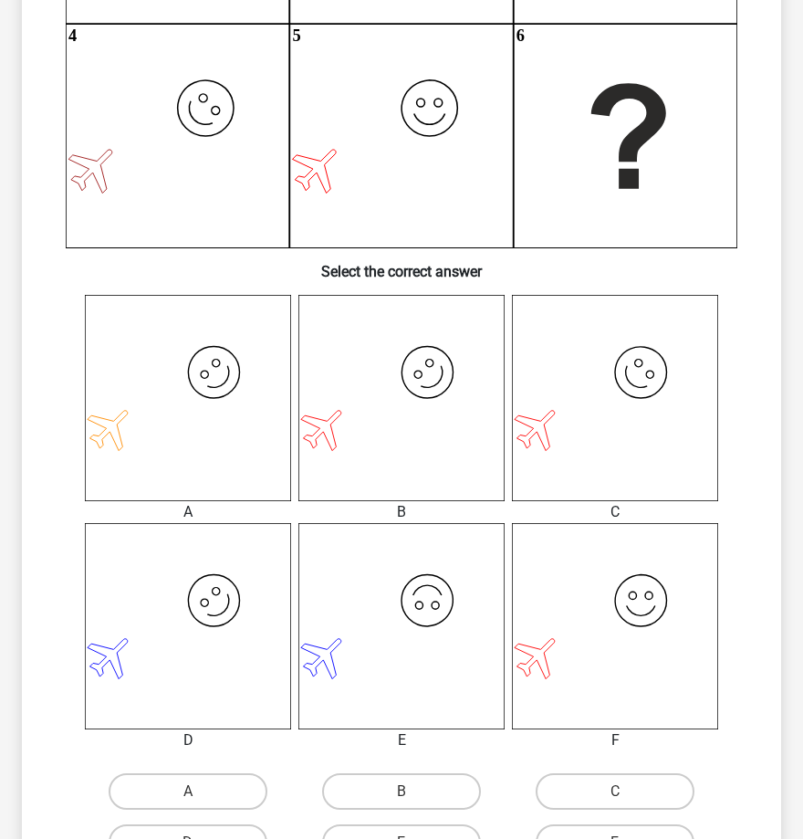
scroll to position [456, 0]
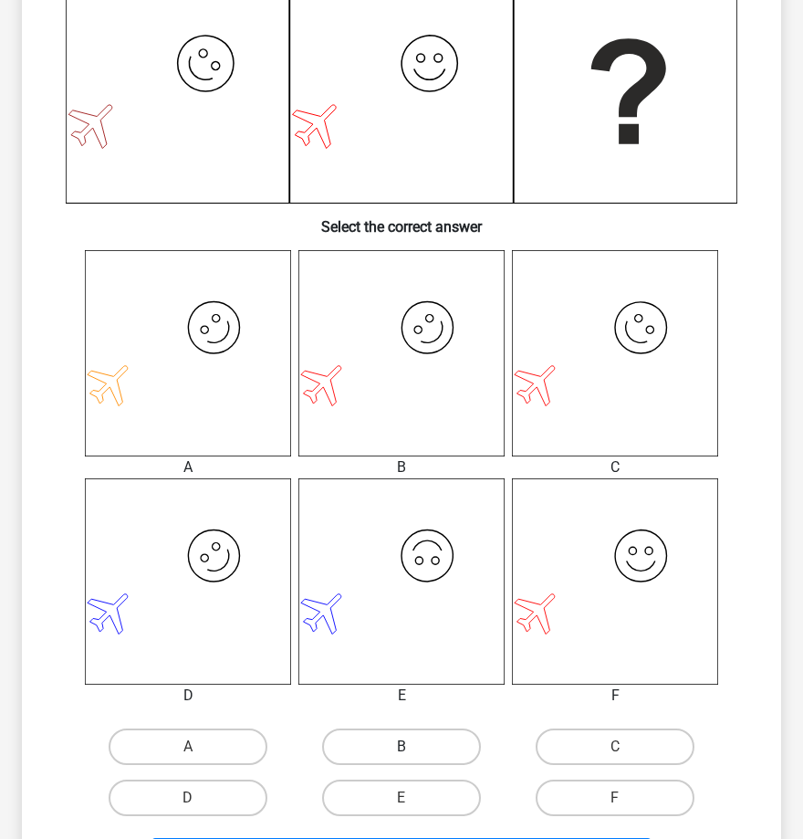
click at [393, 753] on label "B" at bounding box center [401, 746] width 159 height 37
click at [402, 753] on input "B" at bounding box center [408, 753] width 12 height 12
radio input "true"
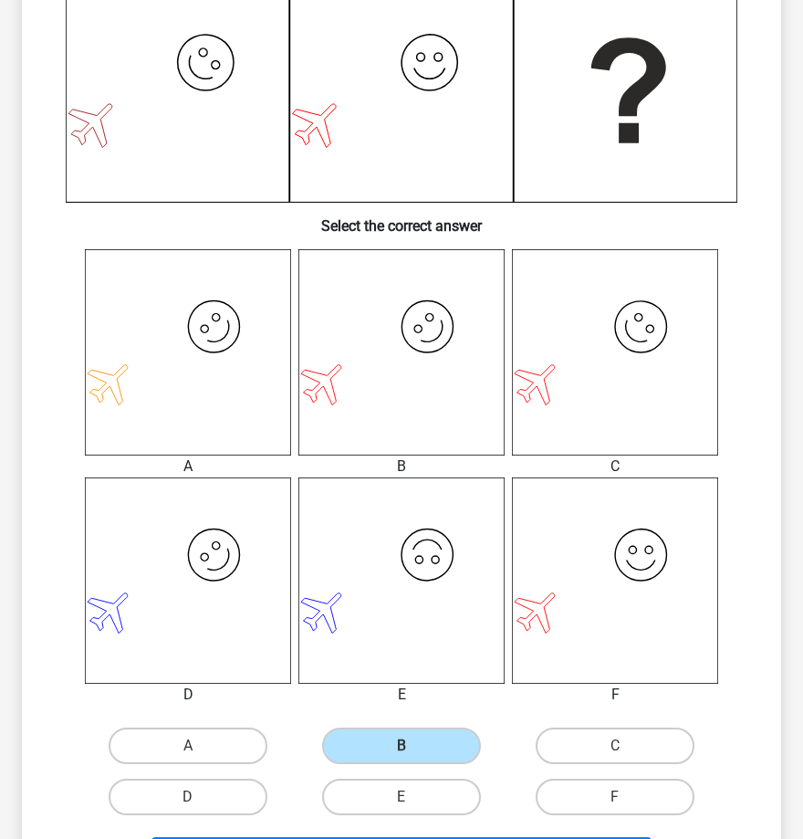
scroll to position [685, 0]
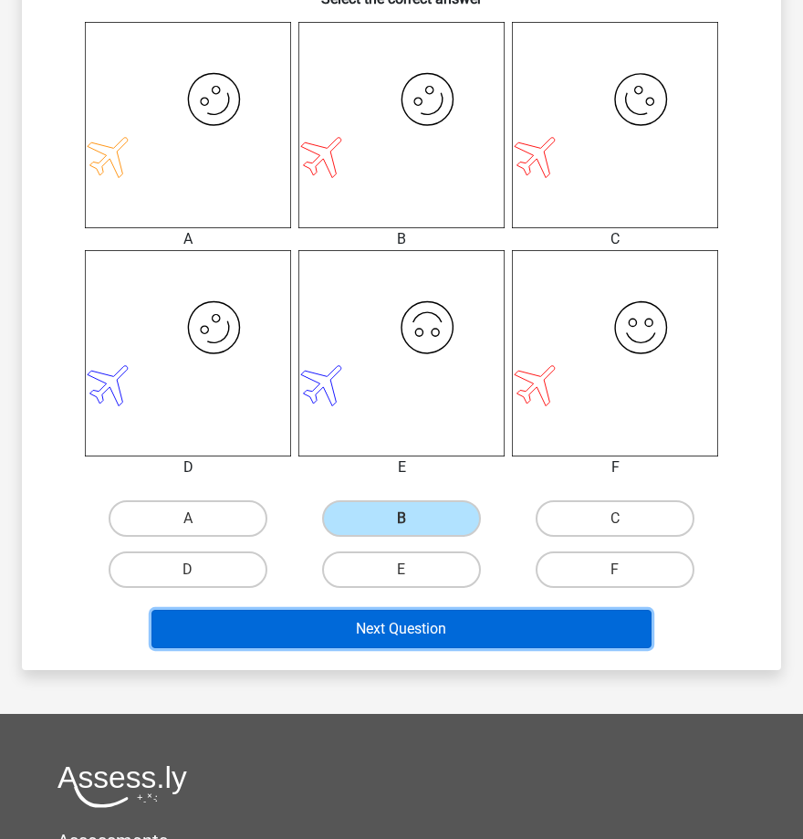
click at [395, 625] on button "Next Question" at bounding box center [402, 629] width 501 height 38
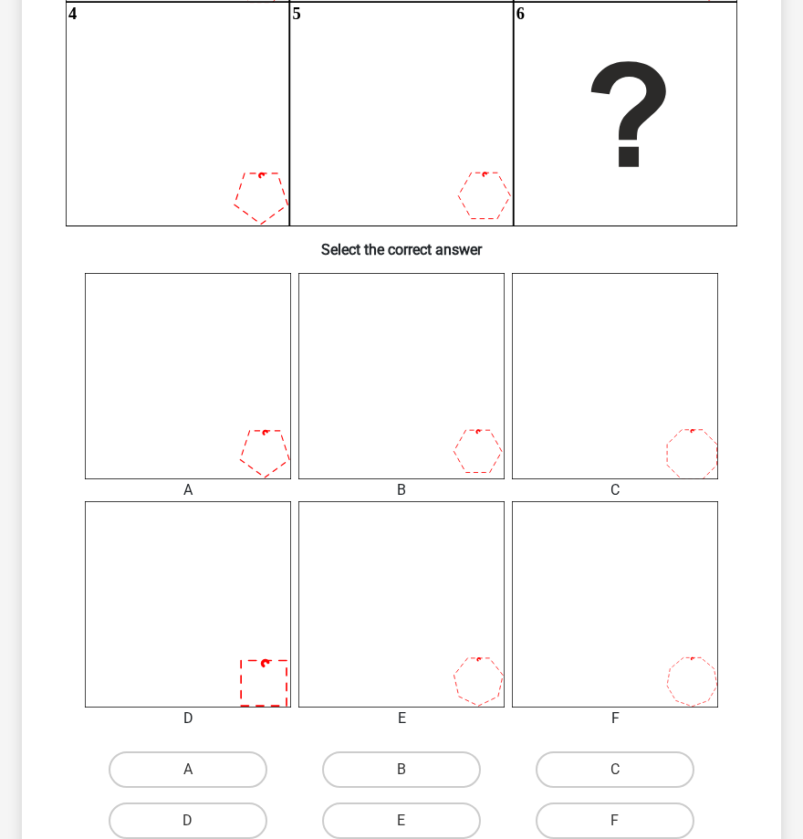
scroll to position [548, 0]
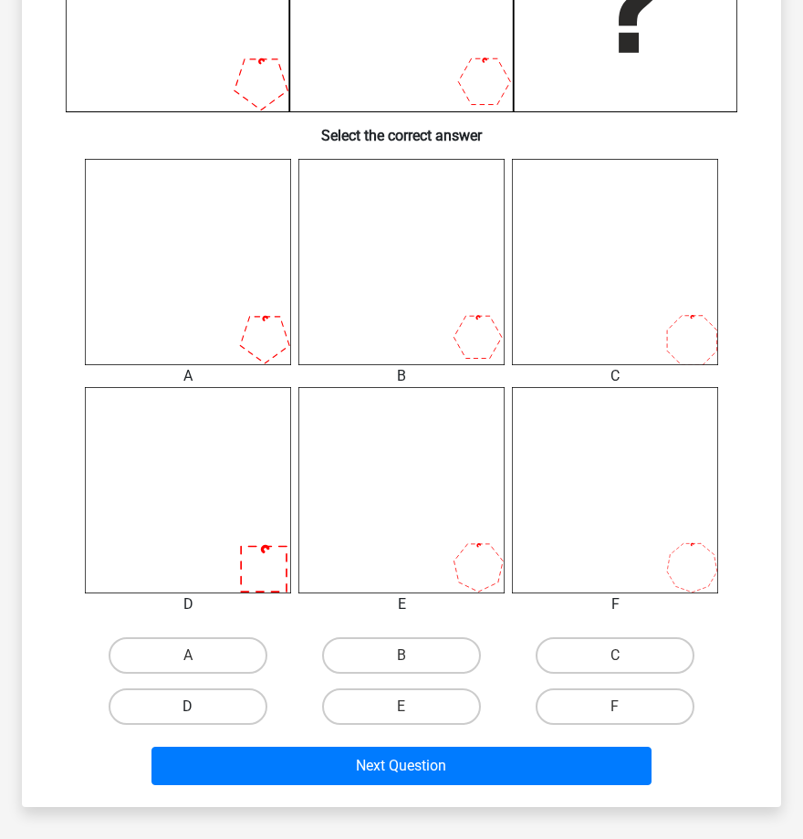
click at [197, 698] on label "D" at bounding box center [188, 706] width 159 height 37
click at [197, 706] on input "D" at bounding box center [194, 712] width 12 height 12
radio input "true"
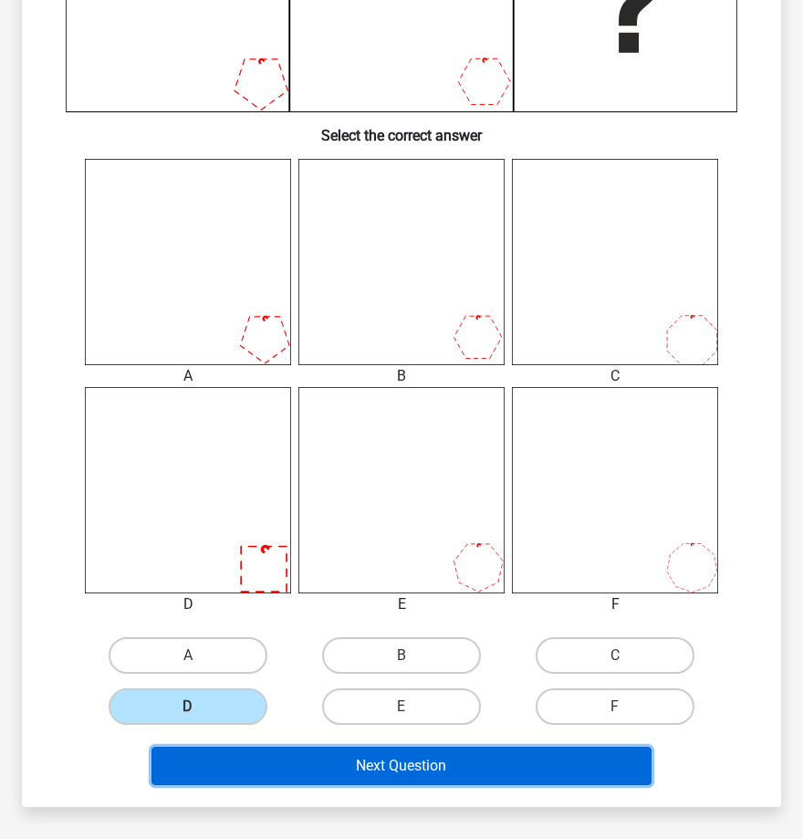
click at [377, 760] on button "Next Question" at bounding box center [402, 766] width 501 height 38
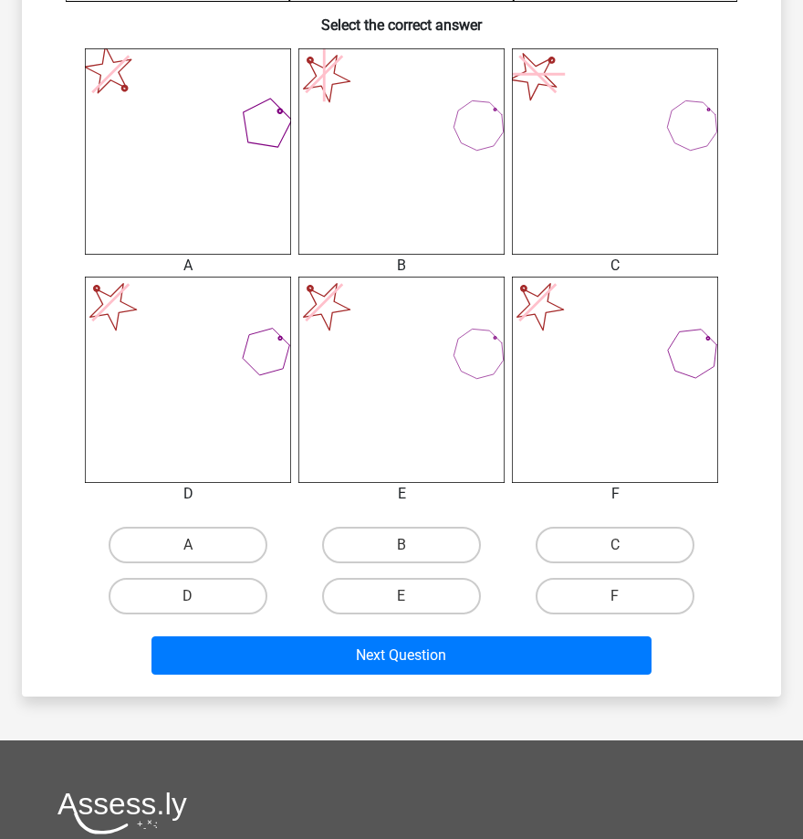
scroll to position [662, 0]
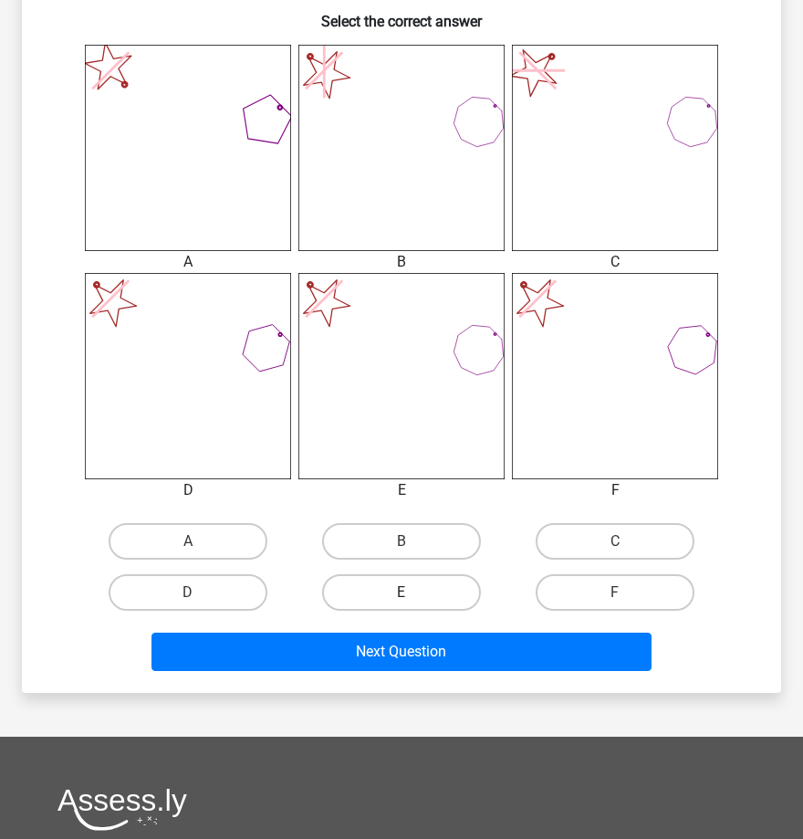
click at [437, 591] on label "E" at bounding box center [401, 592] width 159 height 37
click at [413, 592] on input "E" at bounding box center [408, 598] width 12 height 12
radio input "true"
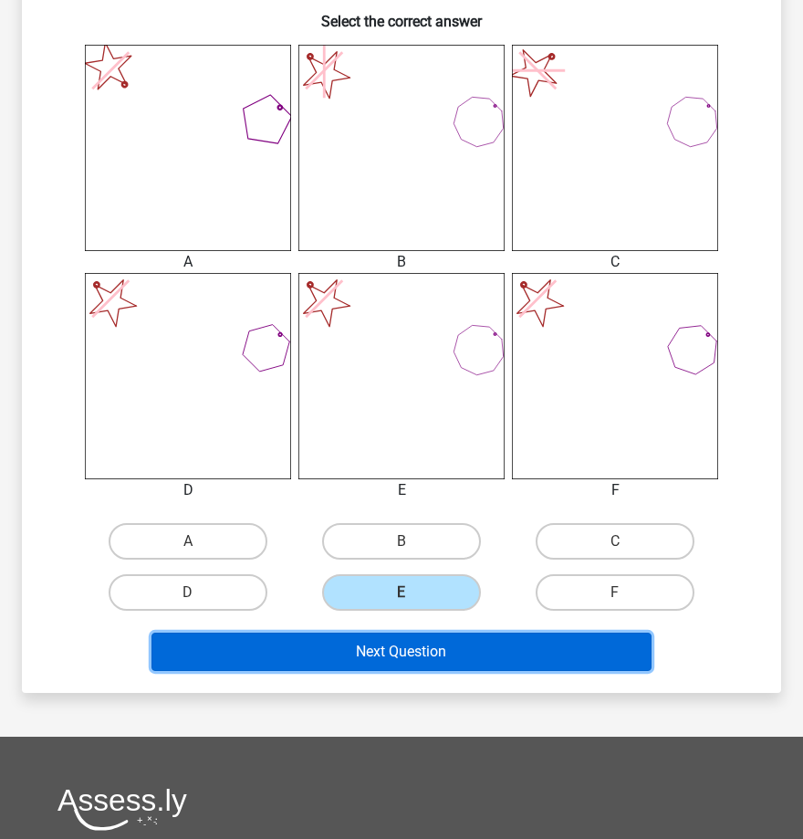
click at [448, 639] on button "Next Question" at bounding box center [402, 652] width 501 height 38
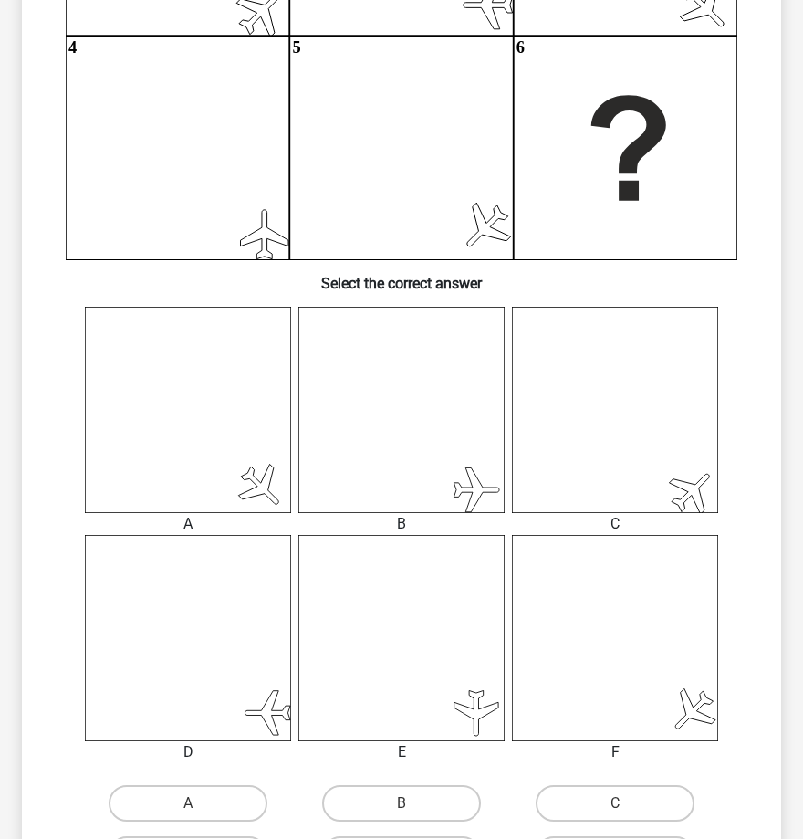
scroll to position [456, 0]
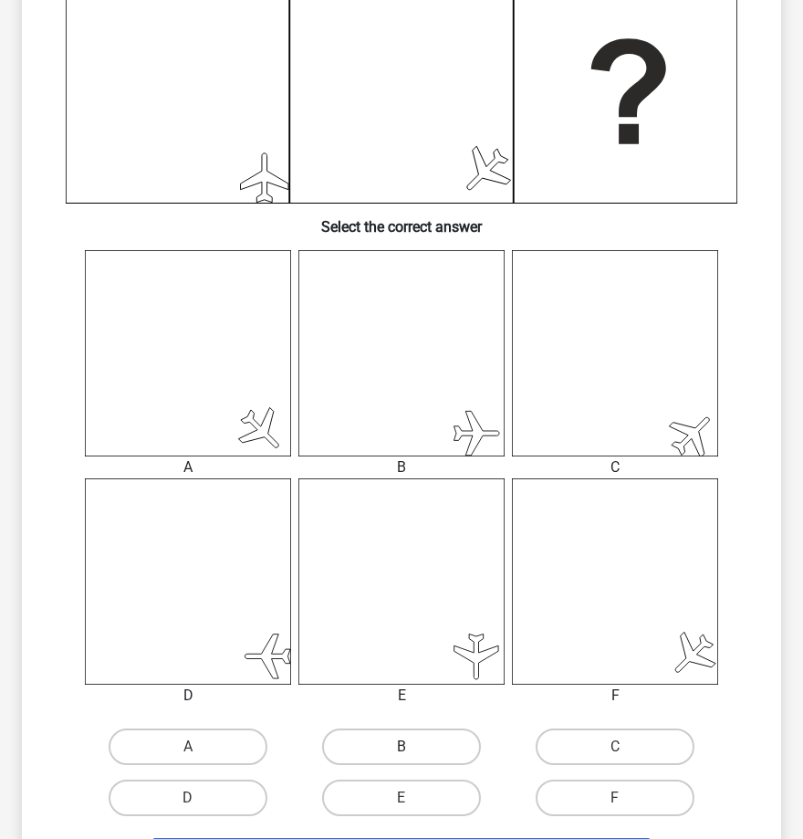
click at [413, 745] on label "B" at bounding box center [401, 746] width 159 height 37
click at [413, 747] on input "B" at bounding box center [408, 753] width 12 height 12
radio input "true"
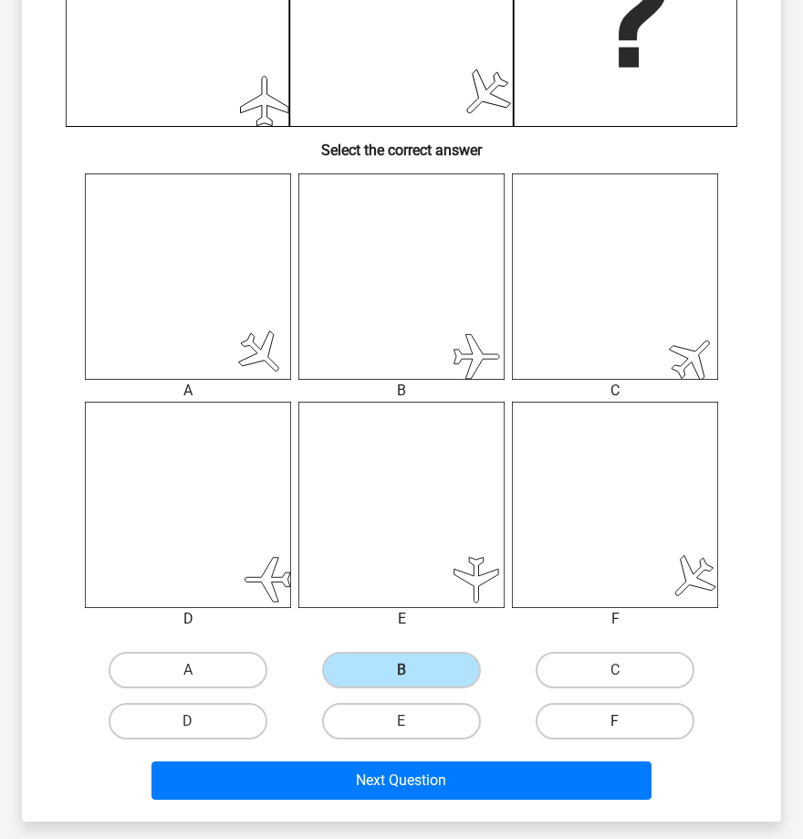
scroll to position [685, 0]
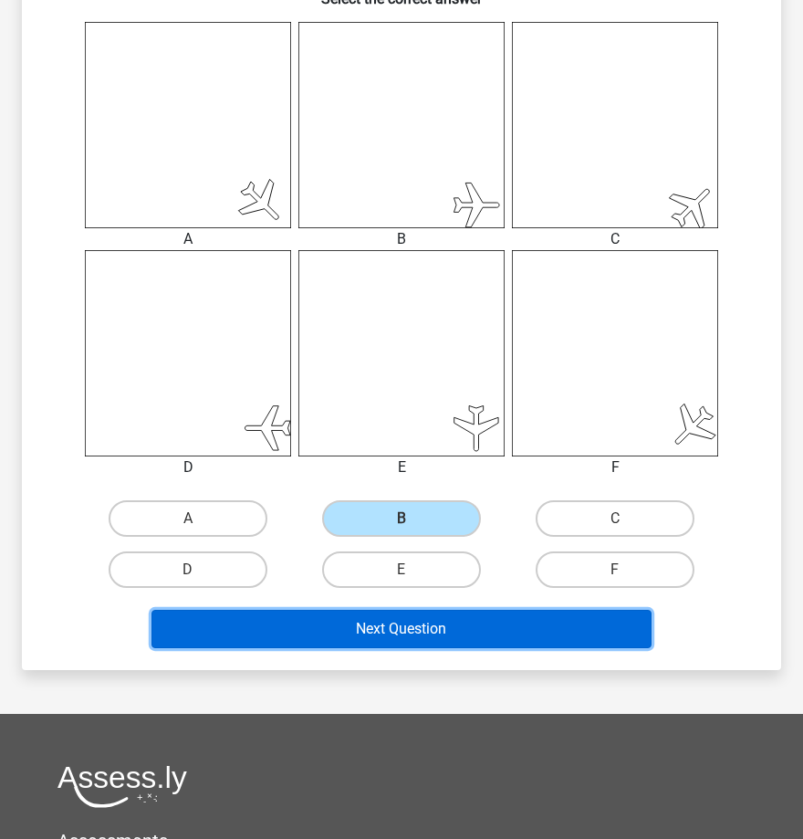
click at [438, 630] on button "Next Question" at bounding box center [402, 629] width 501 height 38
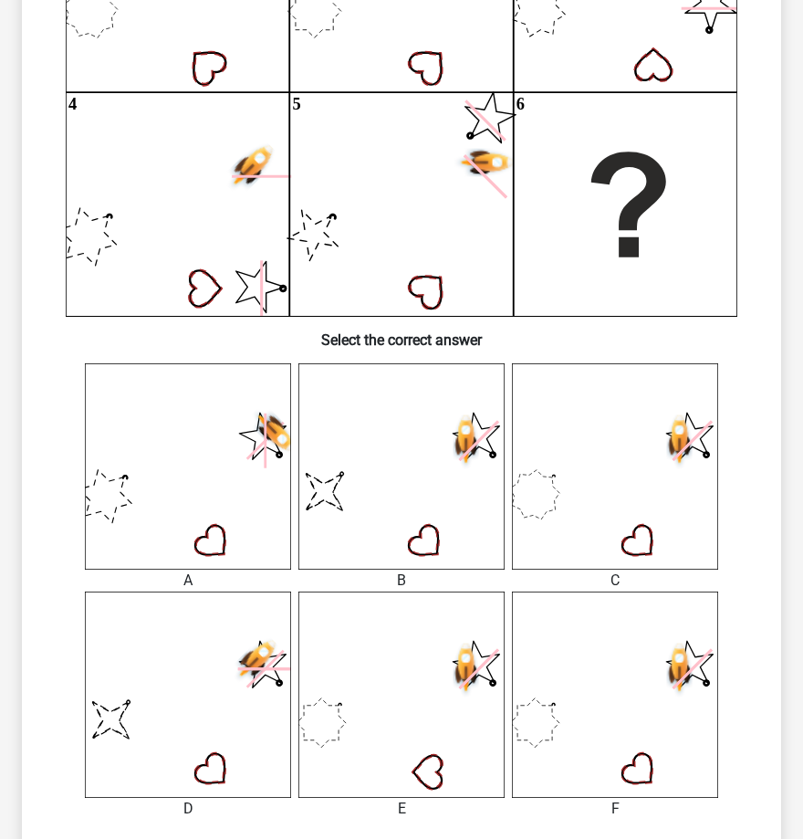
scroll to position [456, 0]
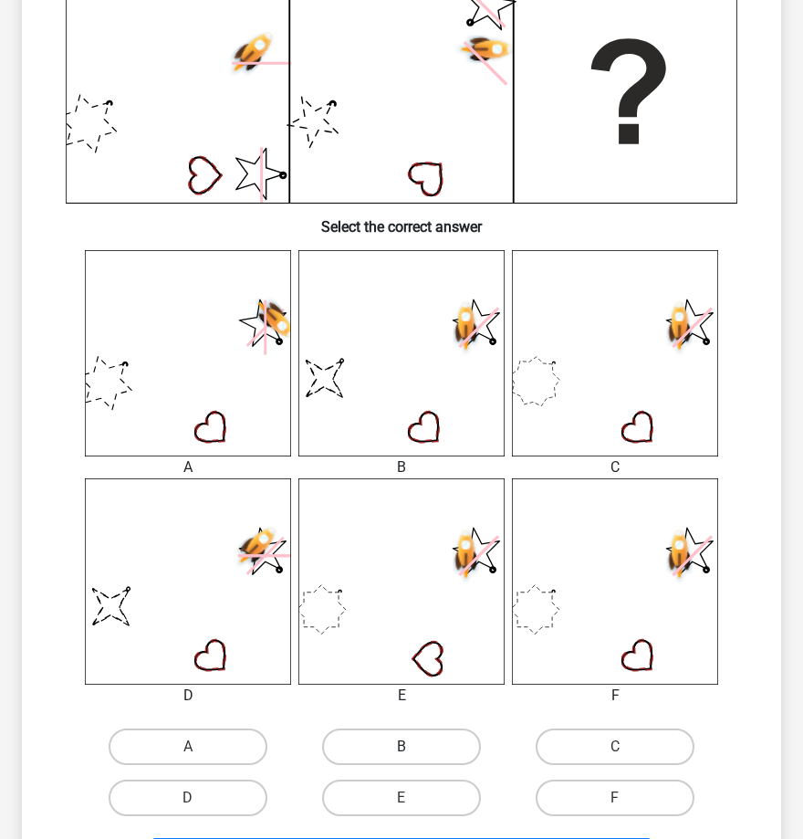
click at [421, 740] on label "B" at bounding box center [401, 746] width 159 height 37
click at [413, 747] on input "B" at bounding box center [408, 753] width 12 height 12
radio input "true"
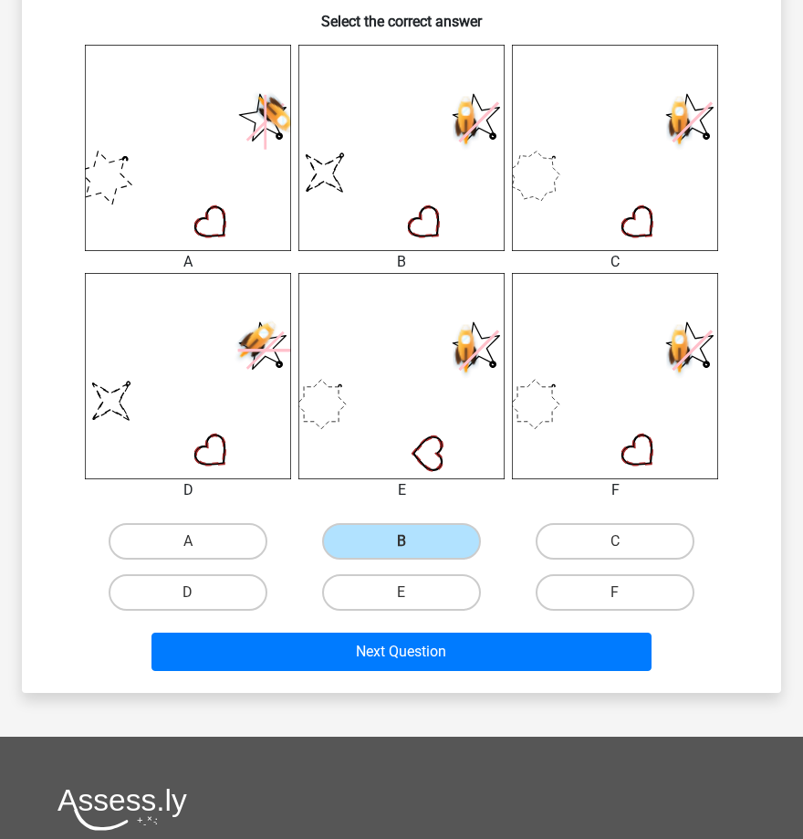
scroll to position [685, 0]
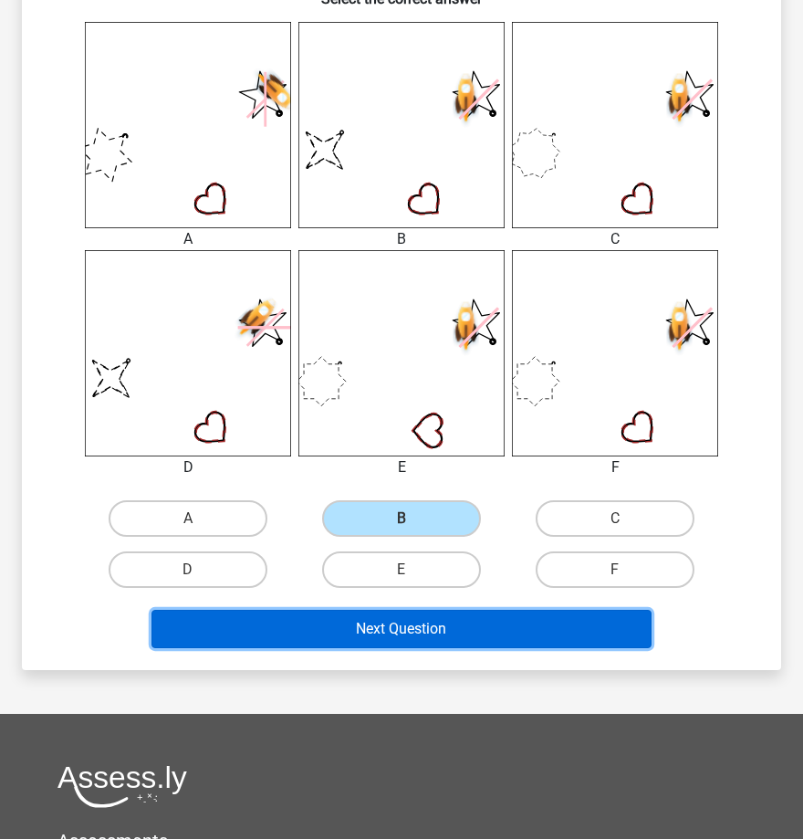
click at [439, 625] on button "Next Question" at bounding box center [402, 629] width 501 height 38
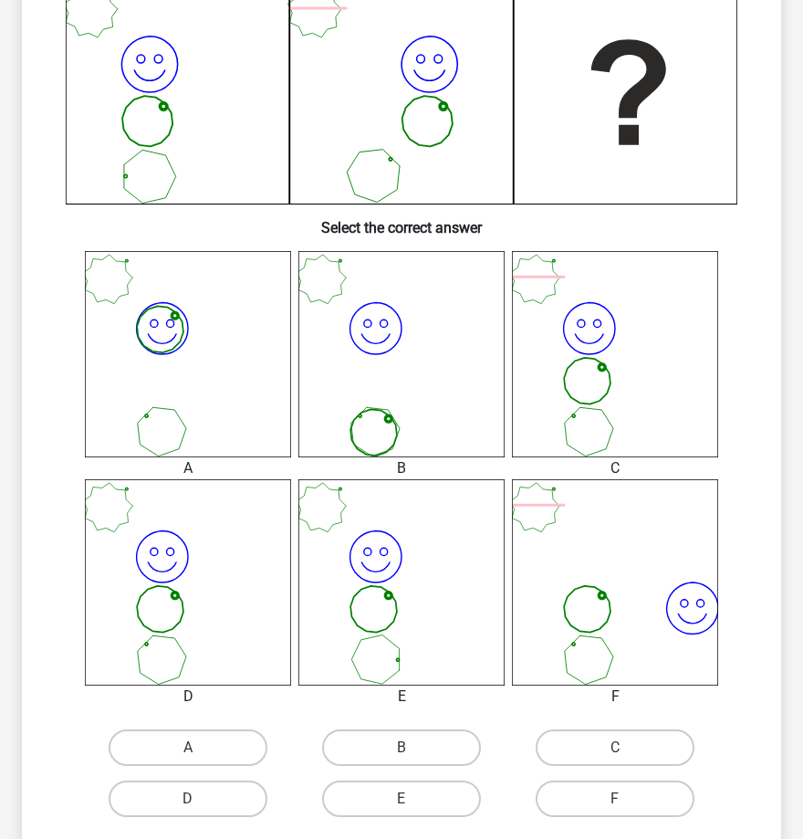
scroll to position [456, 0]
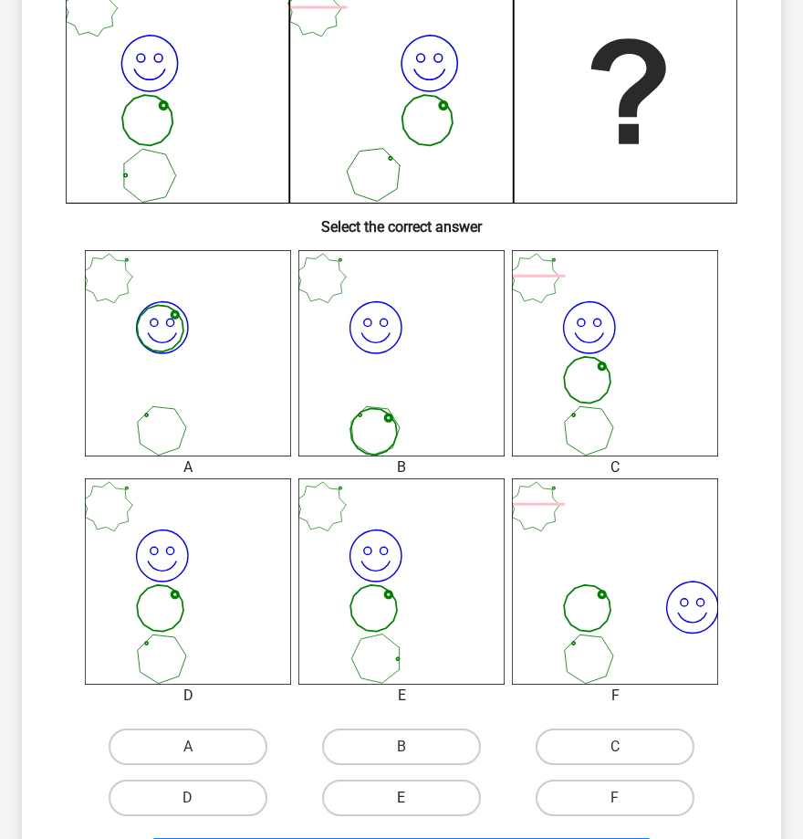
click at [419, 790] on label "E" at bounding box center [401, 797] width 159 height 37
click at [413, 798] on input "E" at bounding box center [408, 804] width 12 height 12
radio input "true"
click at [201, 789] on label "D" at bounding box center [188, 797] width 159 height 37
click at [200, 798] on input "D" at bounding box center [194, 804] width 12 height 12
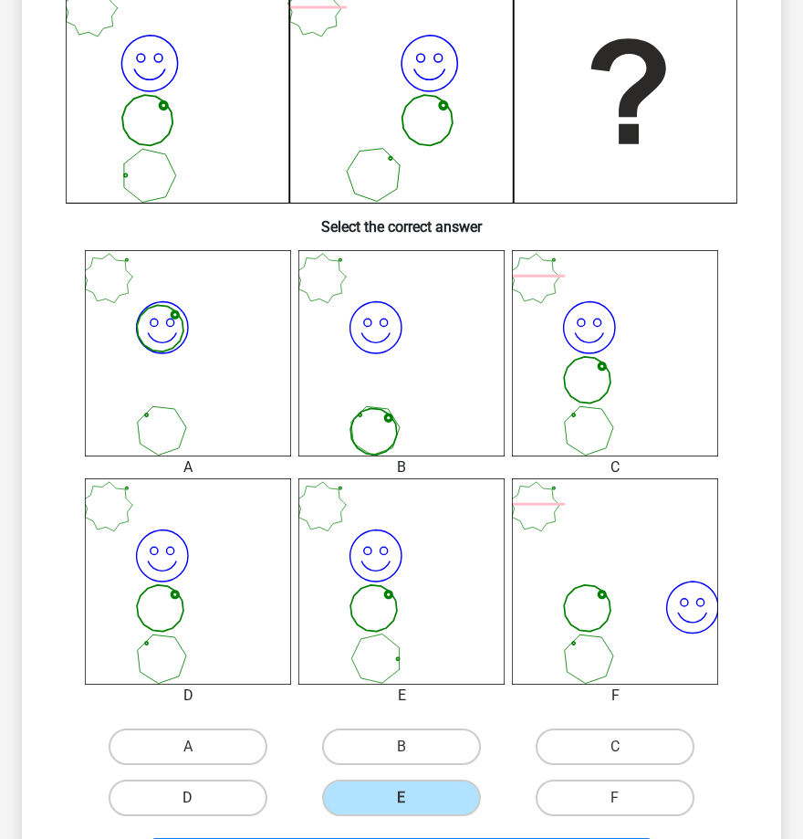
radio input "true"
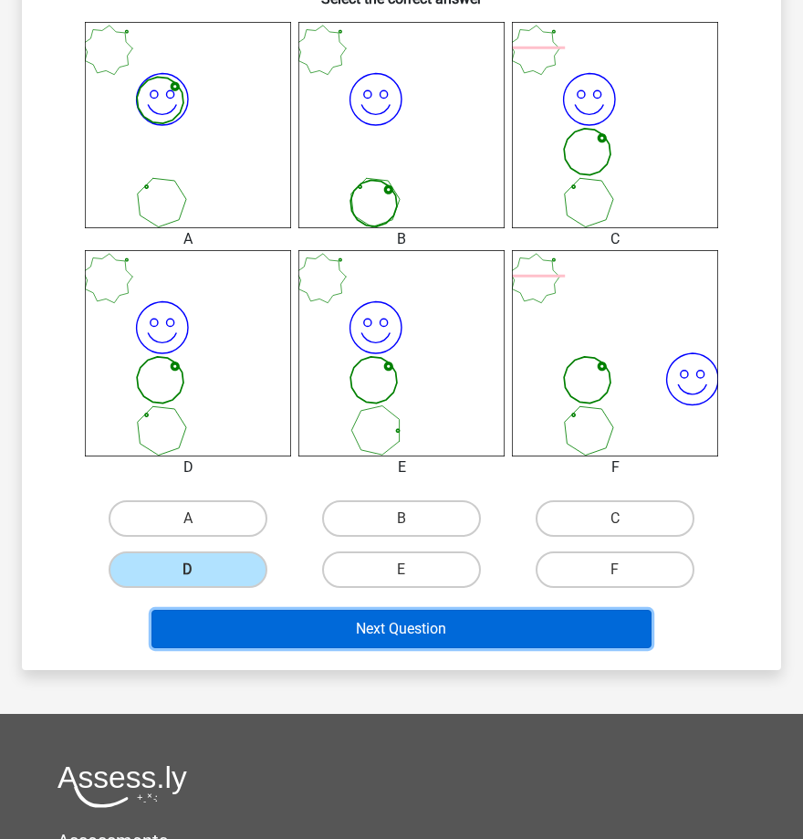
click at [471, 634] on button "Next Question" at bounding box center [402, 629] width 501 height 38
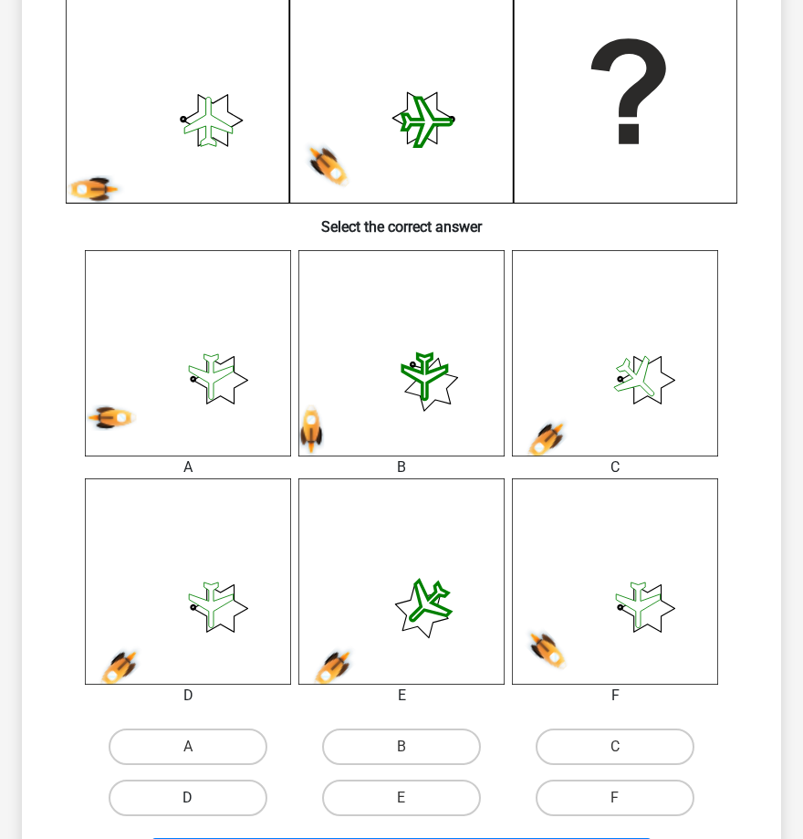
click at [220, 799] on label "D" at bounding box center [188, 797] width 159 height 37
click at [200, 799] on input "D" at bounding box center [194, 804] width 12 height 12
radio input "true"
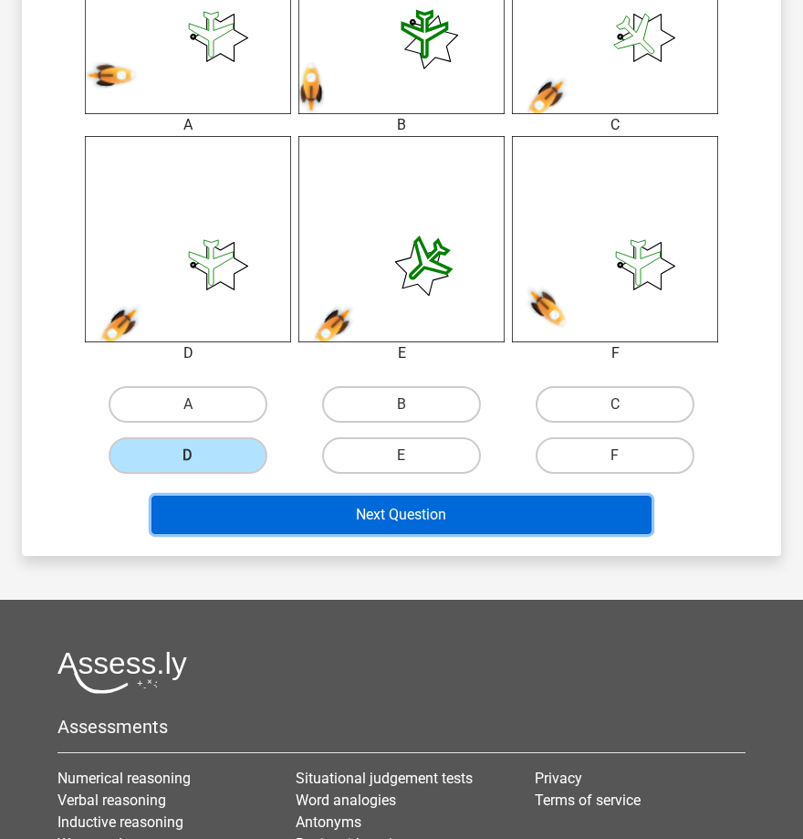
click at [439, 511] on button "Next Question" at bounding box center [402, 515] width 501 height 38
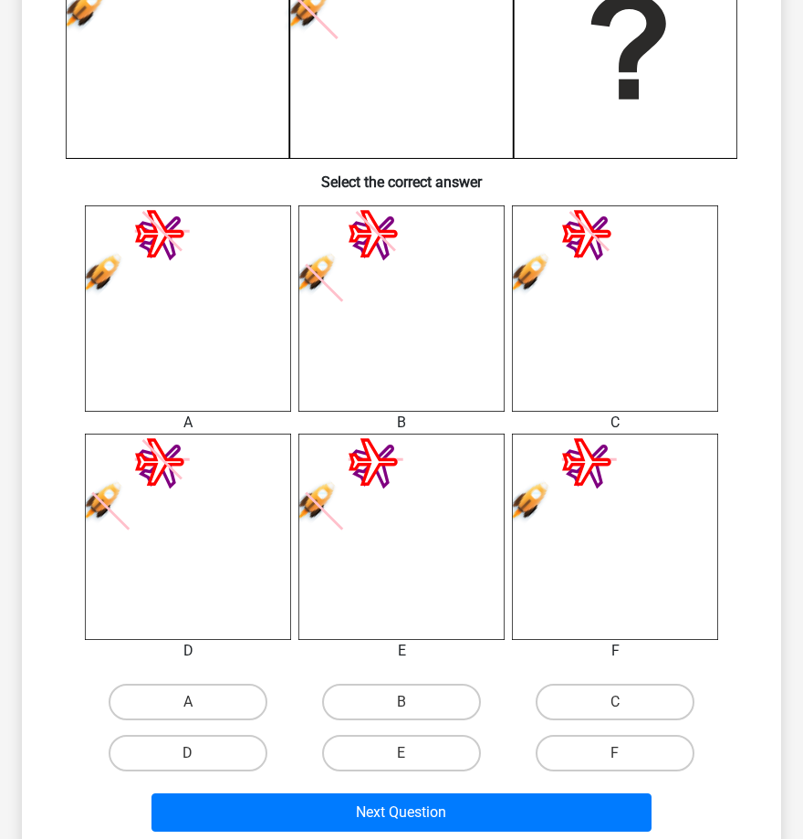
scroll to position [570, 0]
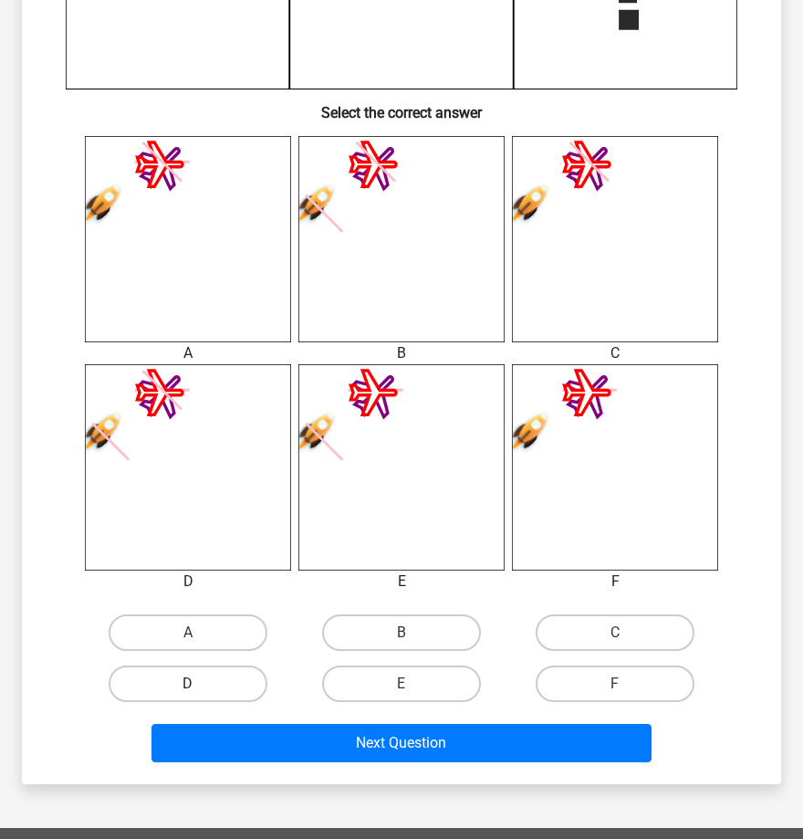
click at [202, 685] on label "D" at bounding box center [188, 683] width 159 height 37
click at [200, 685] on input "D" at bounding box center [194, 690] width 12 height 12
radio input "true"
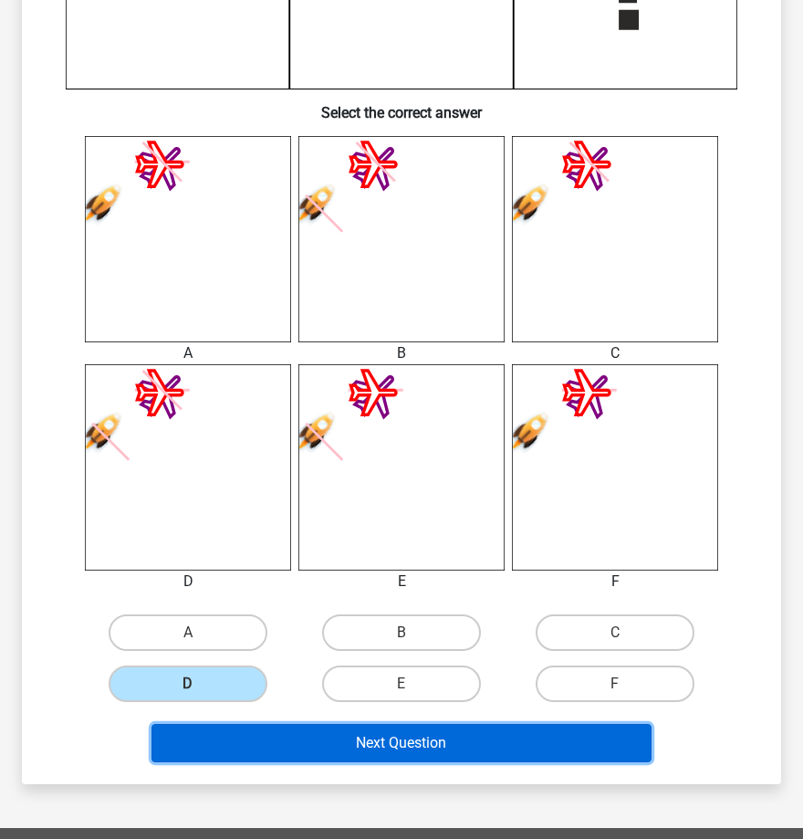
click at [494, 739] on button "Next Question" at bounding box center [402, 743] width 501 height 38
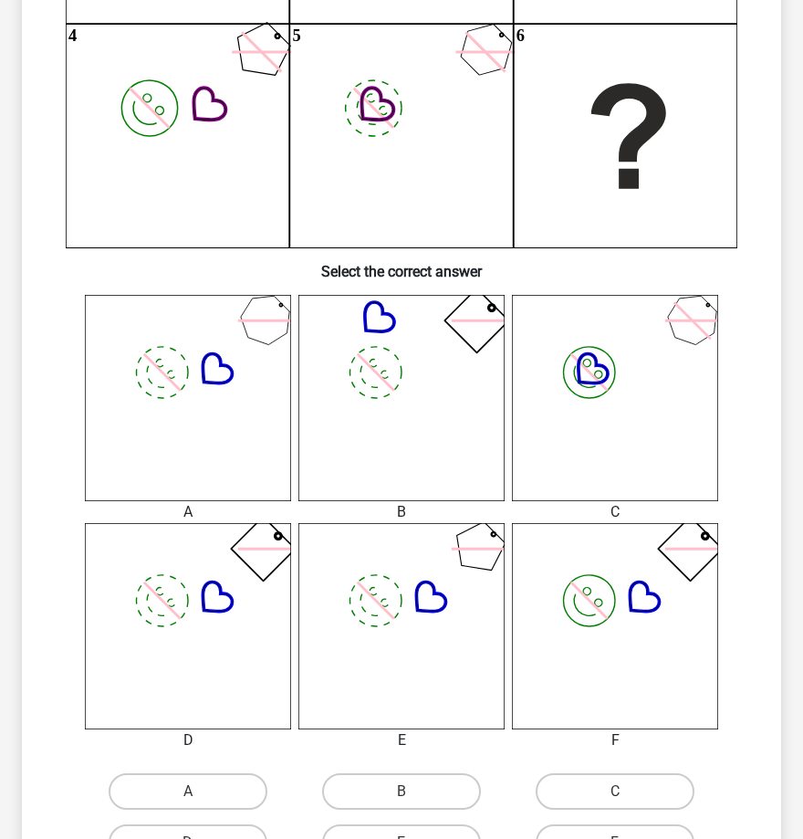
scroll to position [456, 0]
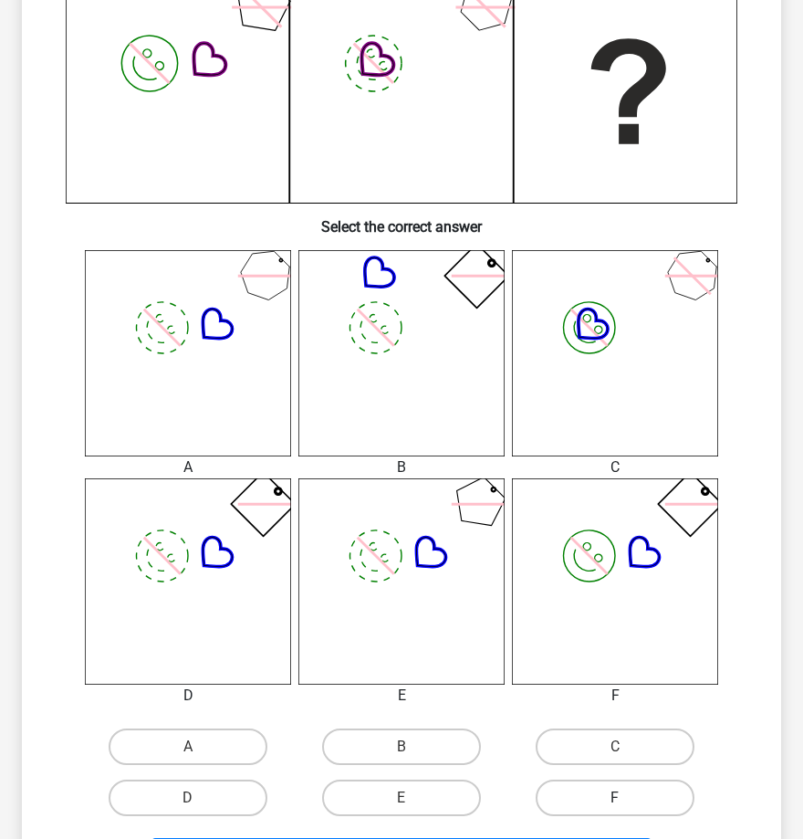
click at [637, 795] on label "F" at bounding box center [615, 797] width 159 height 37
click at [627, 798] on input "F" at bounding box center [621, 804] width 12 height 12
radio input "true"
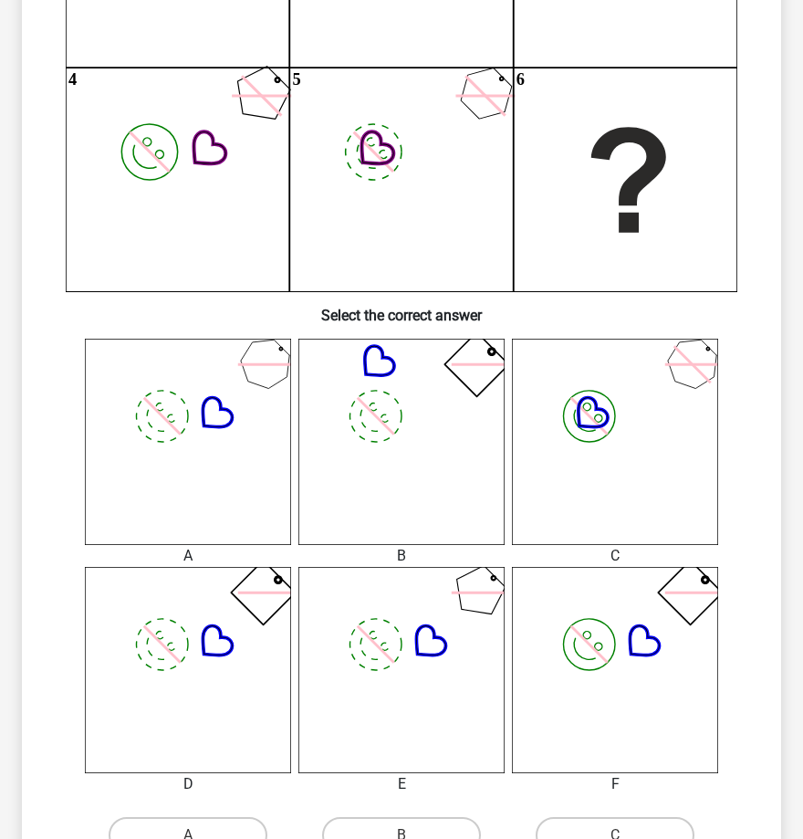
scroll to position [570, 0]
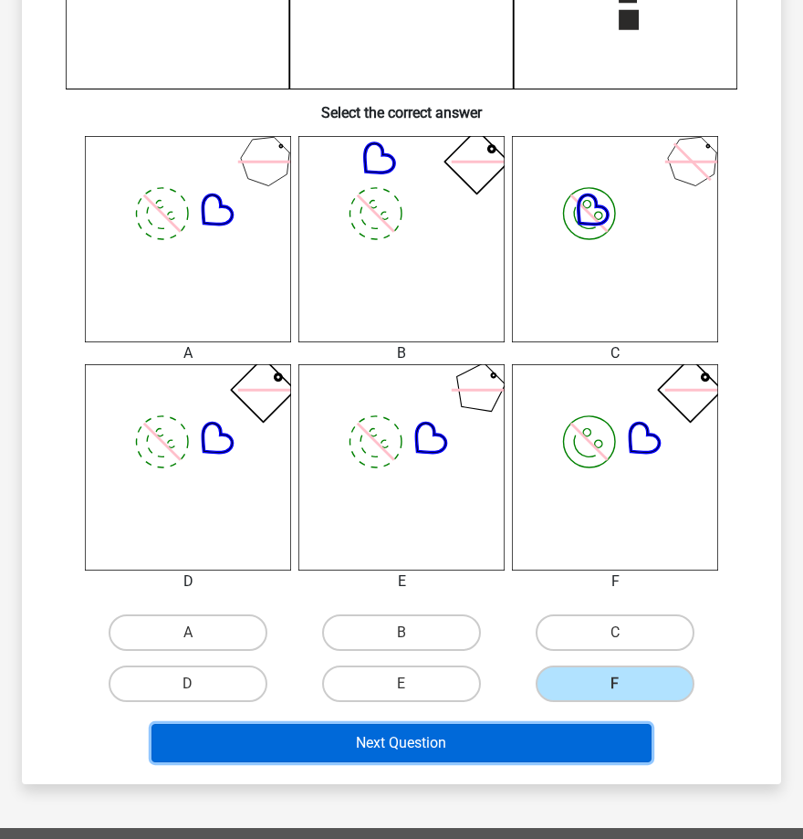
click at [443, 730] on button "Next Question" at bounding box center [402, 743] width 501 height 38
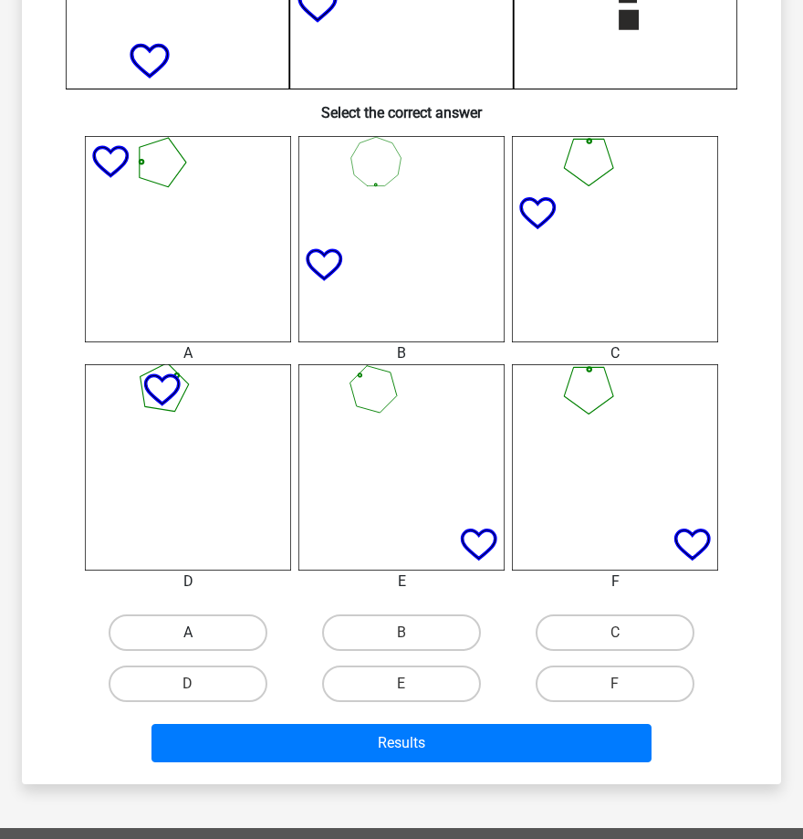
click at [225, 626] on label "A" at bounding box center [188, 632] width 159 height 37
click at [200, 633] on input "A" at bounding box center [194, 639] width 12 height 12
radio input "true"
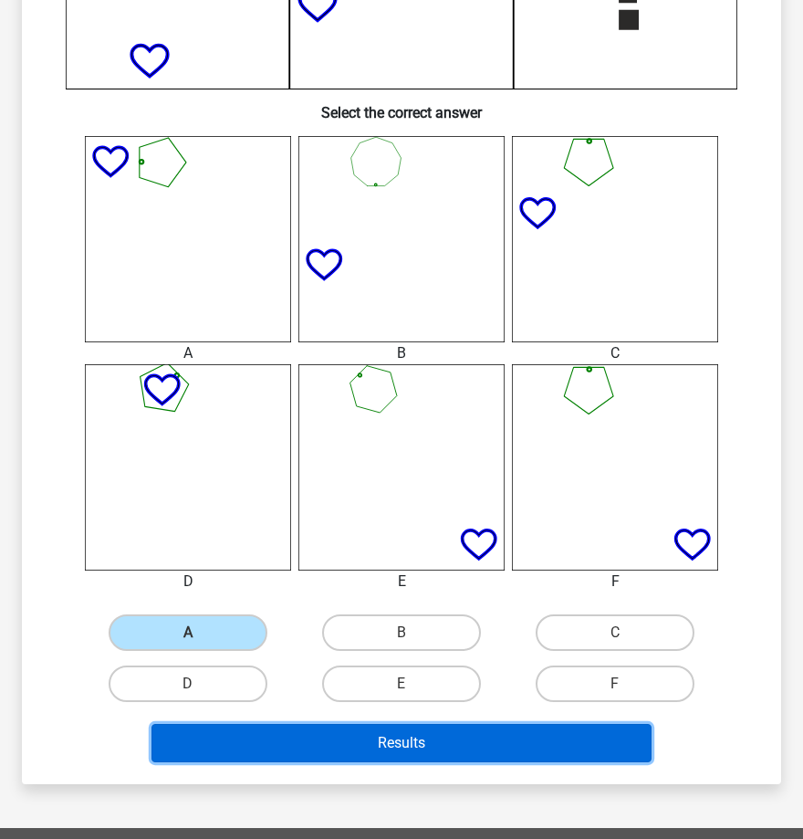
click at [443, 742] on button "Results" at bounding box center [402, 743] width 501 height 38
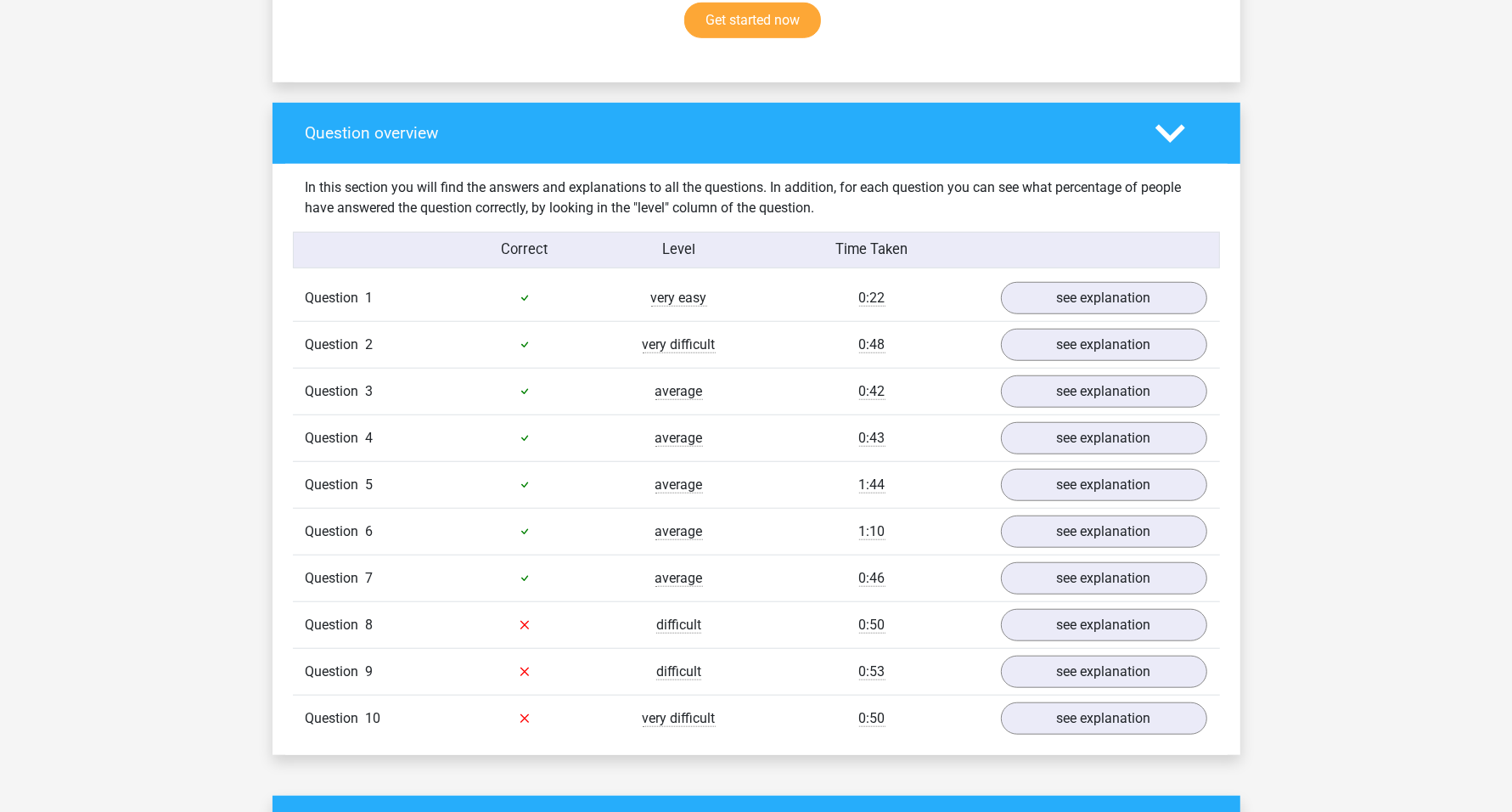
scroll to position [1379, 0]
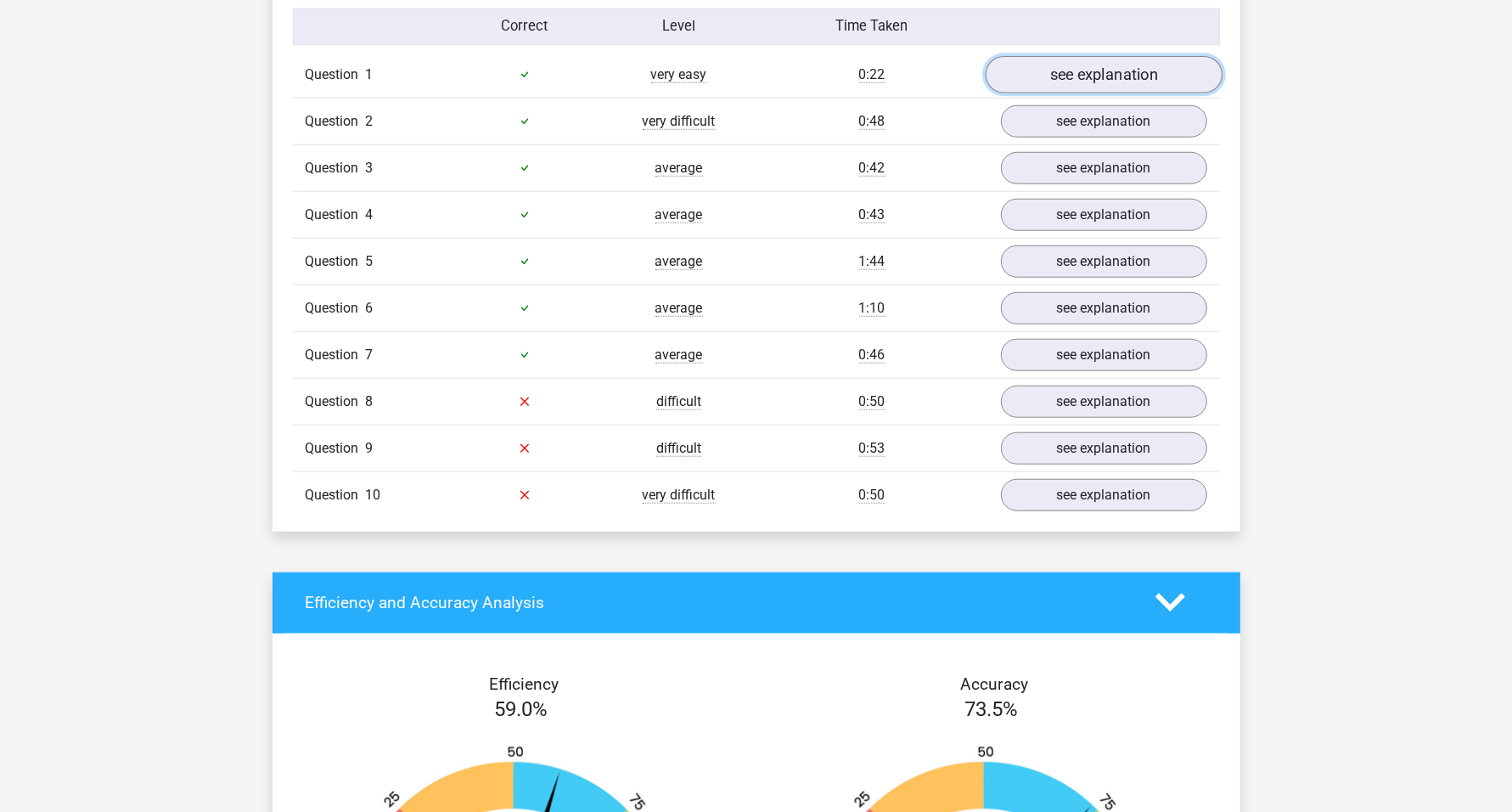
drag, startPoint x: 1127, startPoint y: 63, endPoint x: 1127, endPoint y: 75, distance: 12.0
click at [746, 63] on link "see explanation" at bounding box center [1103, 74] width 237 height 37
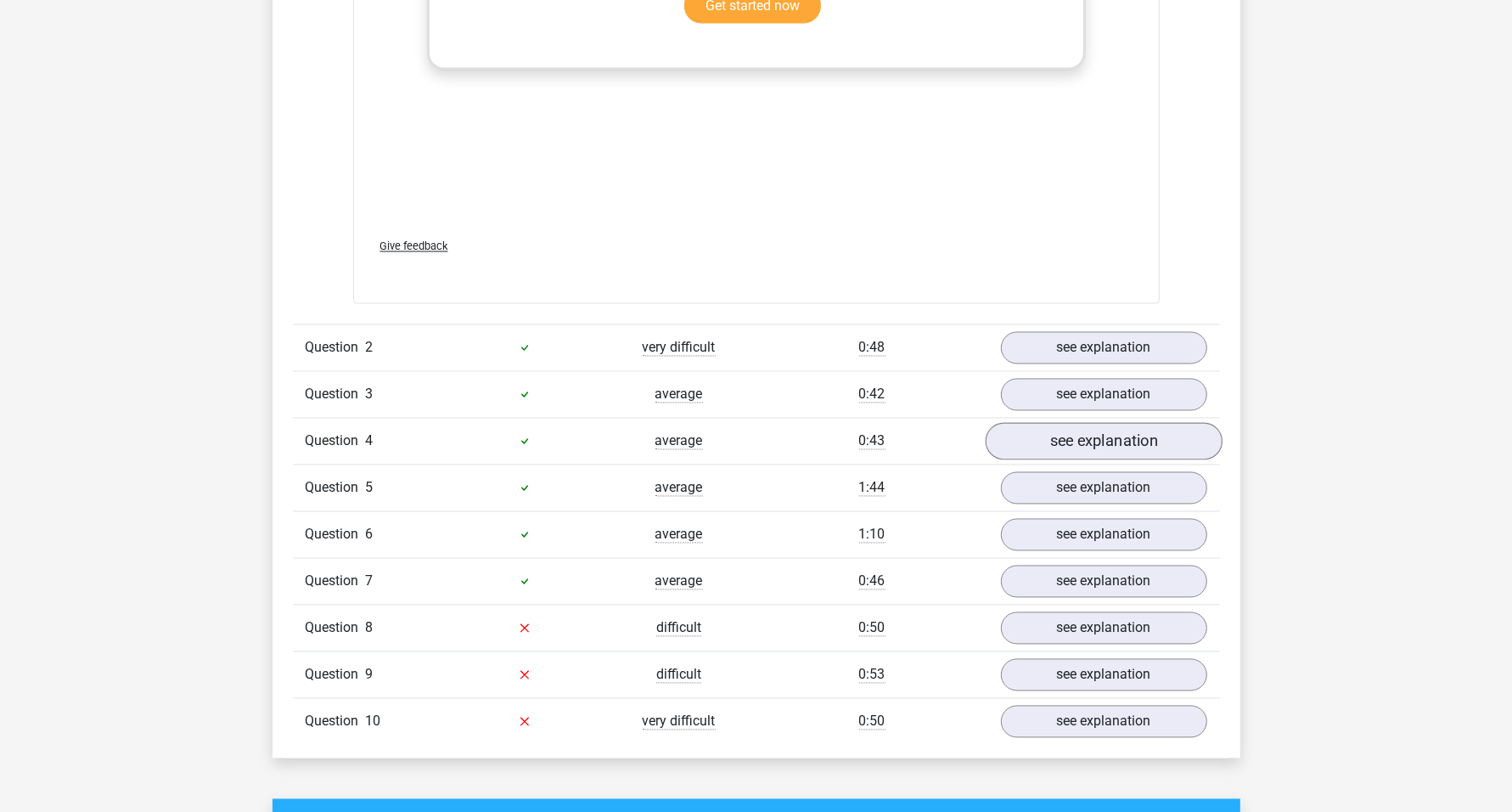
scroll to position [2972, 0]
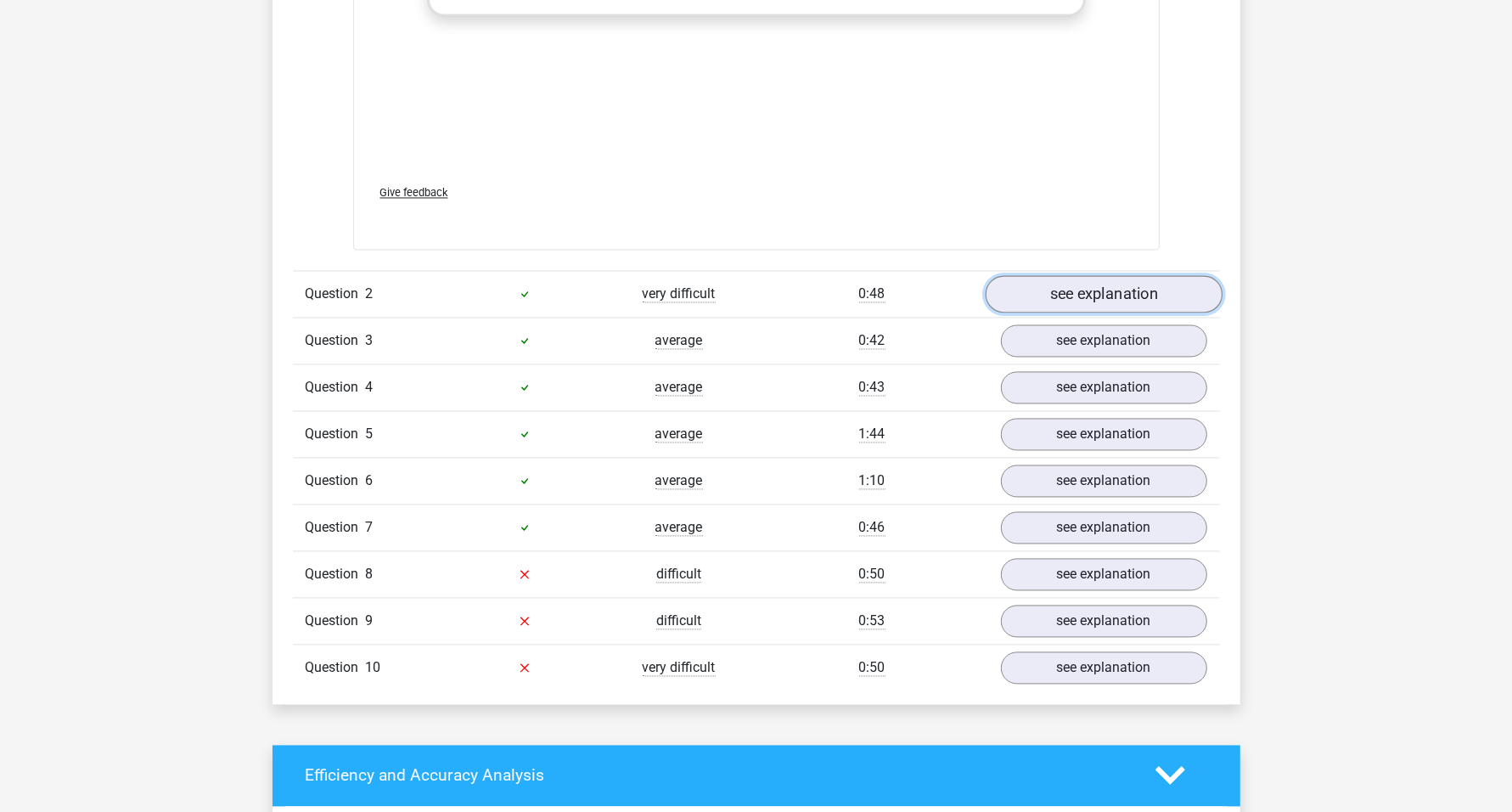
click at [746, 281] on link "see explanation" at bounding box center [1103, 295] width 237 height 37
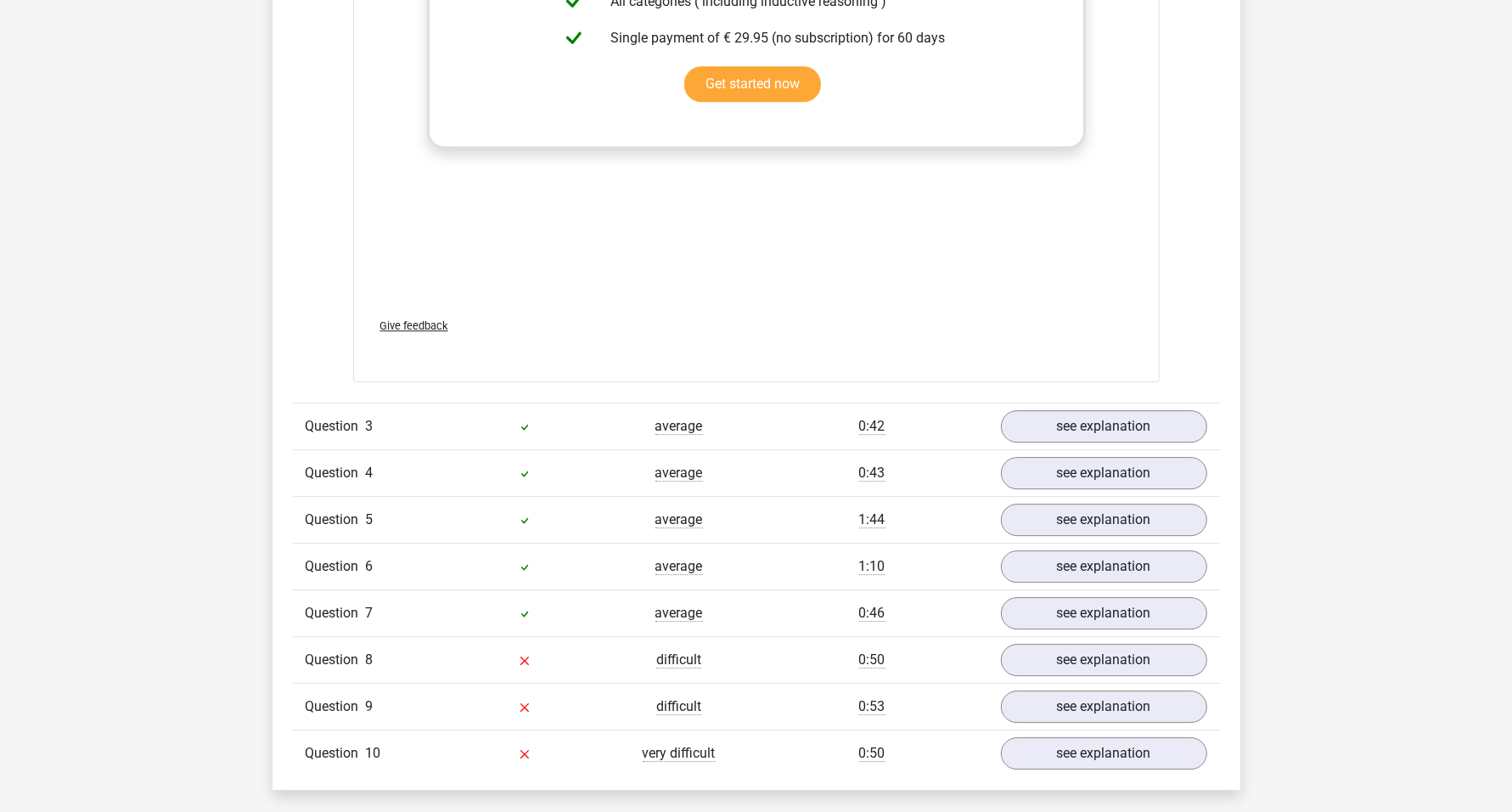
scroll to position [4669, 0]
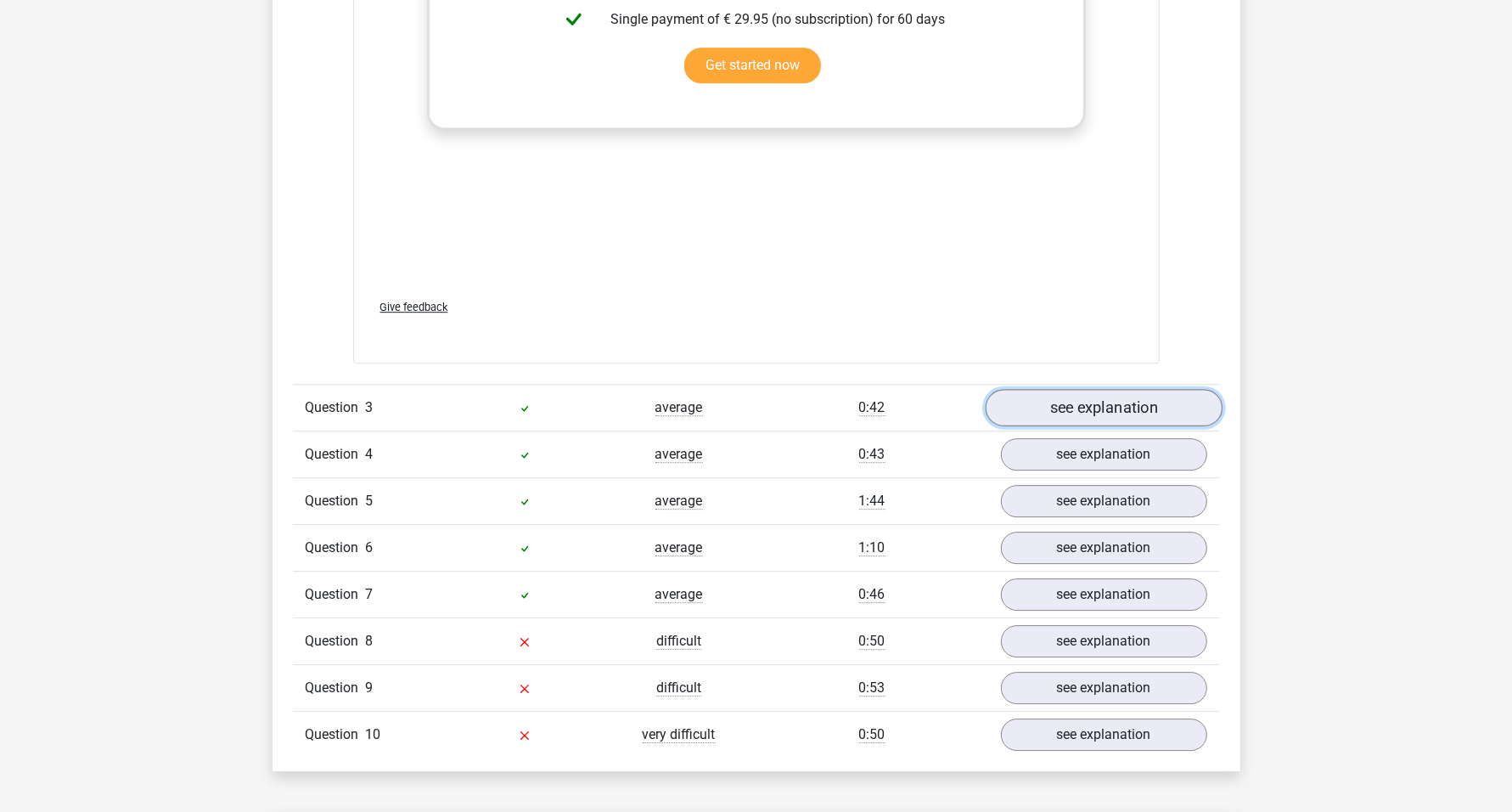
drag, startPoint x: 1055, startPoint y: 410, endPoint x: 1045, endPoint y: 412, distance: 10.2
click at [746, 410] on link "see explanation" at bounding box center [1103, 408] width 237 height 37
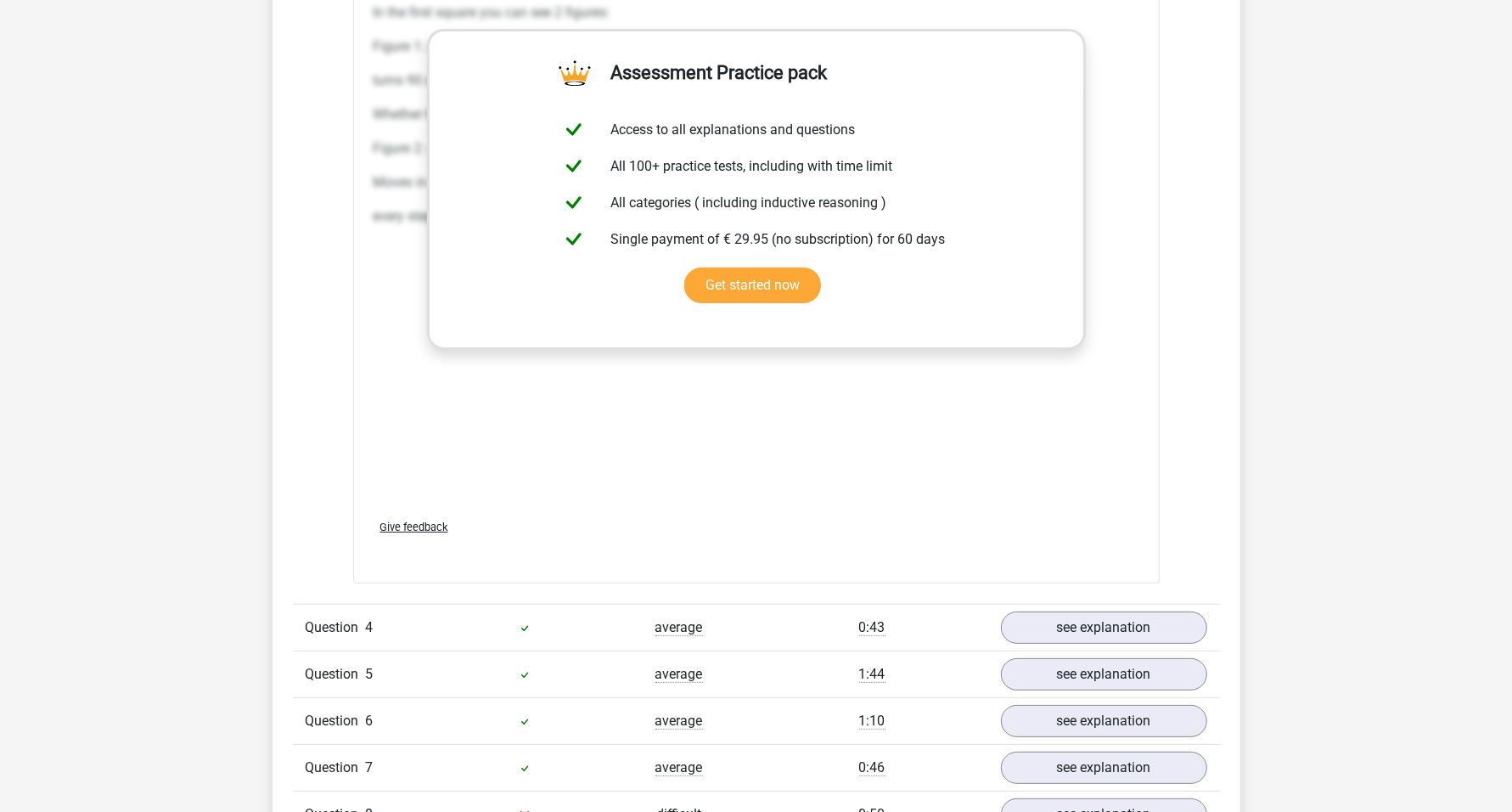
scroll to position [6580, 0]
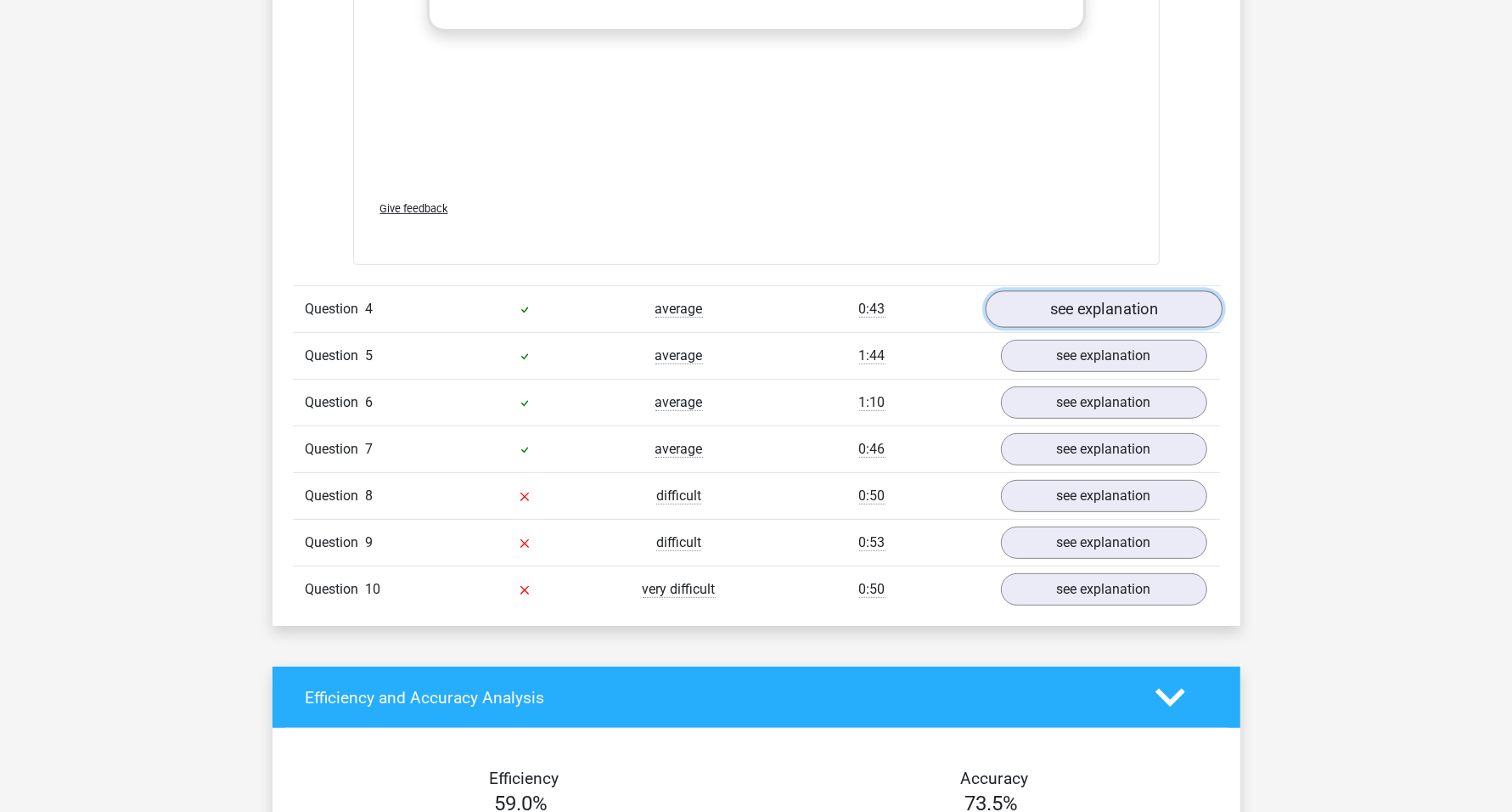
click at [746, 304] on link "see explanation" at bounding box center [1103, 309] width 237 height 37
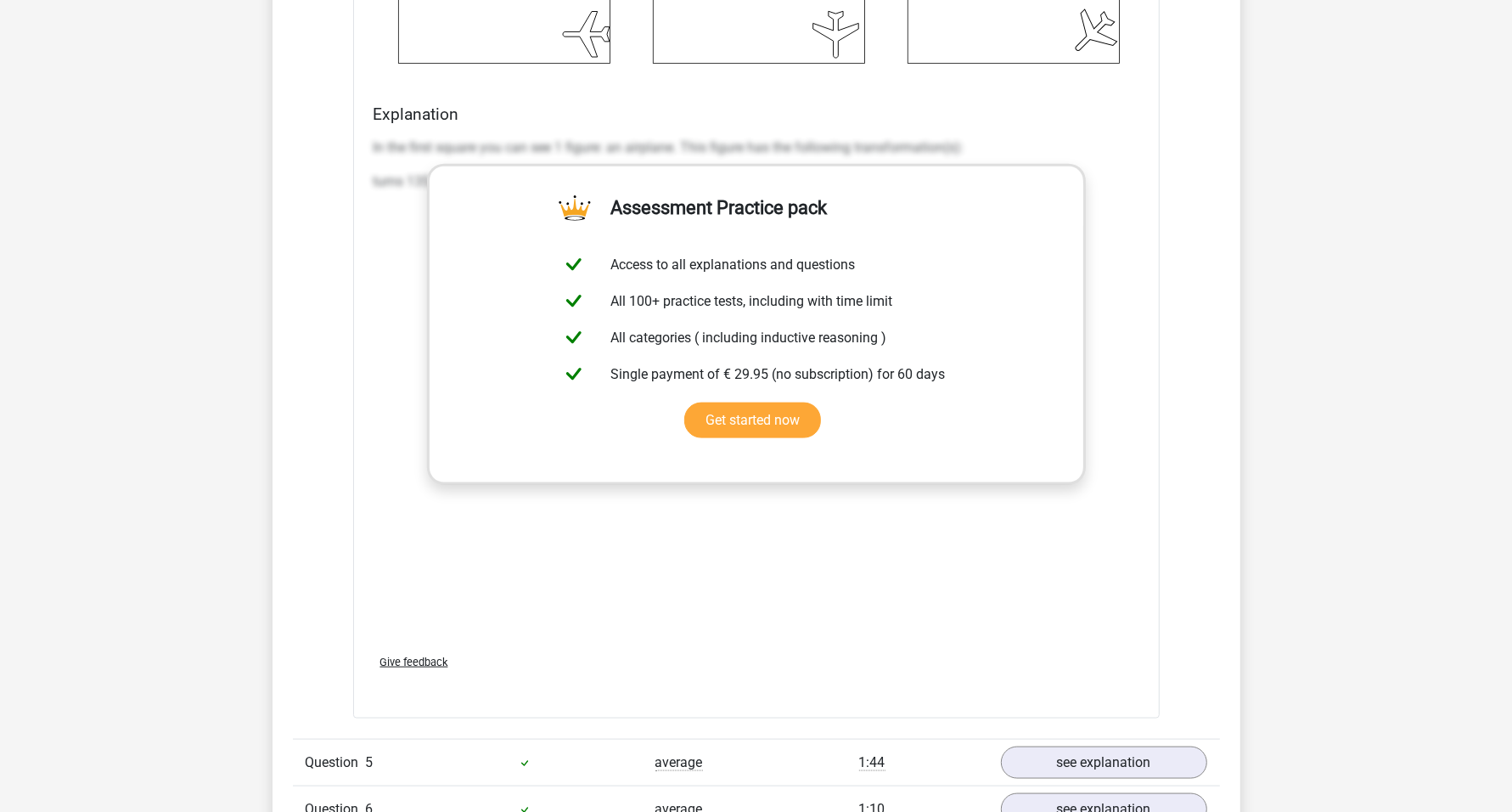
scroll to position [8383, 0]
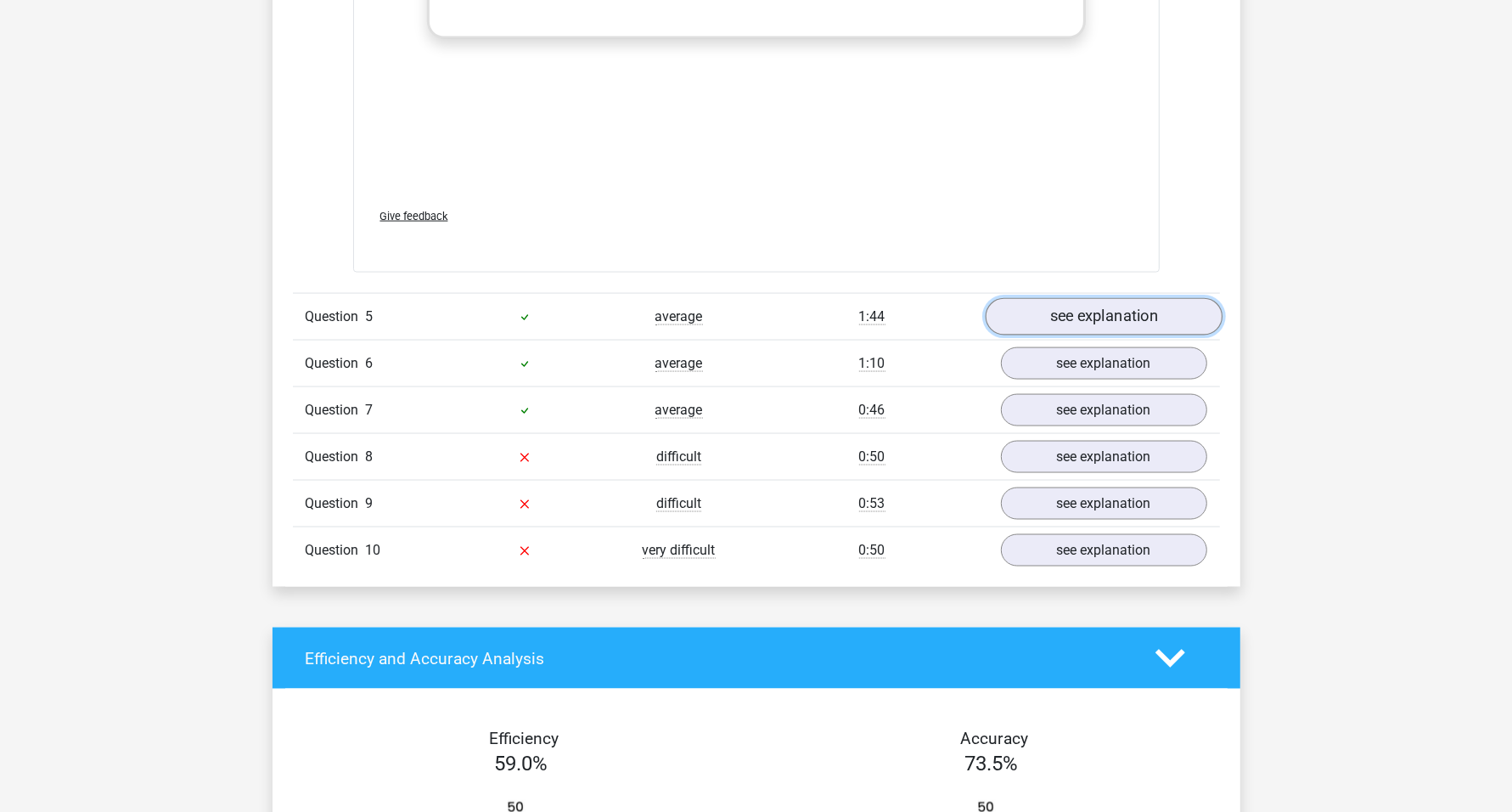
click at [746, 326] on link "see explanation" at bounding box center [1103, 316] width 237 height 37
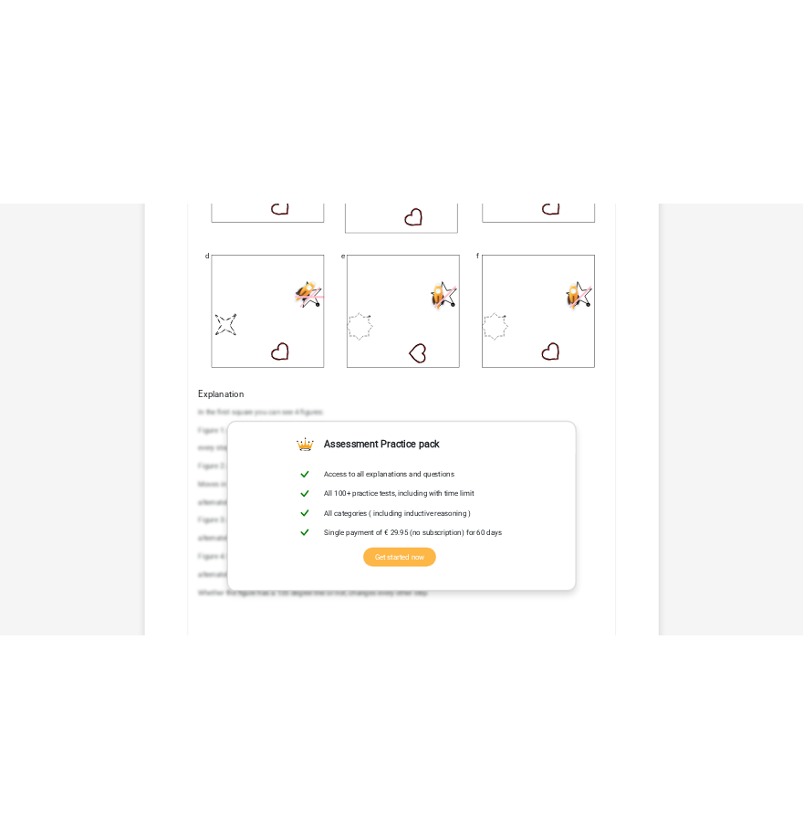
scroll to position [10382, 0]
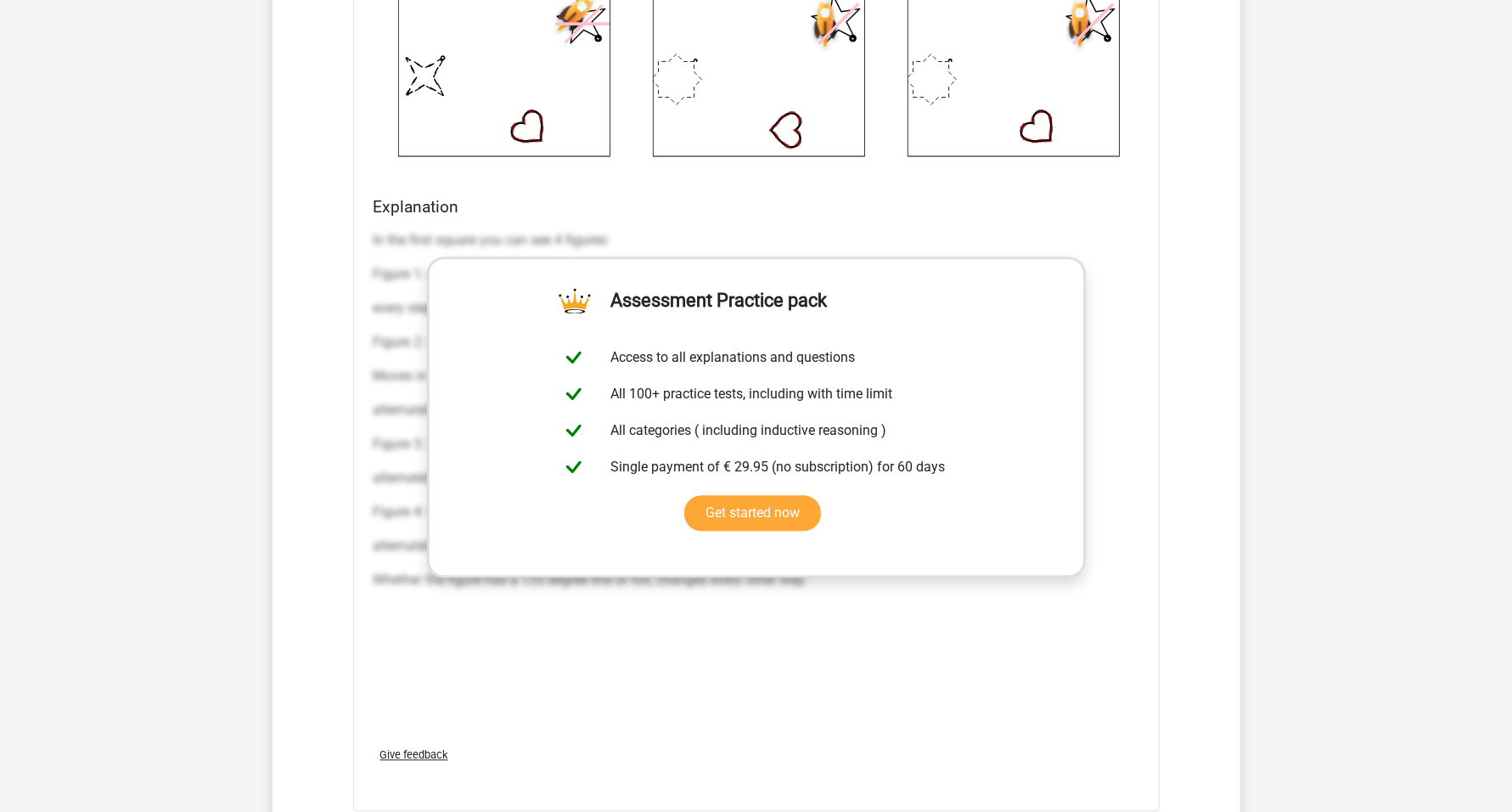
drag, startPoint x: 363, startPoint y: 229, endPoint x: 963, endPoint y: 686, distance: 754.2
copy div "In the first square you can see 4 figures: Figure 1: a star with 9 points. This…"
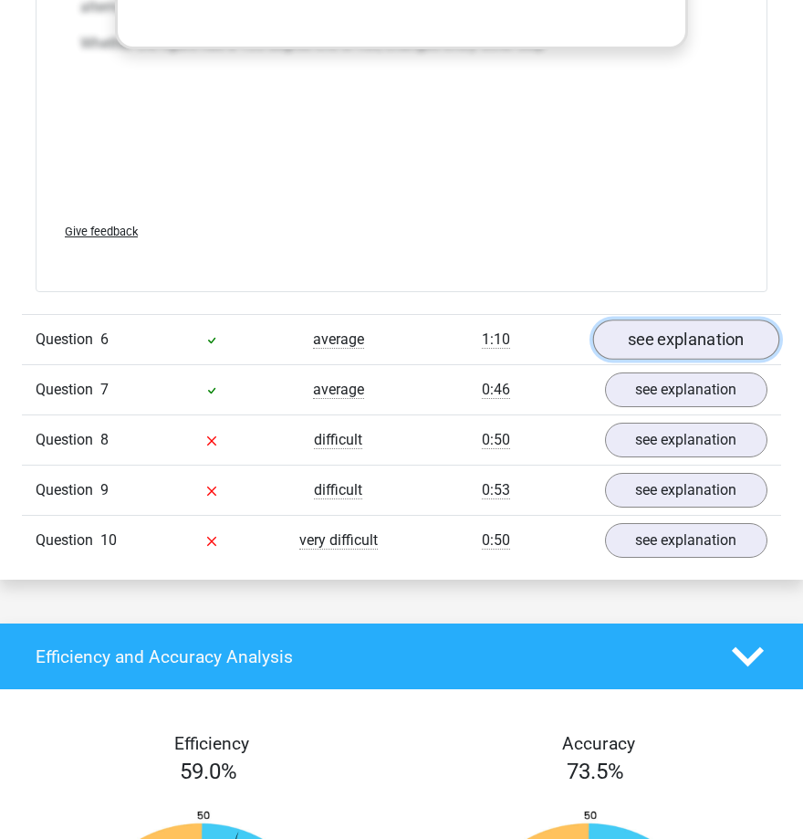
click at [716, 336] on link "see explanation" at bounding box center [686, 340] width 187 height 40
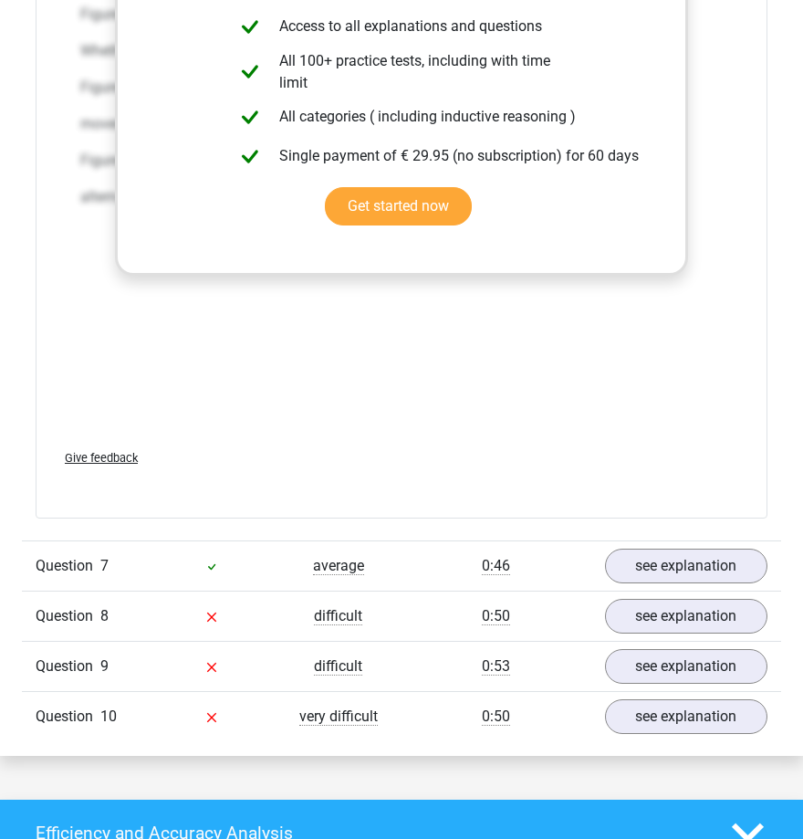
scroll to position [12094, 0]
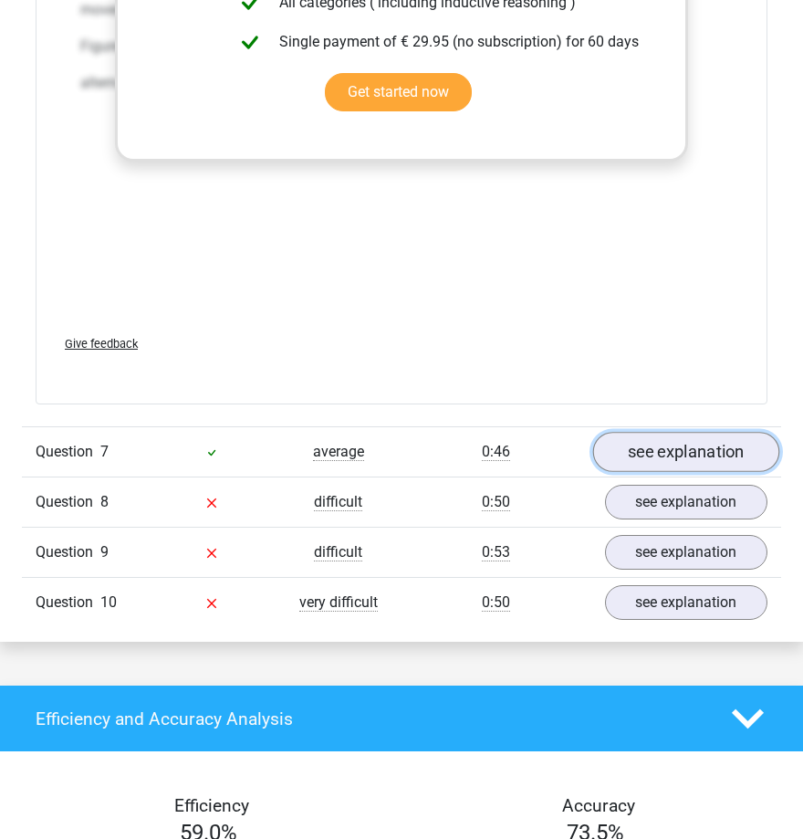
click at [644, 453] on link "see explanation" at bounding box center [686, 452] width 187 height 40
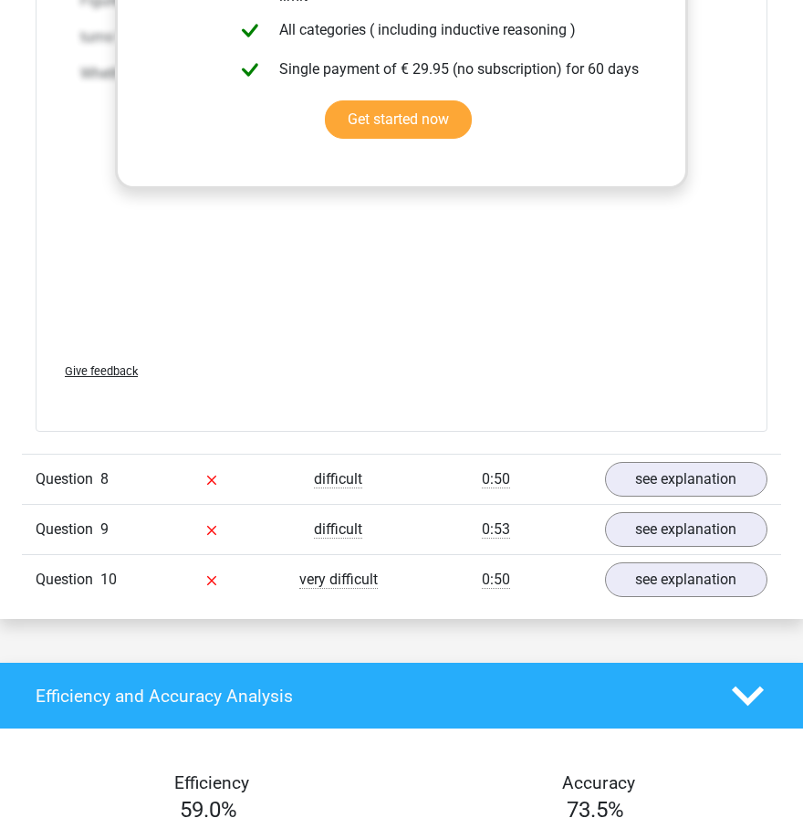
scroll to position [14033, 0]
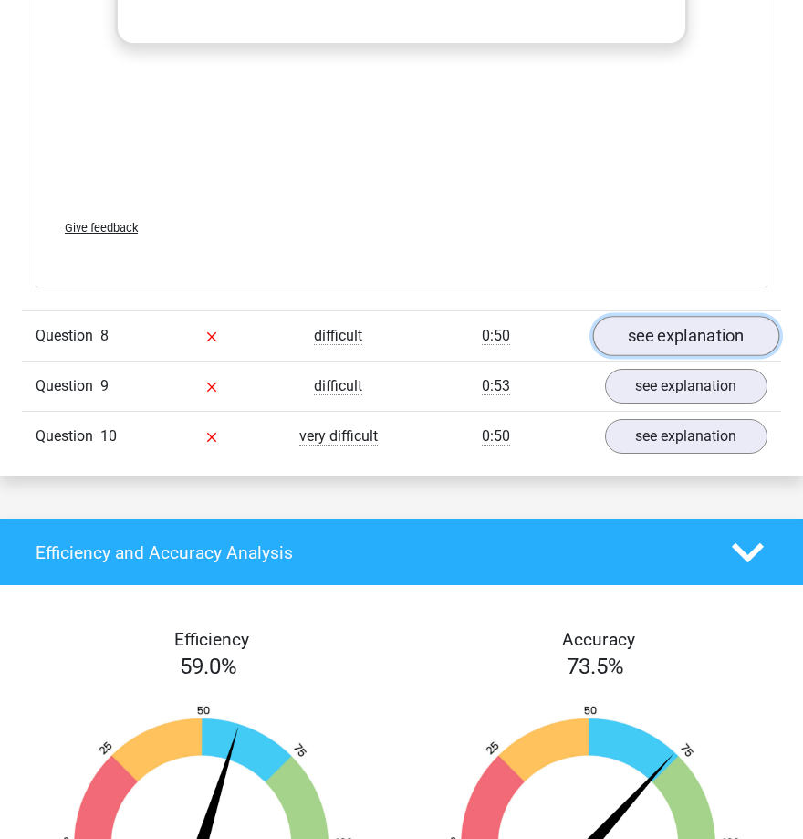
click at [692, 336] on link "see explanation" at bounding box center [686, 336] width 187 height 40
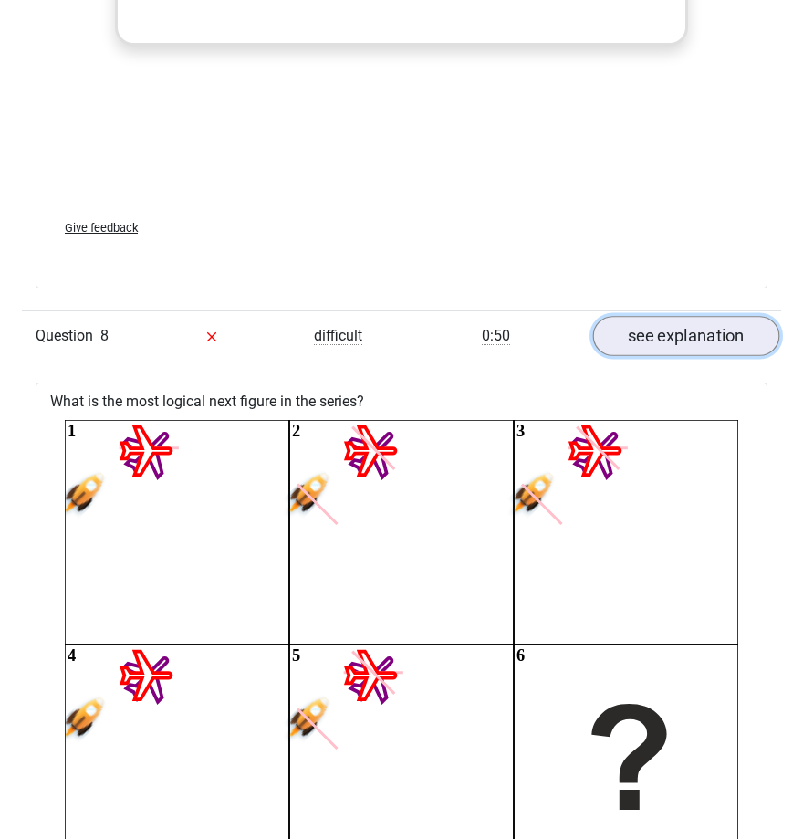
click at [628, 327] on link "see explanation" at bounding box center [686, 336] width 187 height 40
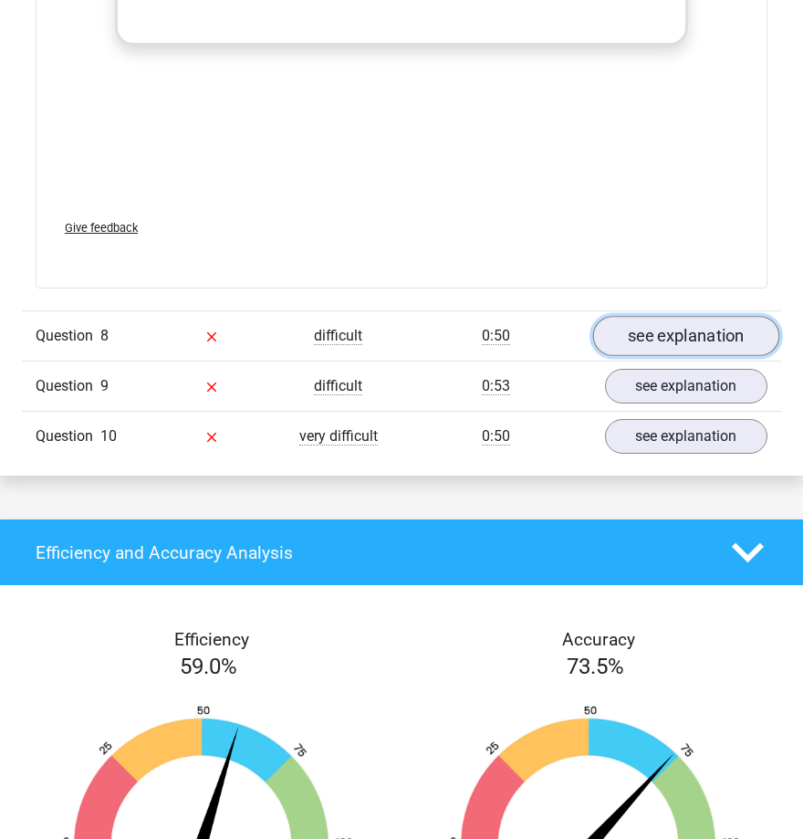
click at [664, 319] on link "see explanation" at bounding box center [686, 336] width 187 height 40
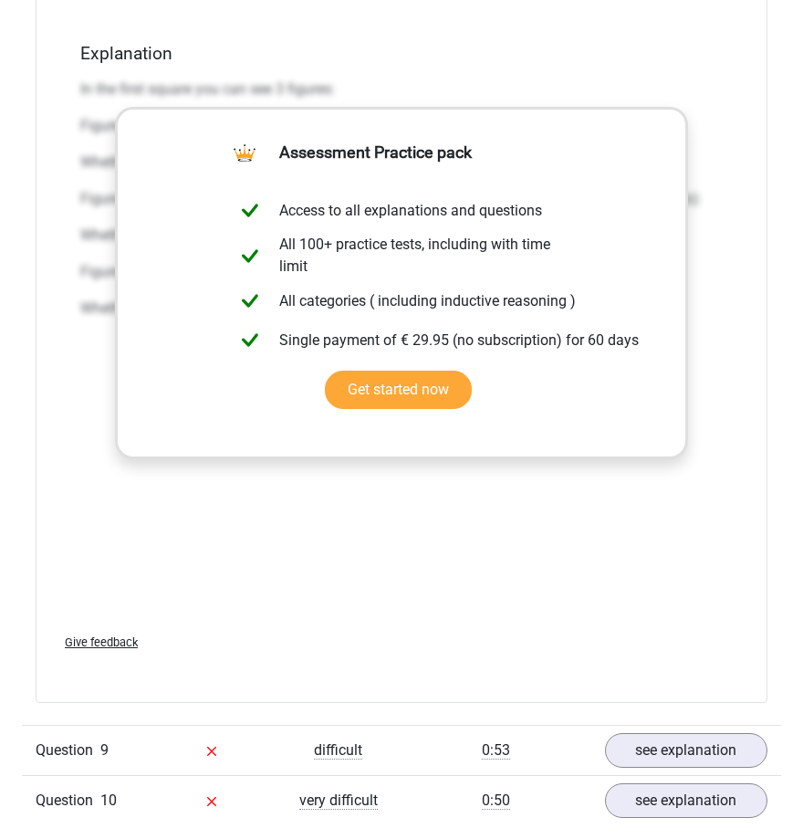
scroll to position [15630, 0]
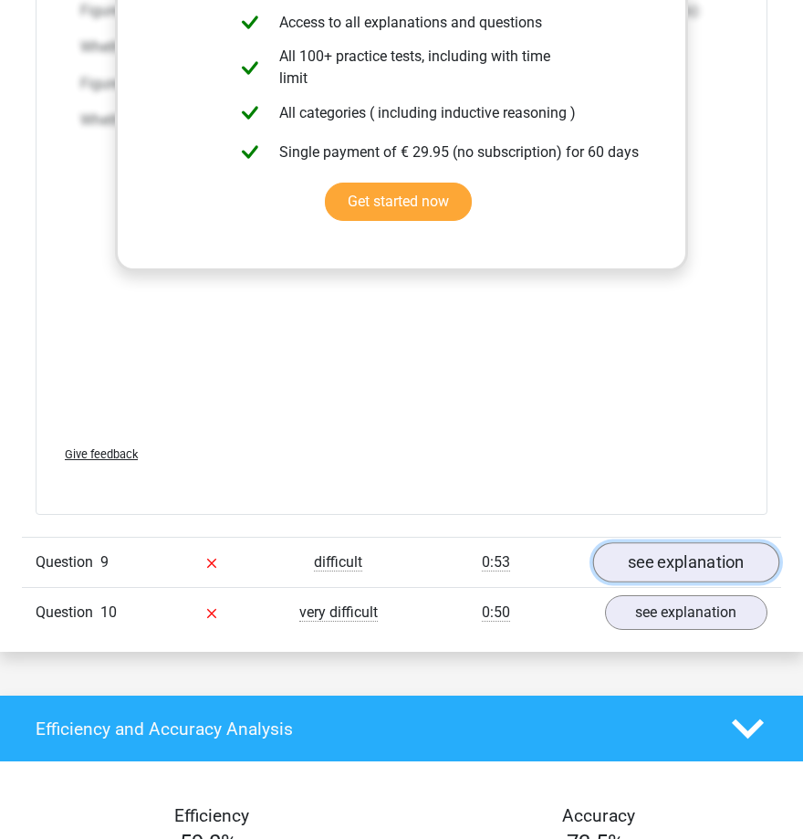
click at [697, 542] on link "see explanation" at bounding box center [686, 562] width 187 height 40
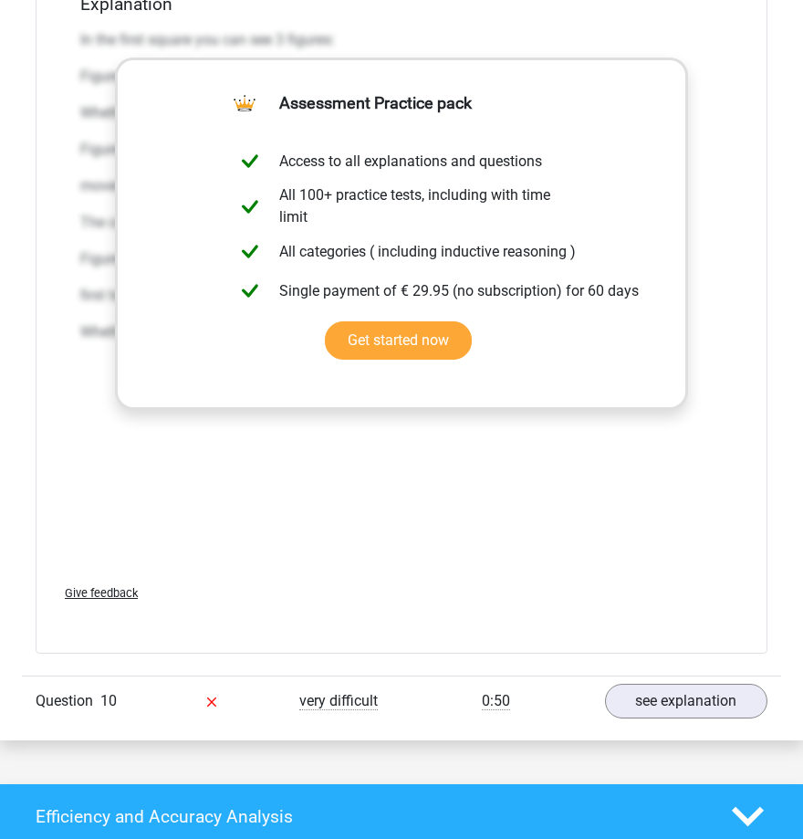
scroll to position [17570, 0]
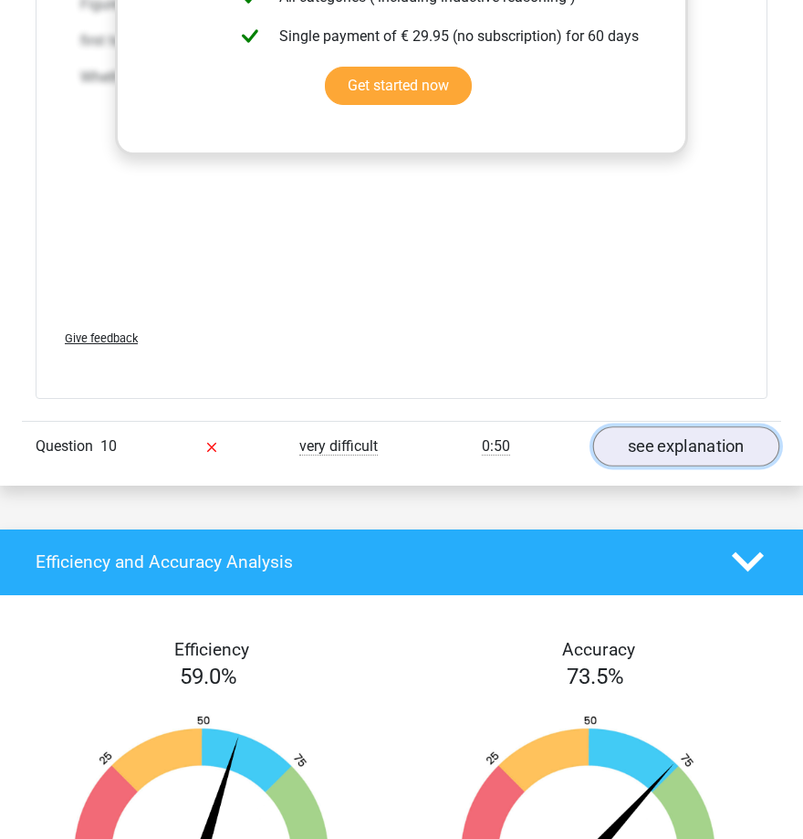
click at [705, 450] on link "see explanation" at bounding box center [686, 446] width 187 height 40
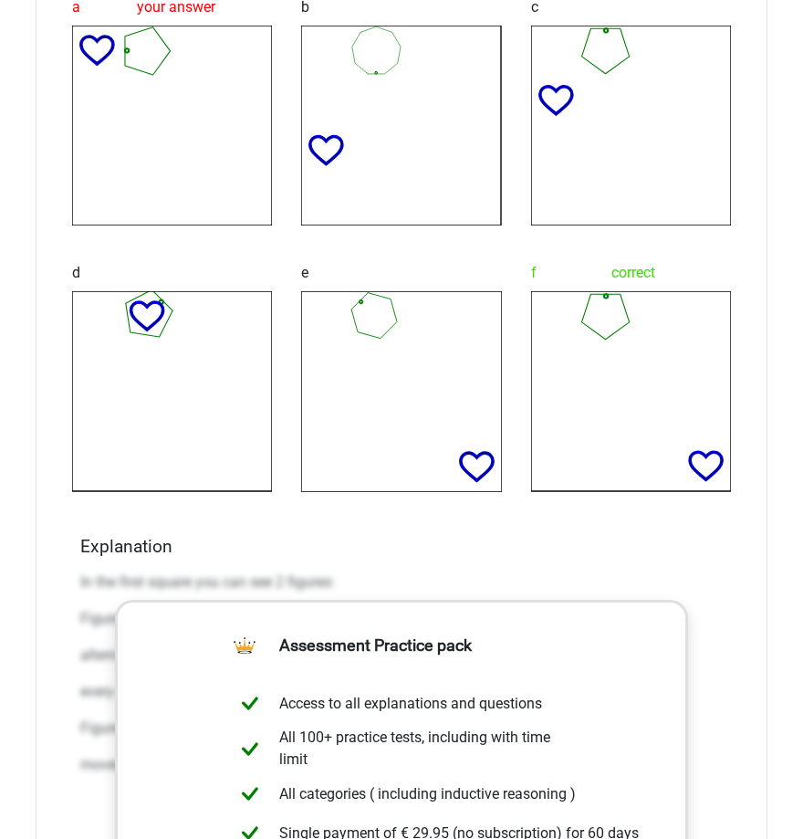
scroll to position [18711, 0]
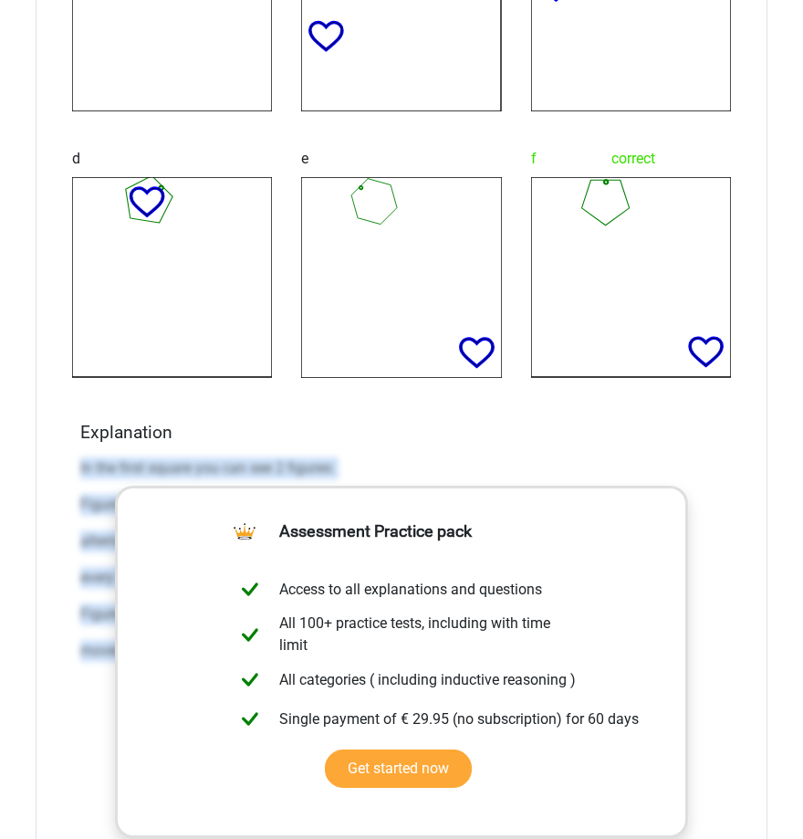
drag, startPoint x: 78, startPoint y: 456, endPoint x: 762, endPoint y: 742, distance: 741.8
click at [758, 743] on div "What is the most logical next figure in the series? 1 2 3 4 5 6 a your answer b…" at bounding box center [402, 217] width 732 height 1730
copy div "In the first square you can see 2 figures: Figure 1: a polygon with 7 sides. Th…"
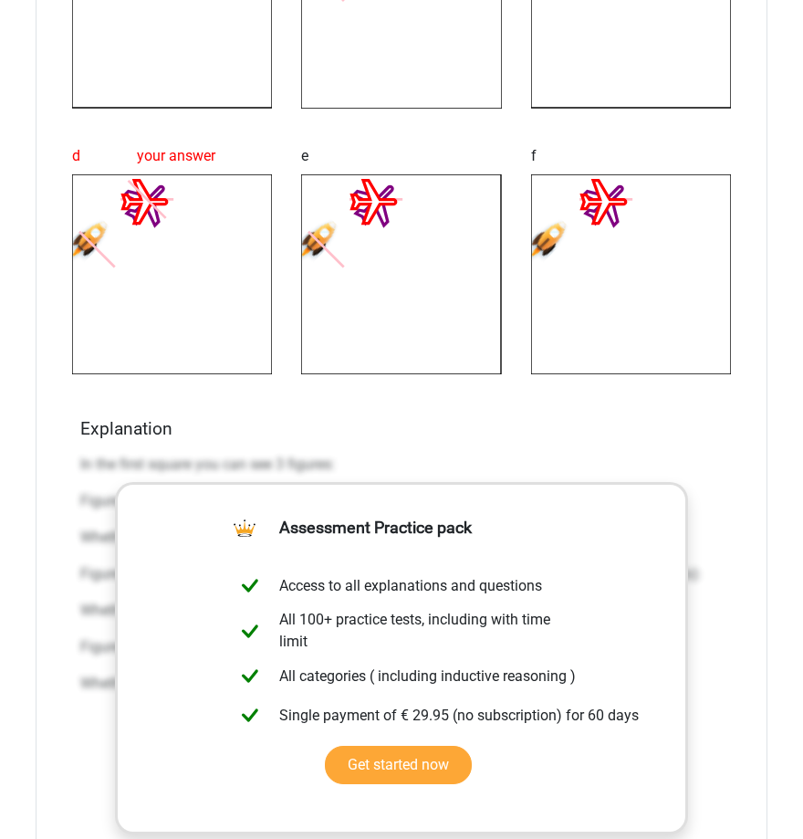
scroll to position [14383, 0]
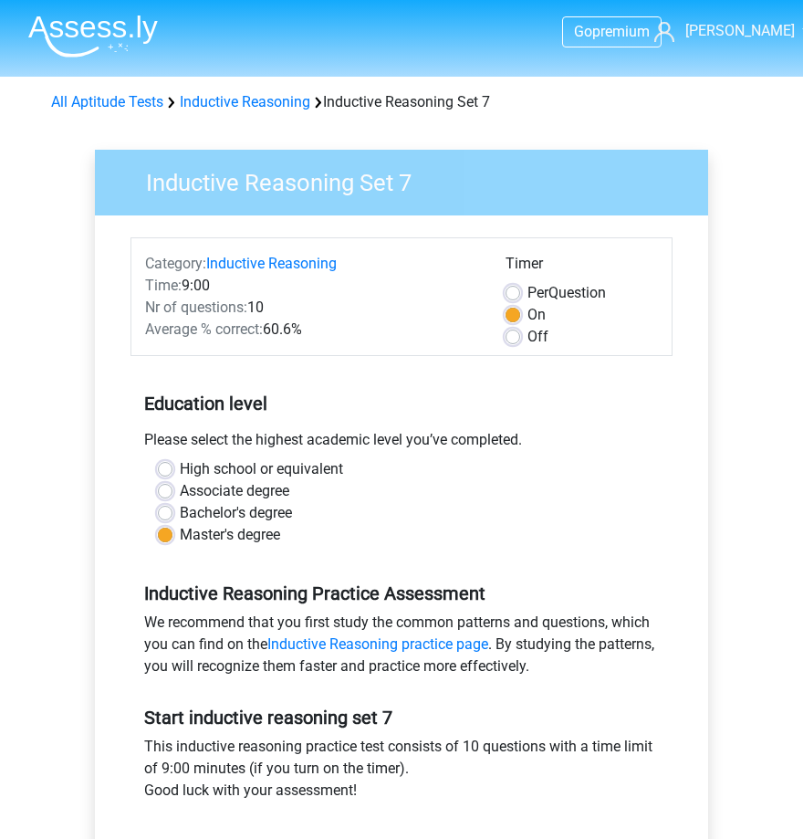
scroll to position [114, 0]
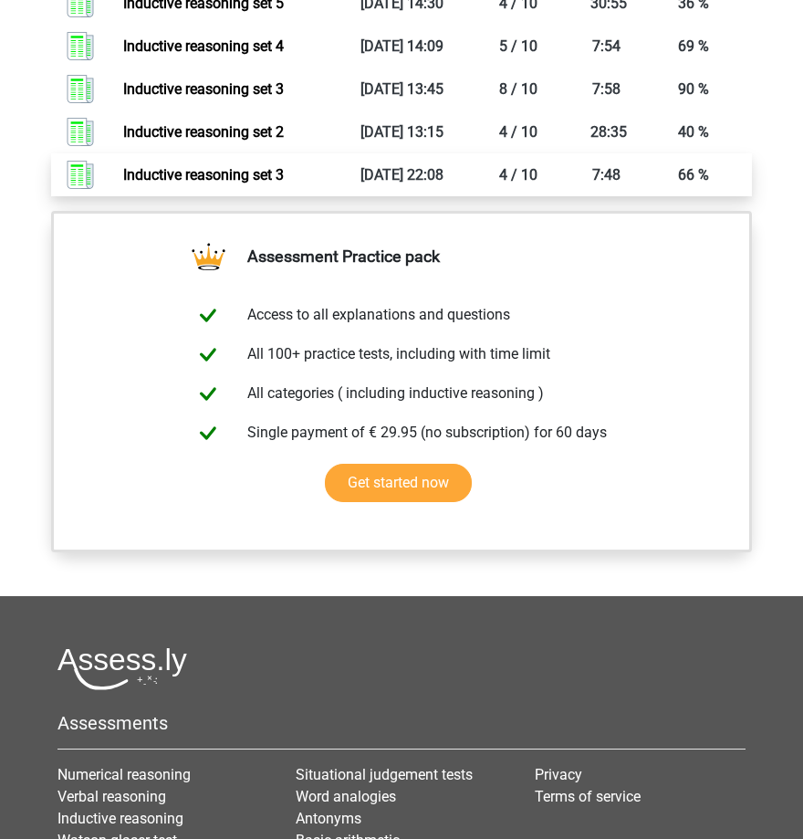
scroll to position [1751, 0]
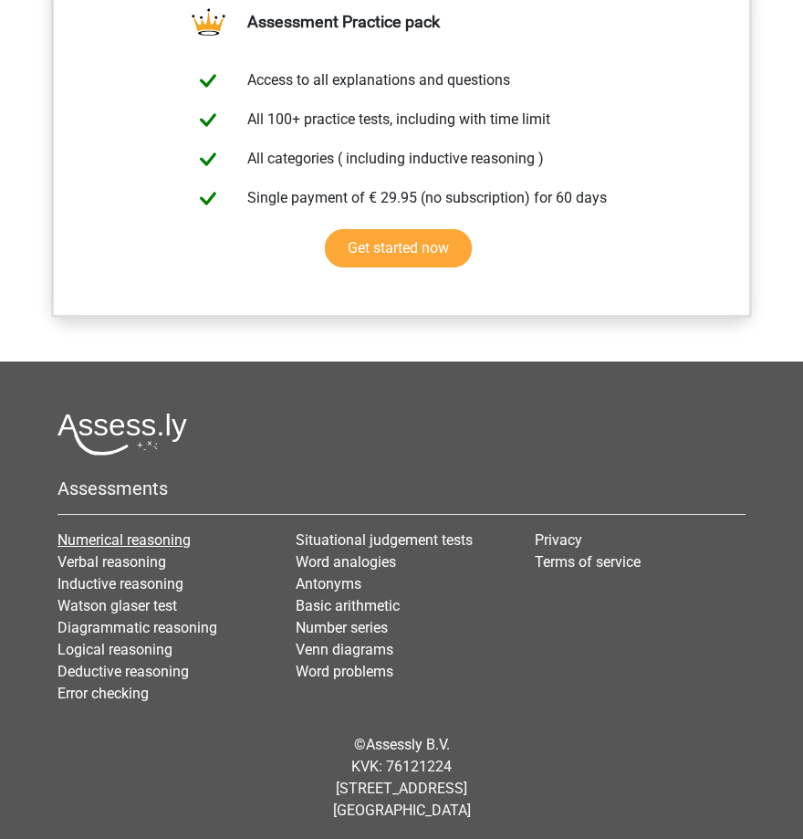
click at [131, 535] on link "Numerical reasoning" at bounding box center [124, 539] width 133 height 17
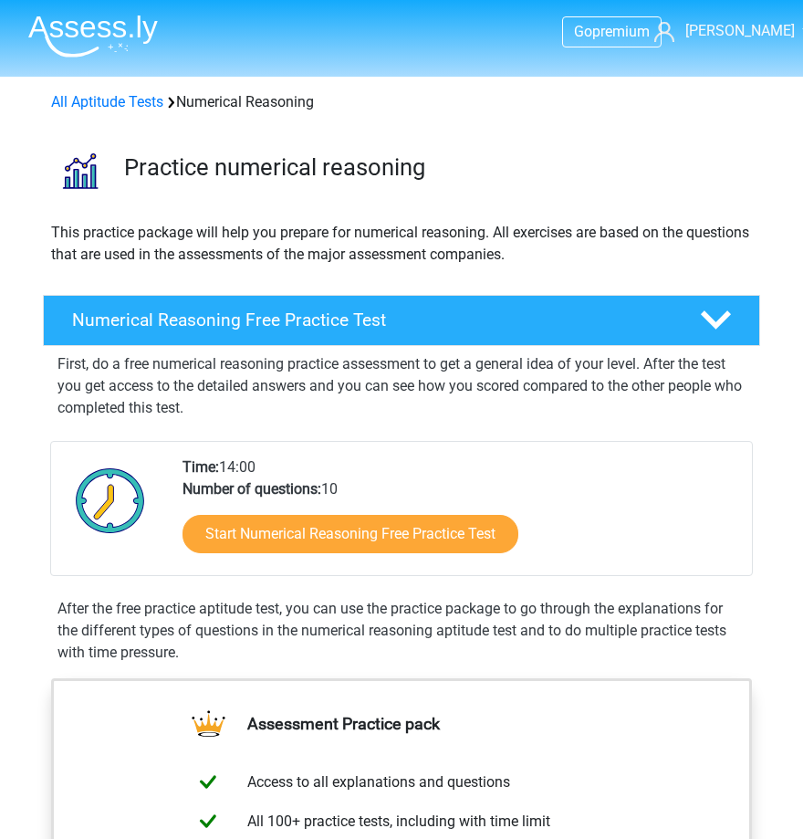
click at [94, 31] on img at bounding box center [93, 36] width 130 height 43
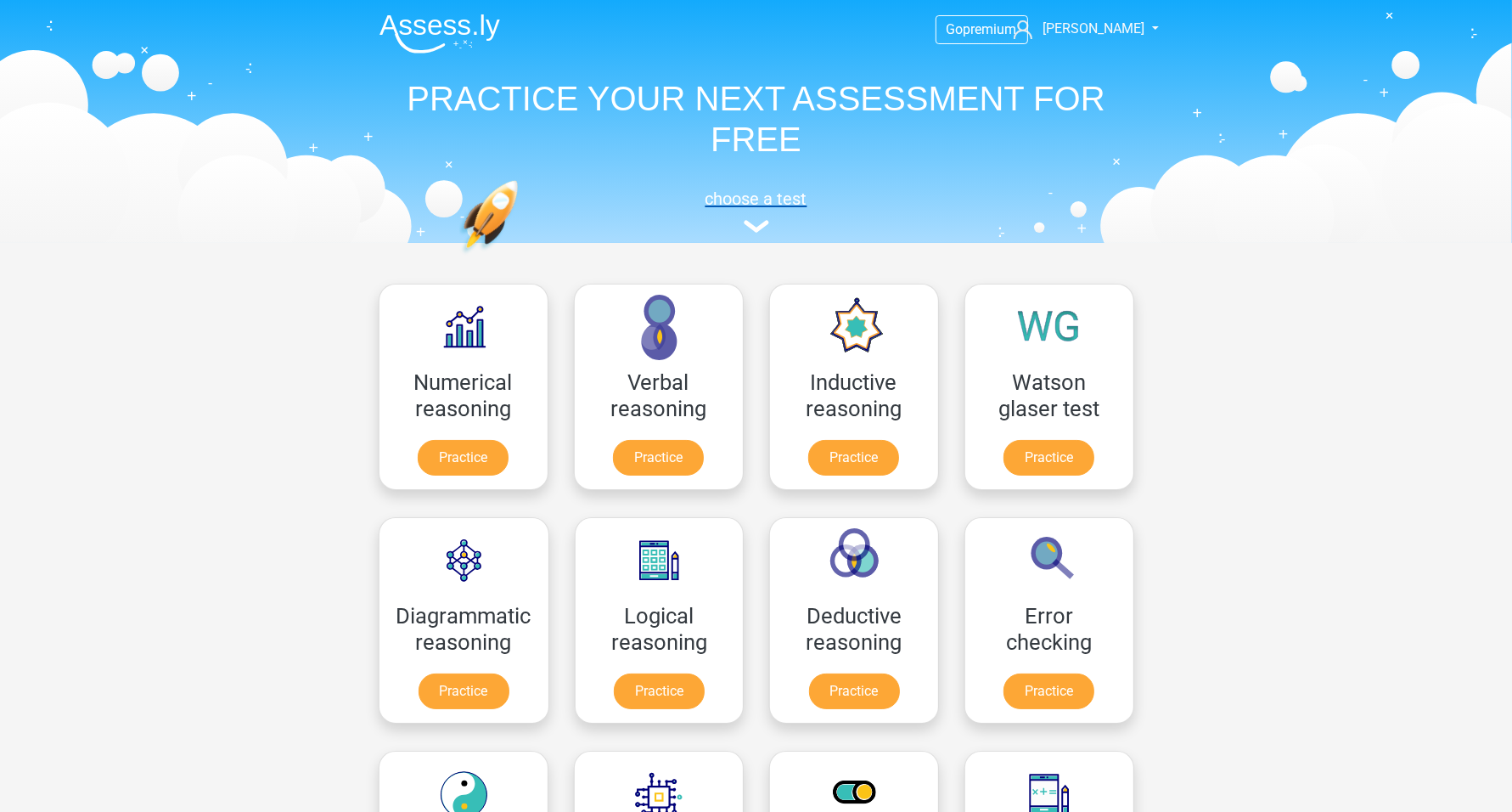
click at [746, 229] on img at bounding box center [756, 226] width 25 height 13
click at [746, 200] on h5 "choose a test" at bounding box center [756, 199] width 781 height 20
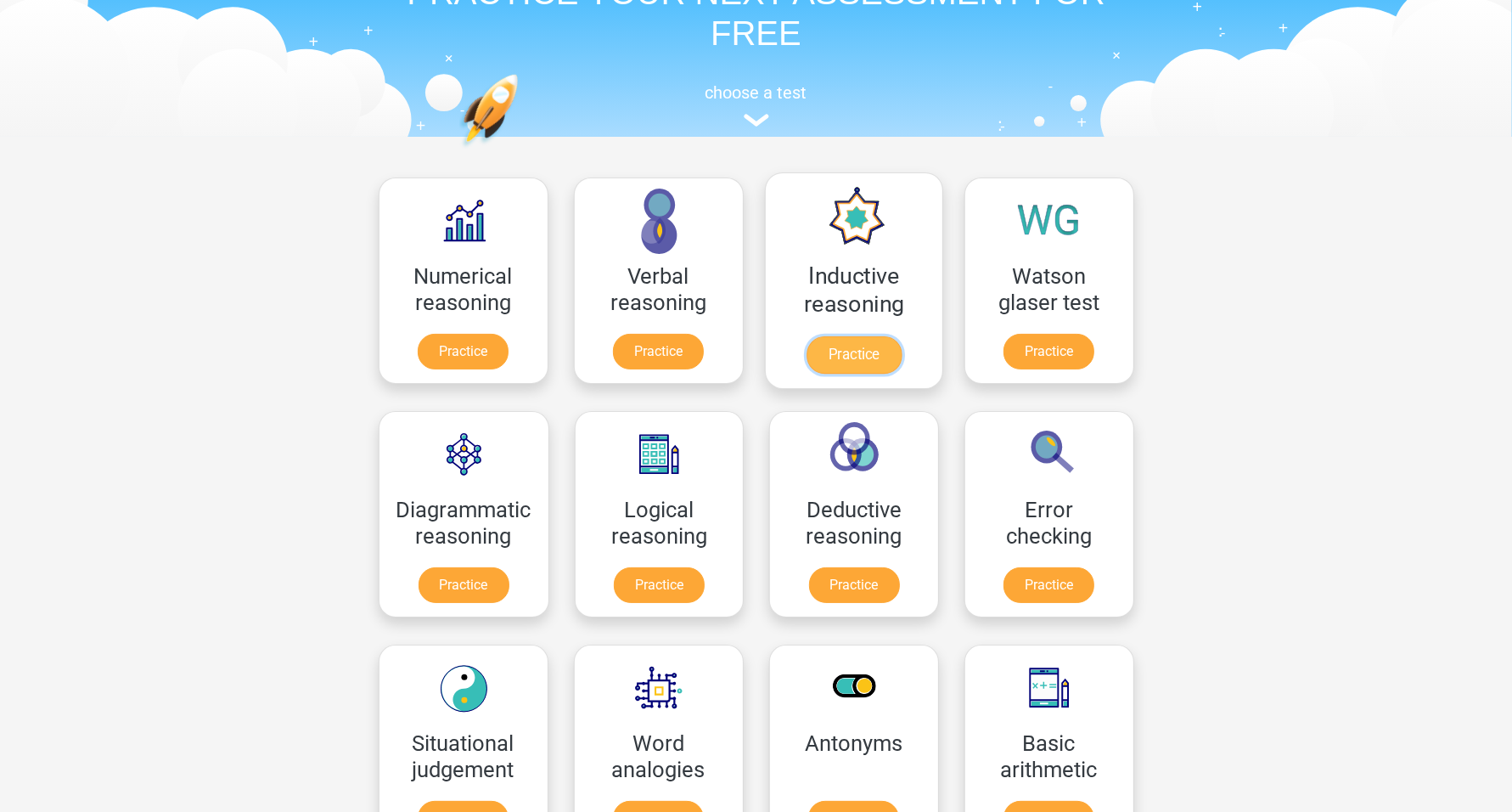
click at [746, 356] on link "Practice" at bounding box center [853, 354] width 95 height 37
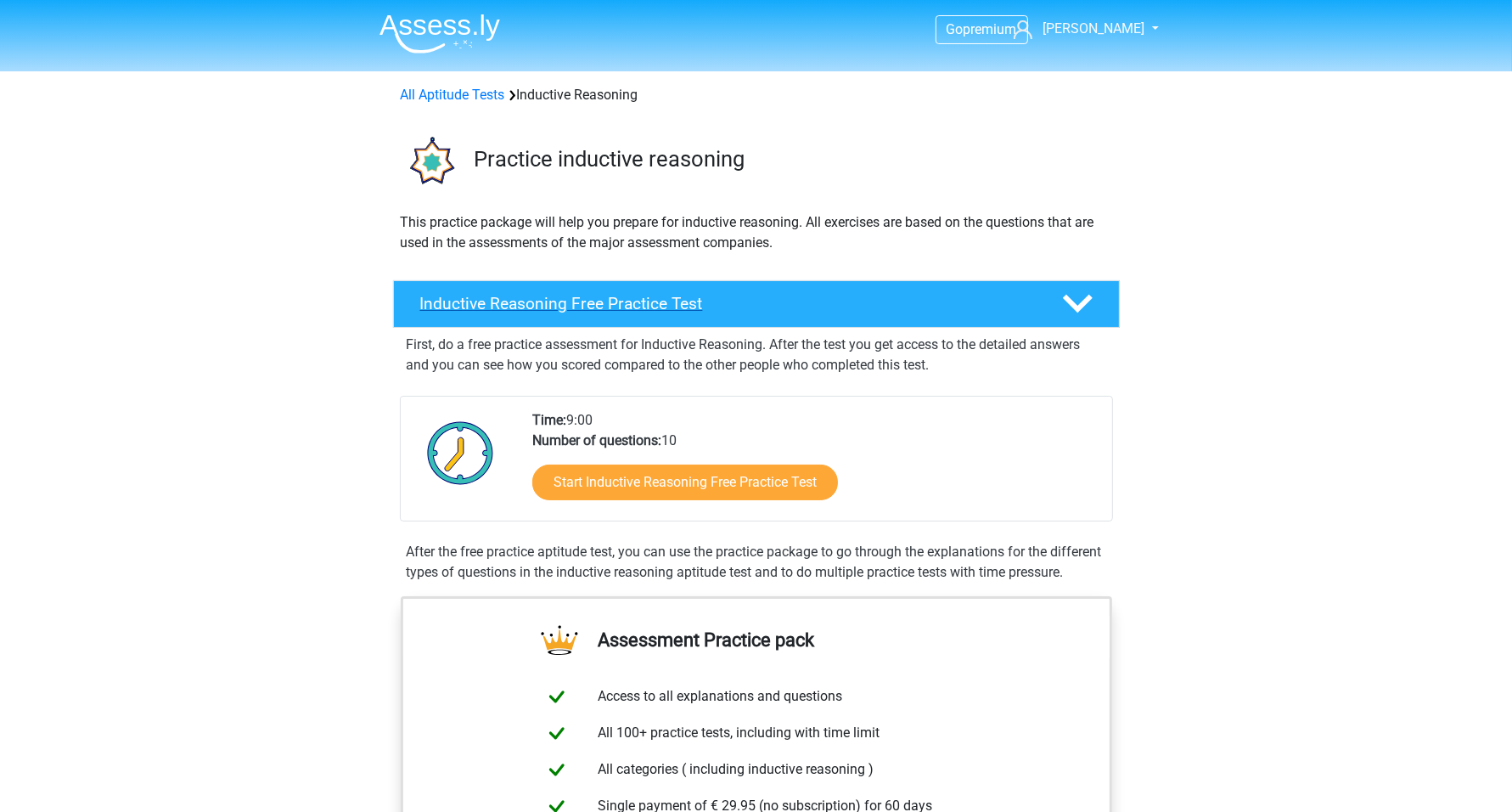
click at [1079, 311] on icon at bounding box center [1078, 303] width 30 height 30
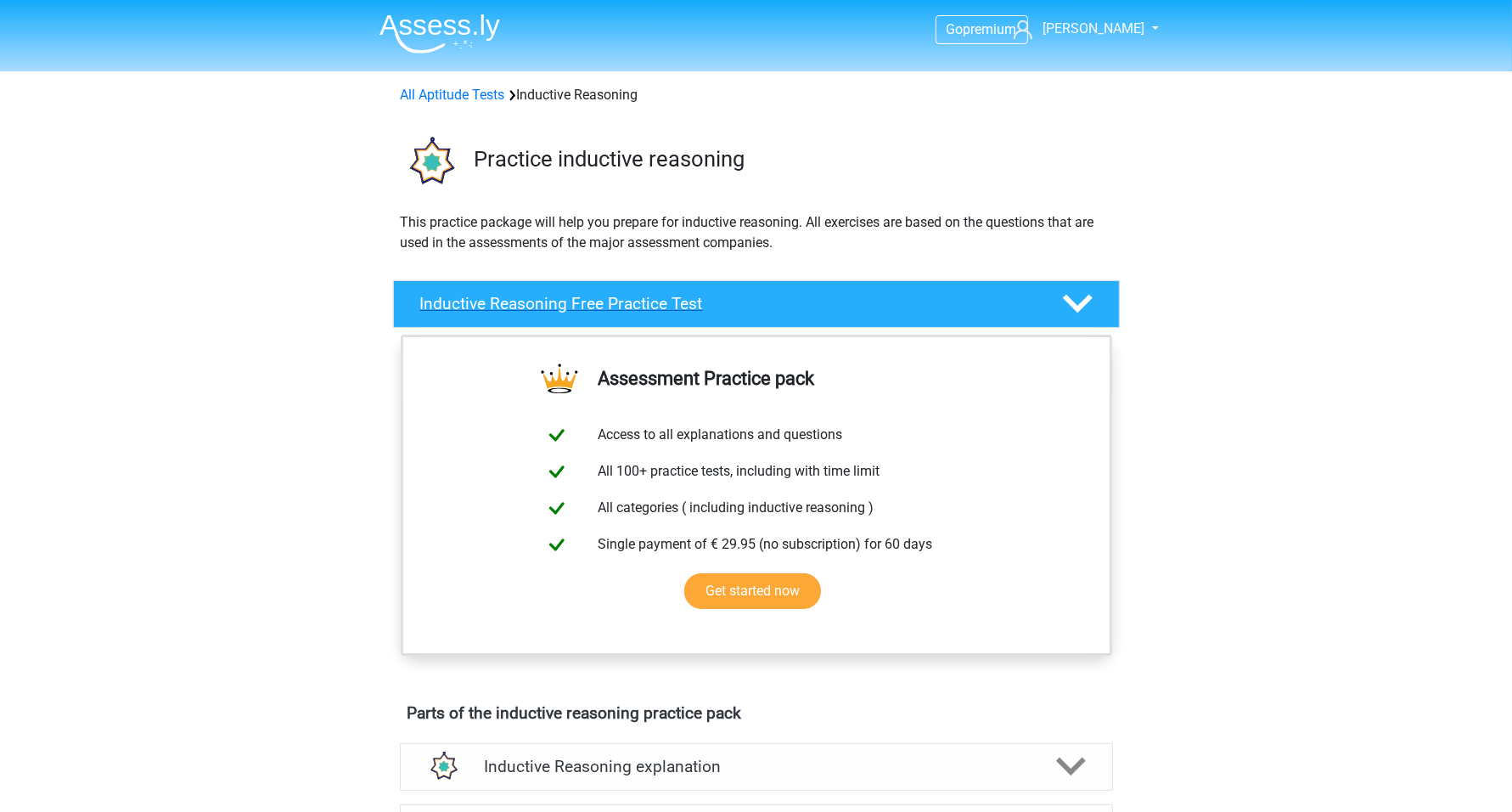
click at [1066, 306] on icon at bounding box center [1078, 303] width 30 height 30
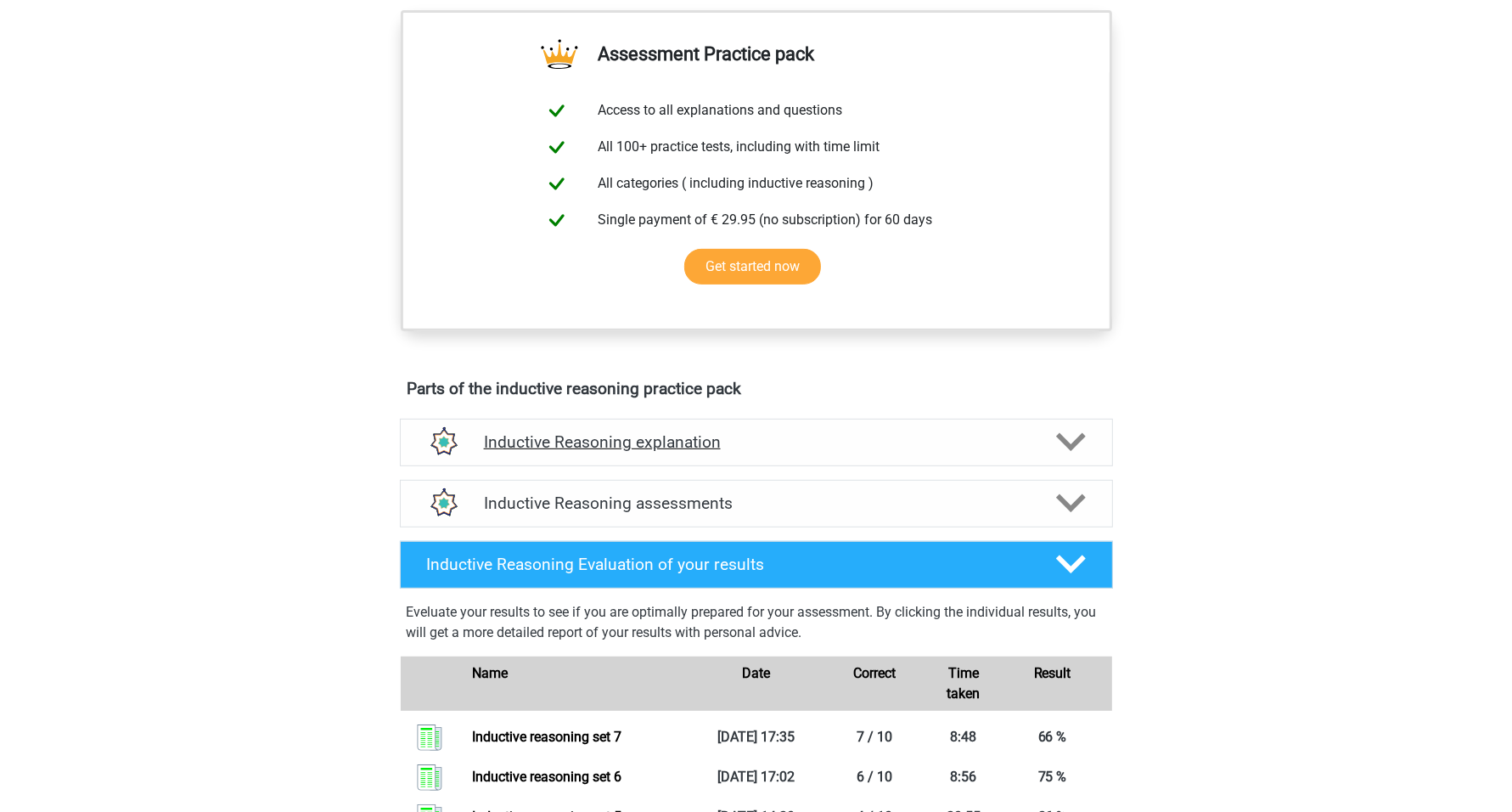
scroll to position [637, 0]
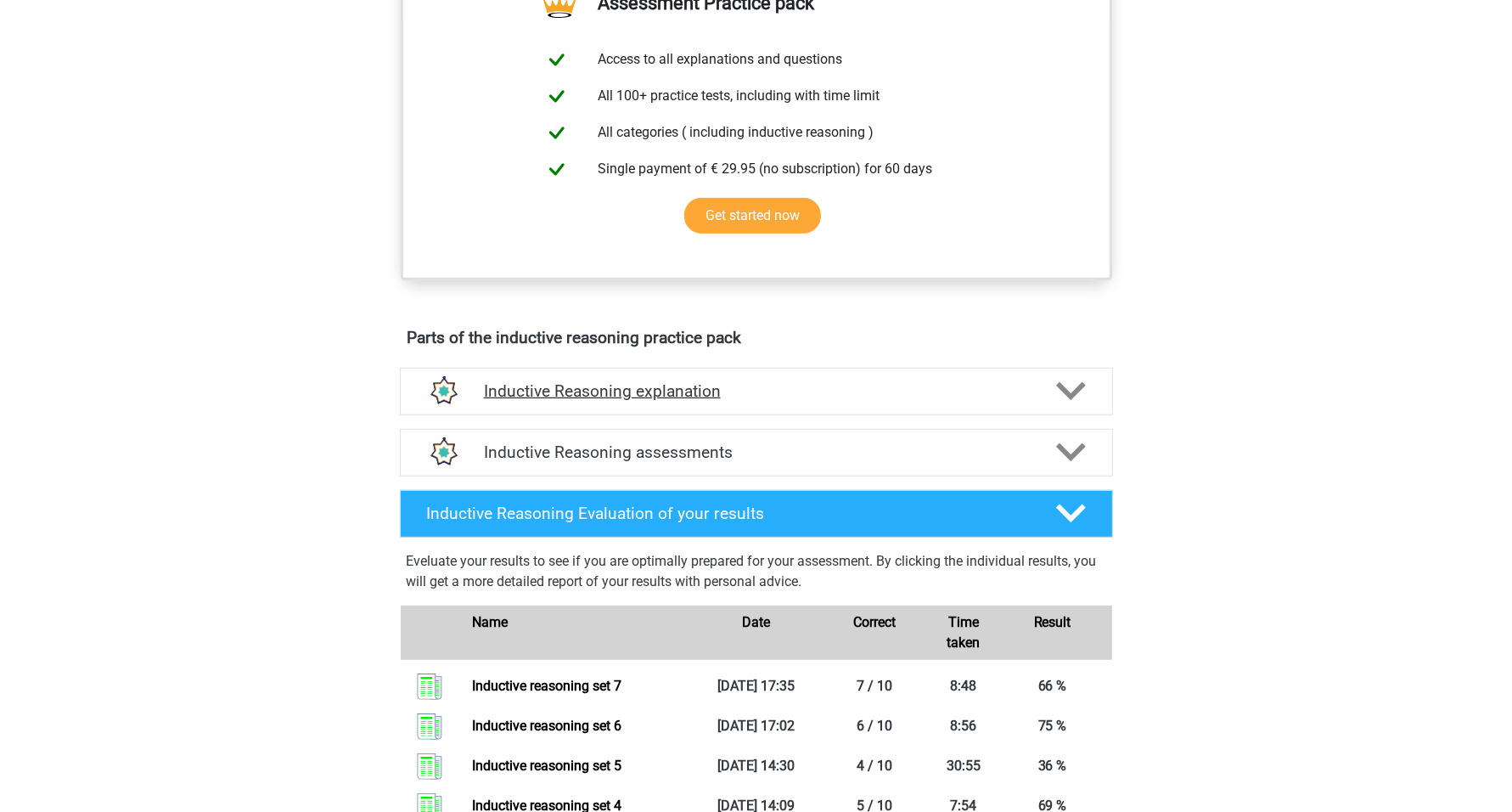
click at [704, 401] on h4 "Inductive Reasoning explanation" at bounding box center [756, 391] width 545 height 20
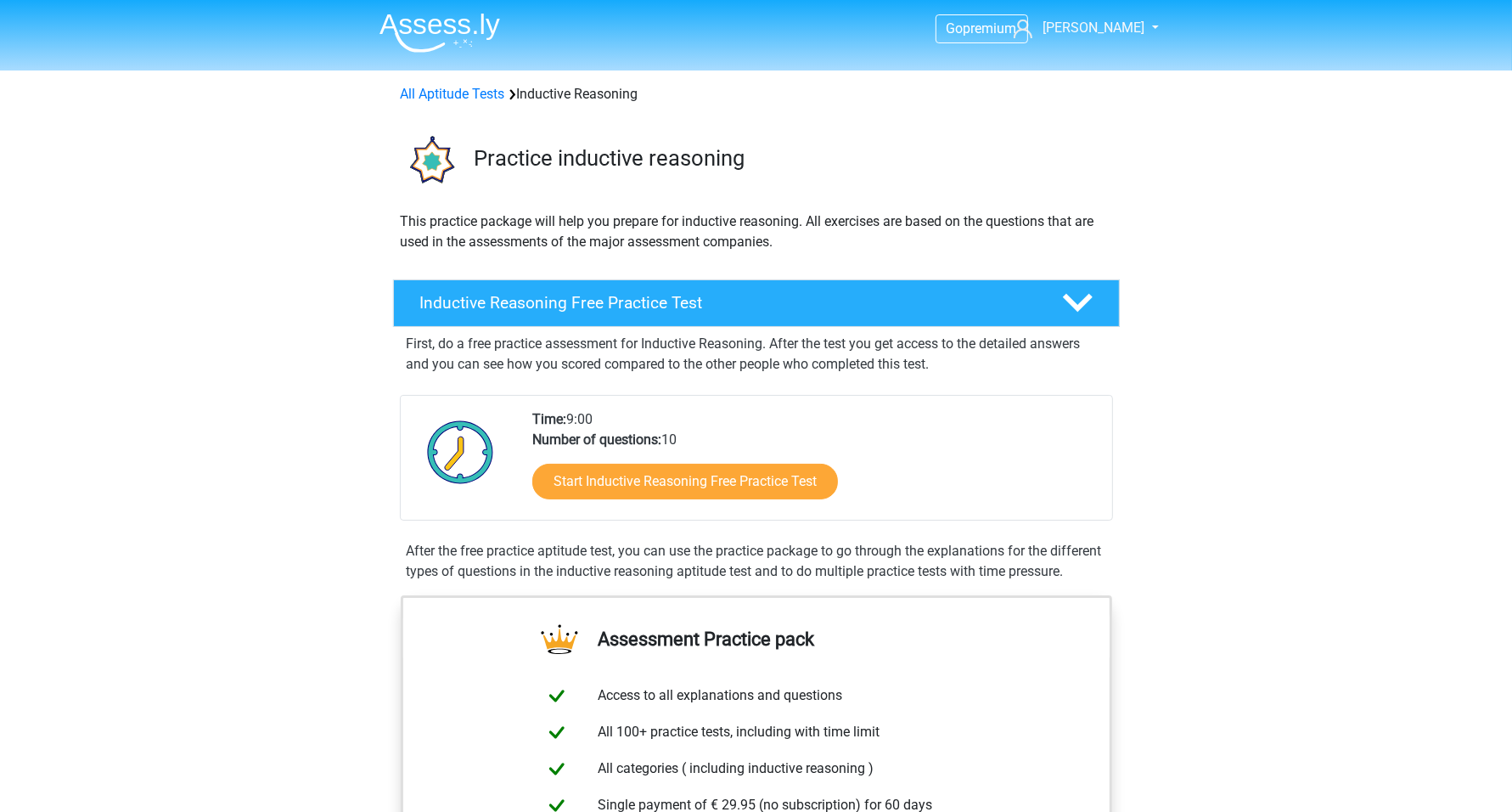
scroll to position [0, 0]
click at [472, 99] on link "All Aptitude Tests" at bounding box center [453, 94] width 104 height 16
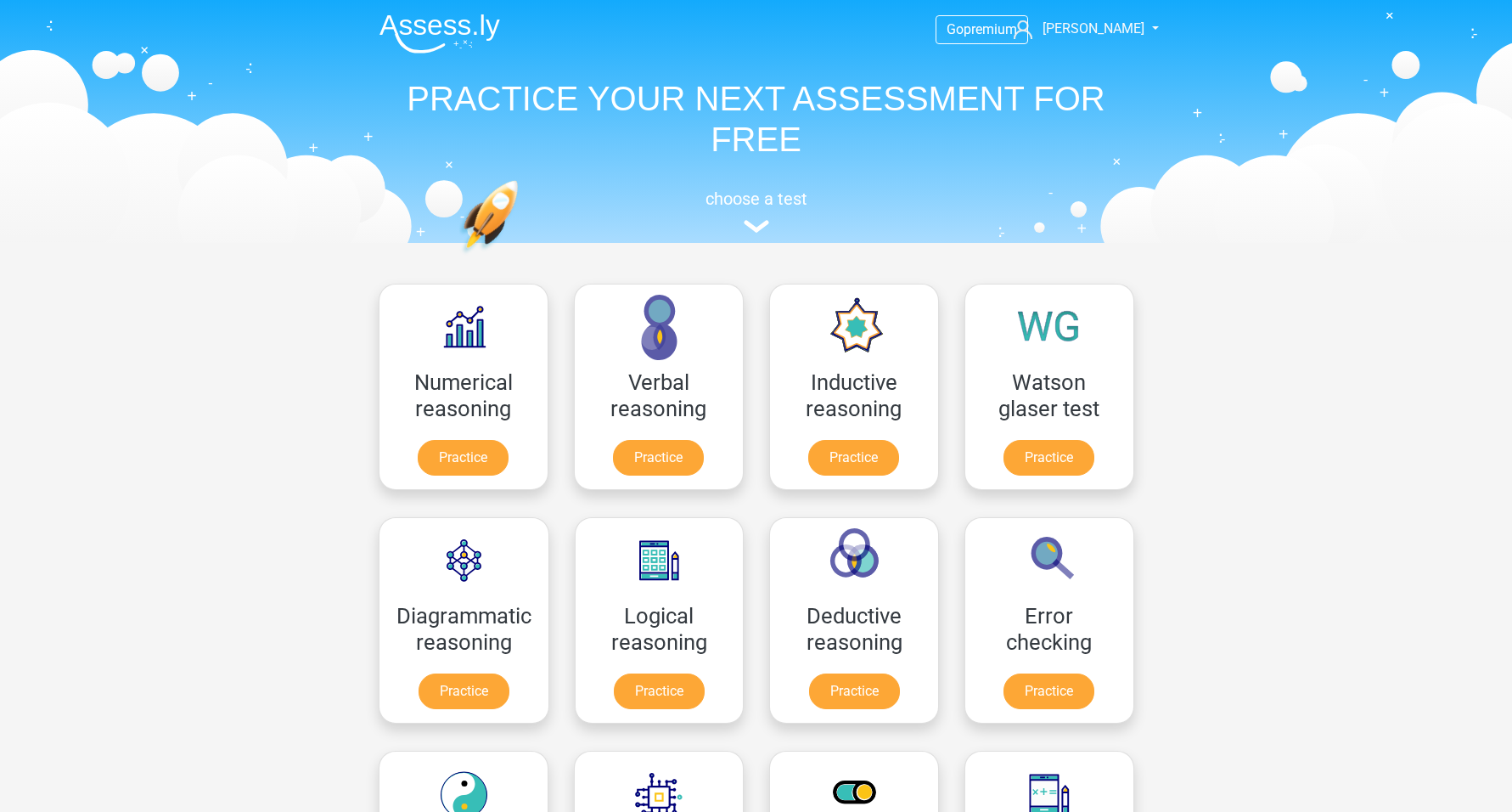
scroll to position [270, 0]
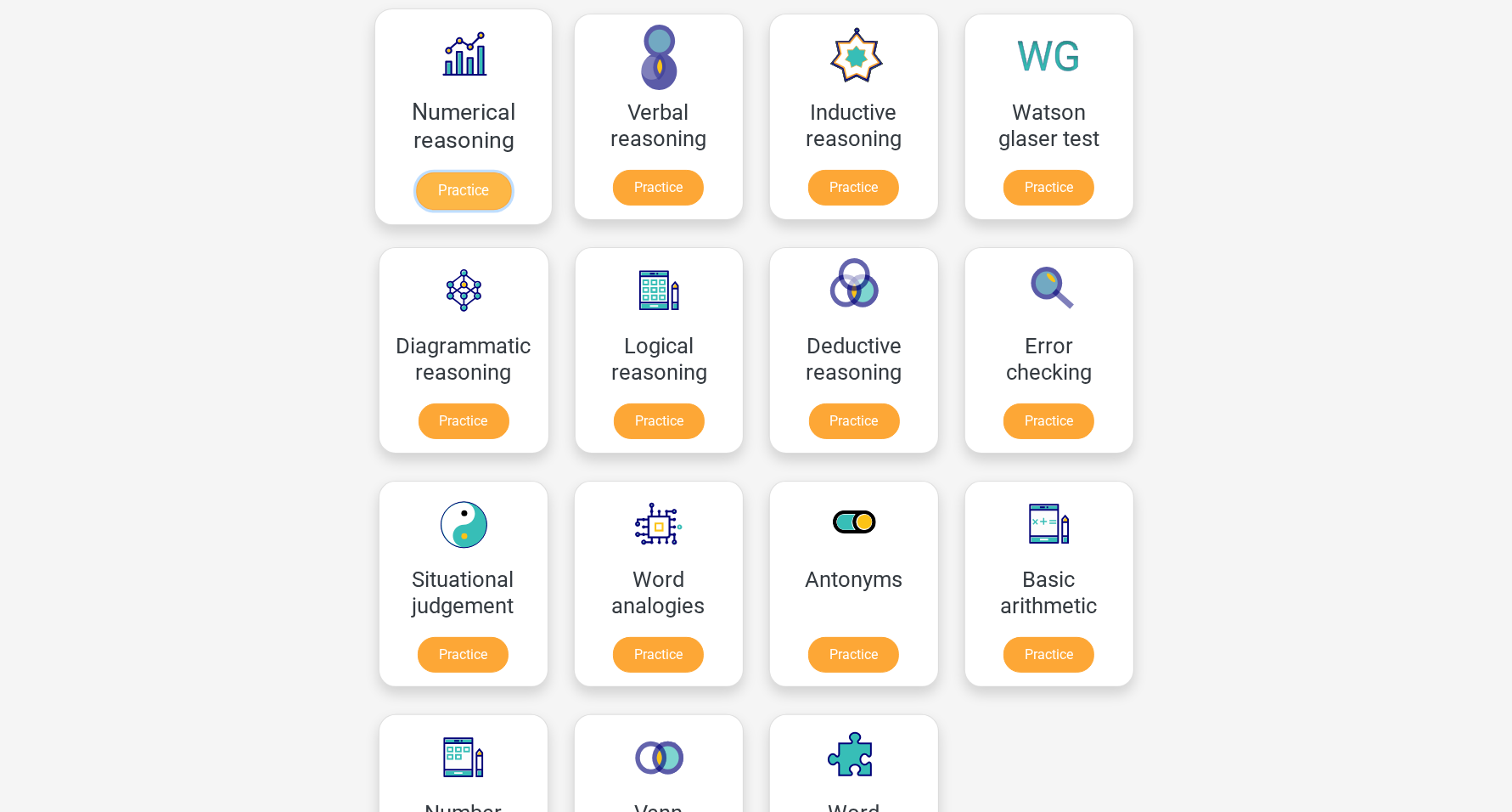
click at [473, 193] on link "Practice" at bounding box center [462, 191] width 95 height 37
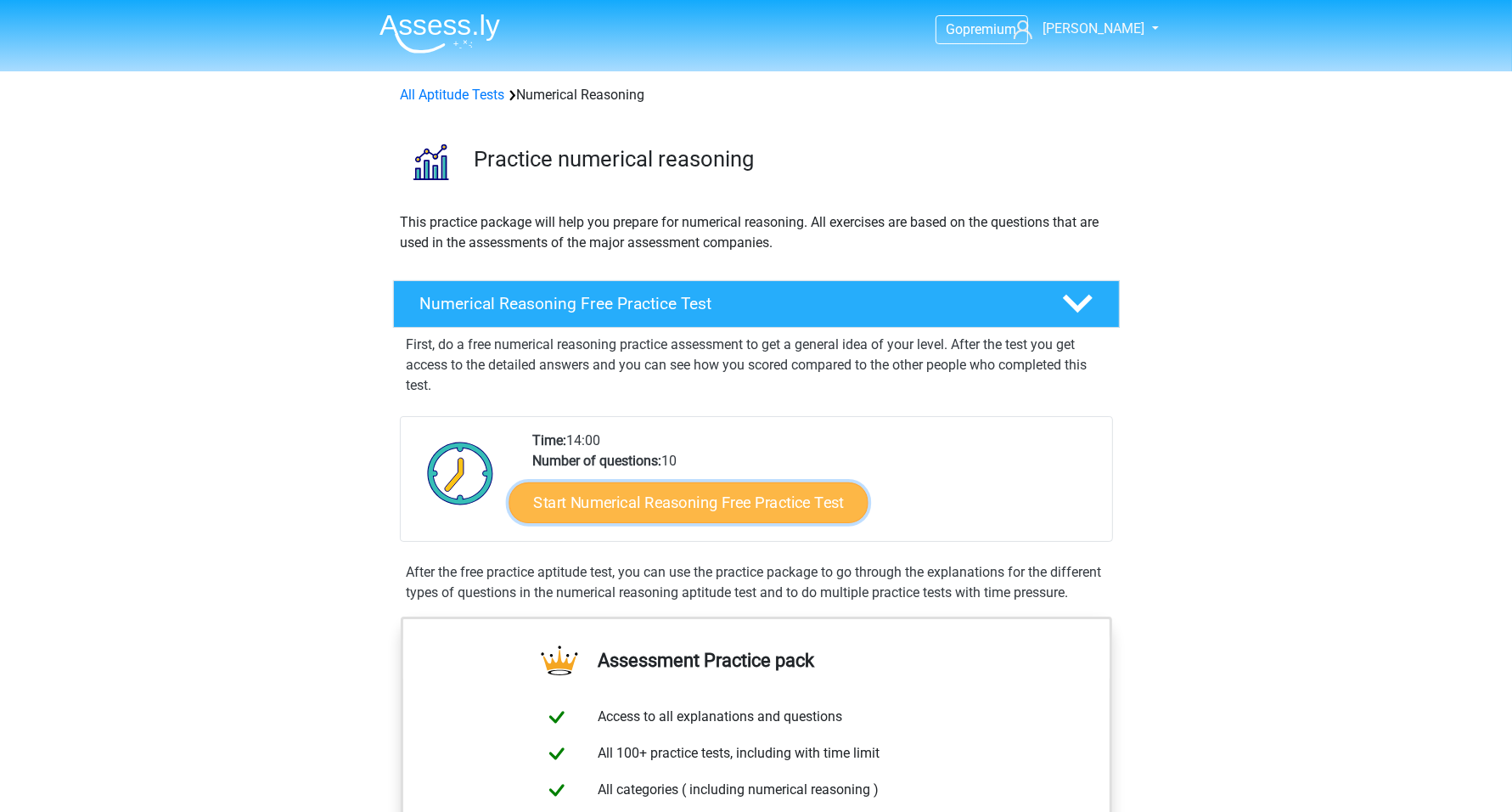
click at [731, 503] on link "Start Numerical Reasoning Free Practice Test" at bounding box center [688, 502] width 359 height 41
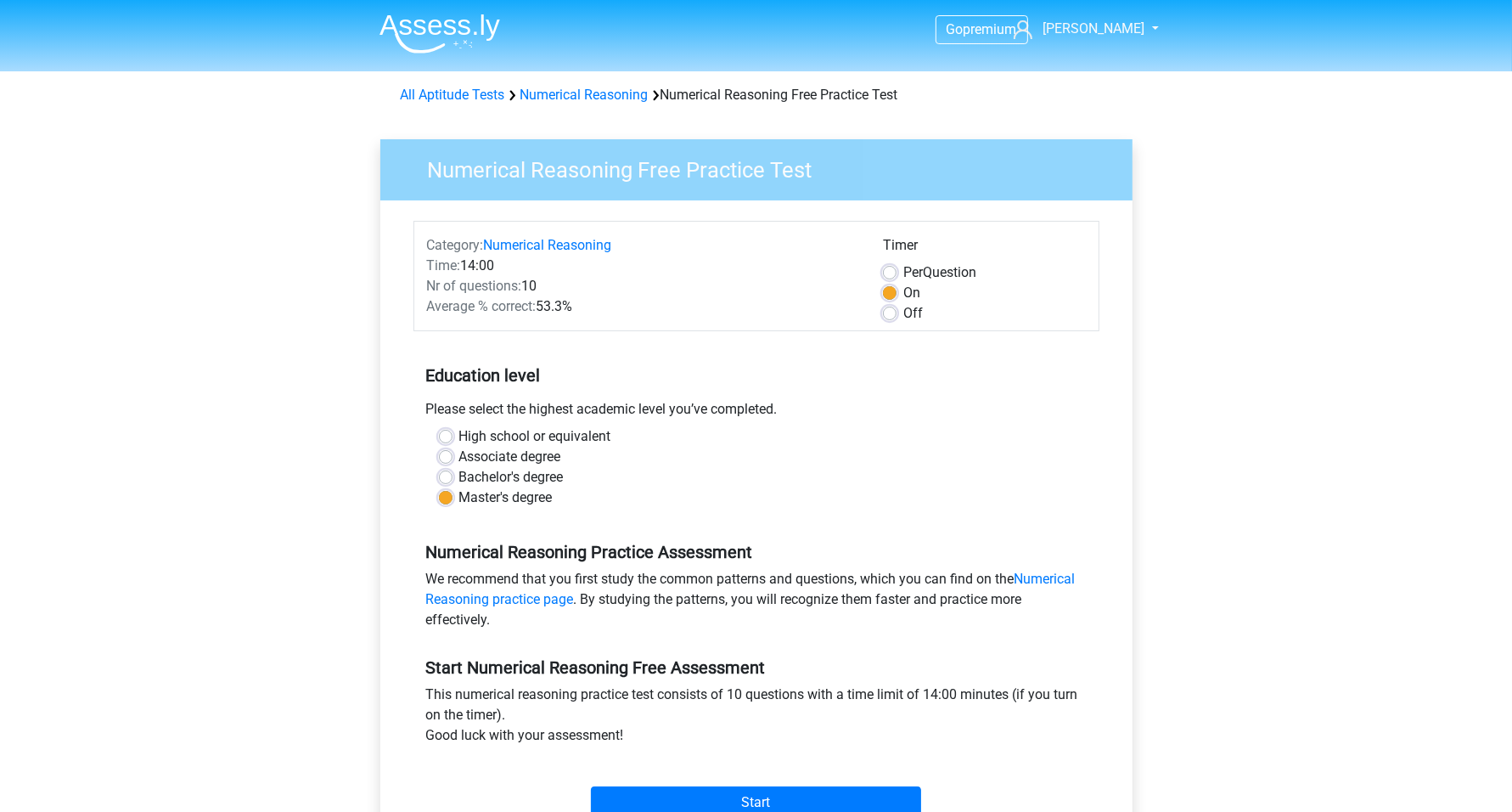
click at [459, 481] on label "Bachelor's degree" at bounding box center [511, 477] width 104 height 20
click at [445, 481] on input "Bachelor's degree" at bounding box center [445, 475] width 14 height 17
radio input "true"
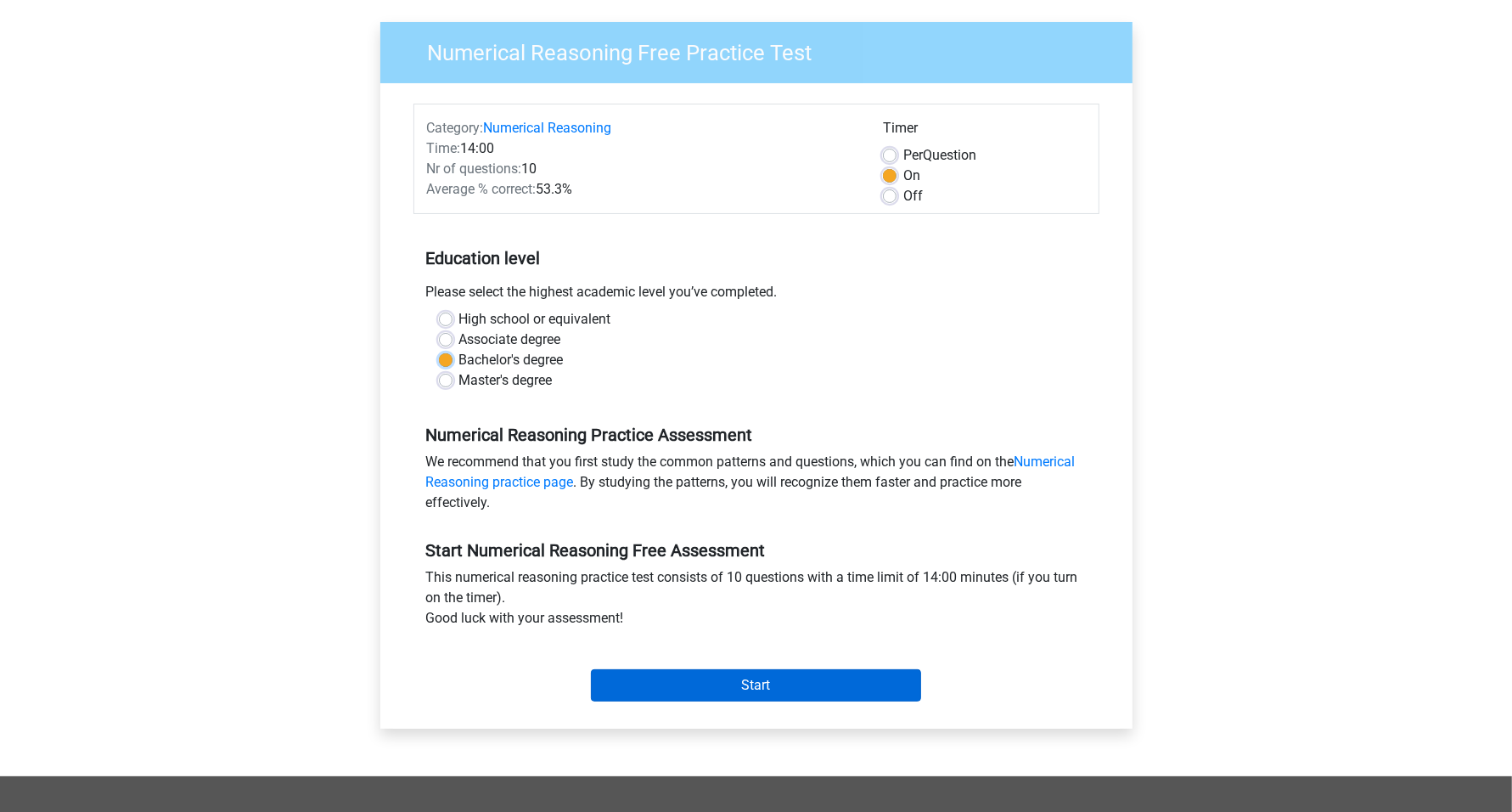
scroll to position [212, 0]
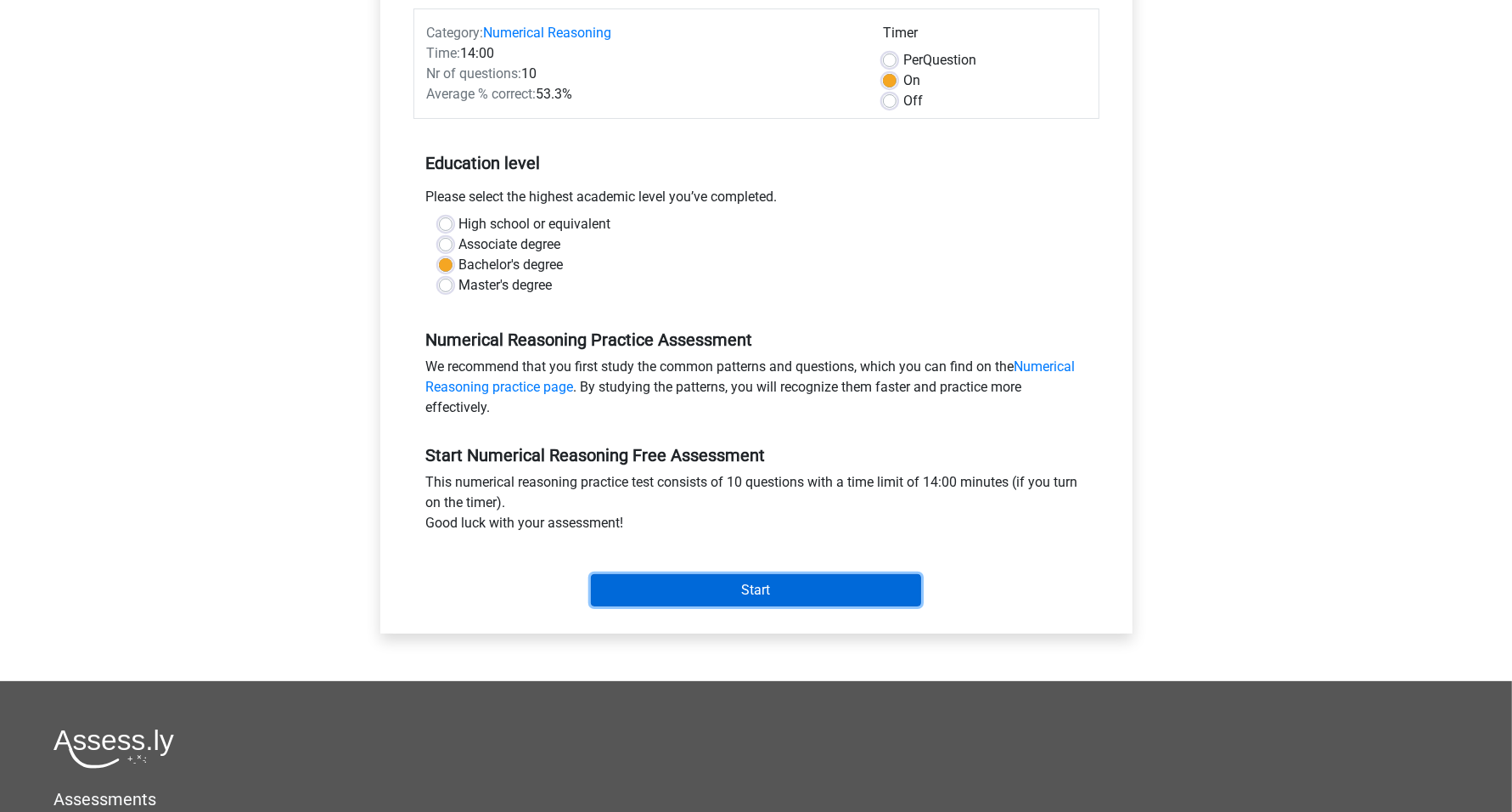
click at [802, 592] on input "Start" at bounding box center [755, 590] width 330 height 33
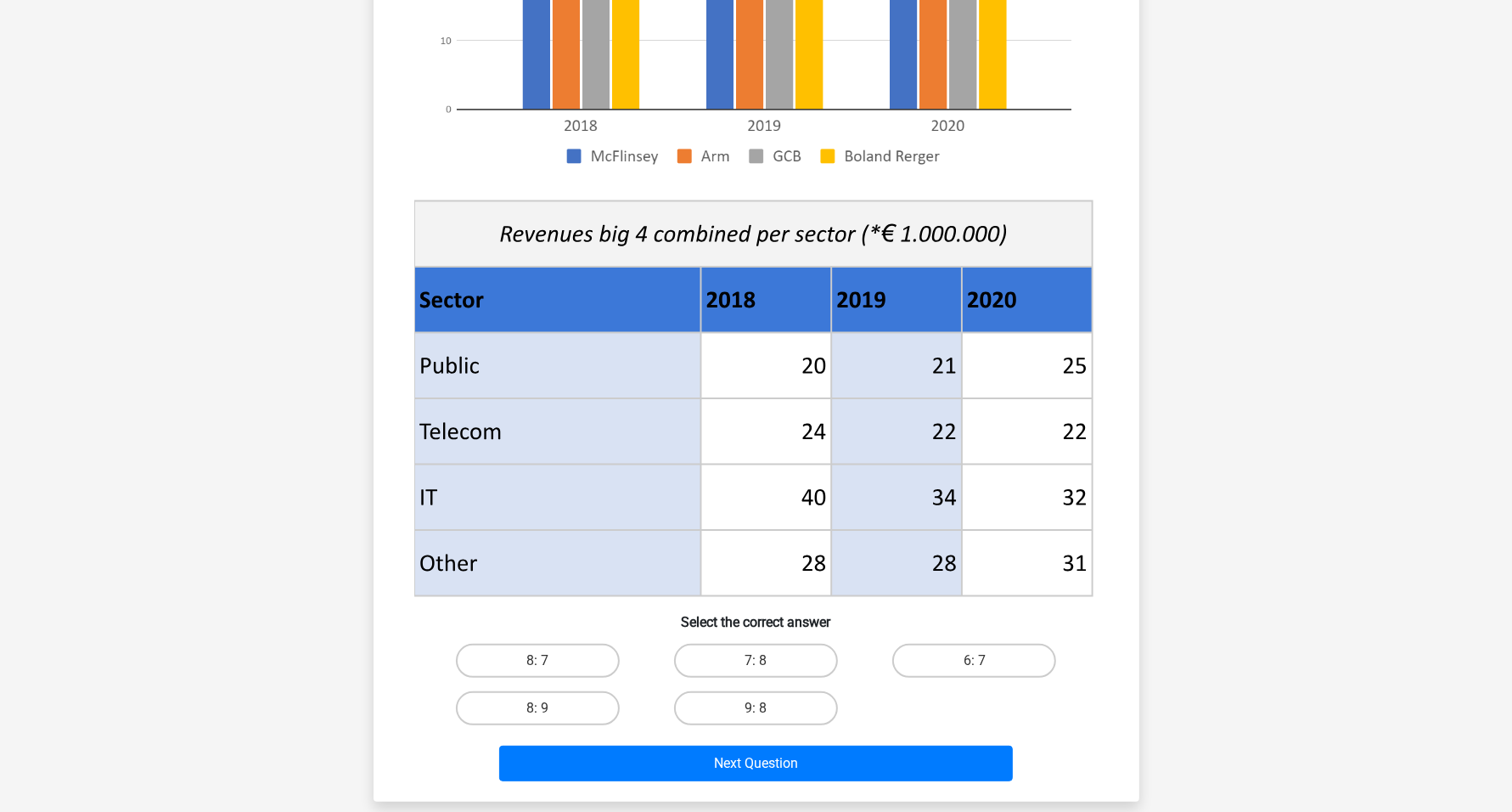
scroll to position [743, 0]
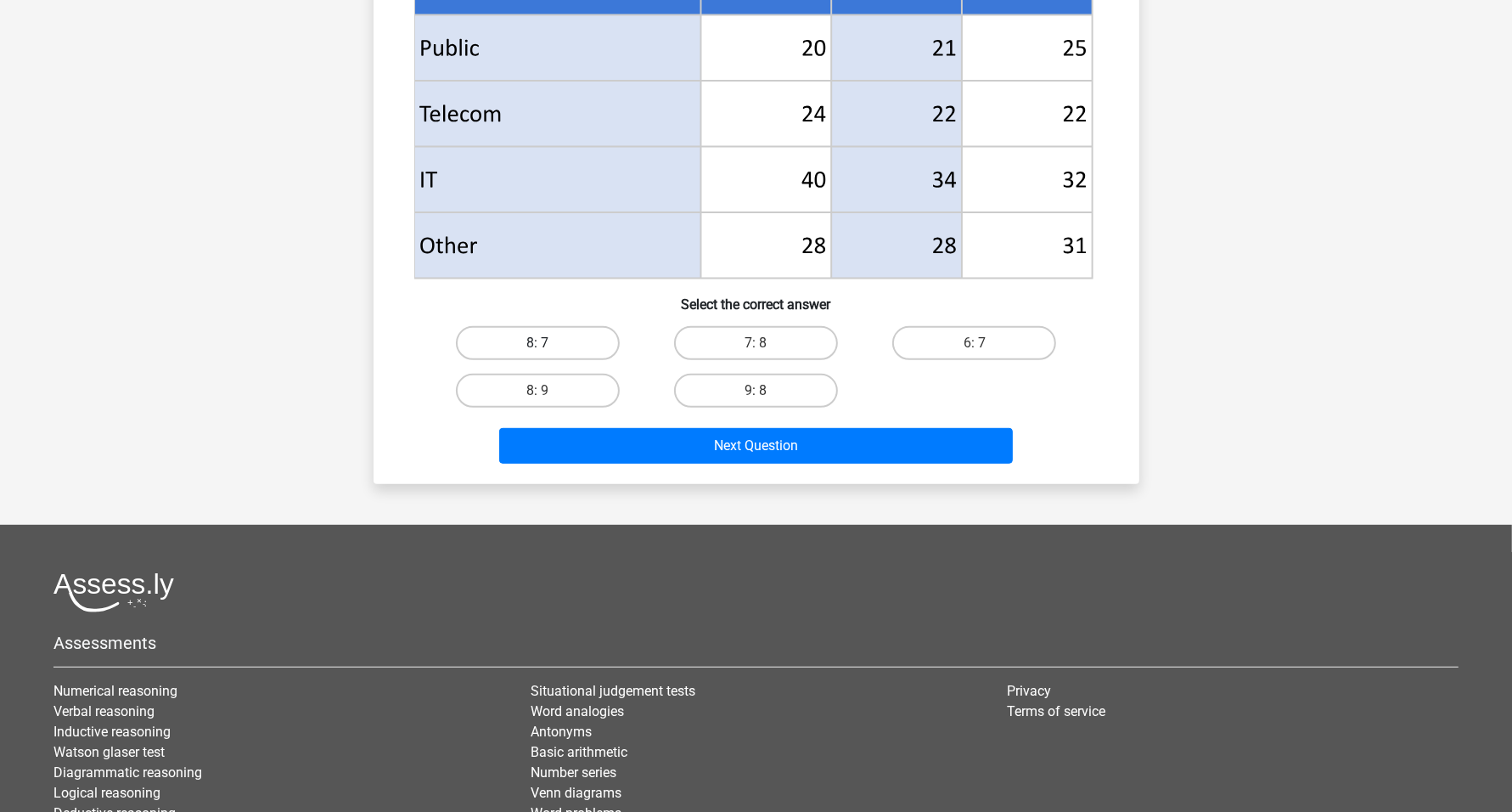
click at [566, 345] on label "8: 7" at bounding box center [537, 342] width 164 height 34
click at [549, 345] on input "8: 7" at bounding box center [543, 349] width 11 height 11
radio input "true"
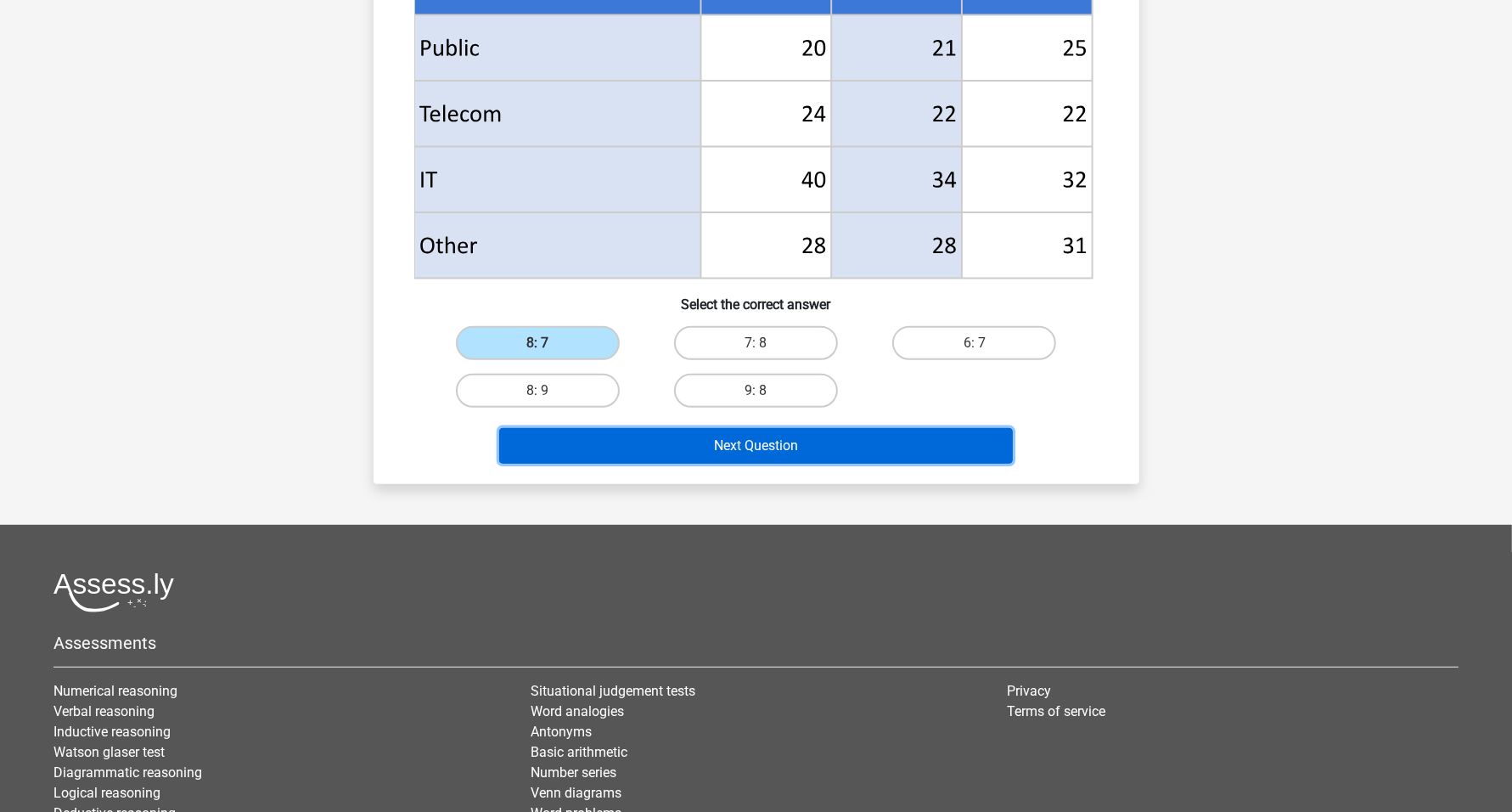
click at [866, 462] on div "Next Question" at bounding box center [756, 449] width 656 height 43
click at [792, 446] on button "Next Question" at bounding box center [756, 446] width 513 height 35
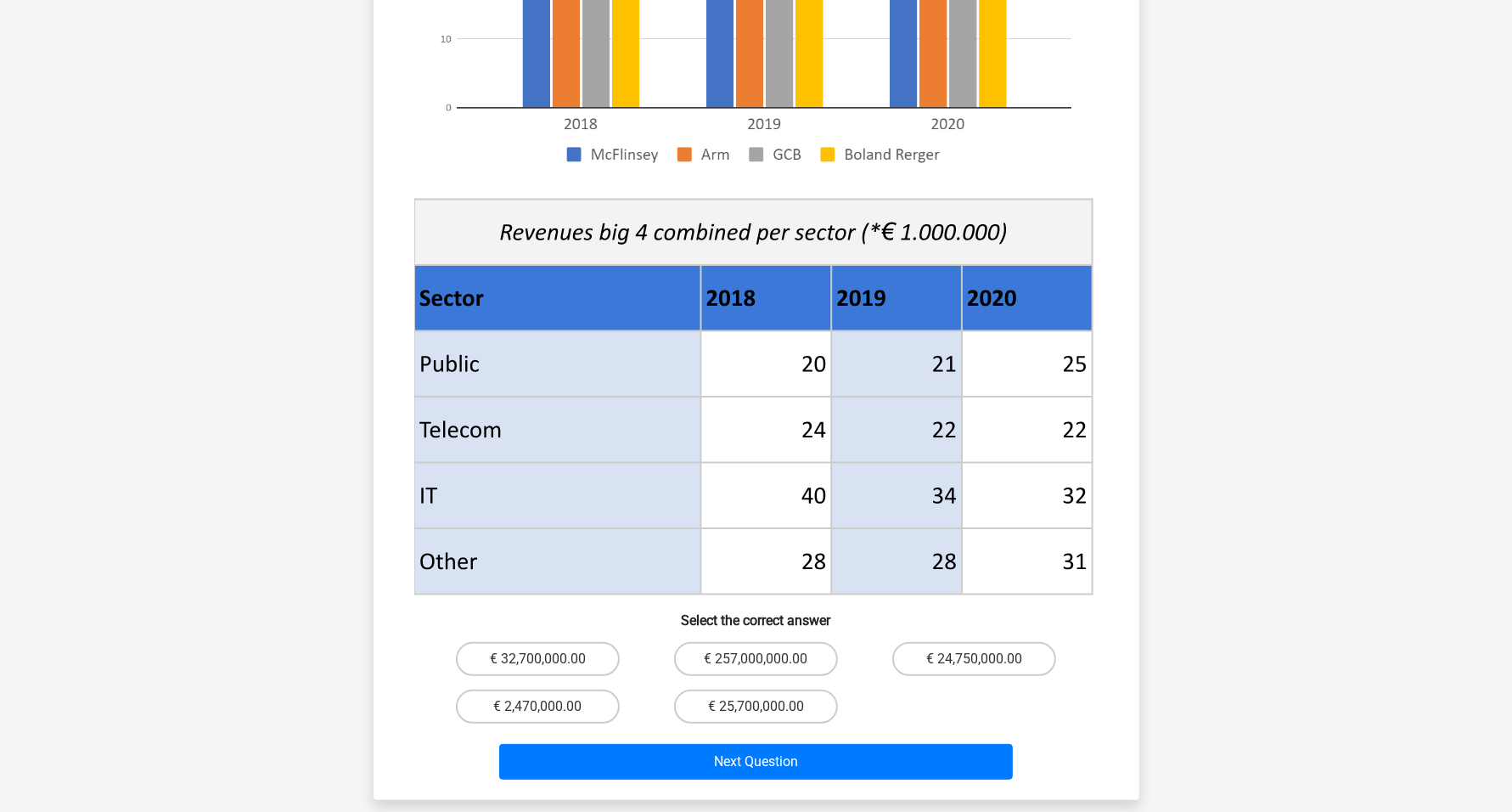
scroll to position [530, 0]
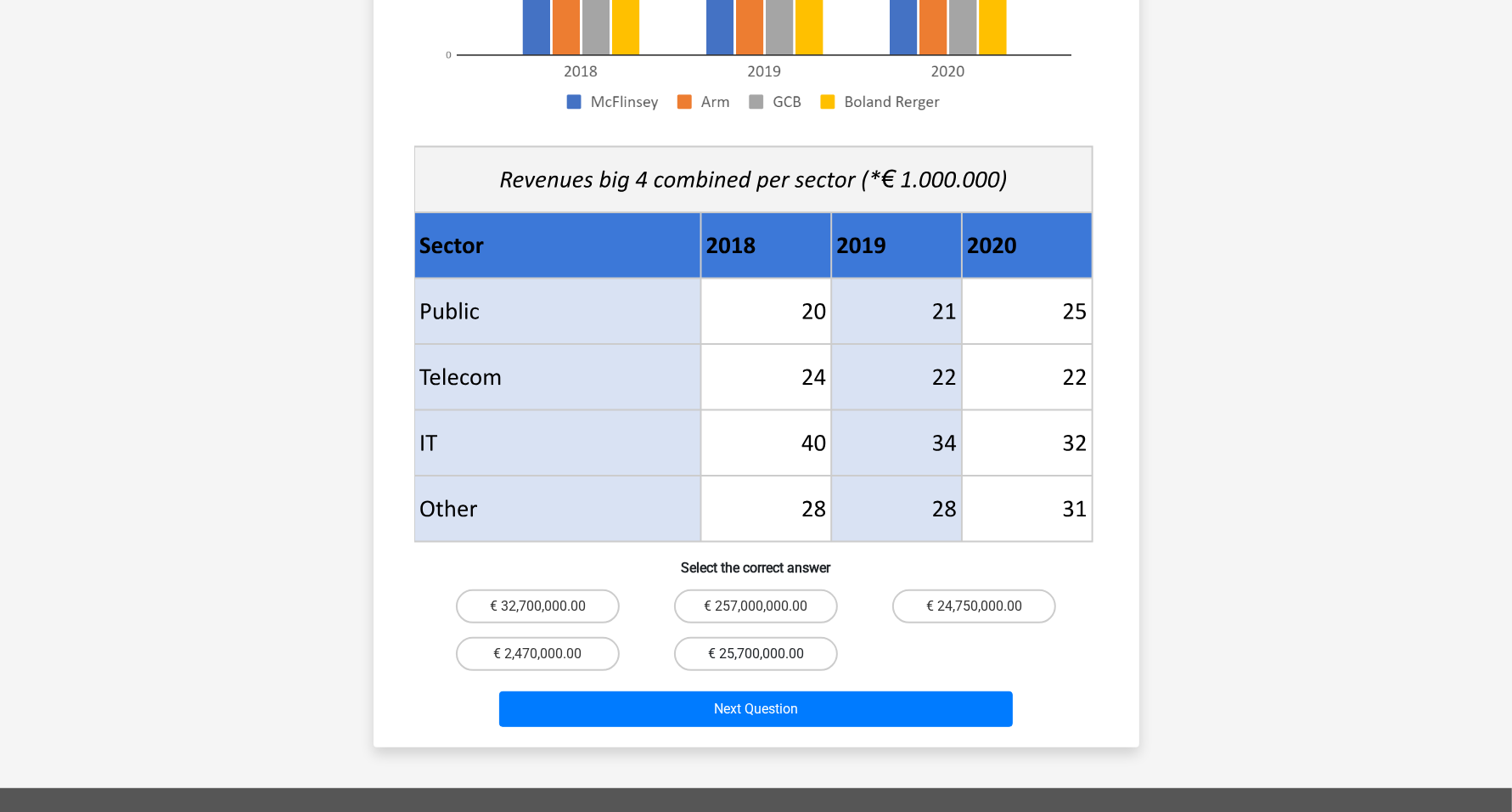
click at [741, 637] on label "€ 25,700,000.00" at bounding box center [756, 654] width 164 height 34
click at [755, 654] on input "€ 25,700,000.00" at bounding box center [761, 659] width 11 height 11
radio input "true"
click at [561, 589] on label "€ 32,700,000.00" at bounding box center [537, 606] width 164 height 34
click at [549, 606] on input "€ 32,700,000.00" at bounding box center [543, 612] width 11 height 11
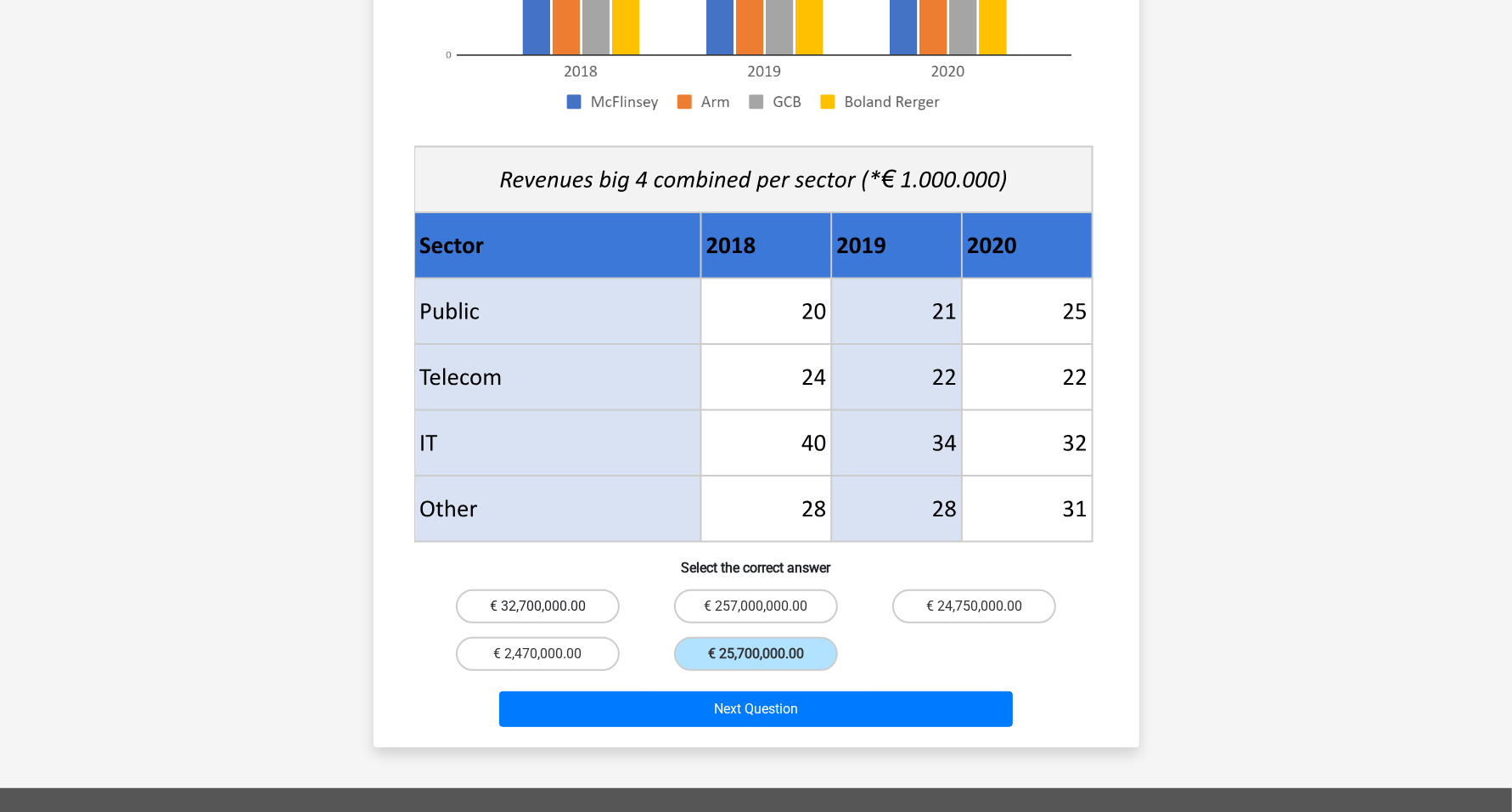
radio input "true"
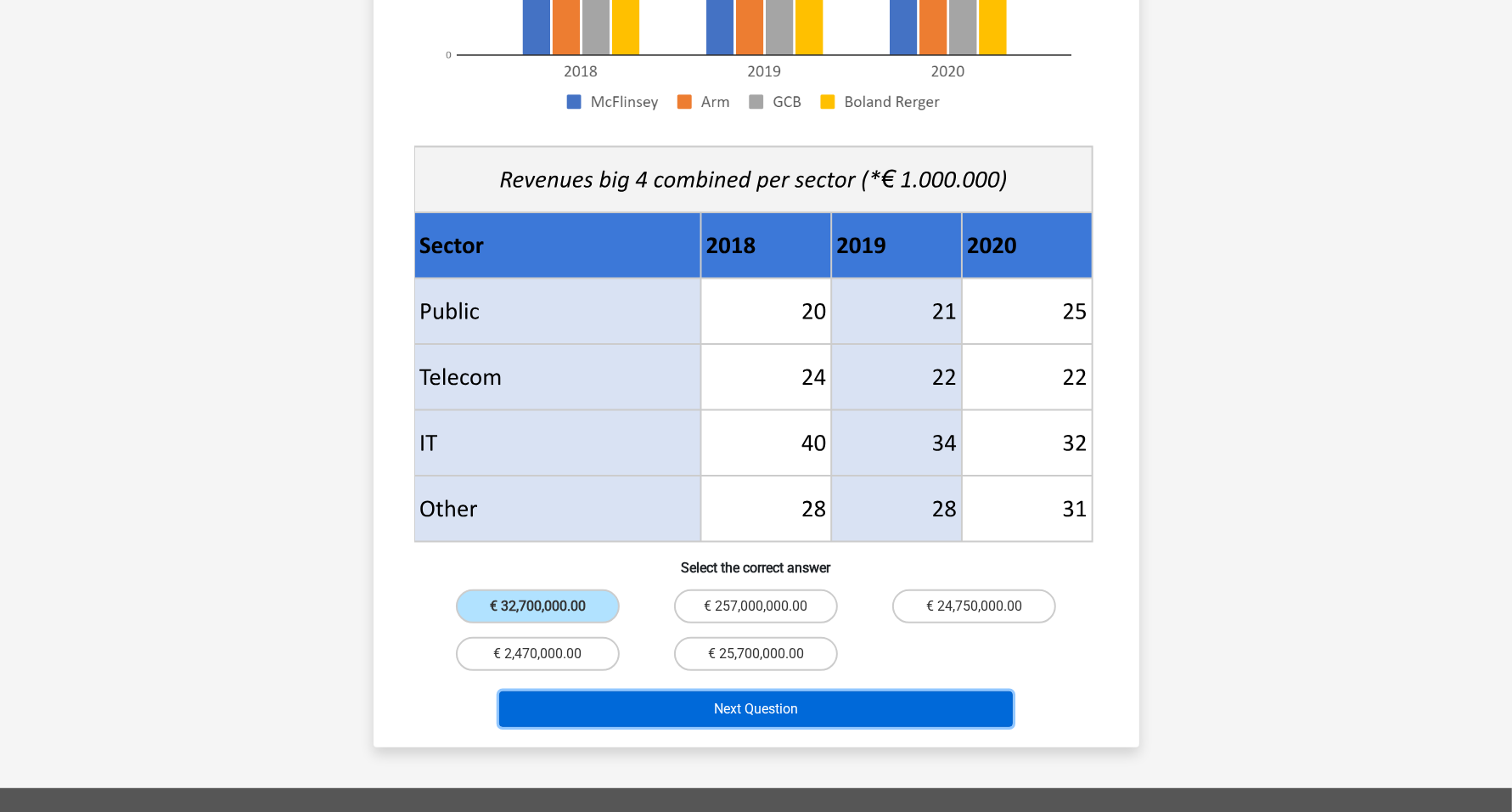
click at [809, 695] on button "Next Question" at bounding box center [756, 709] width 513 height 35
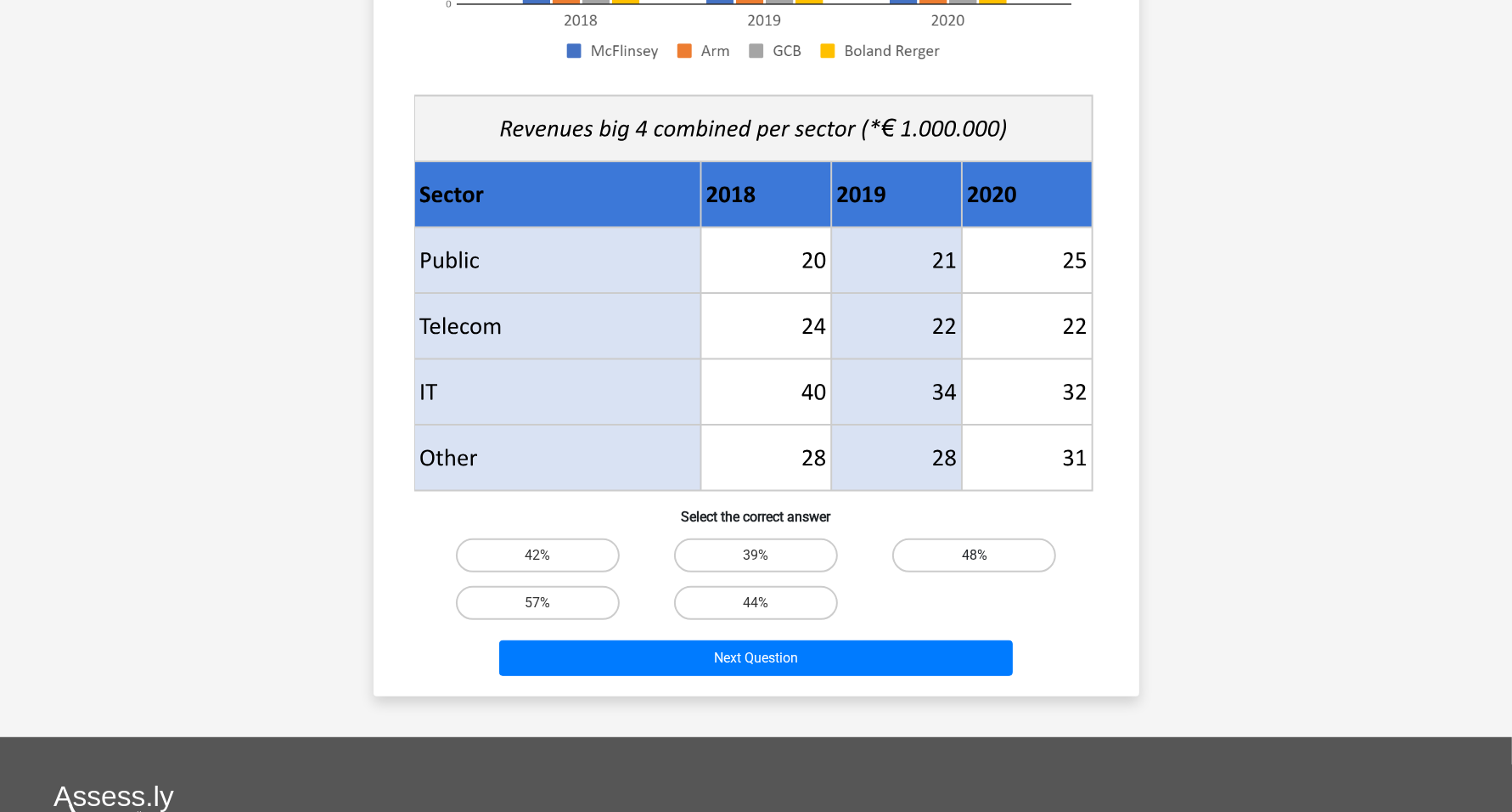
click at [948, 556] on label "48%" at bounding box center [974, 555] width 164 height 34
click at [975, 556] on input "48%" at bounding box center [980, 561] width 11 height 11
radio input "true"
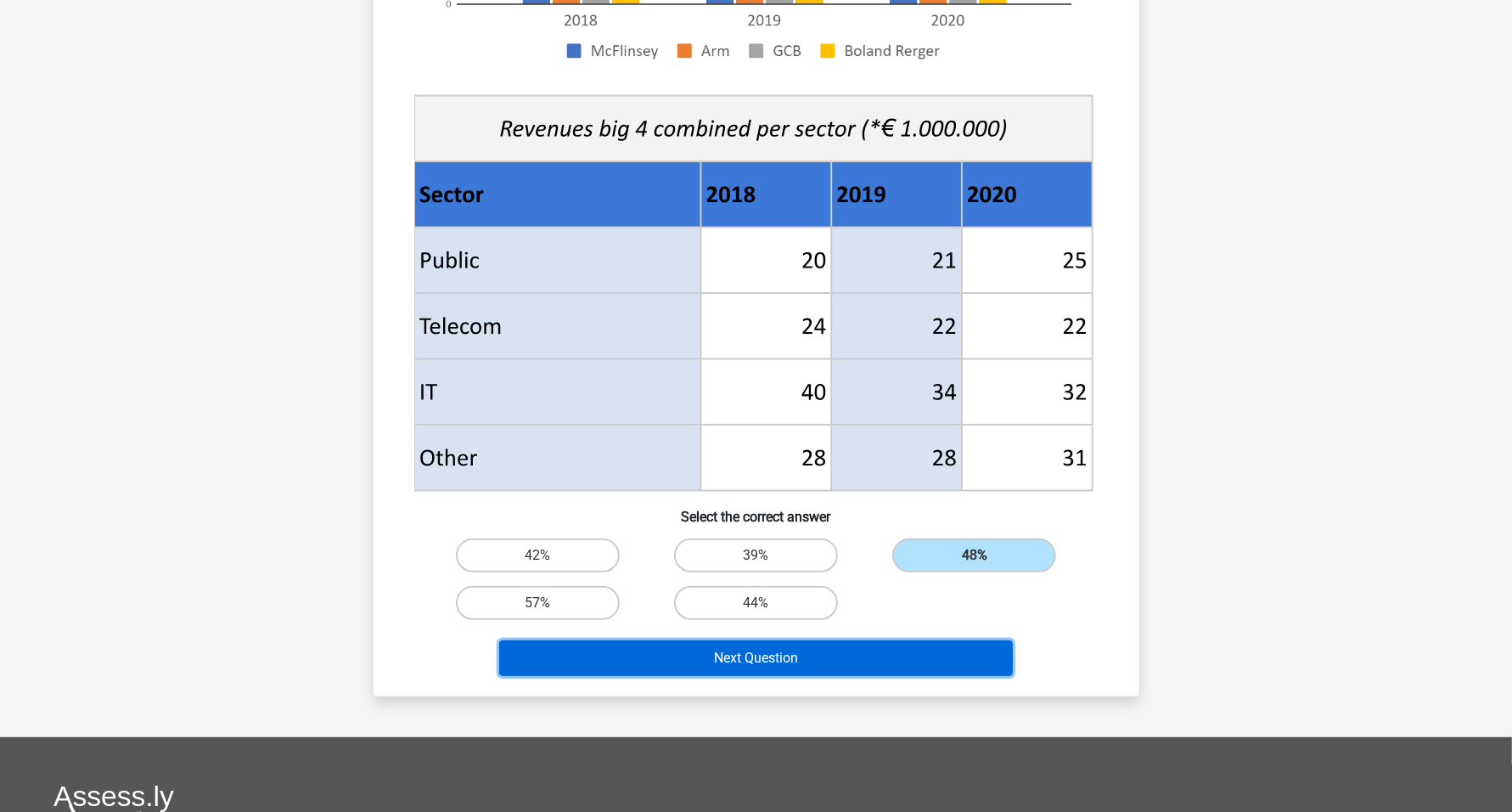
drag, startPoint x: 835, startPoint y: 657, endPoint x: 813, endPoint y: 662, distance: 22.6
click at [834, 658] on button "Next Question" at bounding box center [756, 658] width 513 height 35
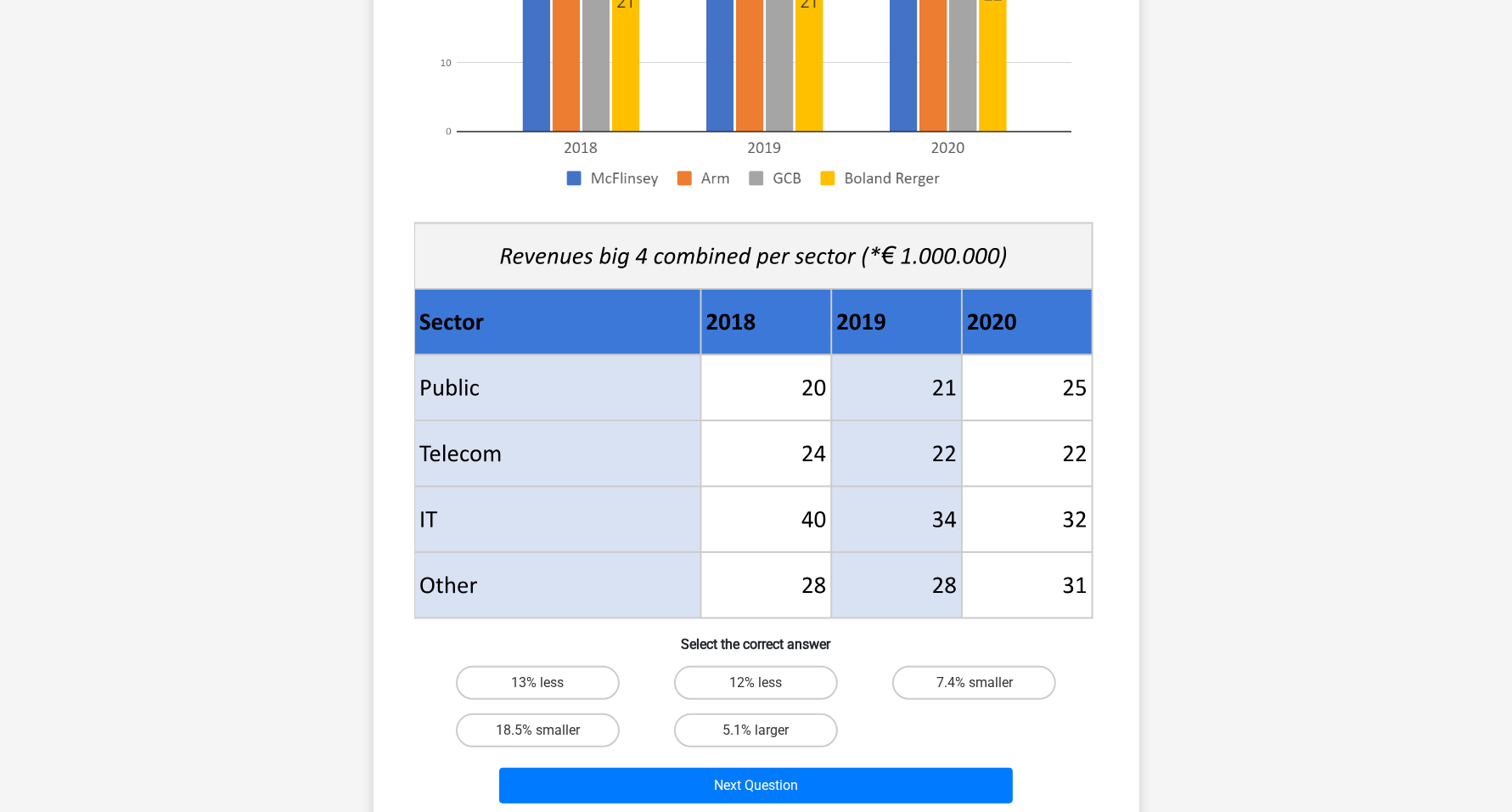
scroll to position [722, 0]
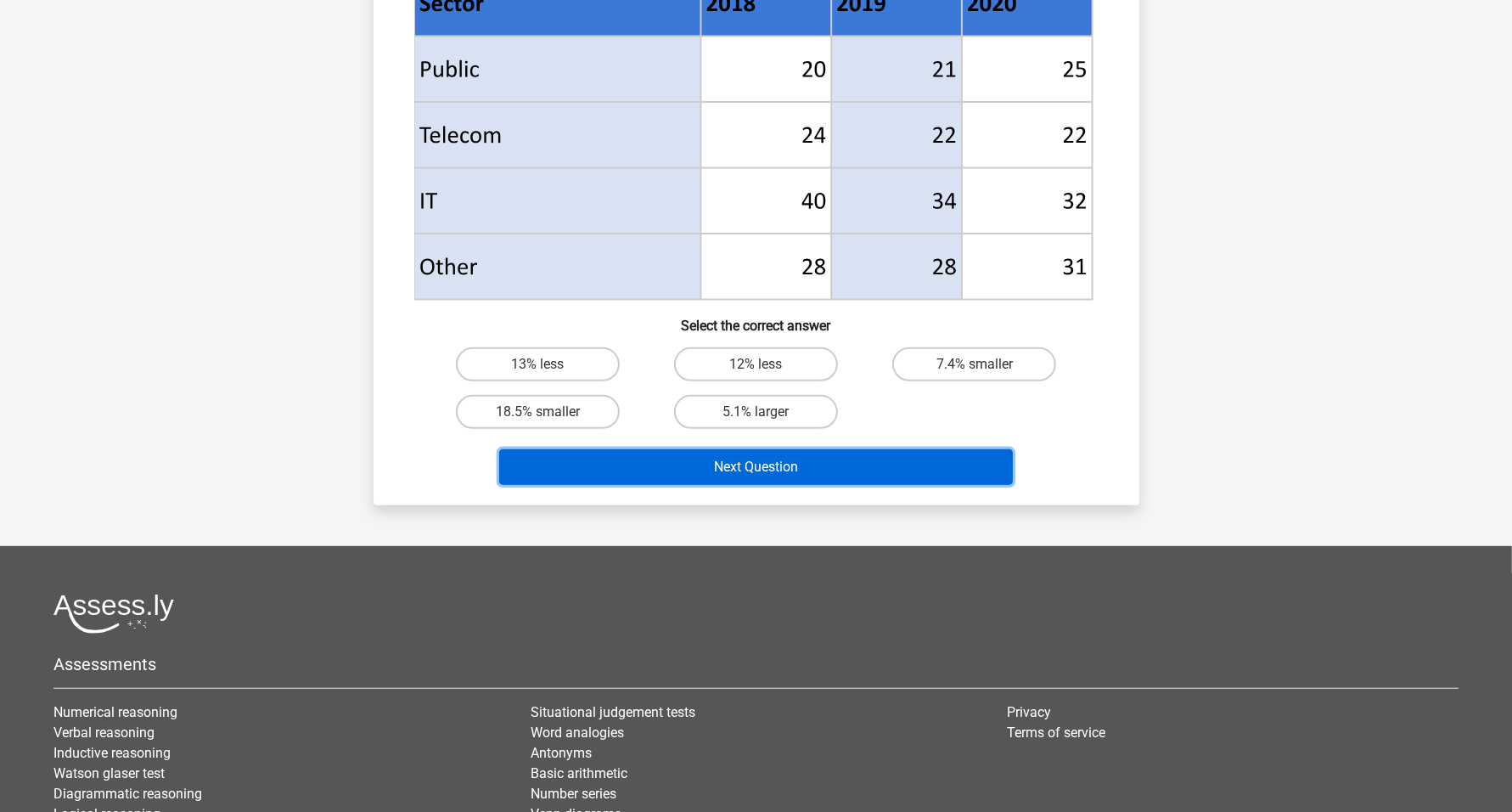
click at [776, 464] on button "Next Question" at bounding box center [756, 467] width 513 height 35
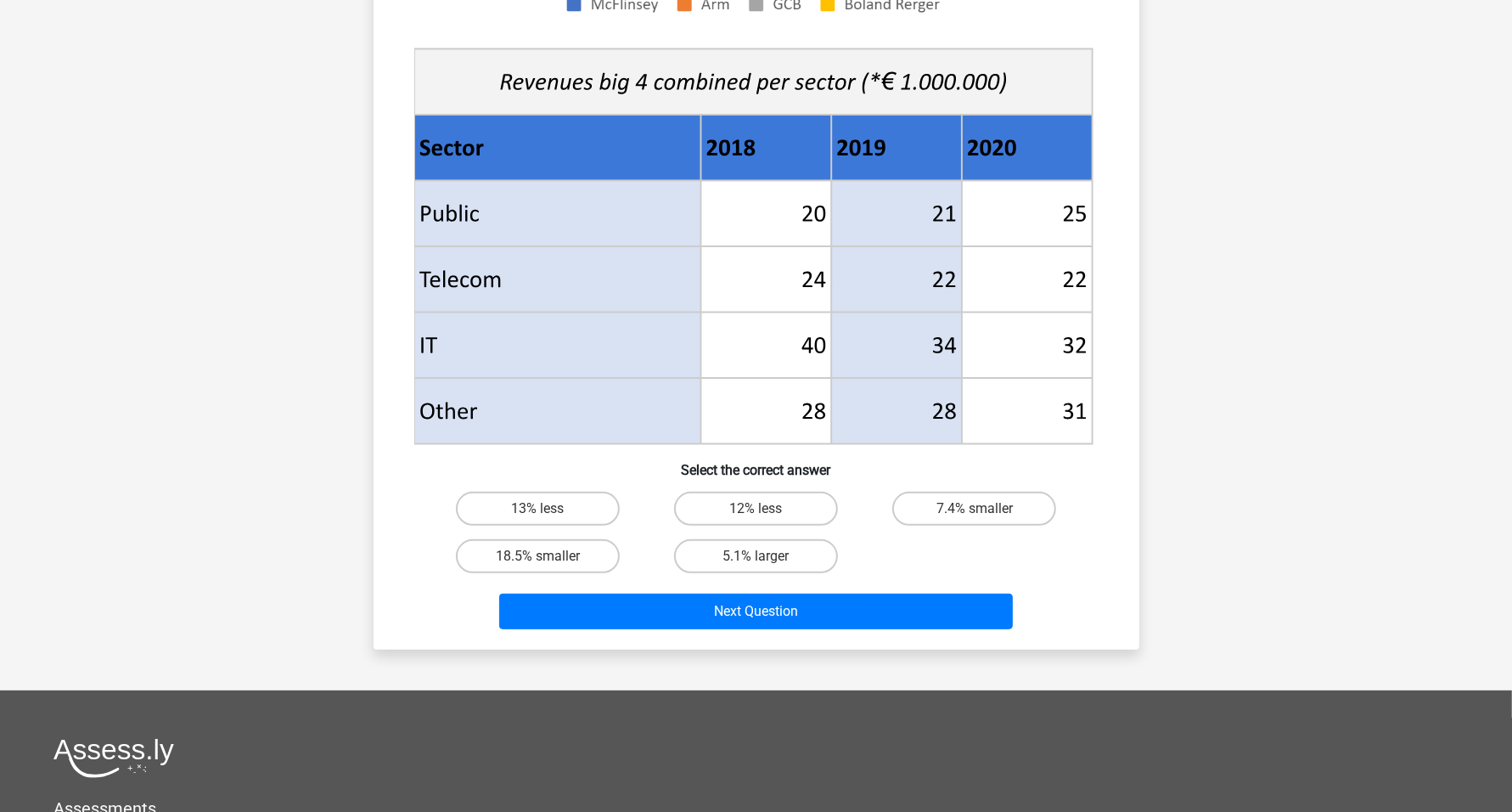
scroll to position [510, 0]
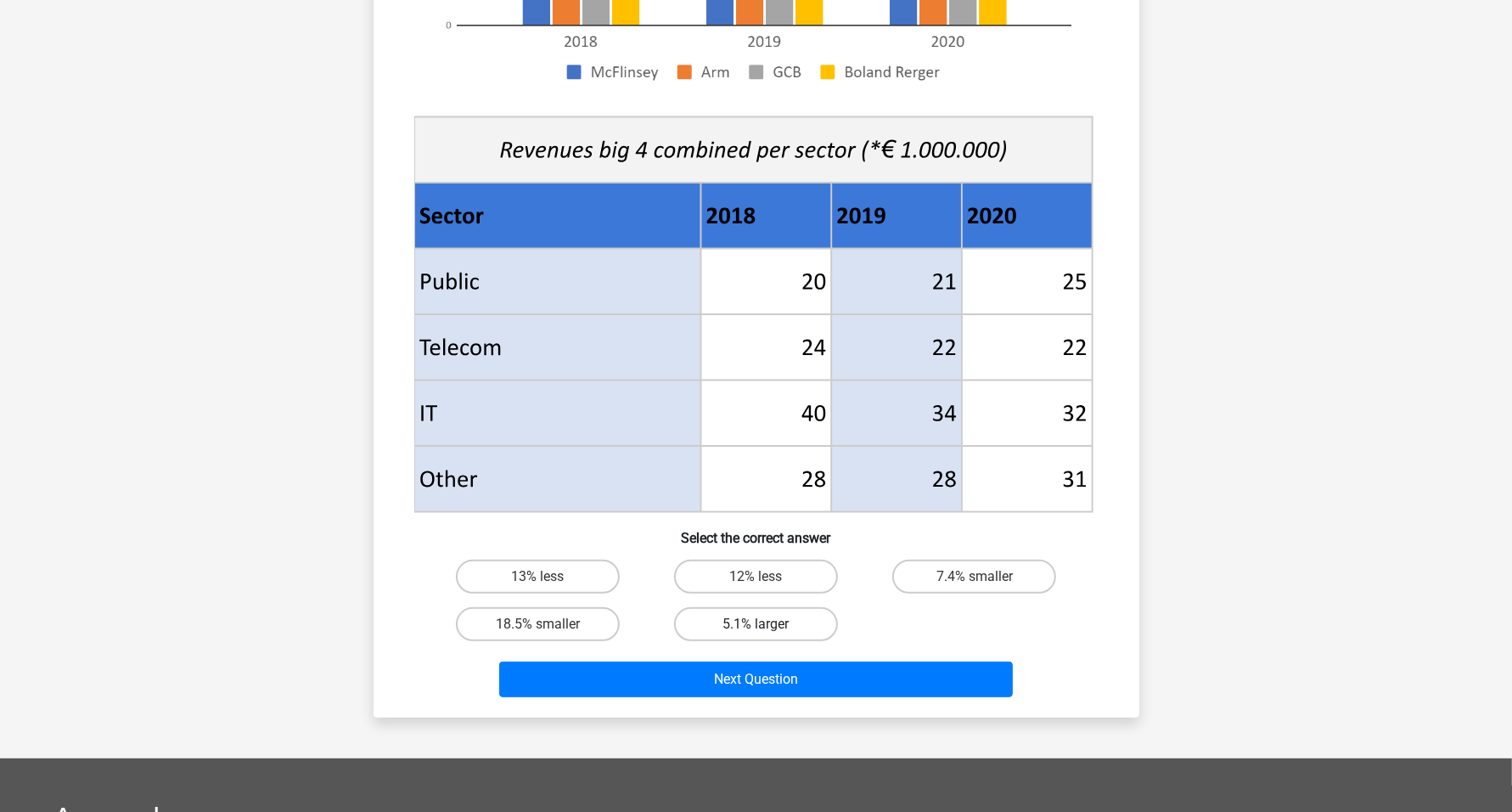
click at [798, 609] on label "5.1% larger" at bounding box center [756, 624] width 164 height 34
click at [766, 624] on input "5.1% larger" at bounding box center [761, 630] width 11 height 11
radio input "true"
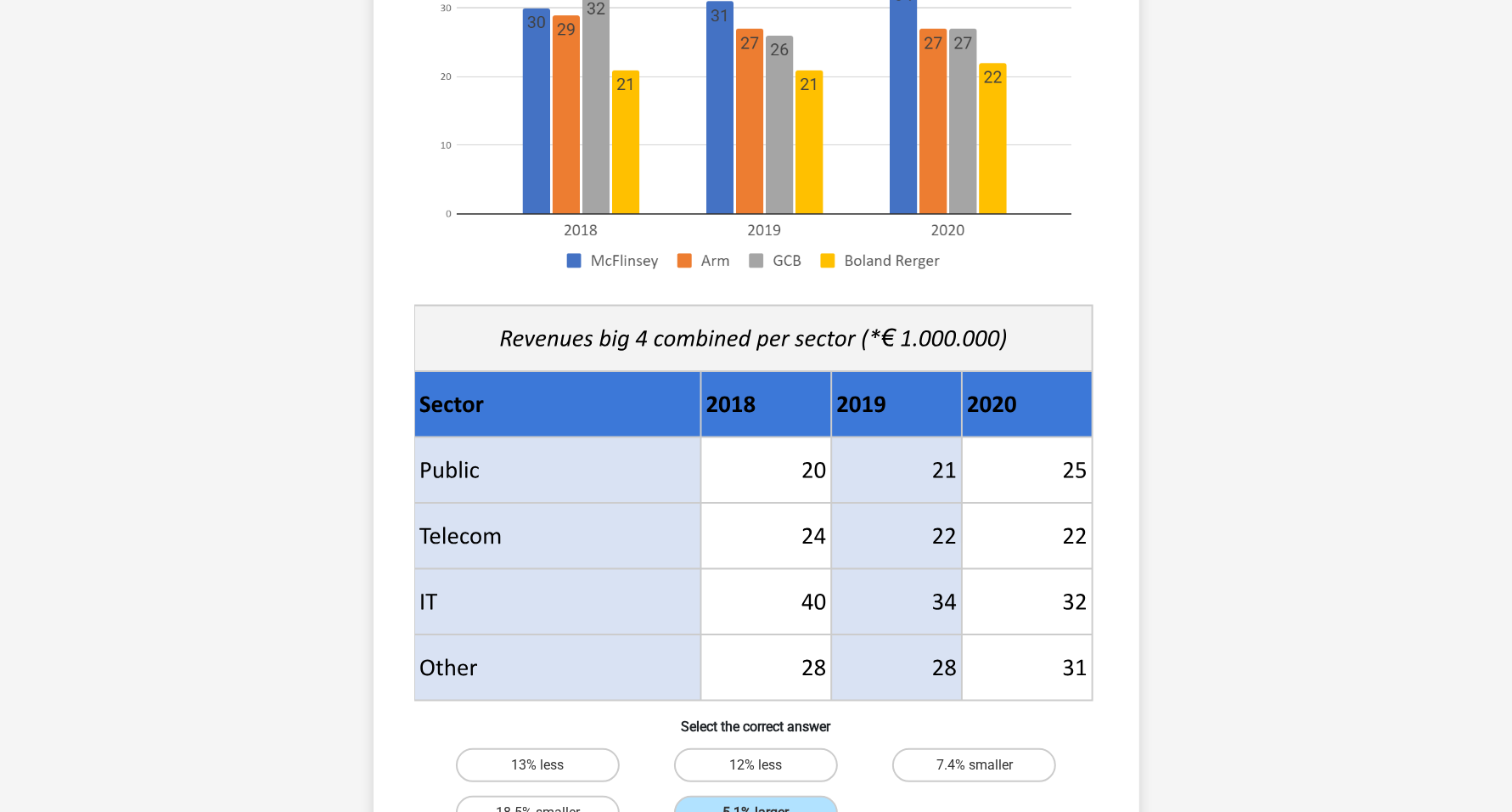
scroll to position [404, 0]
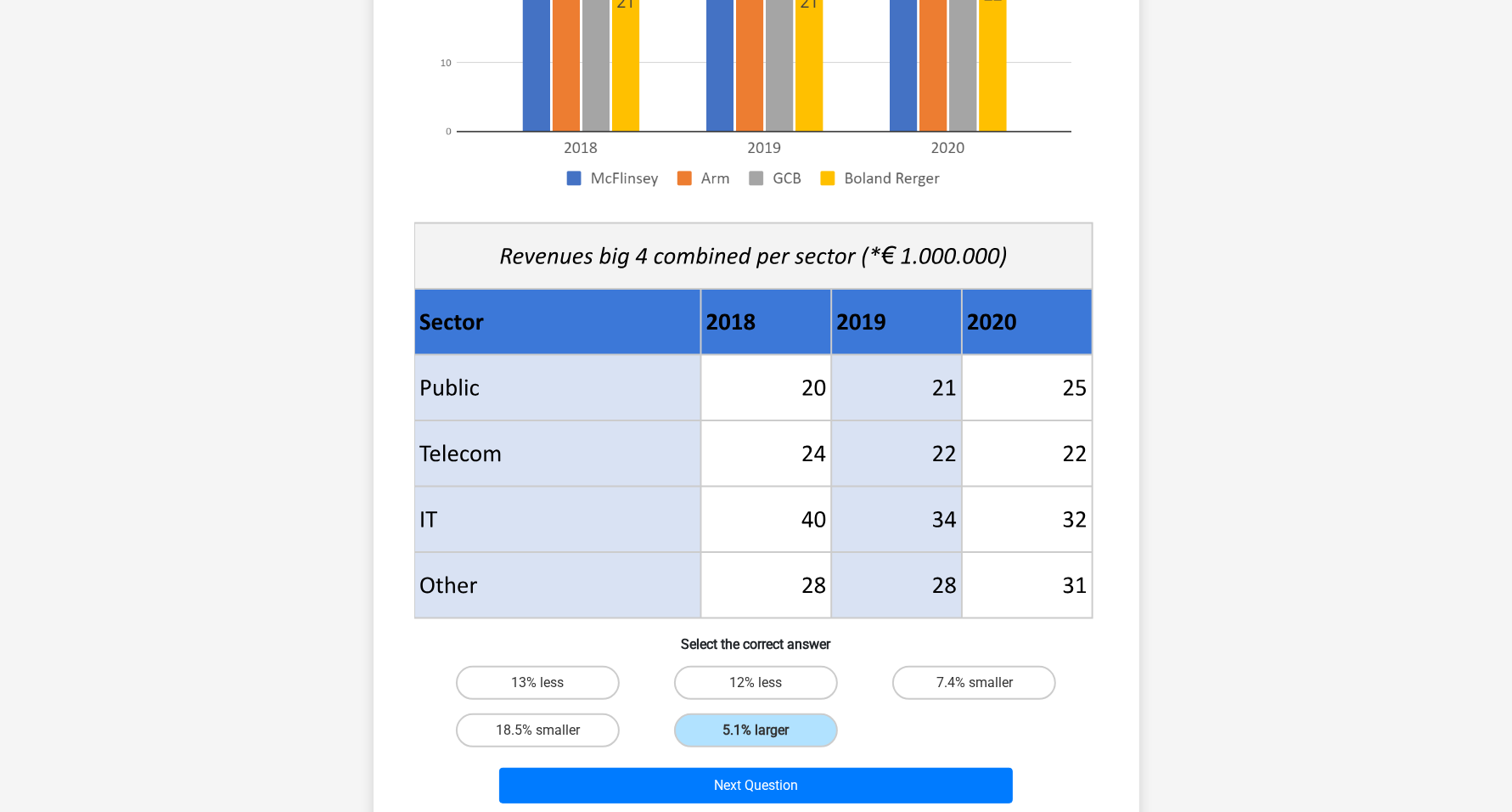
drag, startPoint x: 934, startPoint y: 677, endPoint x: 881, endPoint y: 686, distance: 53.8
click at [935, 677] on label "7.4% smaller" at bounding box center [974, 683] width 164 height 34
click at [975, 683] on input "7.4% smaller" at bounding box center [980, 688] width 11 height 11
radio input "true"
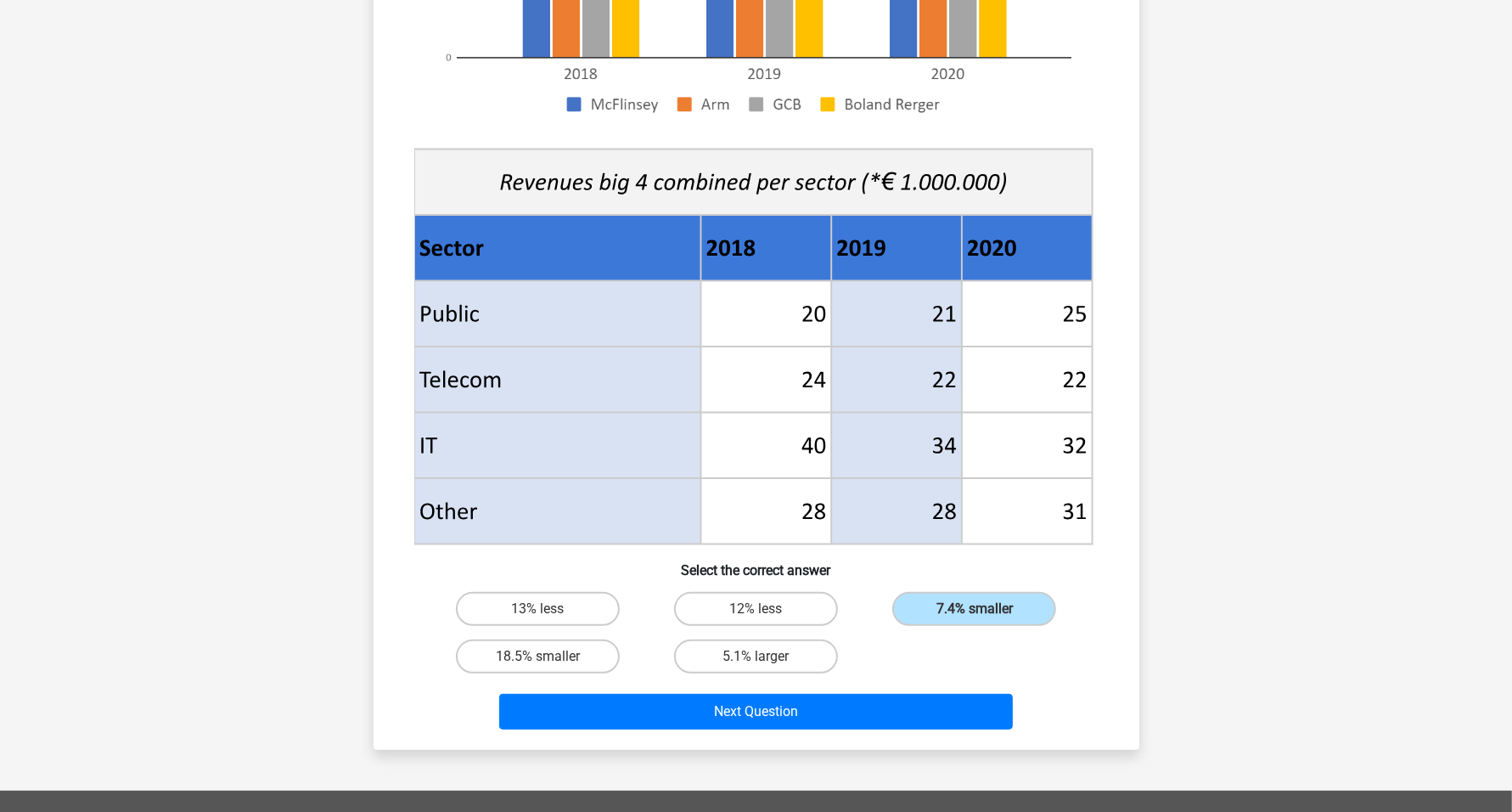
scroll to position [530, 0]
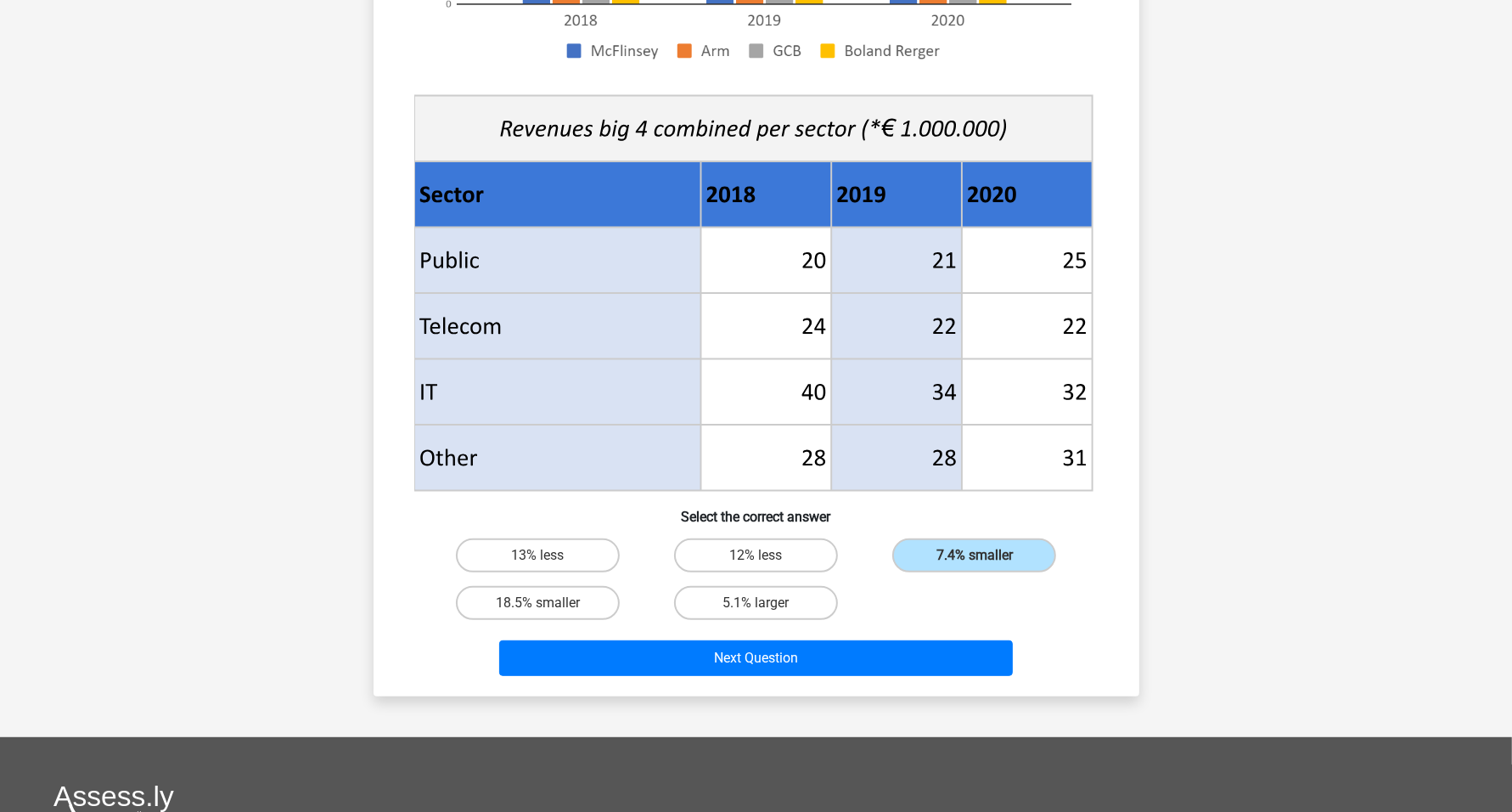
click at [758, 556] on input "12% less" at bounding box center [761, 561] width 11 height 11
radio input "true"
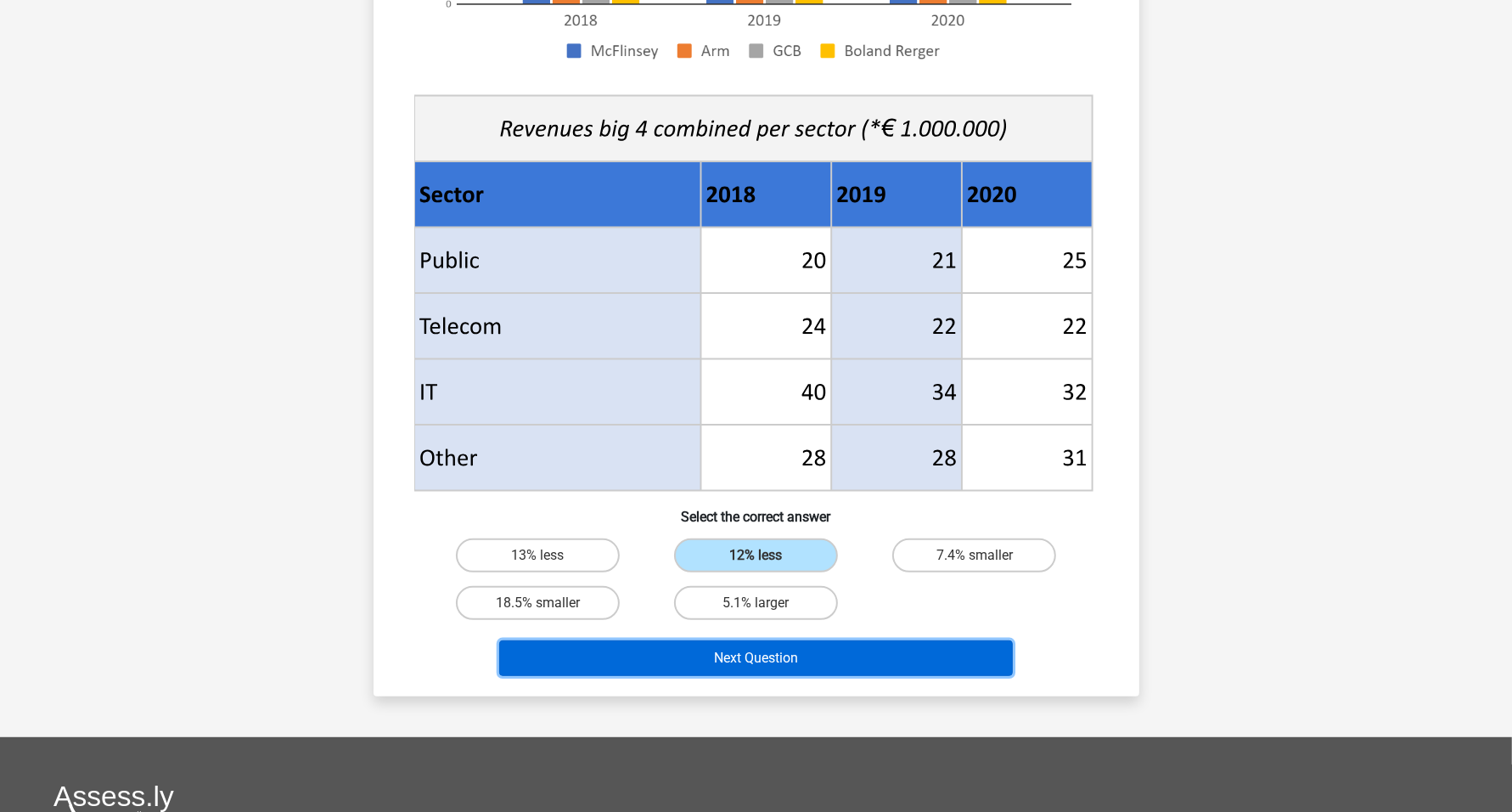
click at [723, 657] on button "Next Question" at bounding box center [756, 658] width 513 height 35
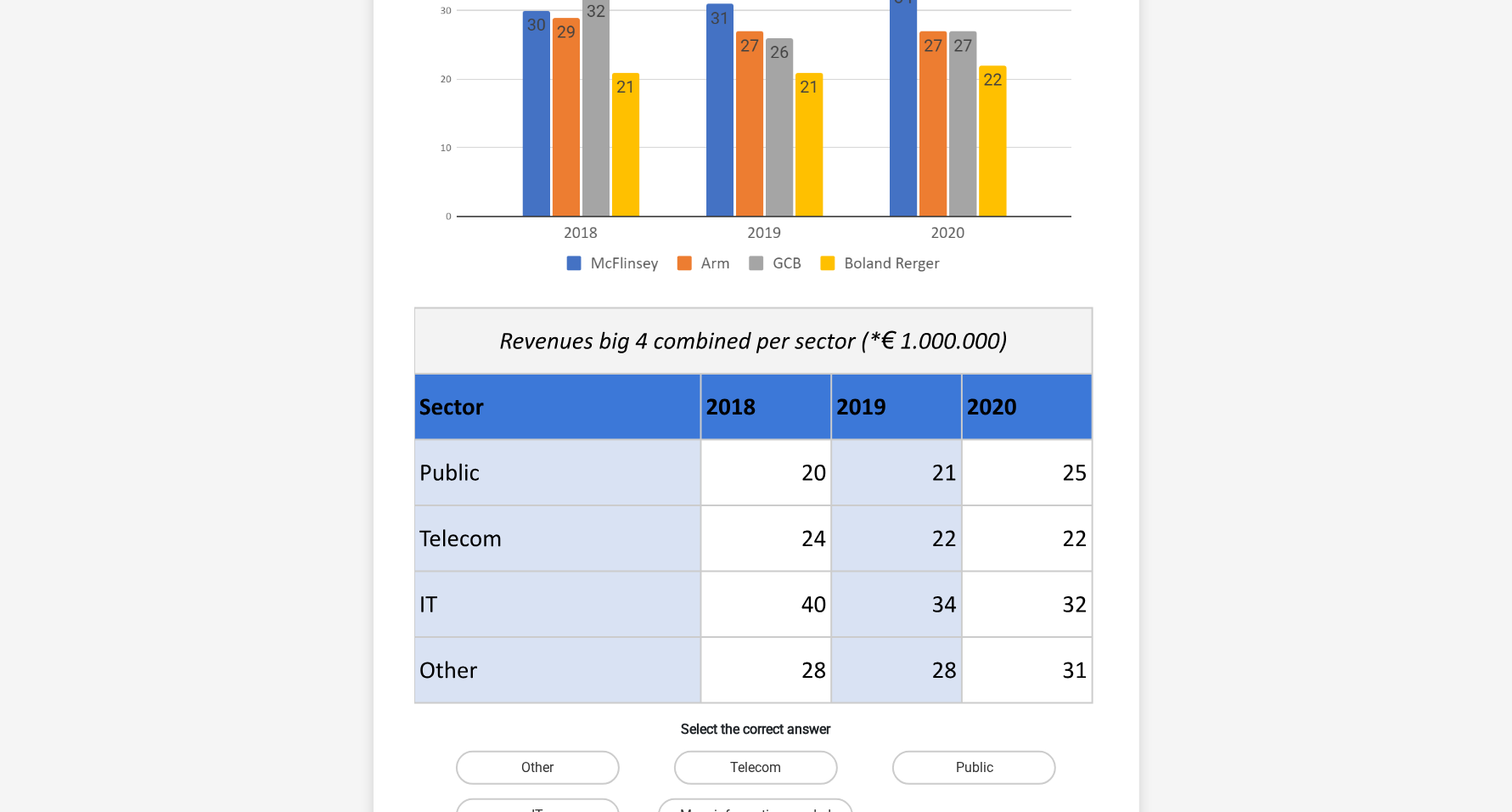
scroll to position [424, 0]
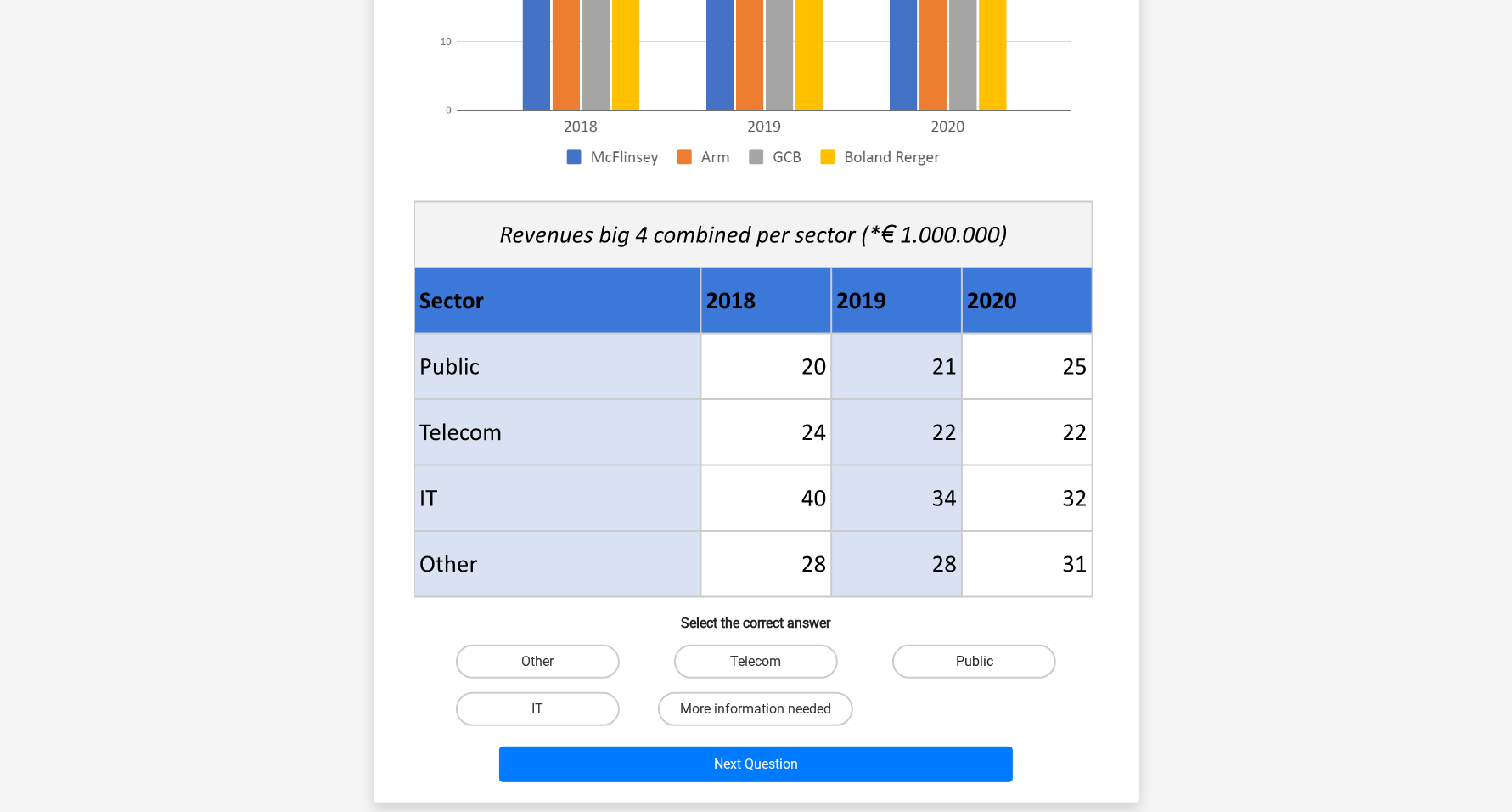
click at [942, 660] on label "Public" at bounding box center [974, 661] width 164 height 34
click at [975, 661] on input "Public" at bounding box center [980, 667] width 11 height 11
radio input "true"
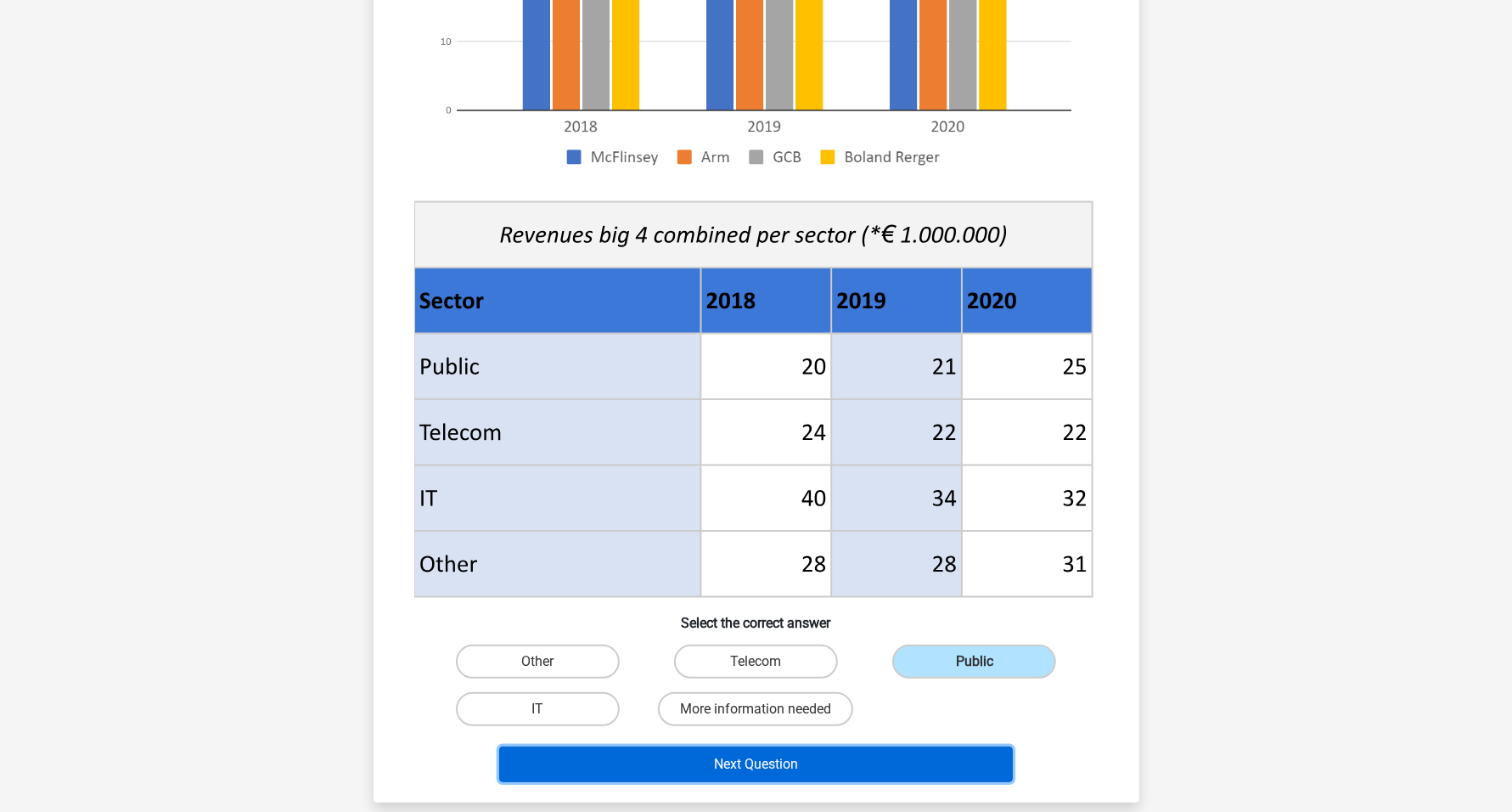
click at [869, 767] on button "Next Question" at bounding box center [756, 764] width 513 height 35
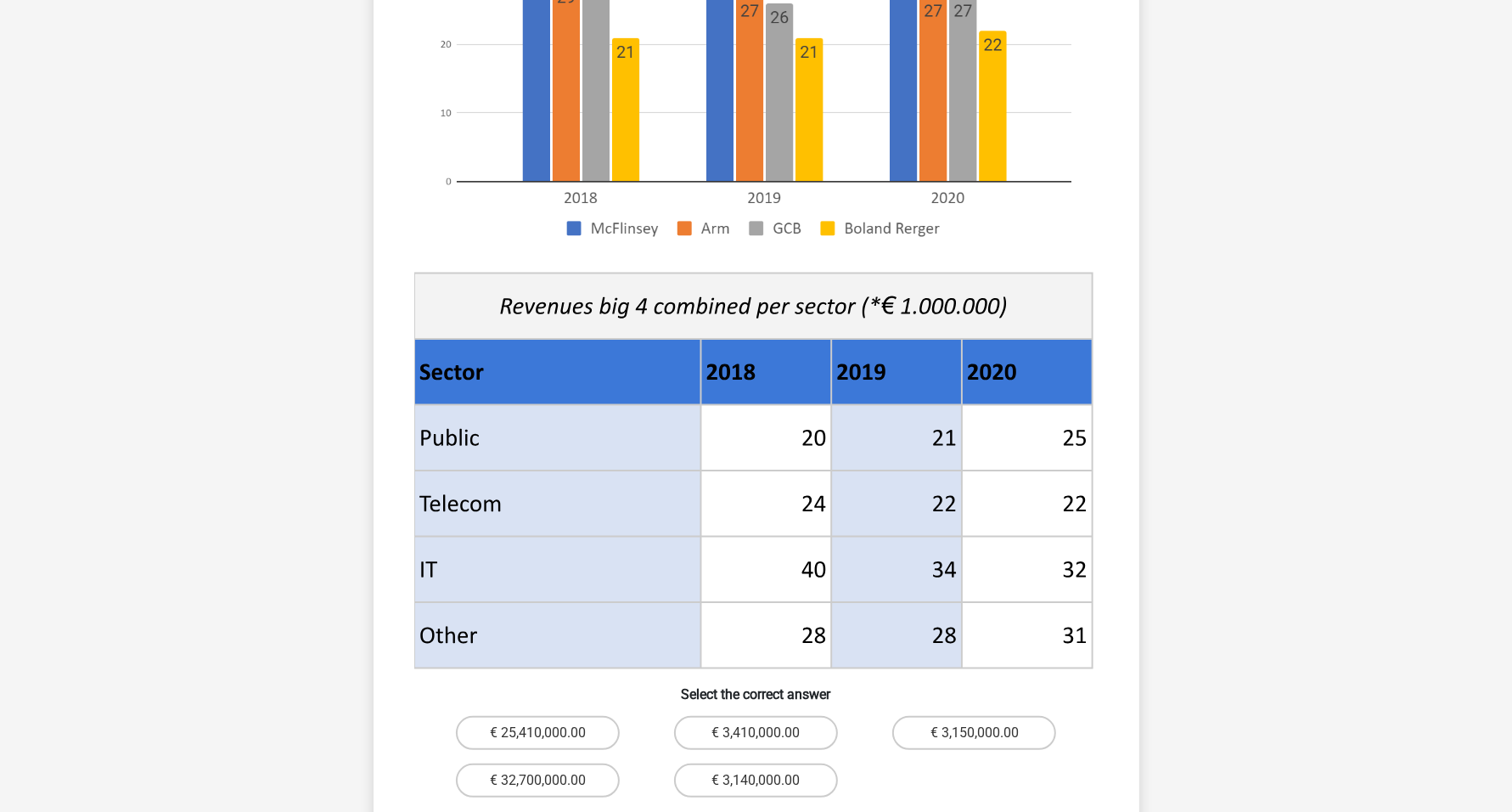
scroll to position [530, 0]
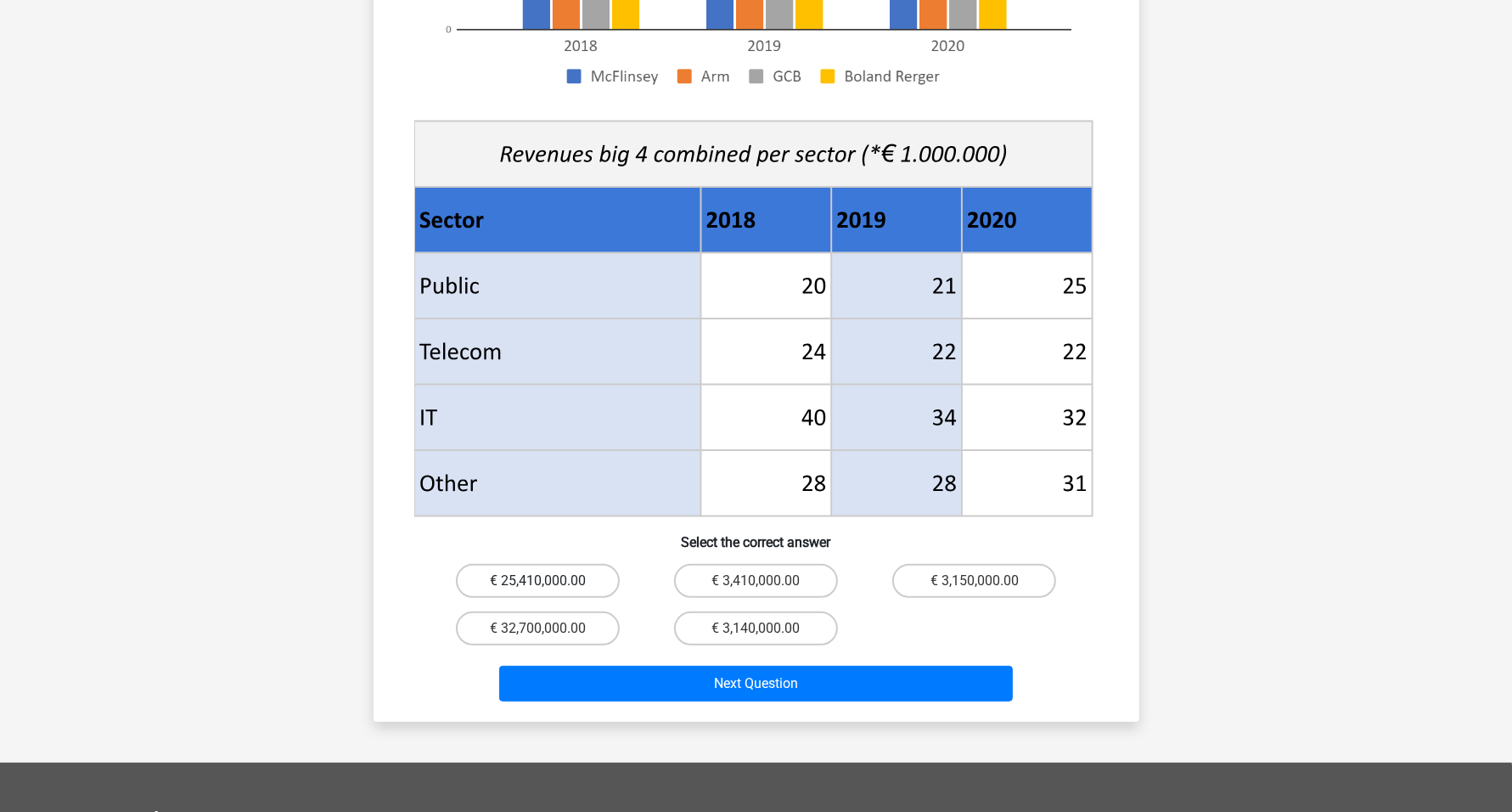
click at [546, 564] on label "€ 25,410,000.00" at bounding box center [537, 580] width 164 height 34
click at [546, 580] on input "€ 25,410,000.00" at bounding box center [543, 586] width 11 height 11
radio input "true"
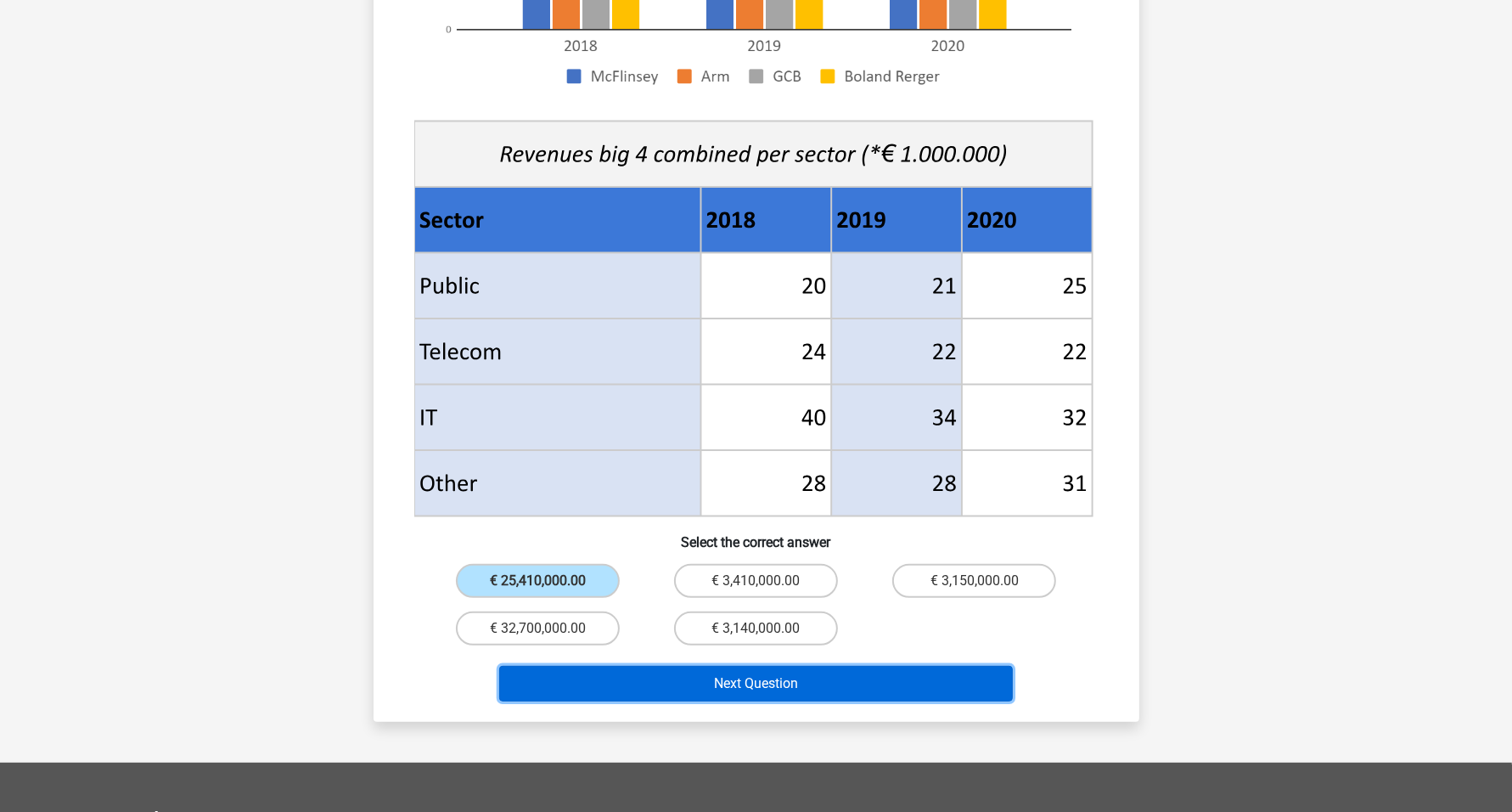
click at [847, 666] on button "Next Question" at bounding box center [756, 684] width 513 height 35
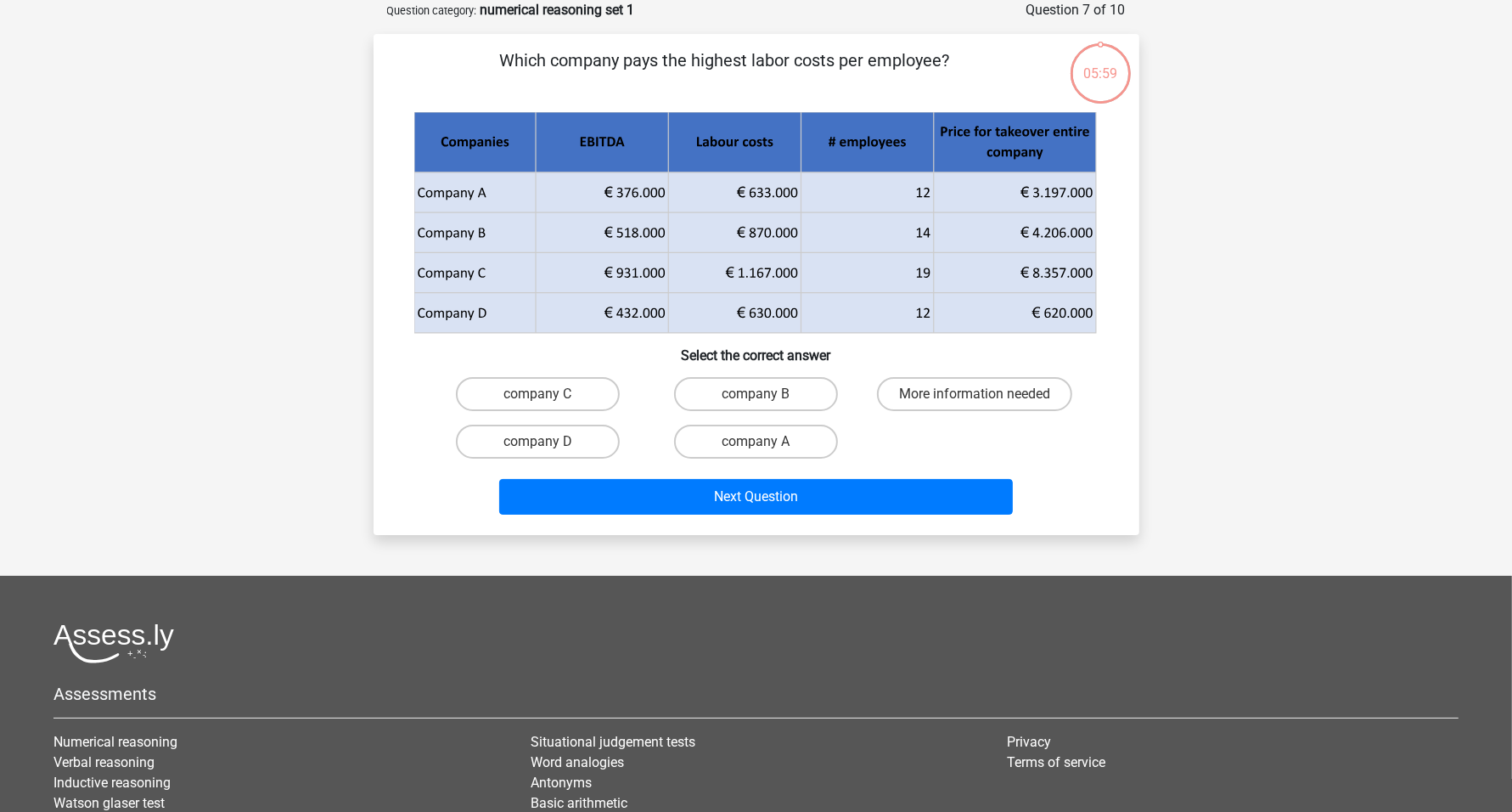
scroll to position [0, 0]
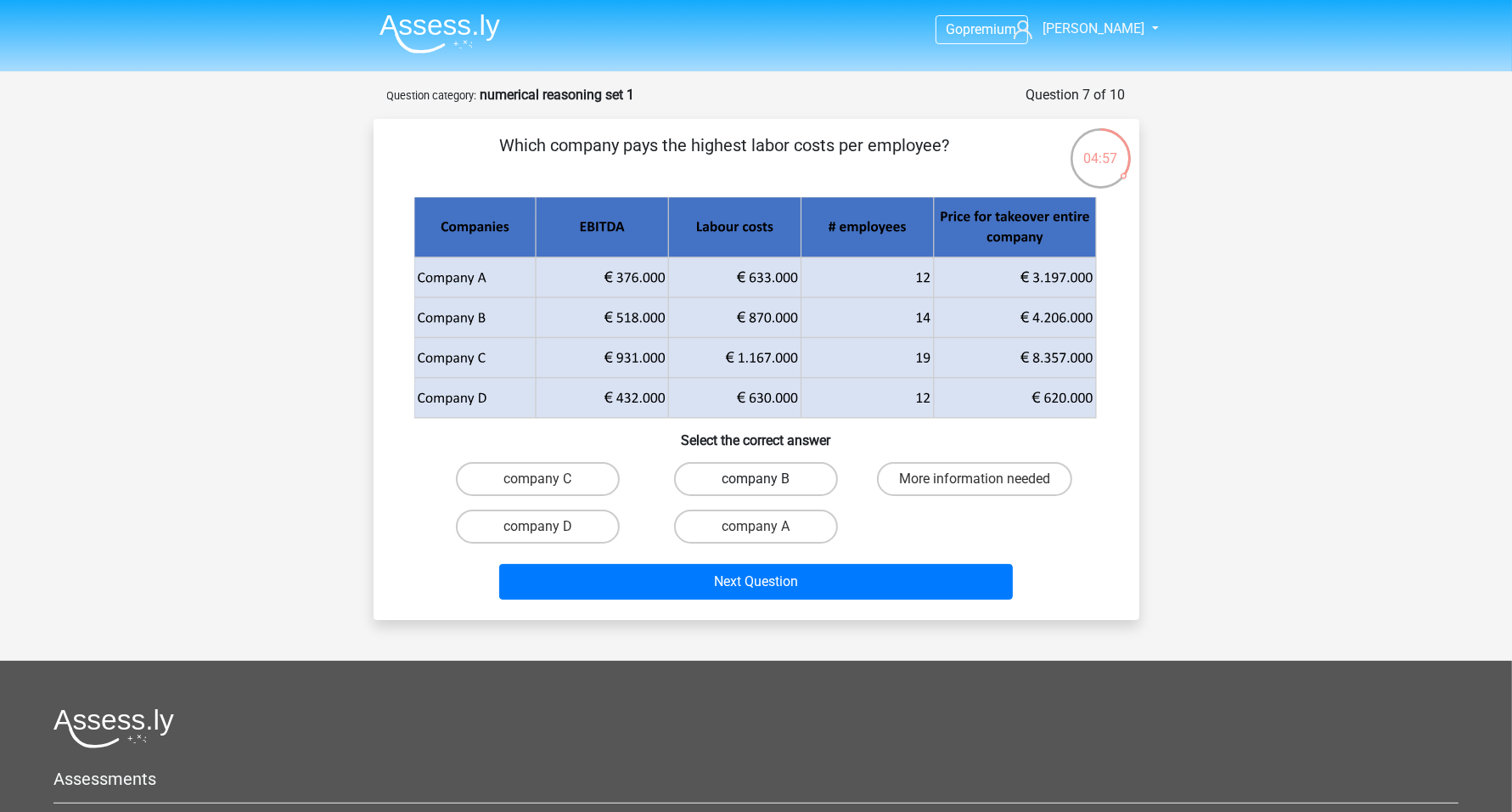
click at [766, 483] on label "company B" at bounding box center [756, 479] width 164 height 34
click at [766, 483] on input "company B" at bounding box center [761, 485] width 11 height 11
radio input "true"
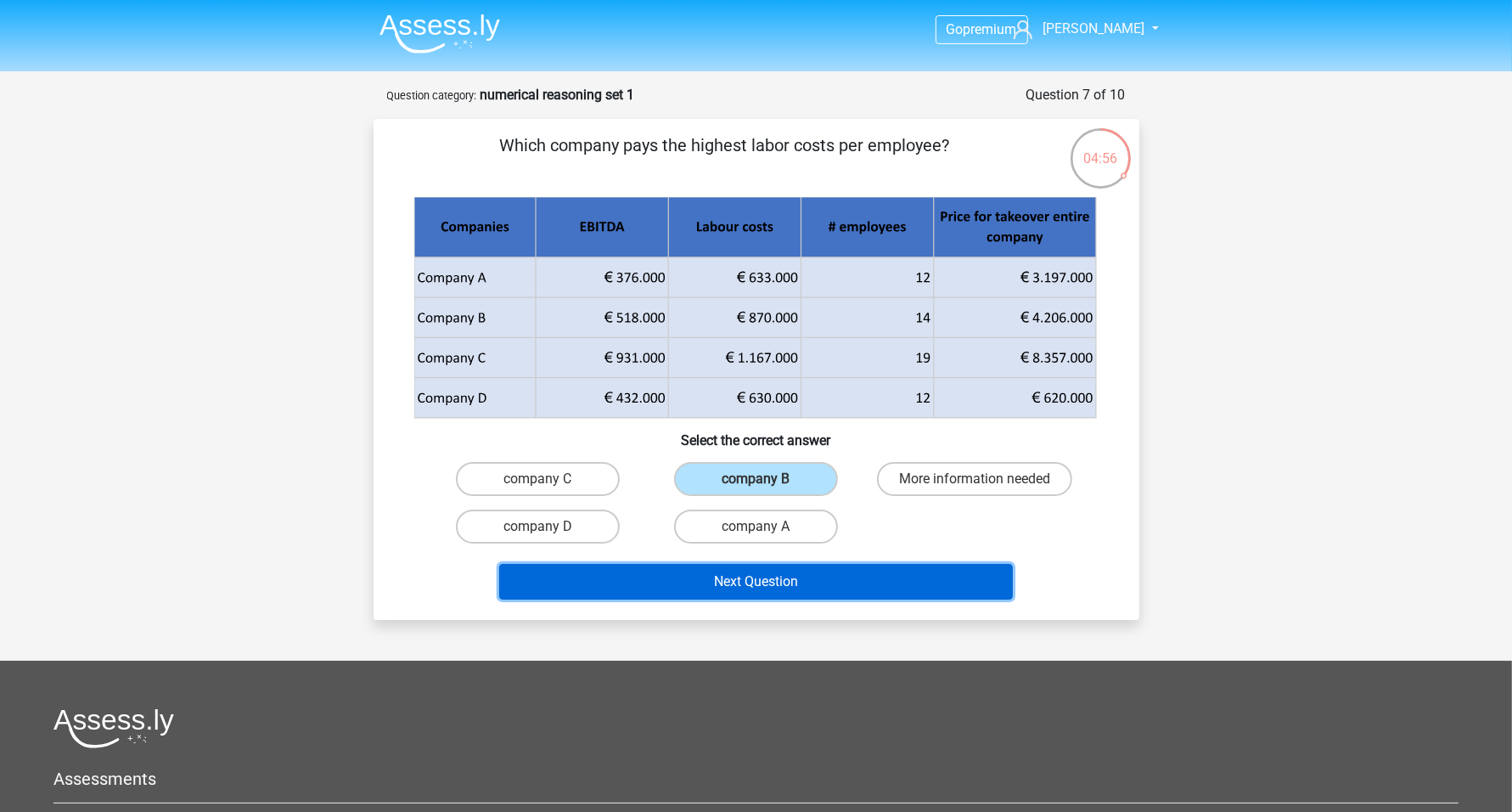
click at [802, 582] on button "Next Question" at bounding box center [756, 581] width 513 height 35
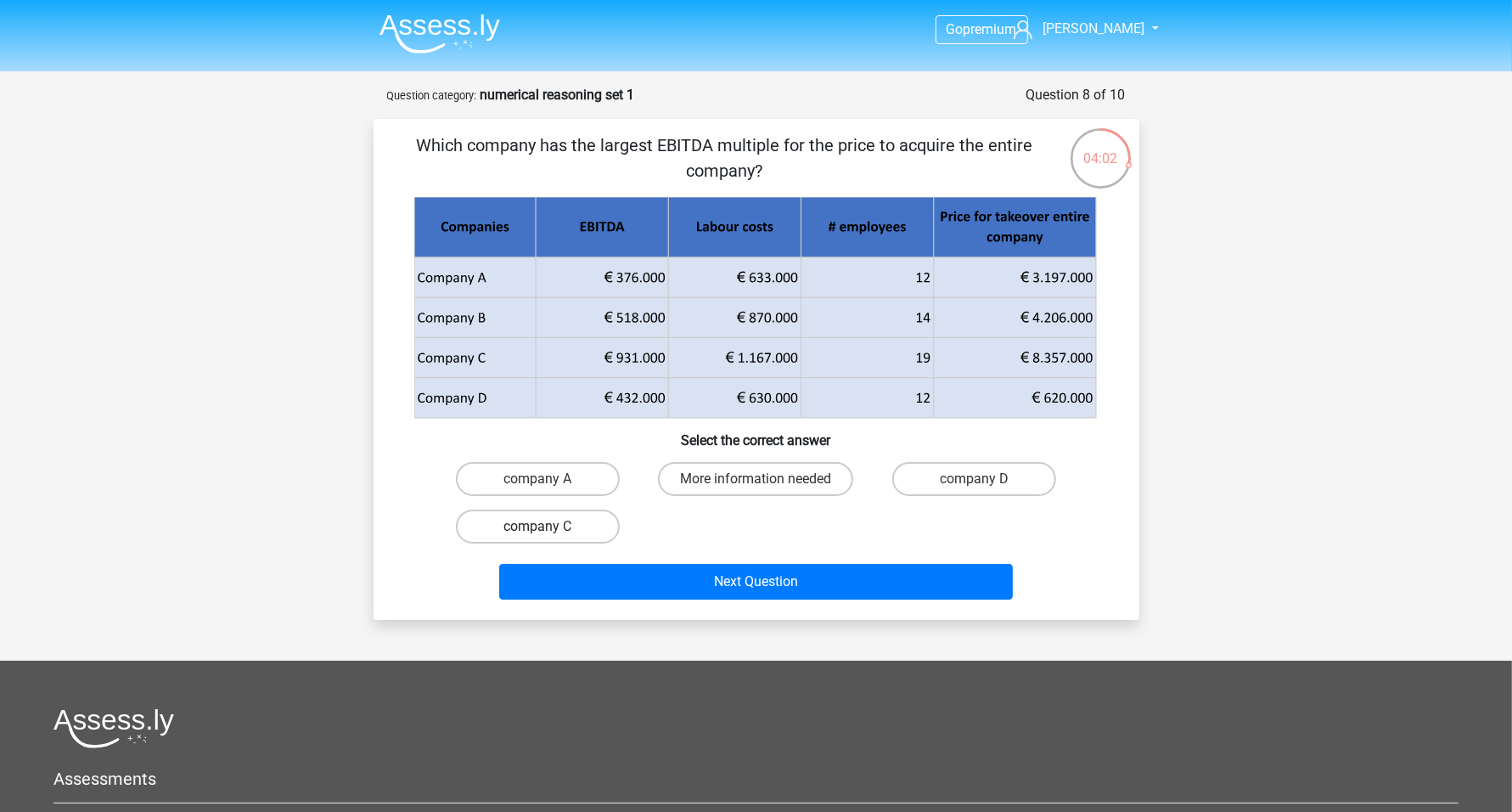
click at [589, 516] on label "company C" at bounding box center [537, 526] width 164 height 34
click at [549, 526] on input "company C" at bounding box center [543, 532] width 11 height 11
radio input "true"
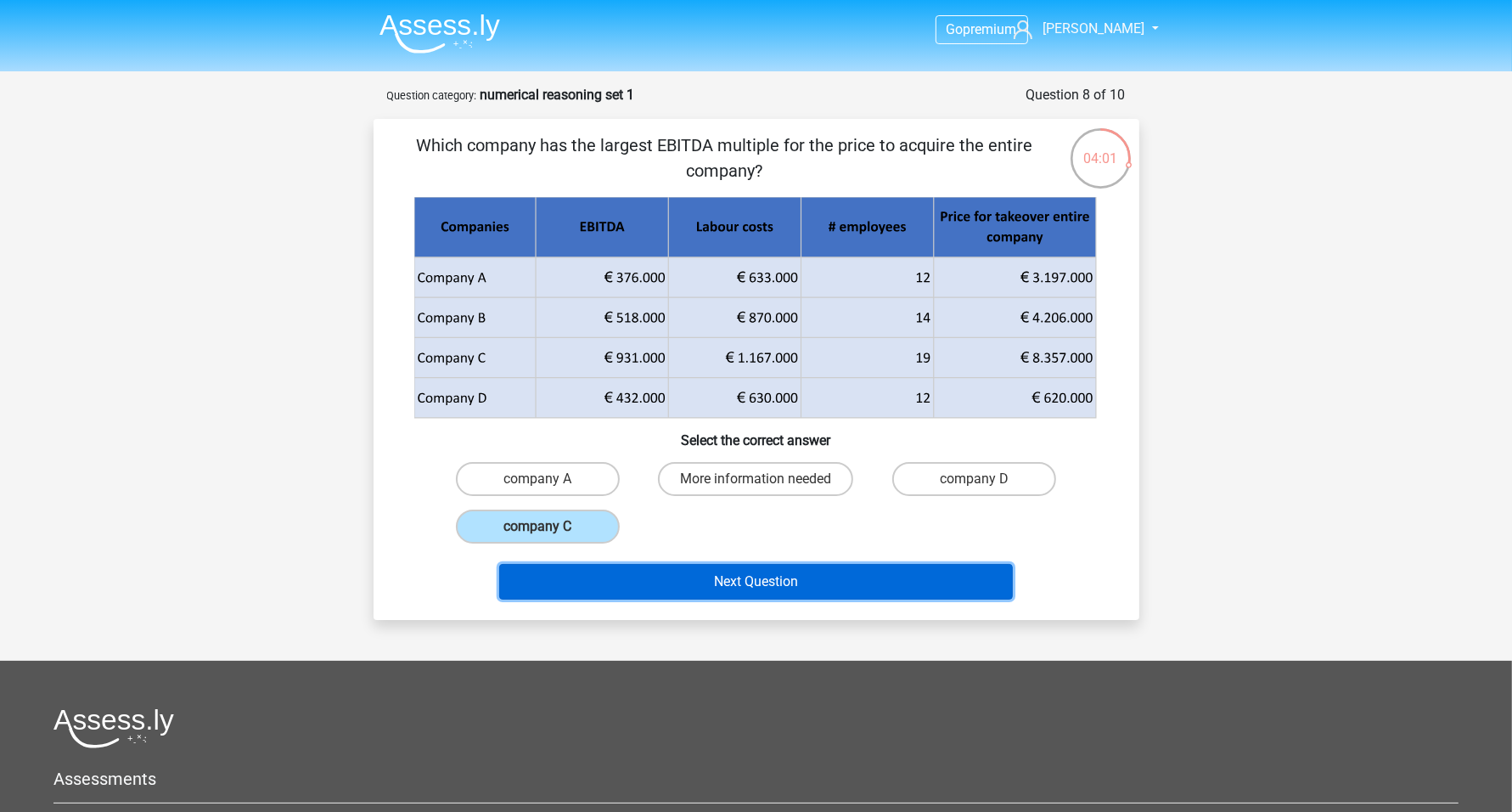
click at [788, 581] on button "Next Question" at bounding box center [756, 581] width 513 height 35
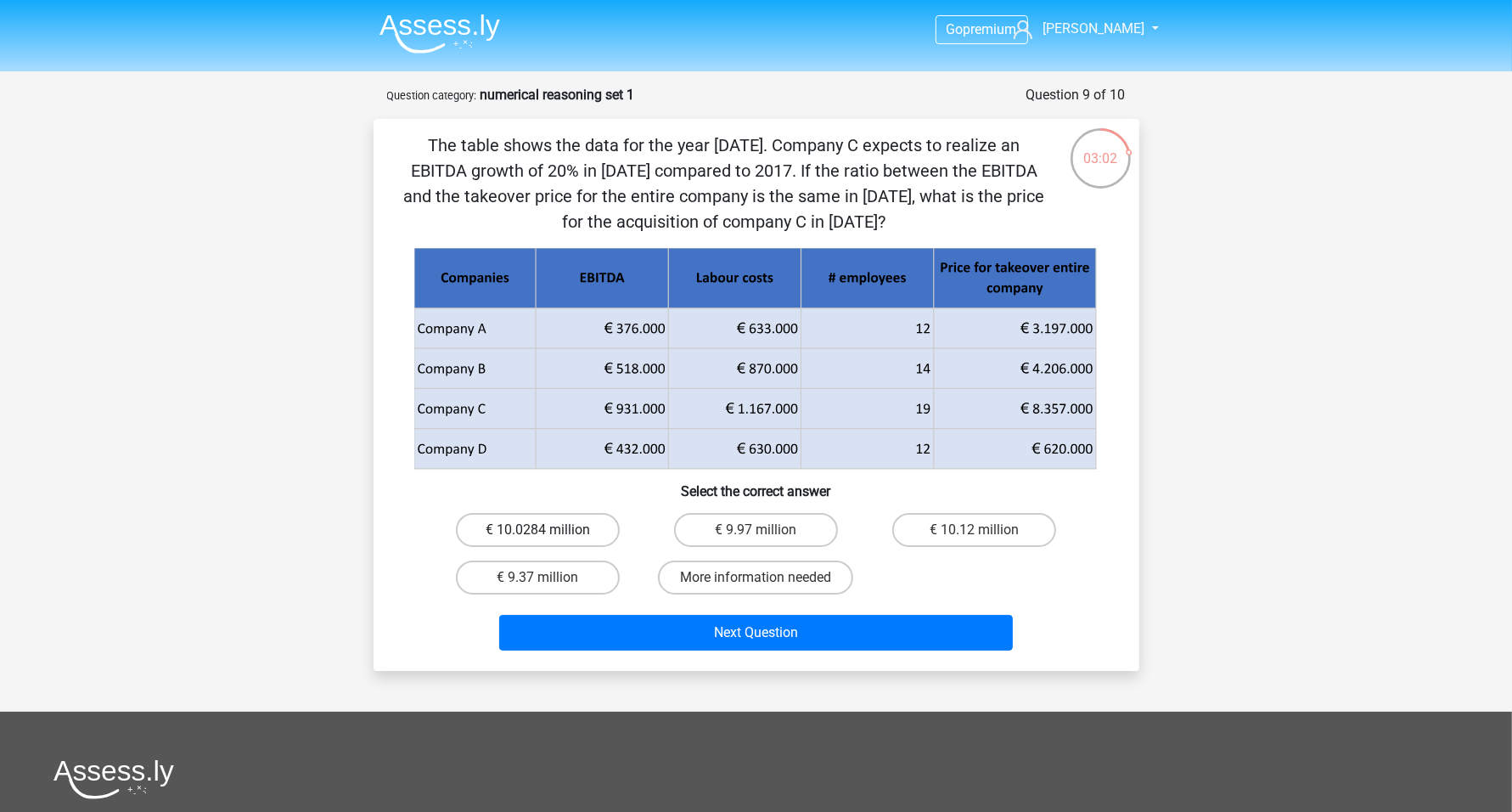
click at [559, 532] on label "€ 10.0284 million" at bounding box center [537, 529] width 164 height 34
click at [549, 532] on input "€ 10.0284 million" at bounding box center [543, 536] width 11 height 11
radio input "true"
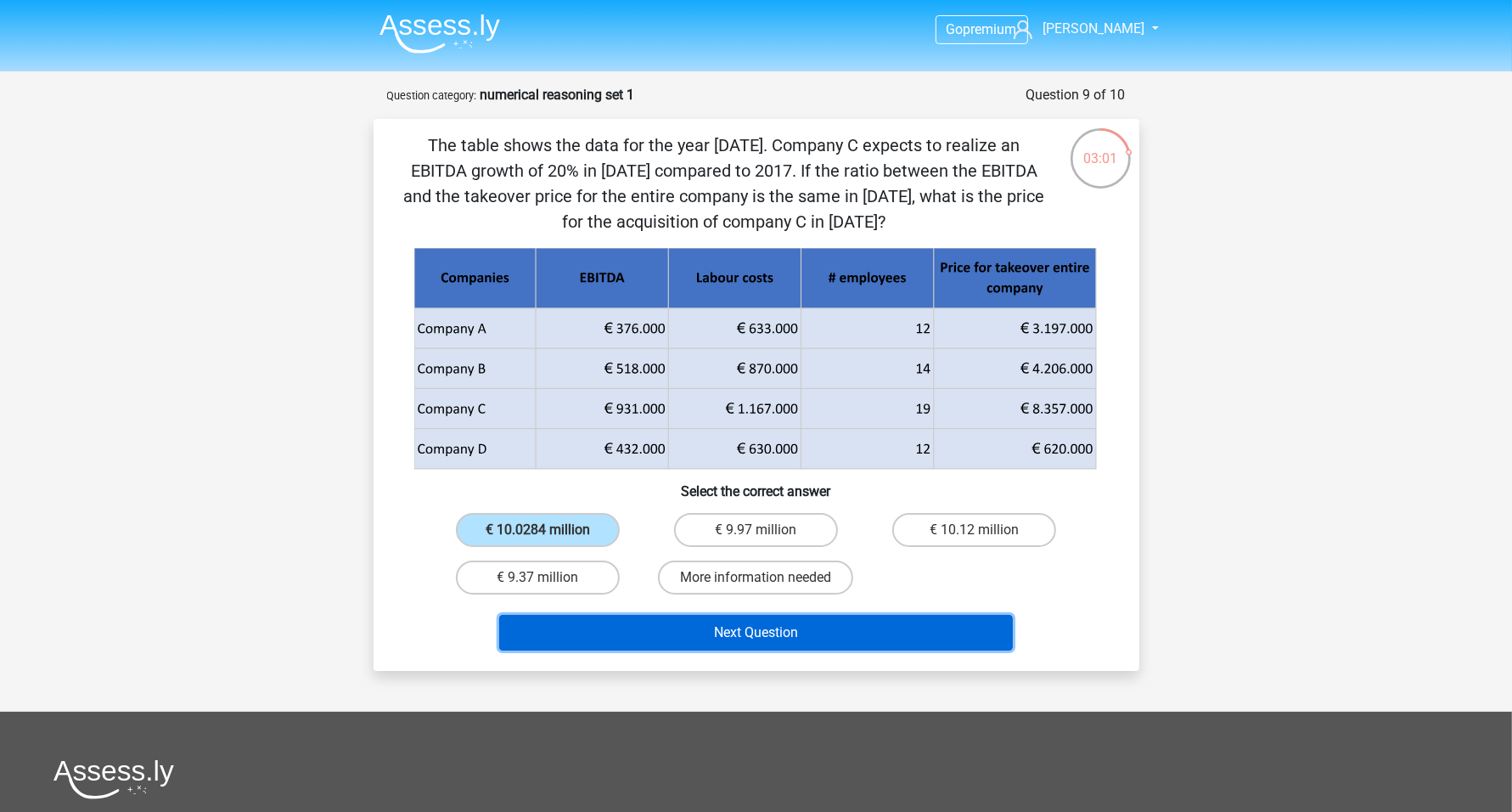
click at [789, 635] on button "Next Question" at bounding box center [756, 632] width 513 height 35
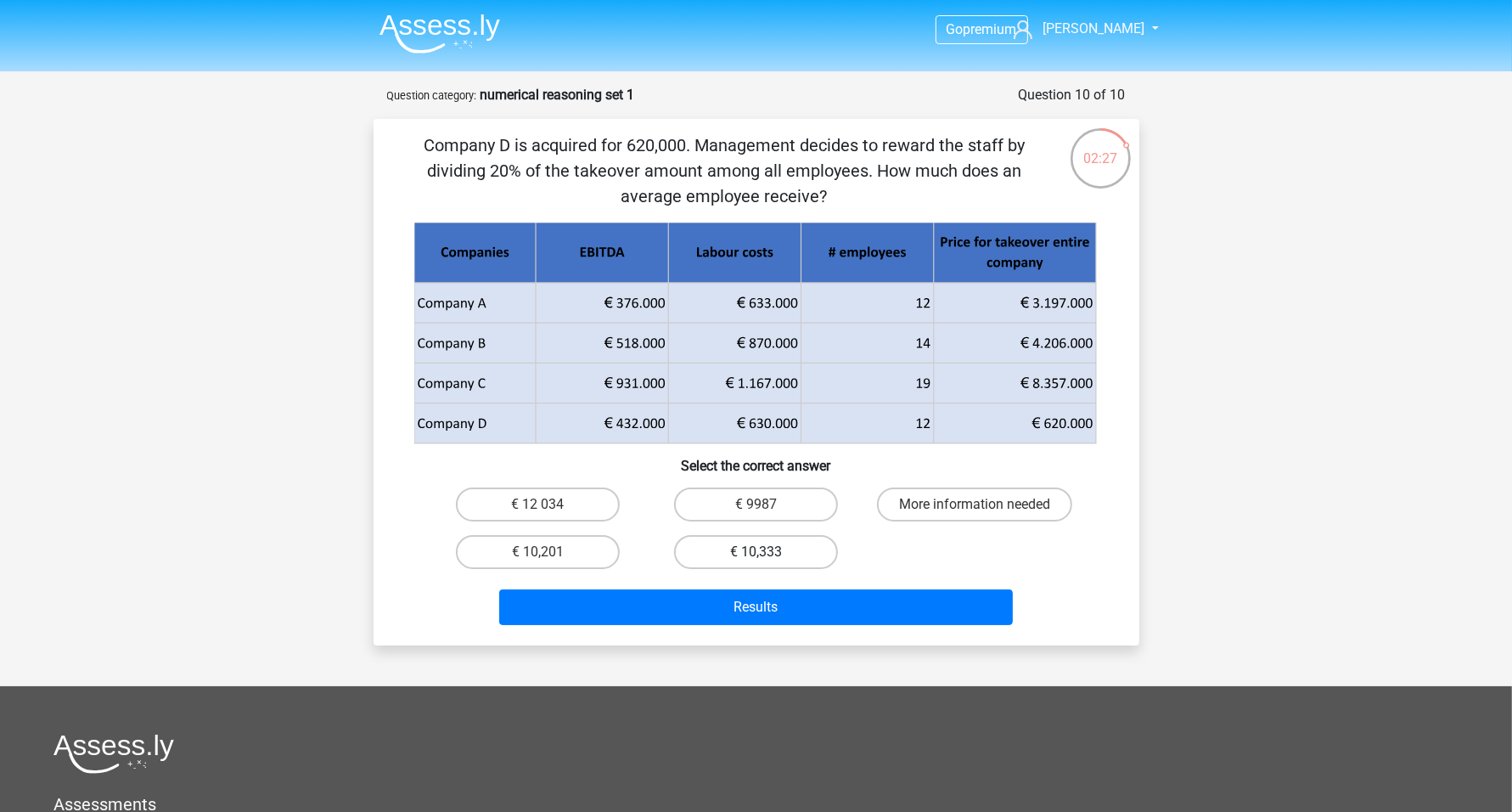
click at [794, 556] on label "€ 10,333" at bounding box center [756, 552] width 164 height 34
click at [766, 556] on input "€ 10,333" at bounding box center [761, 557] width 11 height 11
radio input "true"
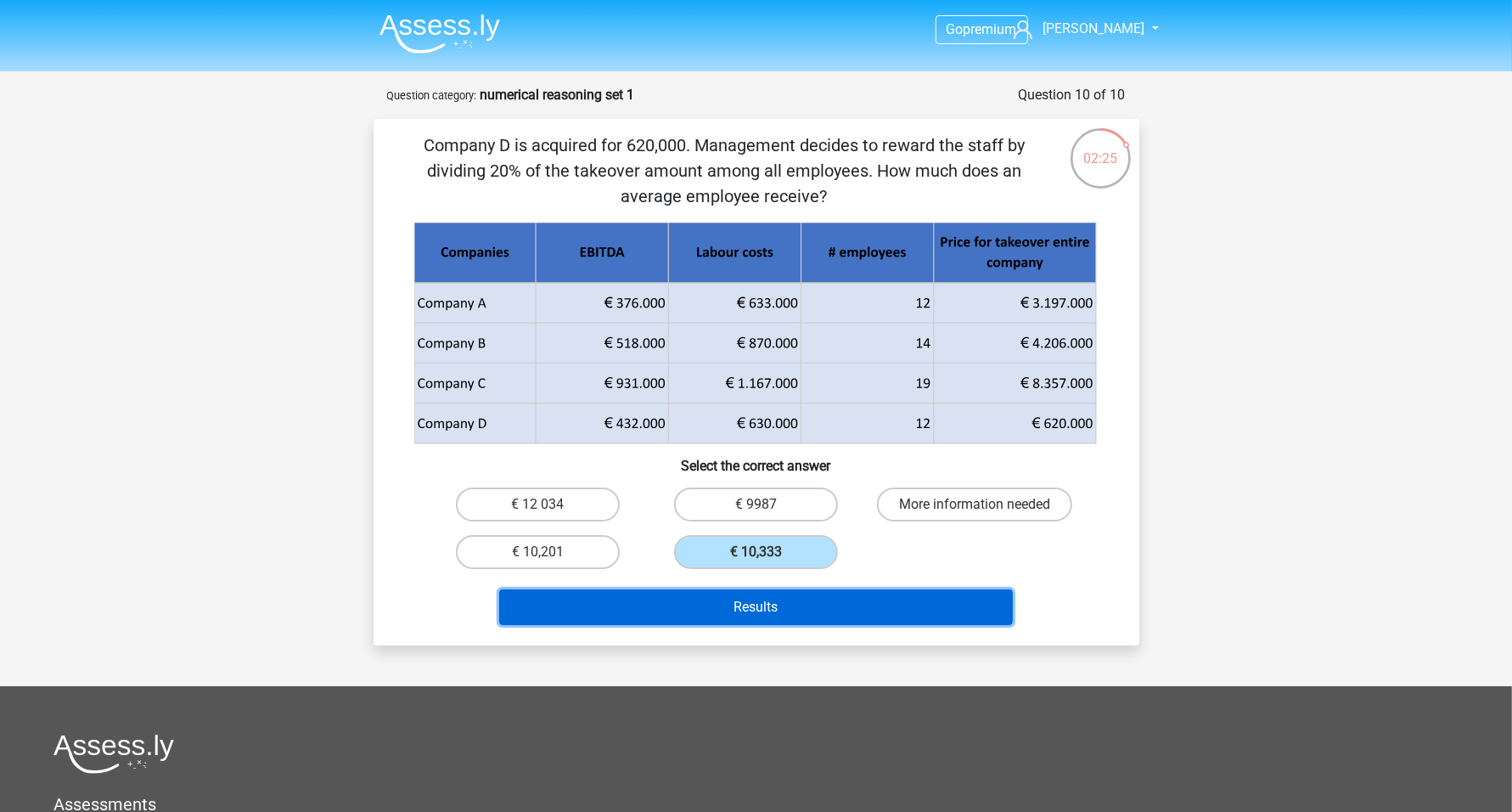
click at [824, 603] on button "Results" at bounding box center [756, 606] width 513 height 35
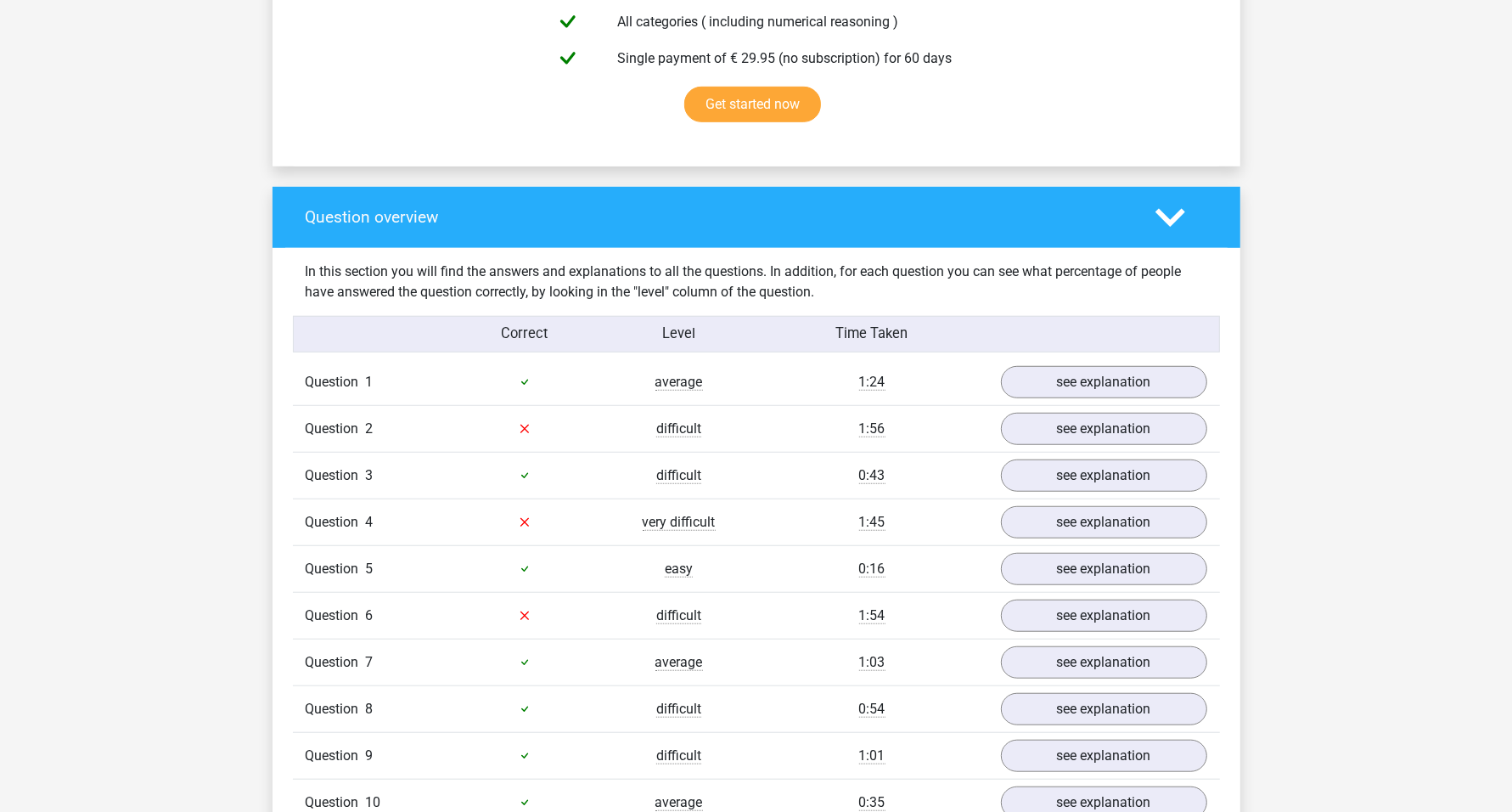
scroll to position [1167, 0]
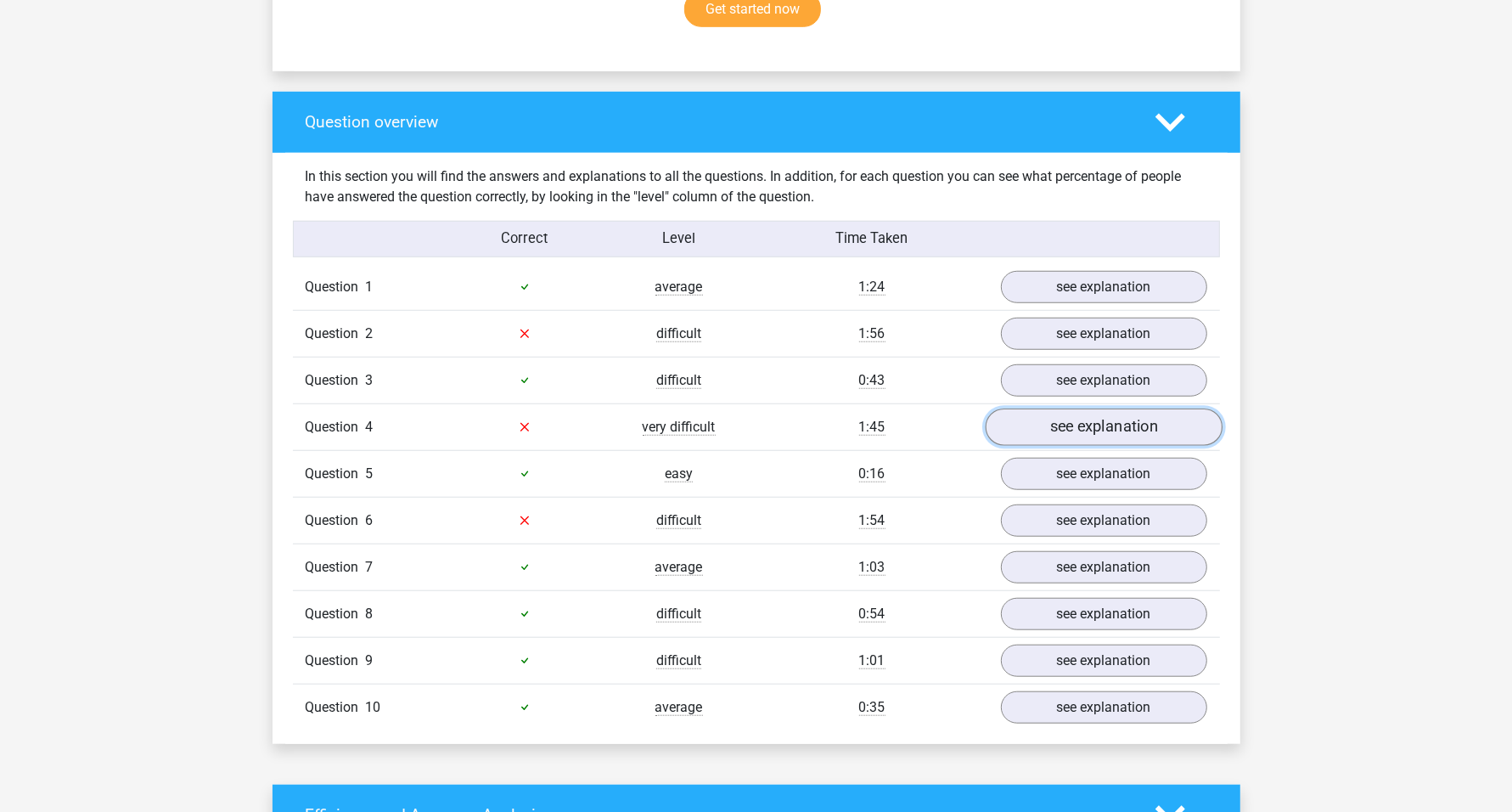
click at [1062, 427] on link "see explanation" at bounding box center [1103, 427] width 237 height 37
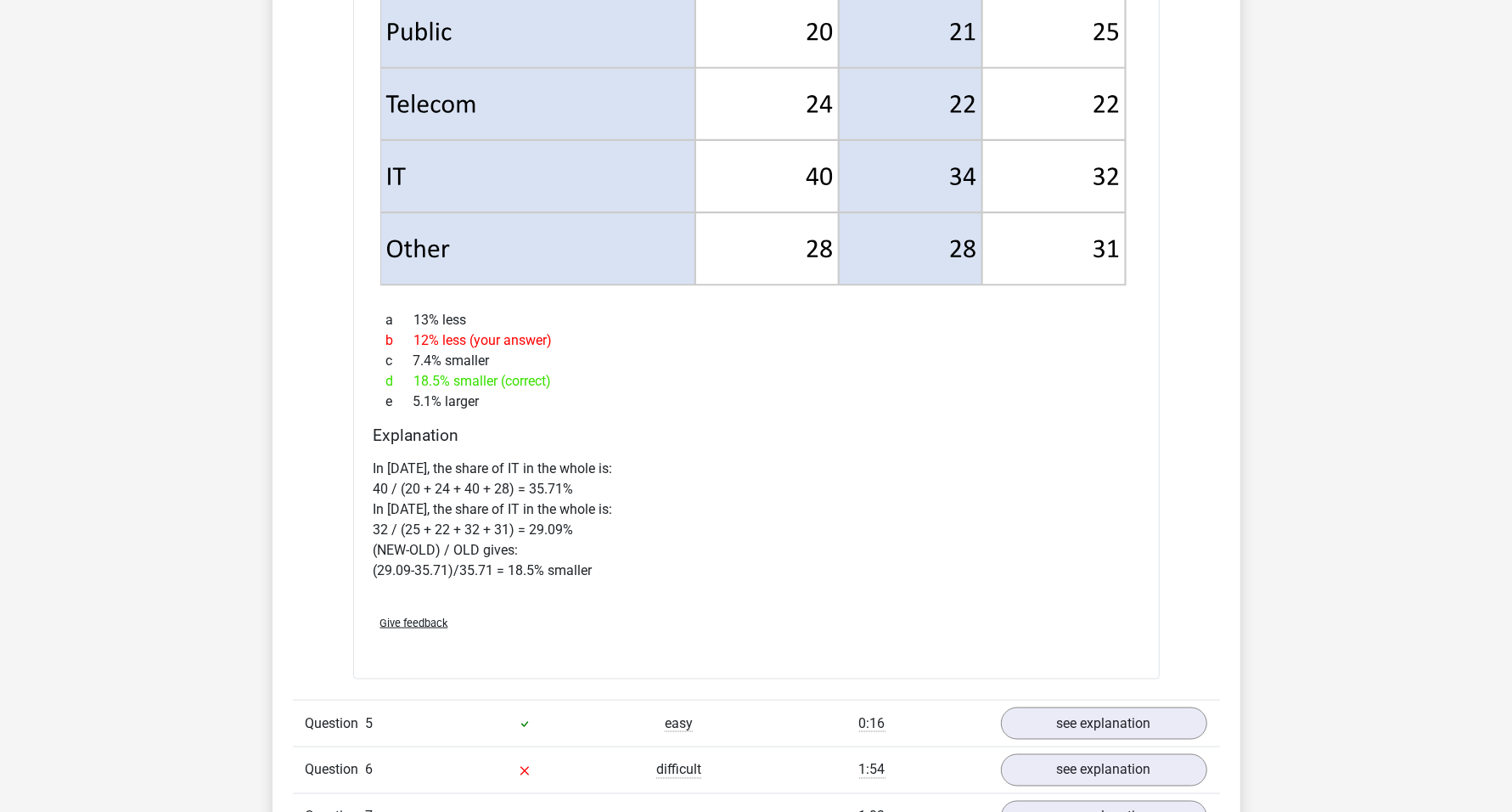
scroll to position [2335, 0]
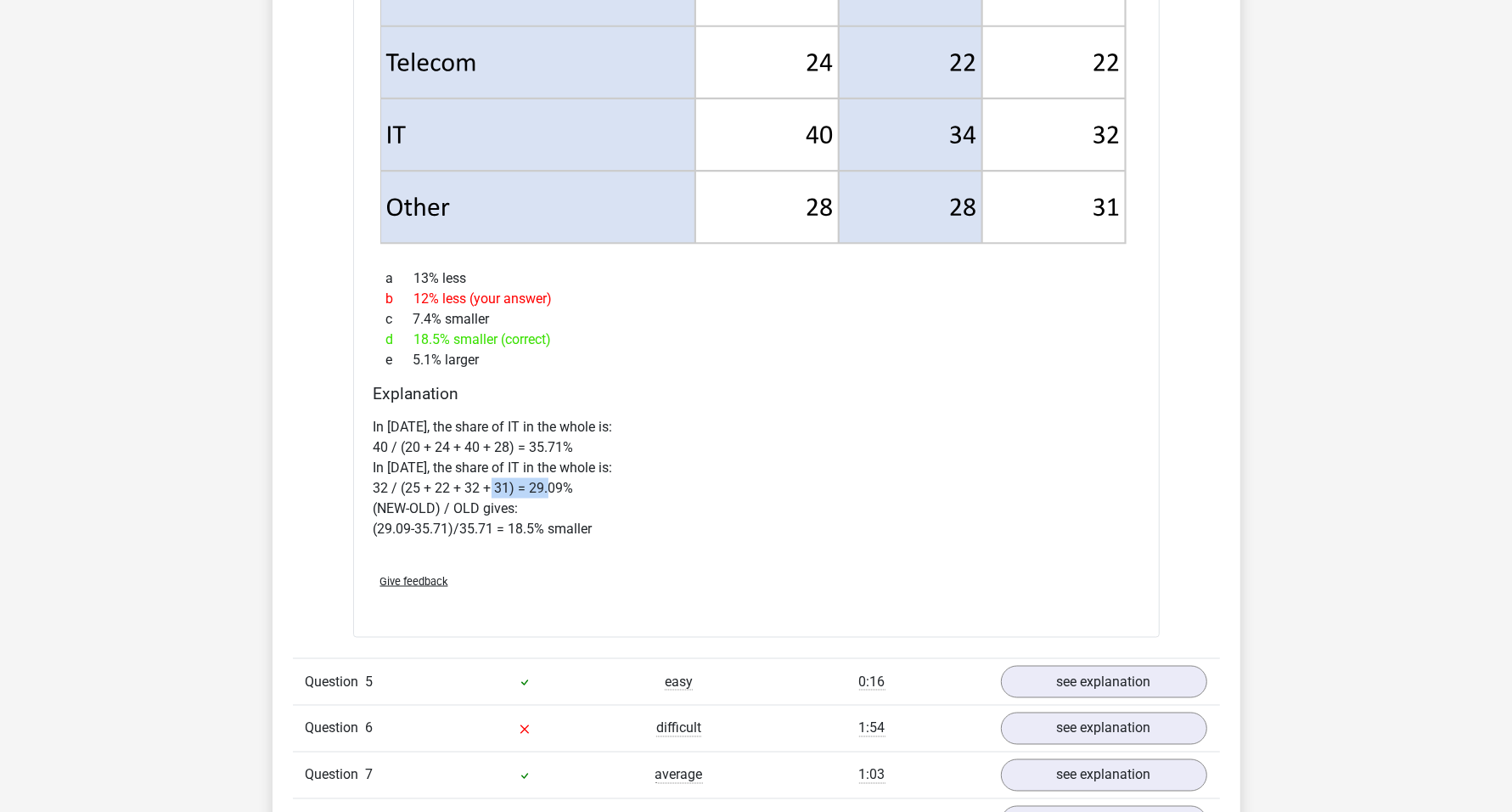
drag, startPoint x: 492, startPoint y: 477, endPoint x: 552, endPoint y: 482, distance: 60.2
click at [552, 482] on p "In [DATE], the share of IT in the whole is: 40 / (20 + 24 + 40 + 28) = 35.71% I…" at bounding box center [756, 477] width 765 height 122
click at [599, 486] on p "In [DATE], the share of IT in the whole is: 40 / (20 + 24 + 40 + 28) = 35.71% I…" at bounding box center [756, 477] width 765 height 122
click at [581, 486] on p "In [DATE], the share of IT in the whole is: 40 / (20 + 24 + 40 + 28) = 35.71% I…" at bounding box center [756, 477] width 765 height 122
drag, startPoint x: 571, startPoint y: 486, endPoint x: 378, endPoint y: 481, distance: 193.1
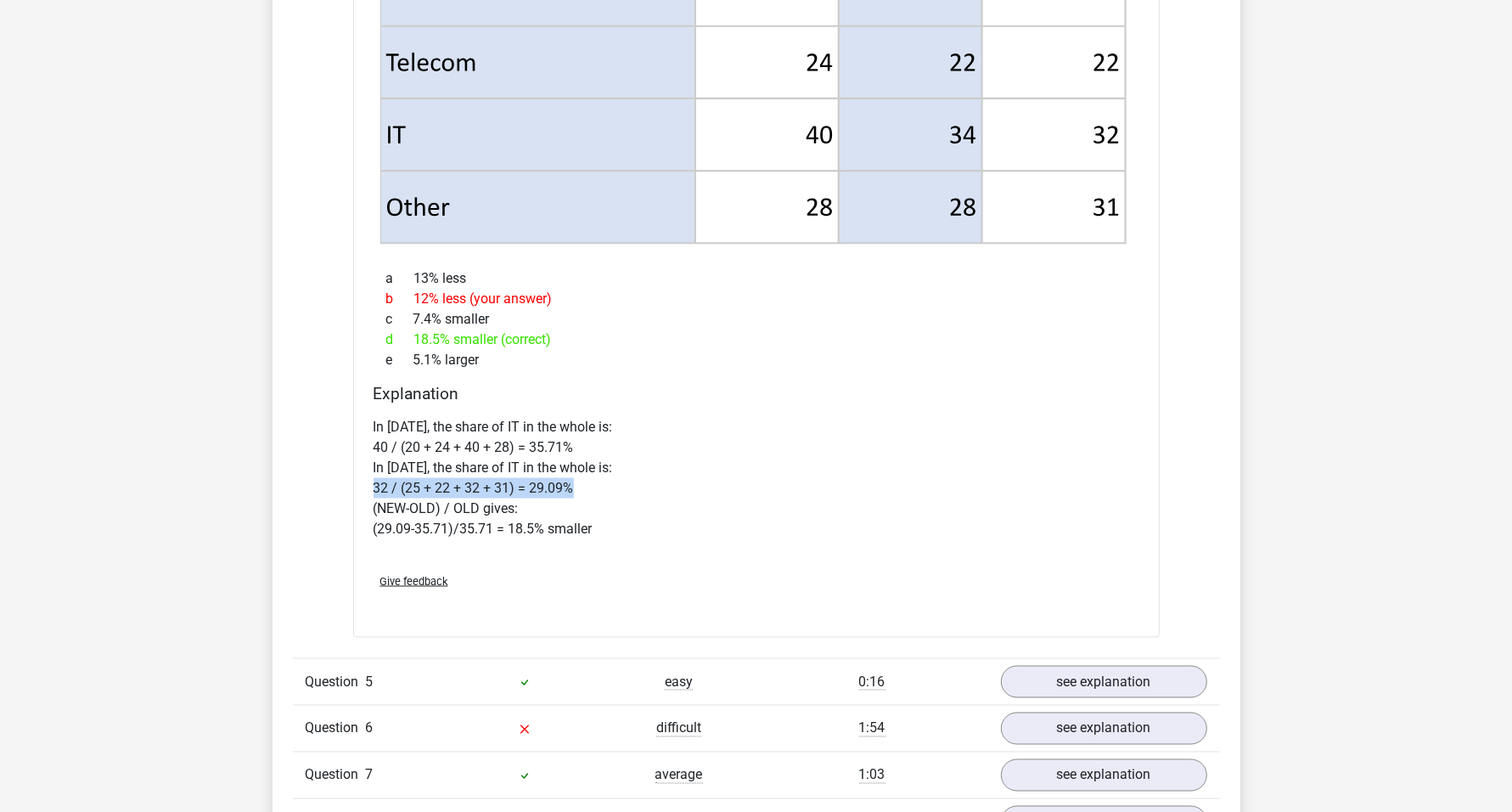
click at [563, 495] on p "In [DATE], the share of IT in the whole is: 40 / (20 + 24 + 40 + 28) = 35.71% I…" at bounding box center [756, 477] width 765 height 122
click at [576, 485] on p "In [DATE], the share of IT in the whole is: 40 / (20 + 24 + 40 + 28) = 35.71% I…" at bounding box center [756, 477] width 765 height 122
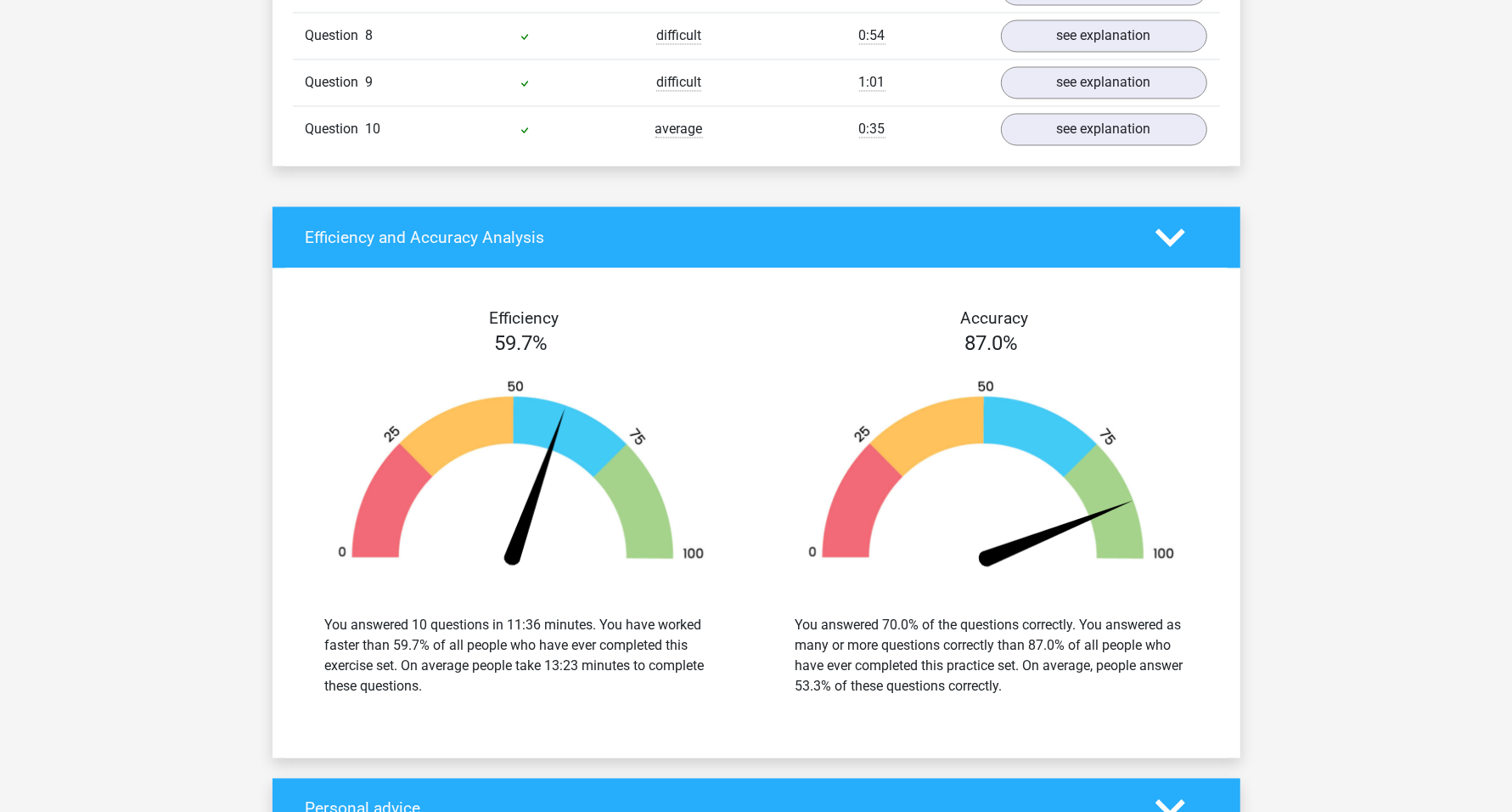
scroll to position [2653, 0]
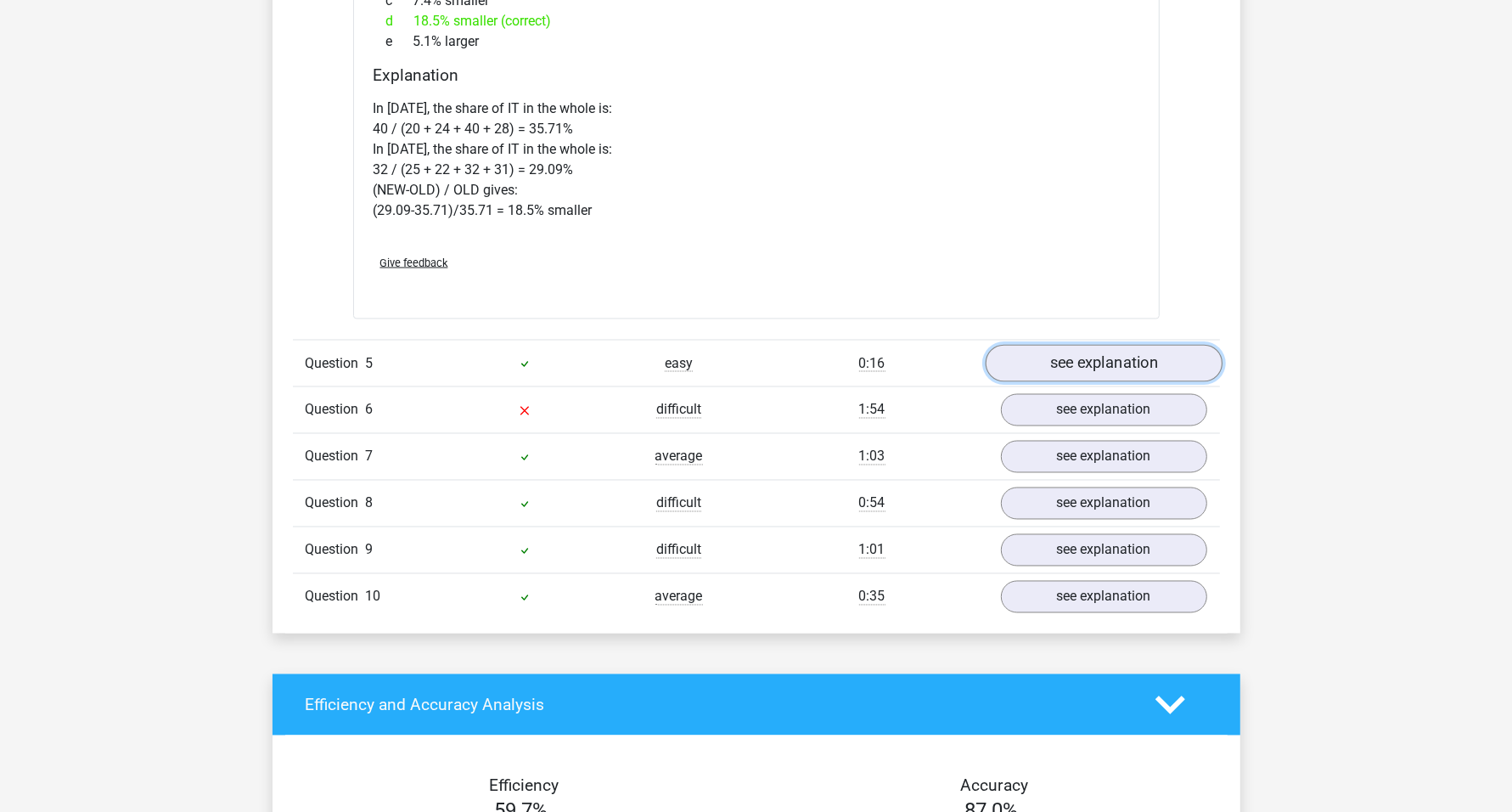
click at [1044, 365] on link "see explanation" at bounding box center [1103, 364] width 237 height 37
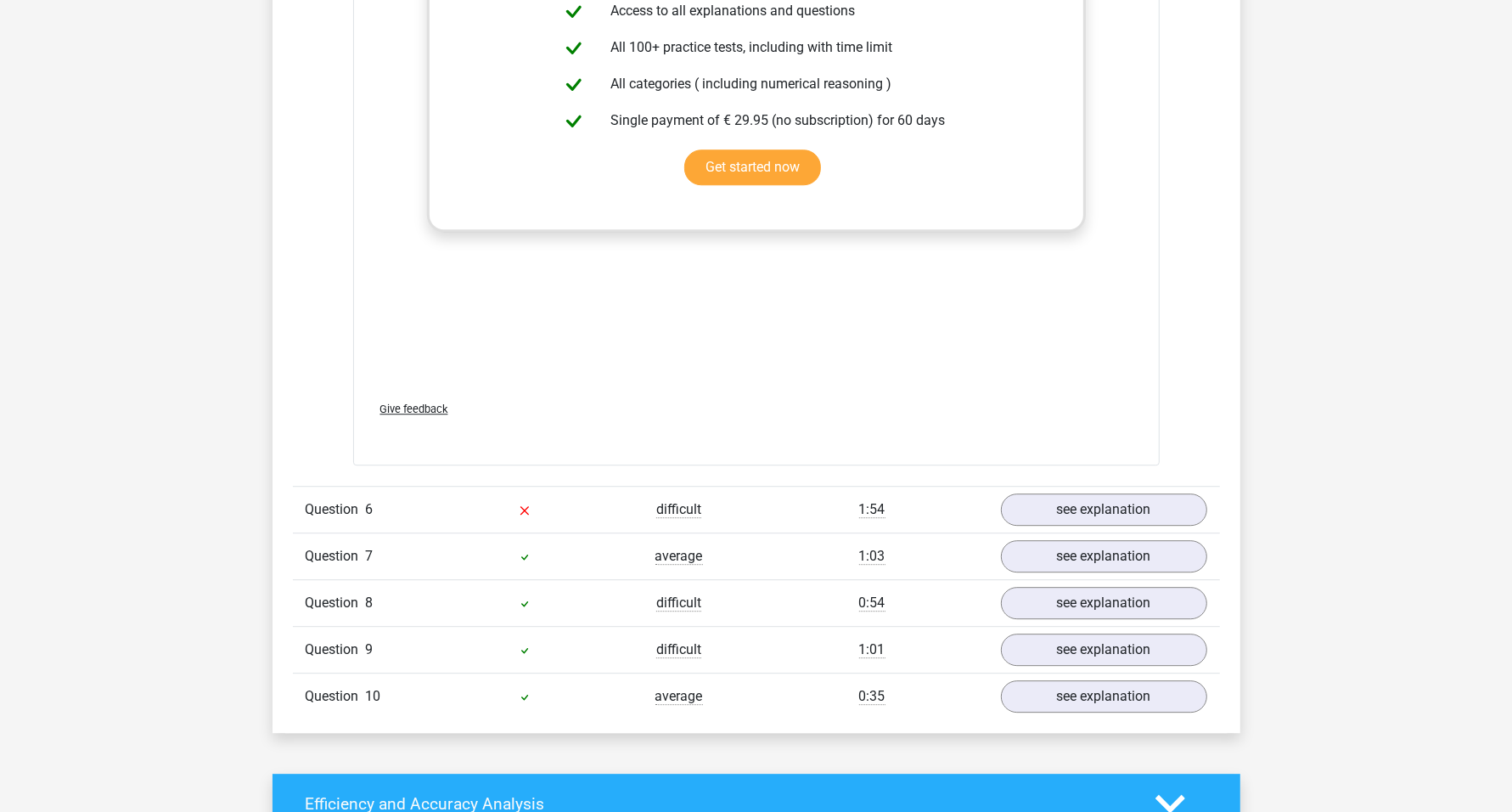
scroll to position [4351, 0]
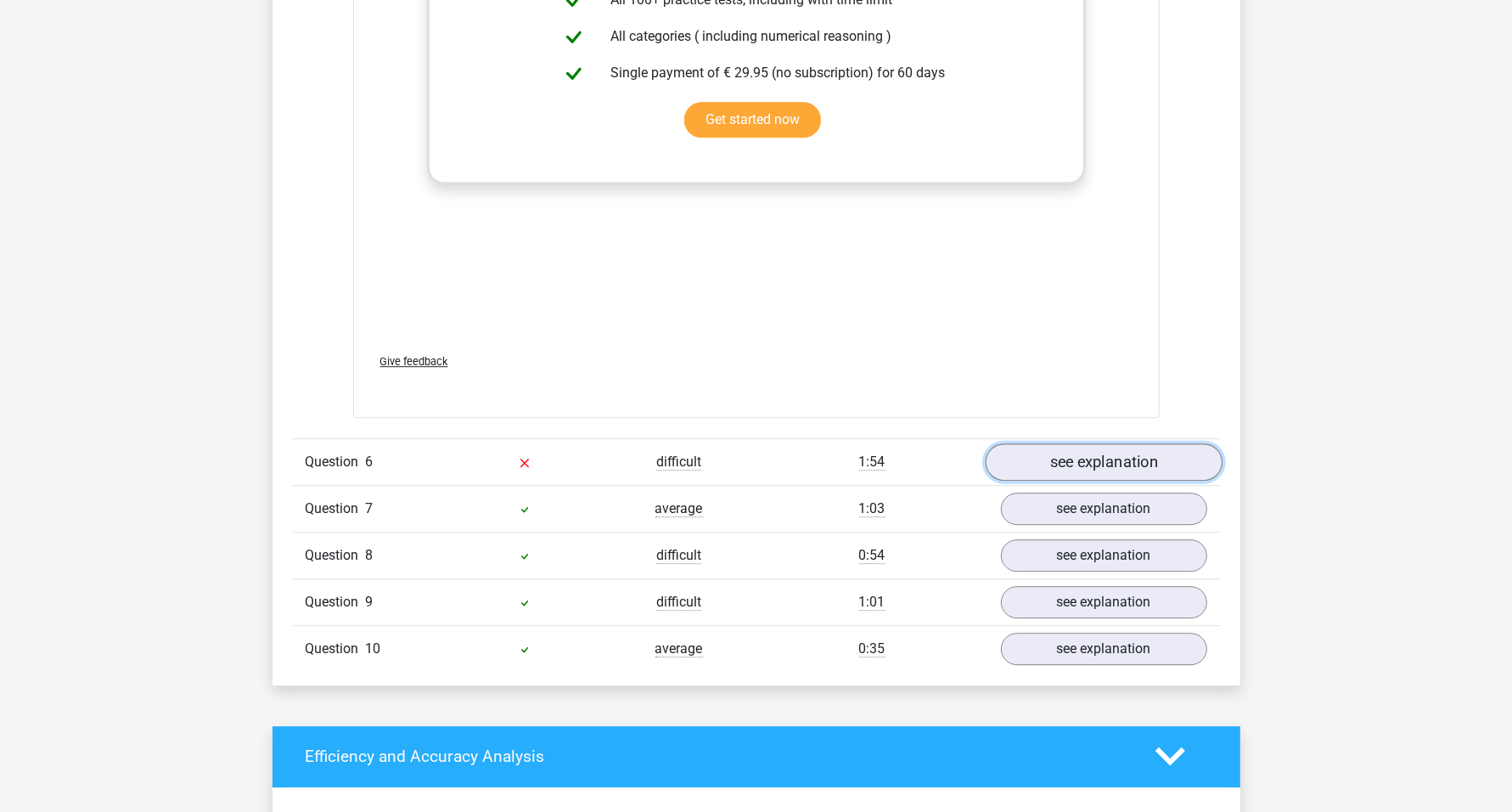
click at [1061, 462] on link "see explanation" at bounding box center [1103, 461] width 237 height 37
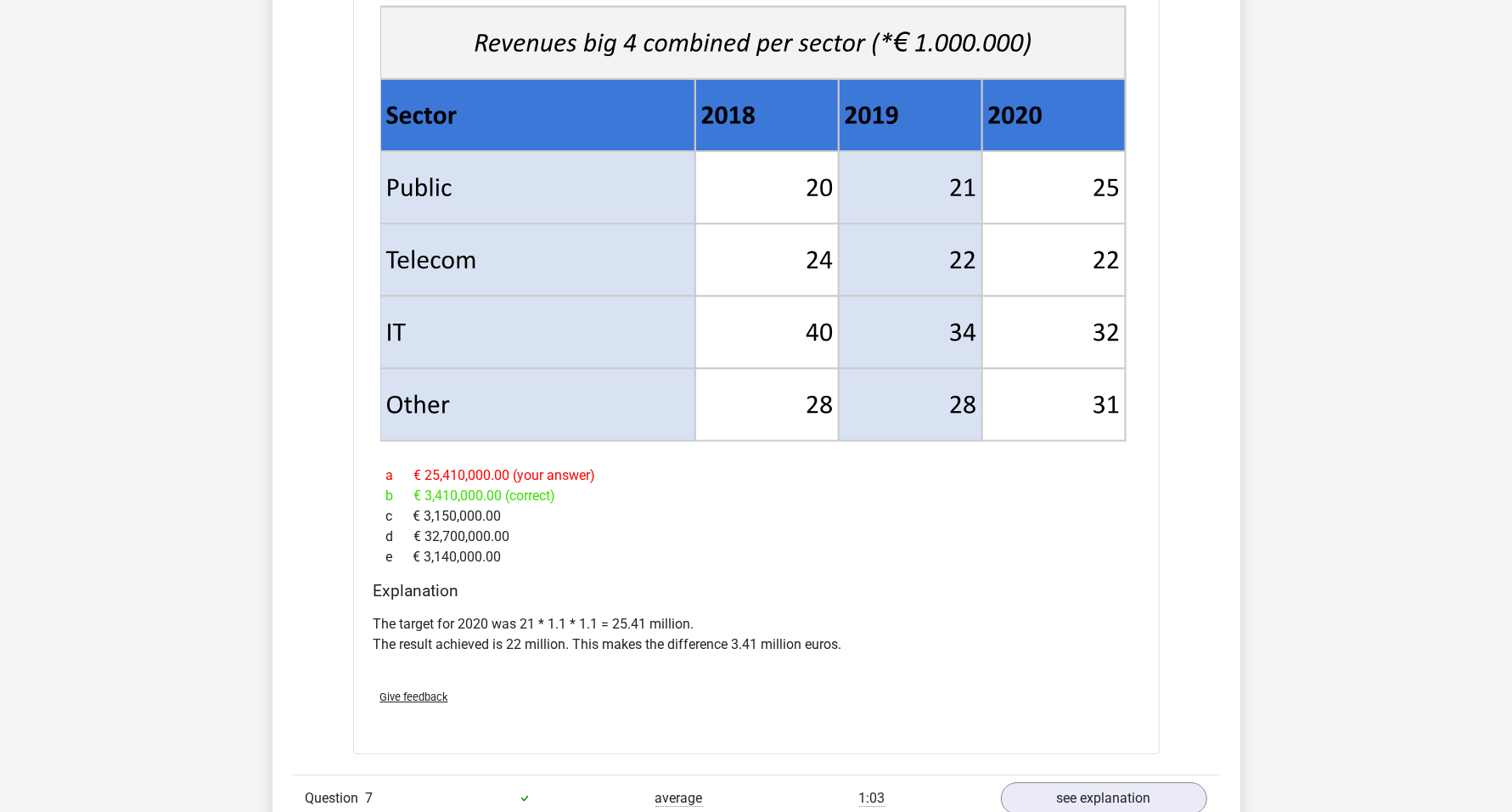
scroll to position [5412, 0]
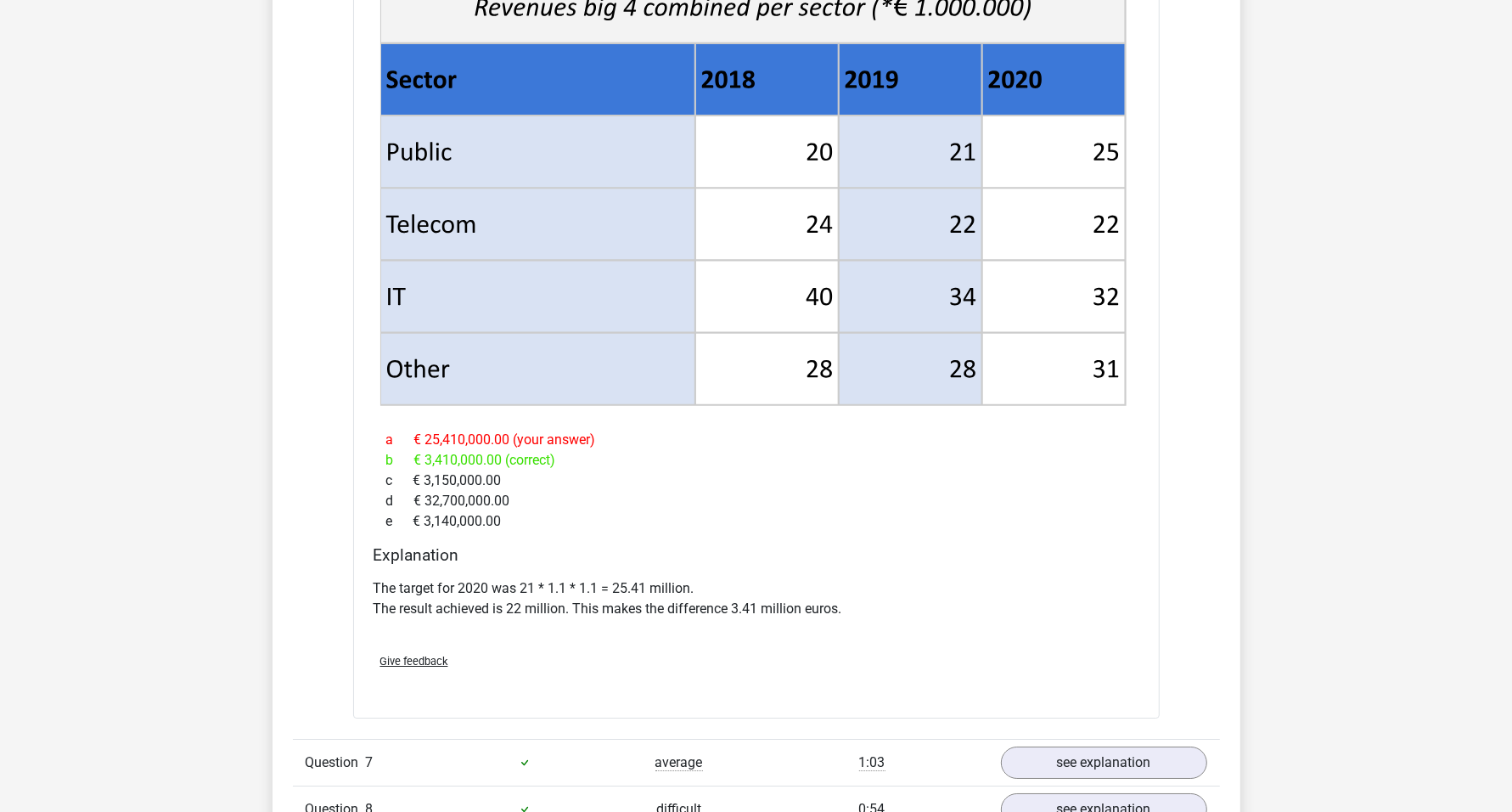
drag, startPoint x: 423, startPoint y: 454, endPoint x: 575, endPoint y: 457, distance: 152.0
click at [569, 457] on div "b € 3,410,000.00 (correct)" at bounding box center [756, 460] width 765 height 20
click at [633, 460] on div "b € 3,410,000.00 (correct)" at bounding box center [756, 460] width 765 height 20
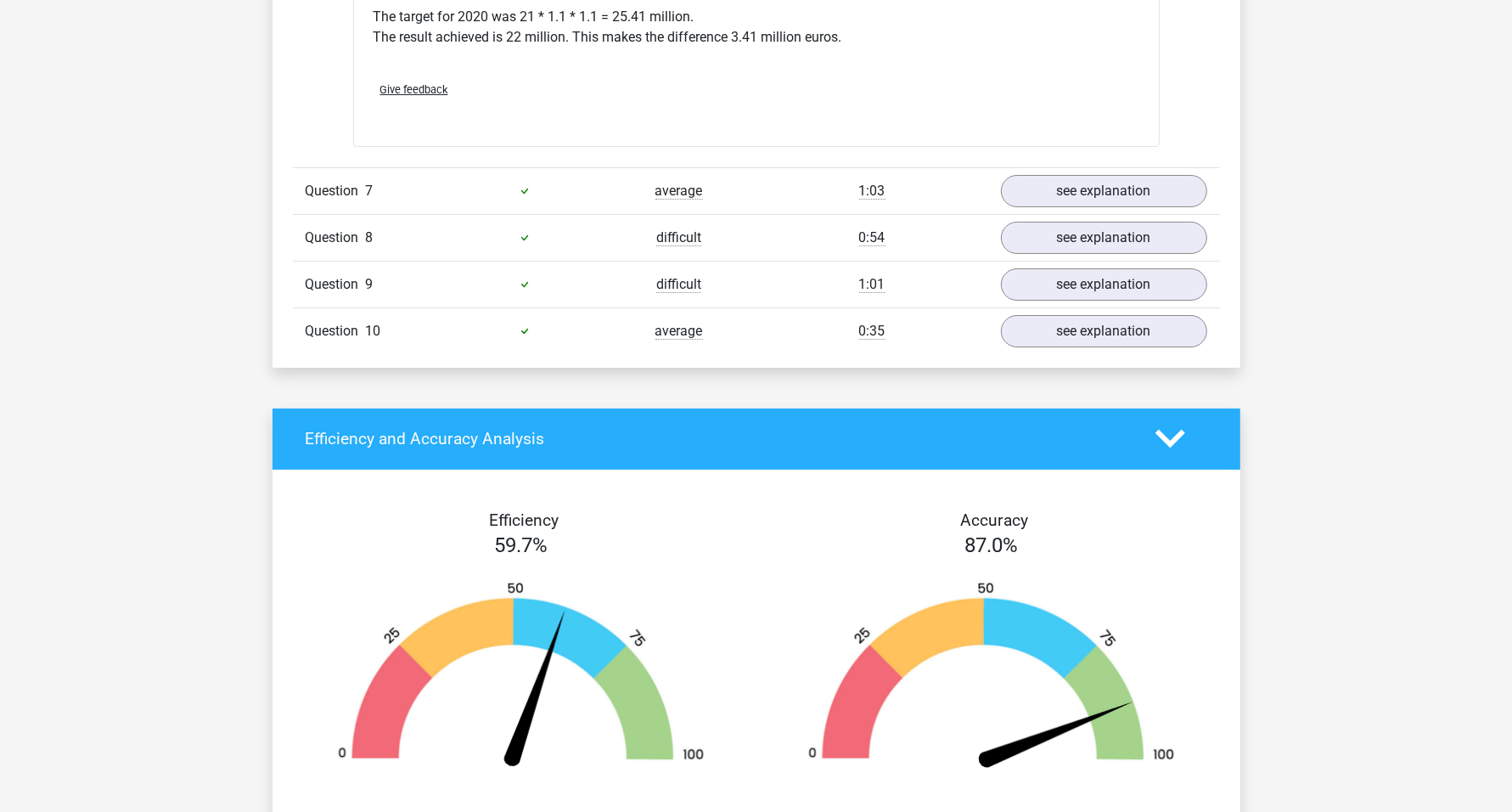
scroll to position [5943, 0]
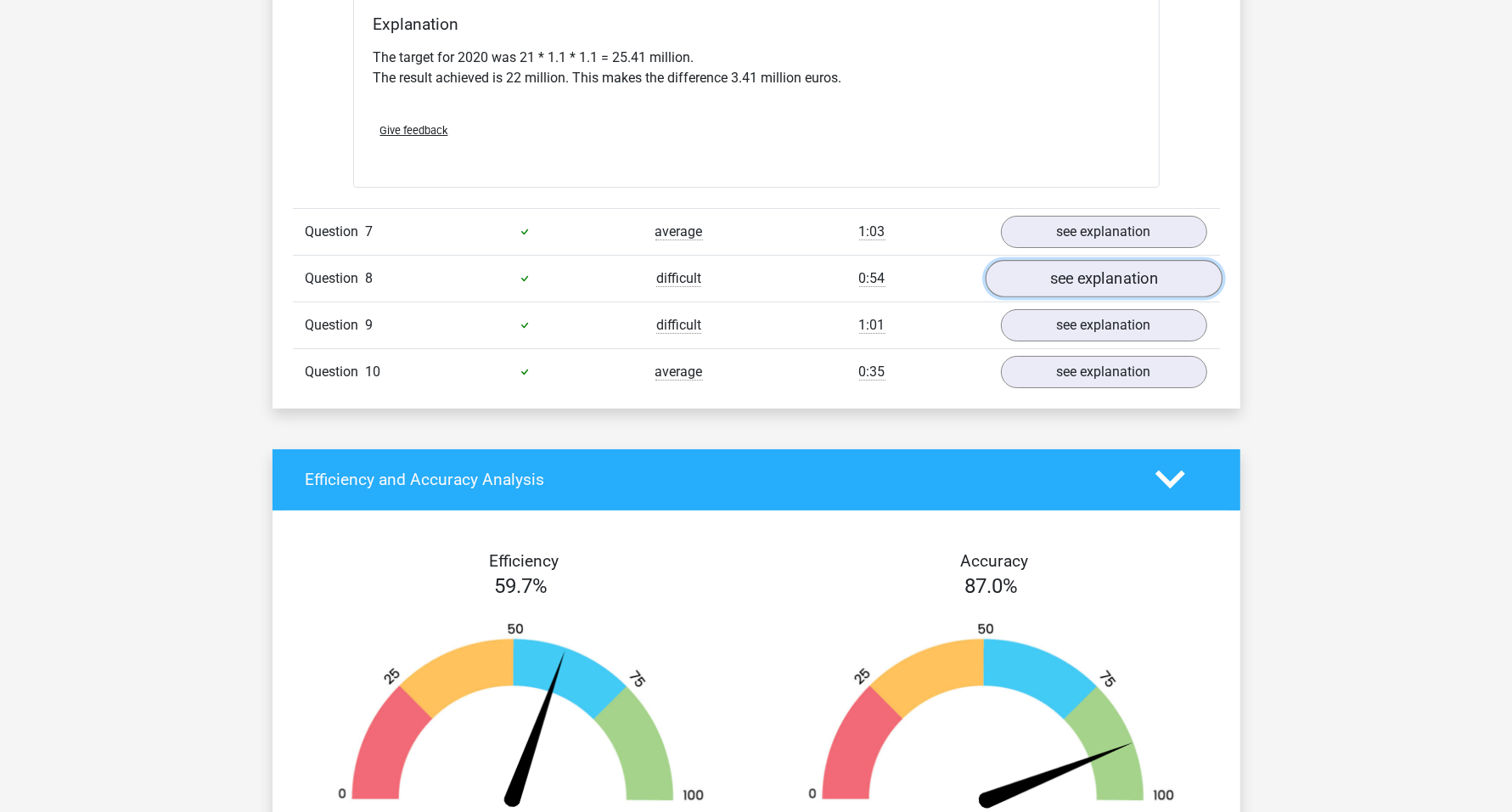
click at [1070, 260] on link "see explanation" at bounding box center [1103, 278] width 237 height 37
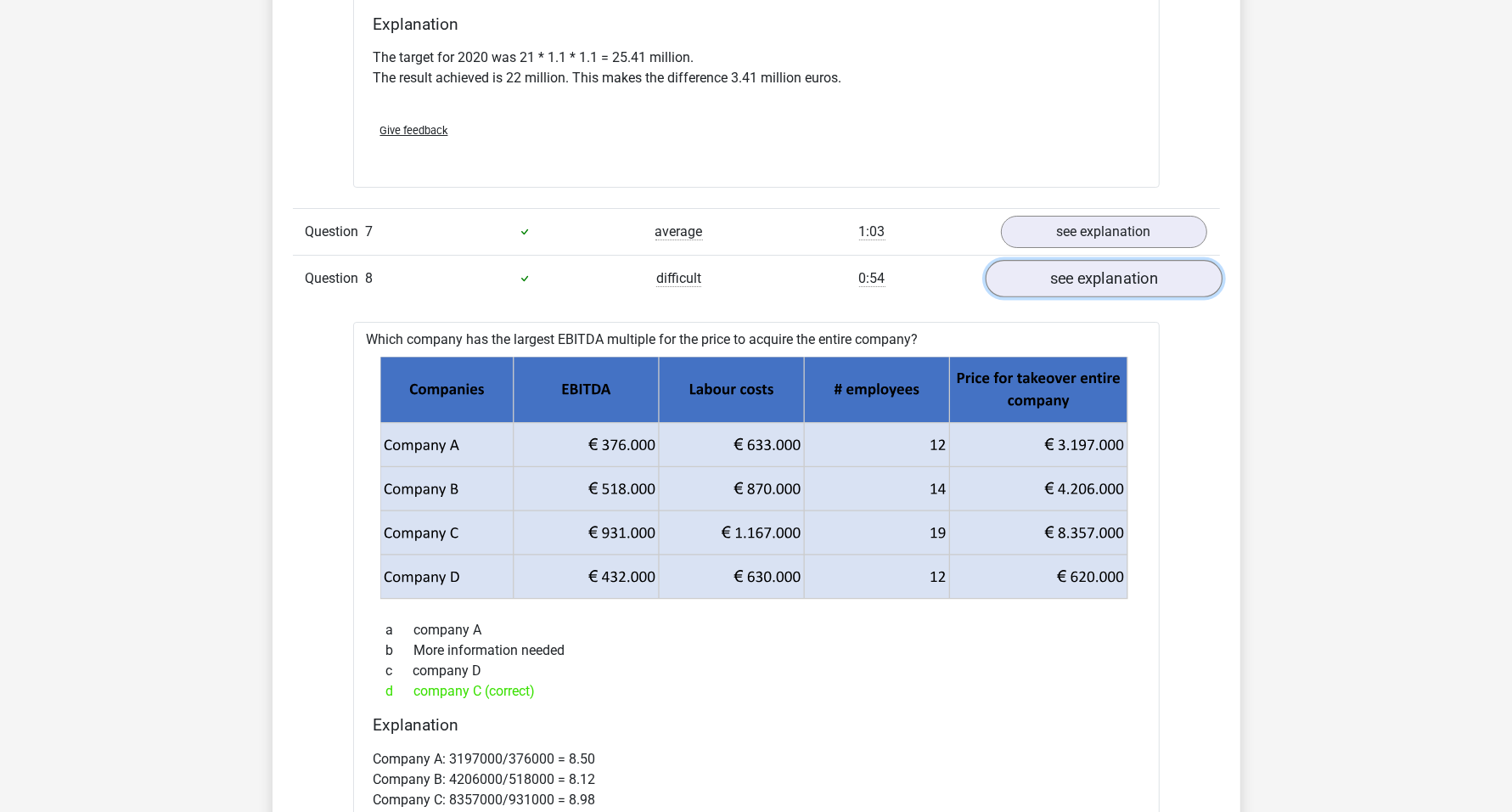
click at [1071, 275] on link "see explanation" at bounding box center [1103, 278] width 237 height 37
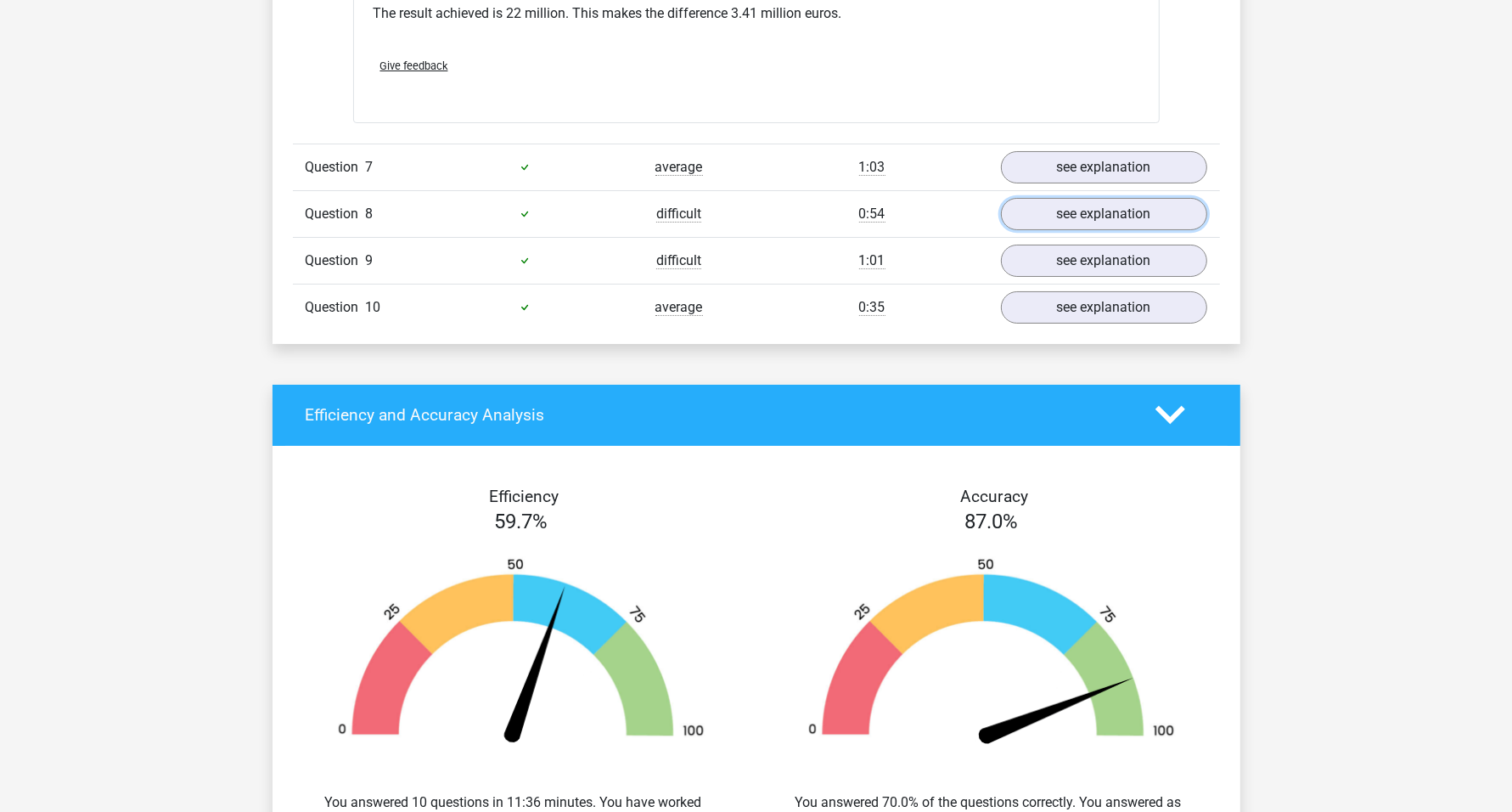
scroll to position [6049, 0]
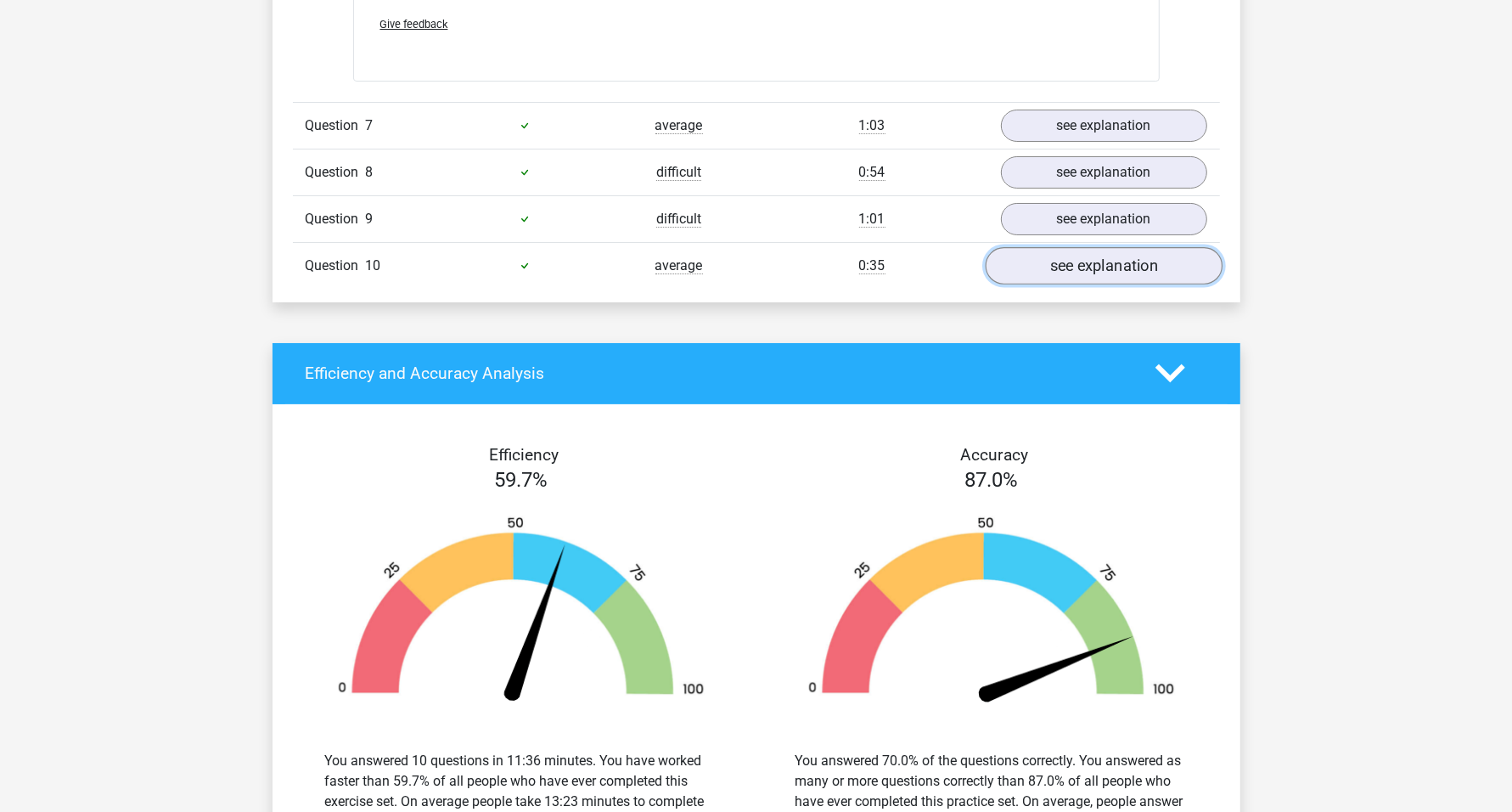
click at [1113, 247] on link "see explanation" at bounding box center [1103, 266] width 237 height 37
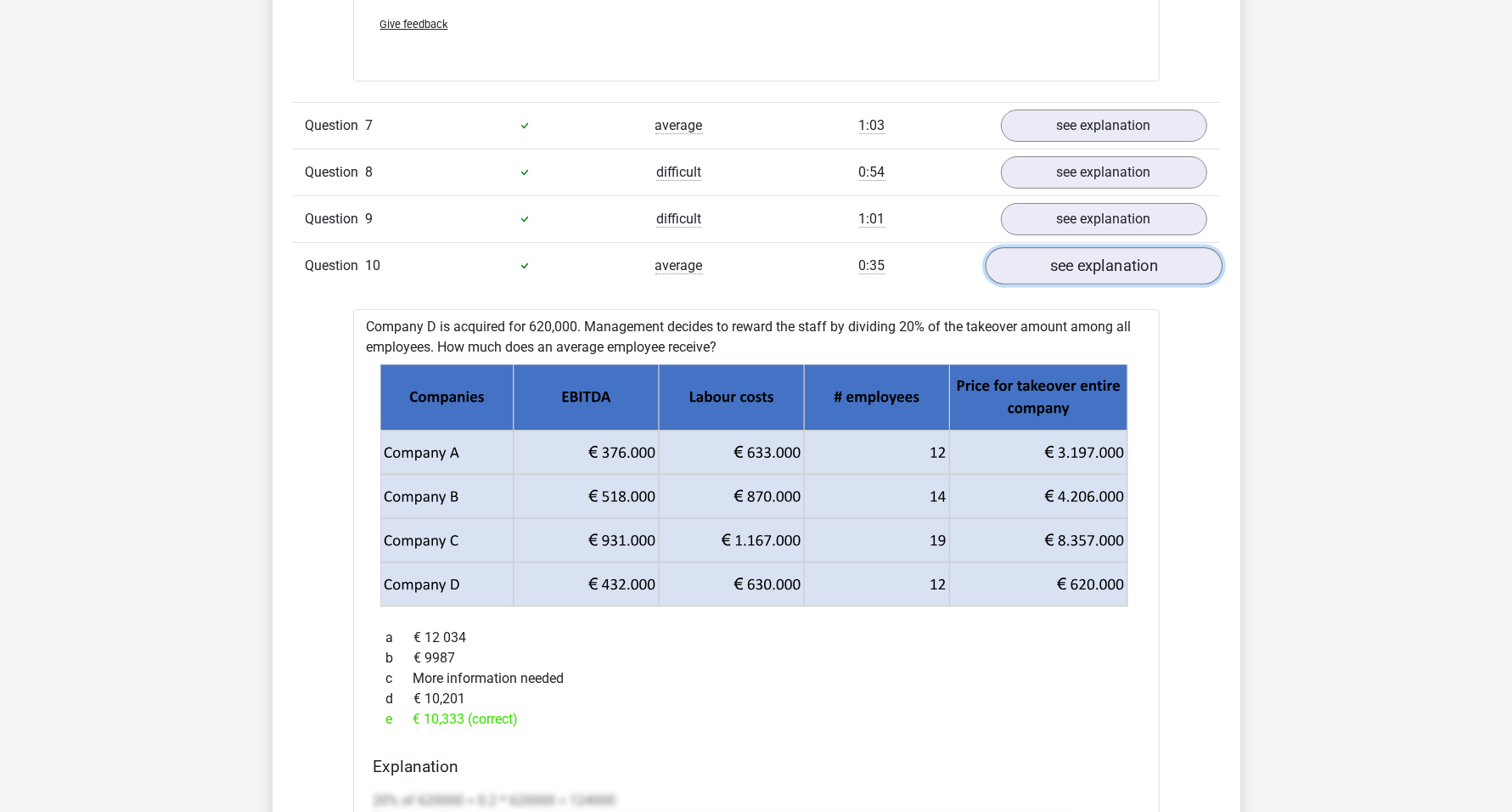
drag, startPoint x: 1074, startPoint y: 255, endPoint x: 1064, endPoint y: 255, distance: 10.0
click at [1073, 255] on link "see explanation" at bounding box center [1103, 266] width 237 height 37
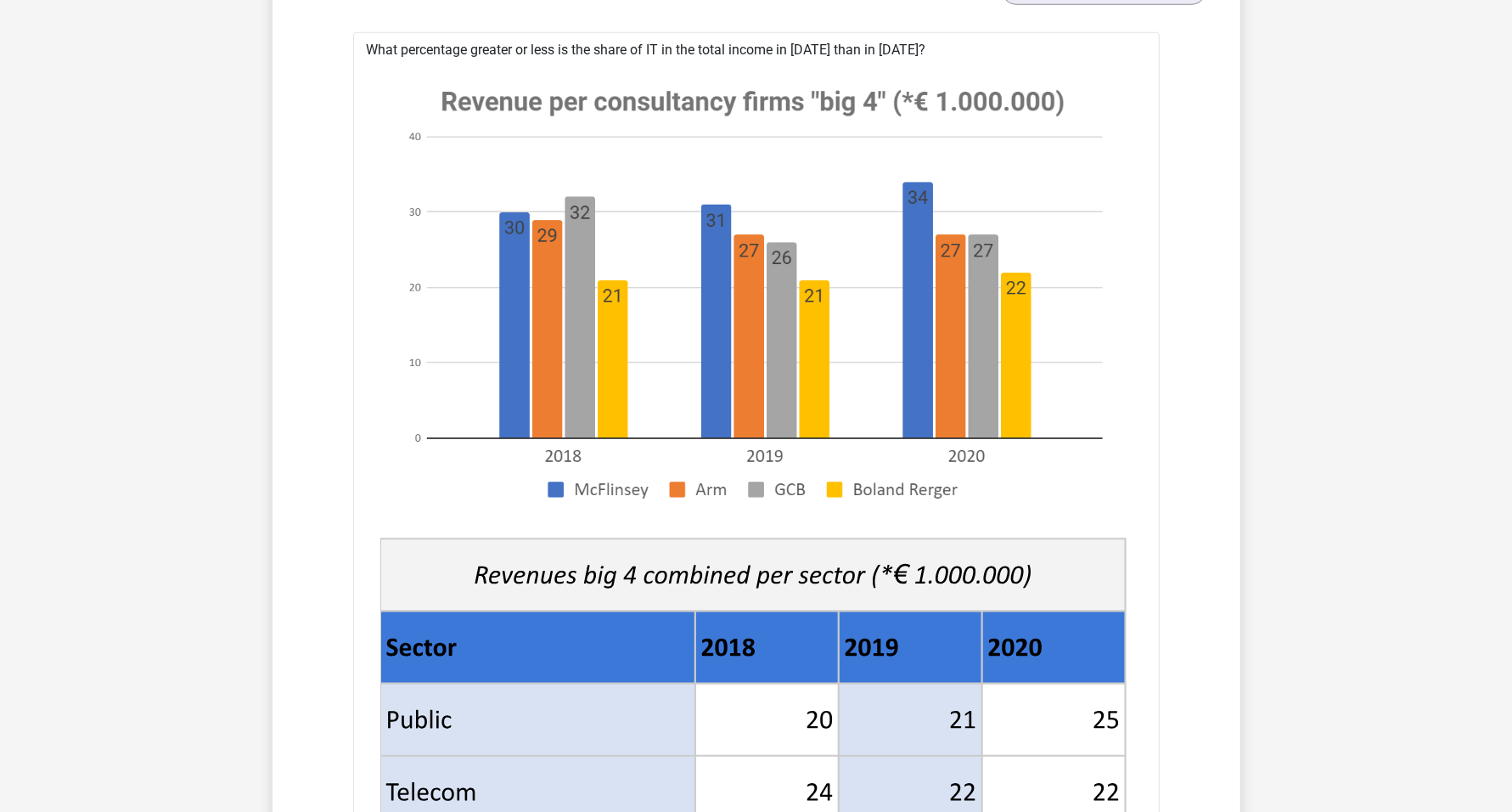
scroll to position [1591, 0]
